Goal: Task Accomplishment & Management: Complete application form

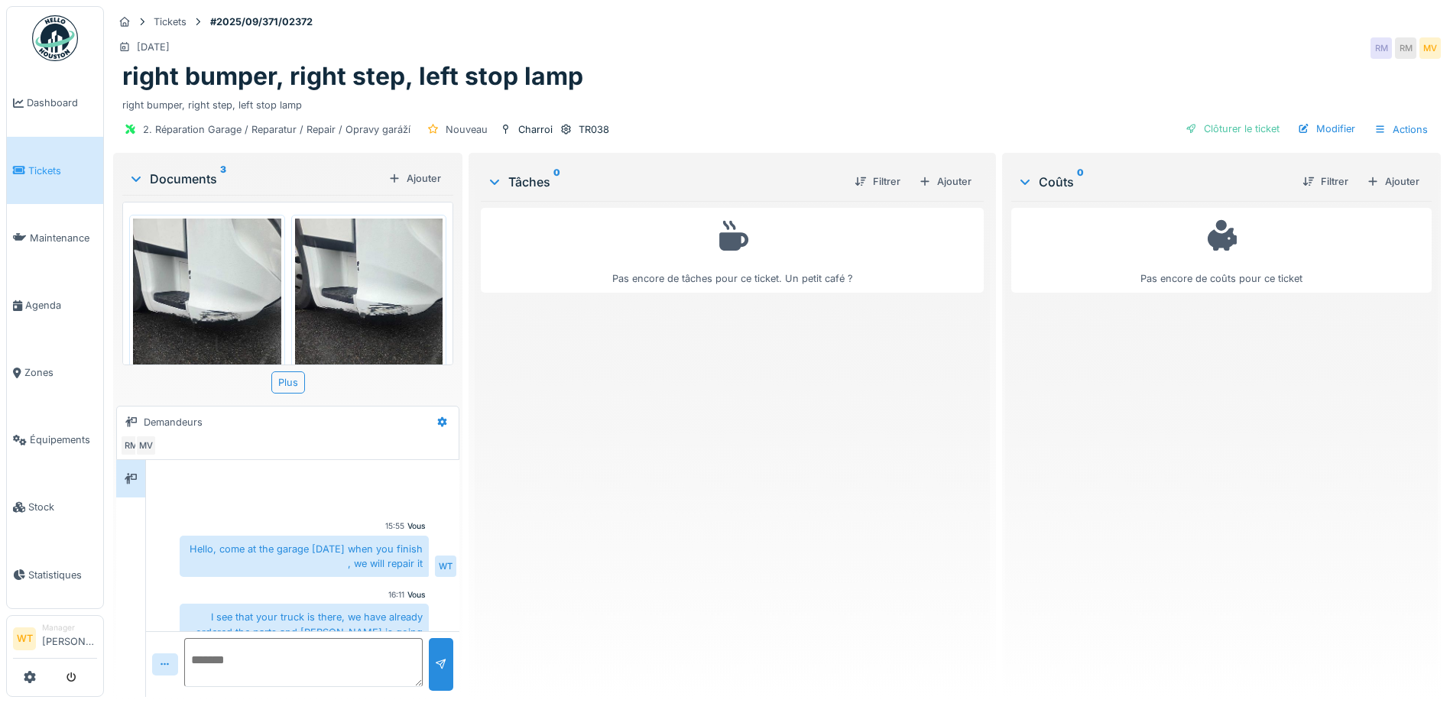
scroll to position [36, 0]
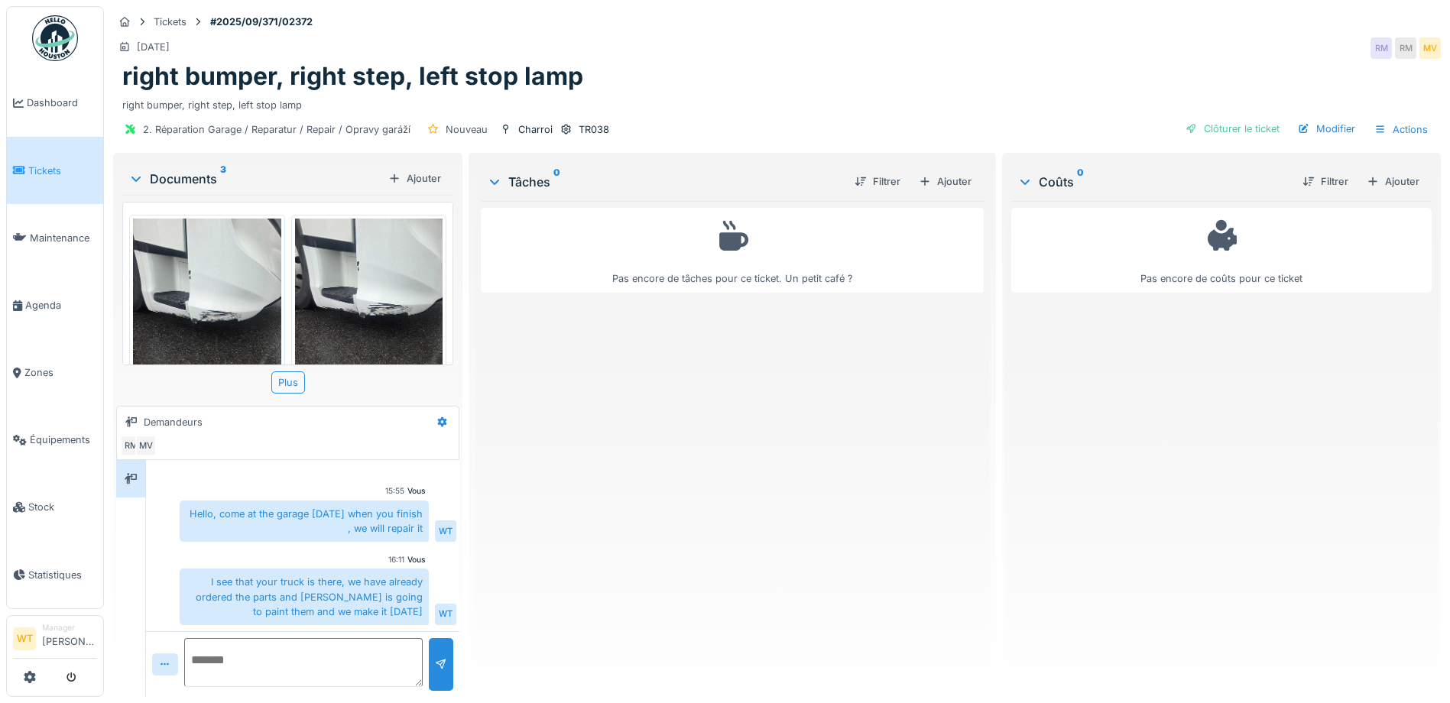
click at [668, 555] on div "Pas encore de tâches pour ce ticket. Un petit café ?" at bounding box center [732, 443] width 503 height 484
click at [57, 433] on span "Équipements" at bounding box center [63, 440] width 67 height 15
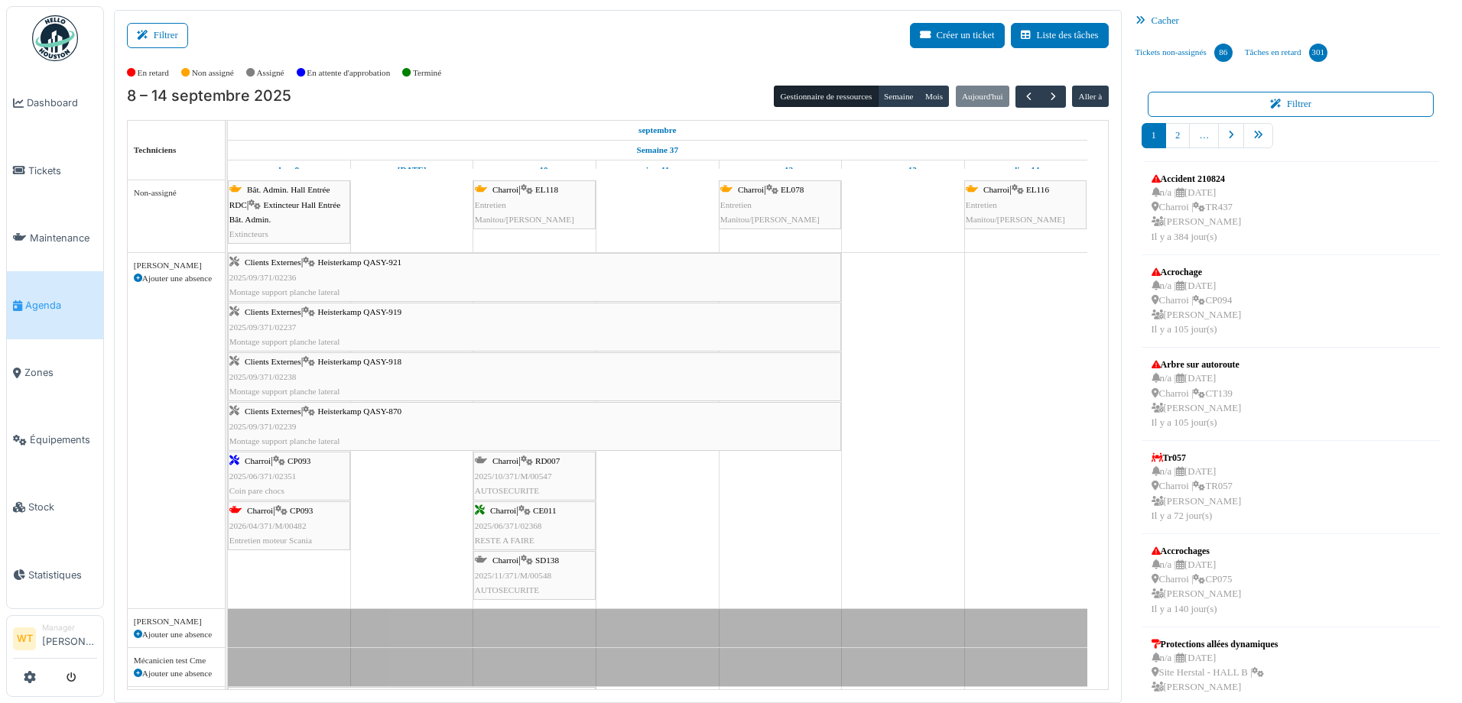
scroll to position [398, 0]
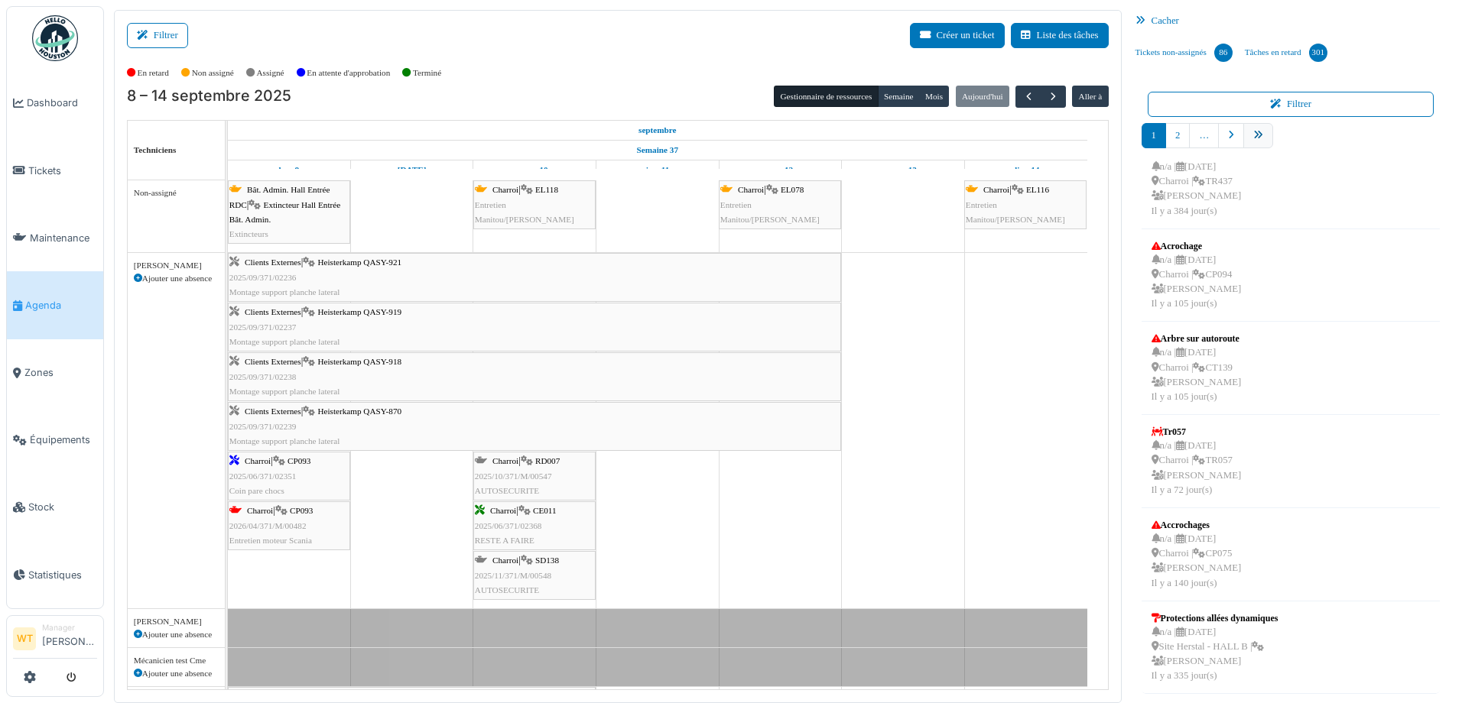
click at [1255, 132] on link "pager" at bounding box center [1258, 135] width 30 height 25
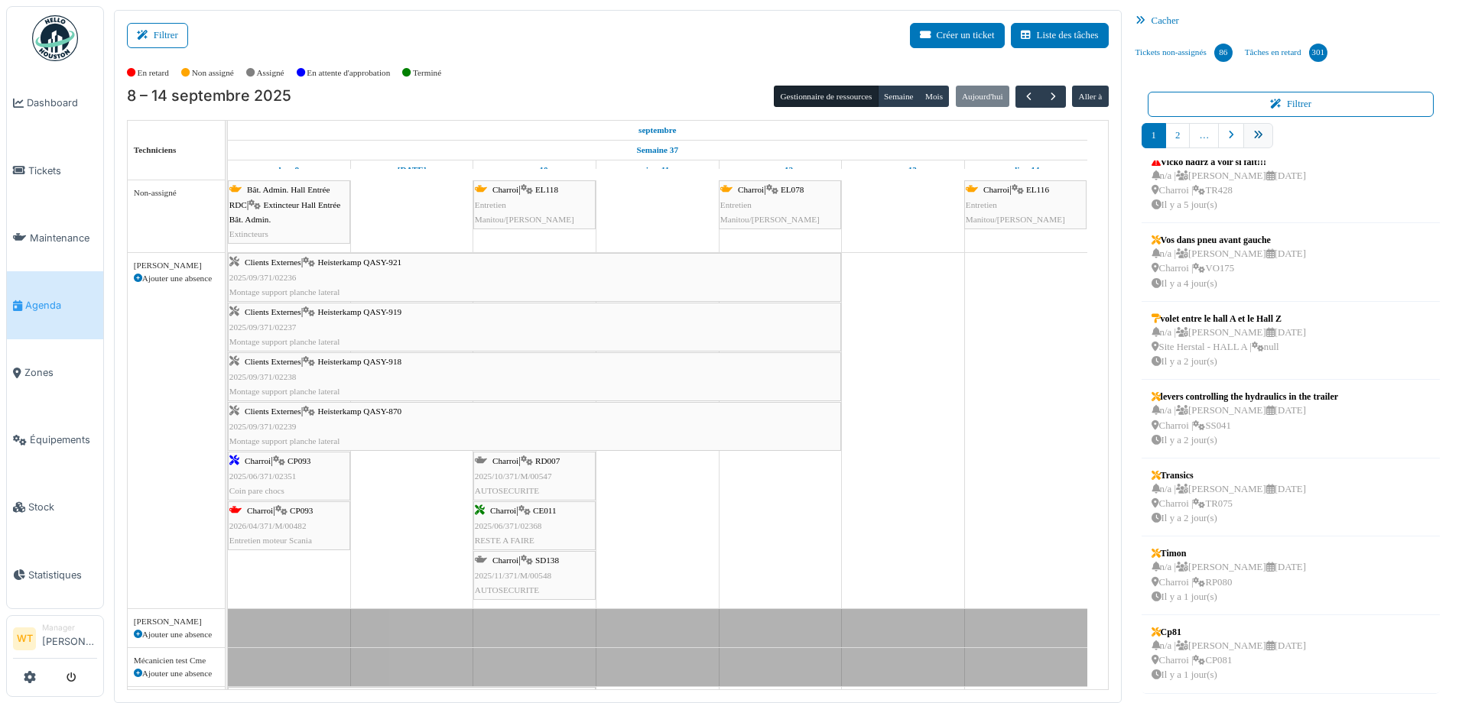
scroll to position [252, 0]
click at [1292, 138] on link "10" at bounding box center [1287, 135] width 30 height 25
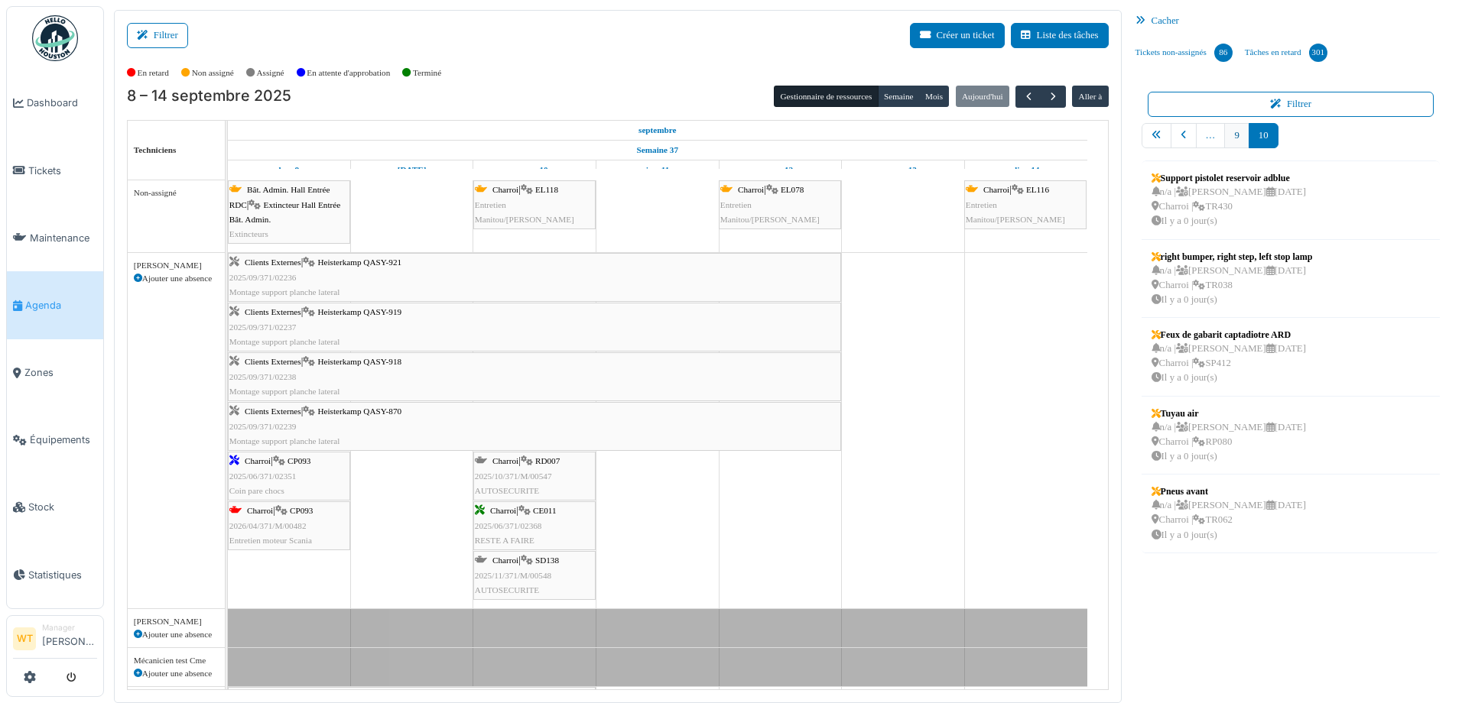
click at [1226, 135] on link "9" at bounding box center [1236, 135] width 24 height 25
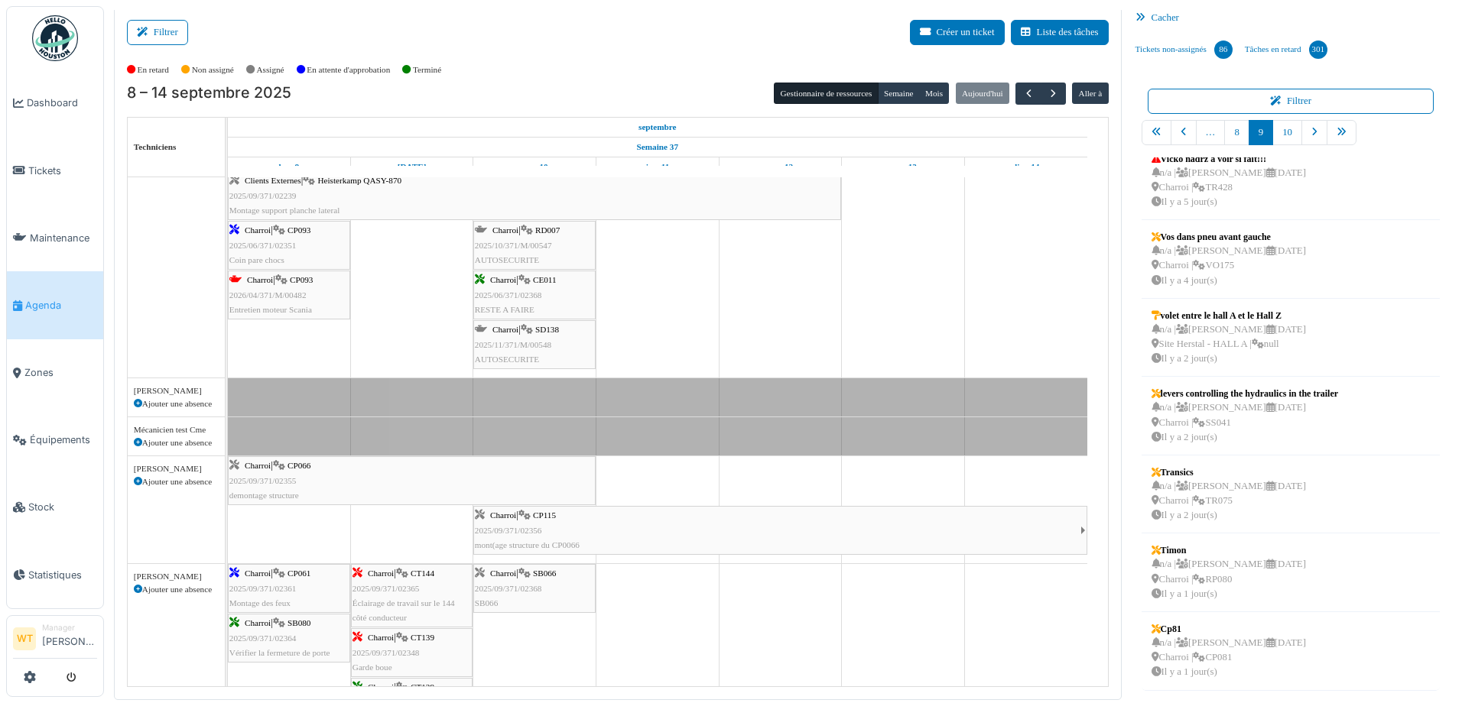
scroll to position [306, 0]
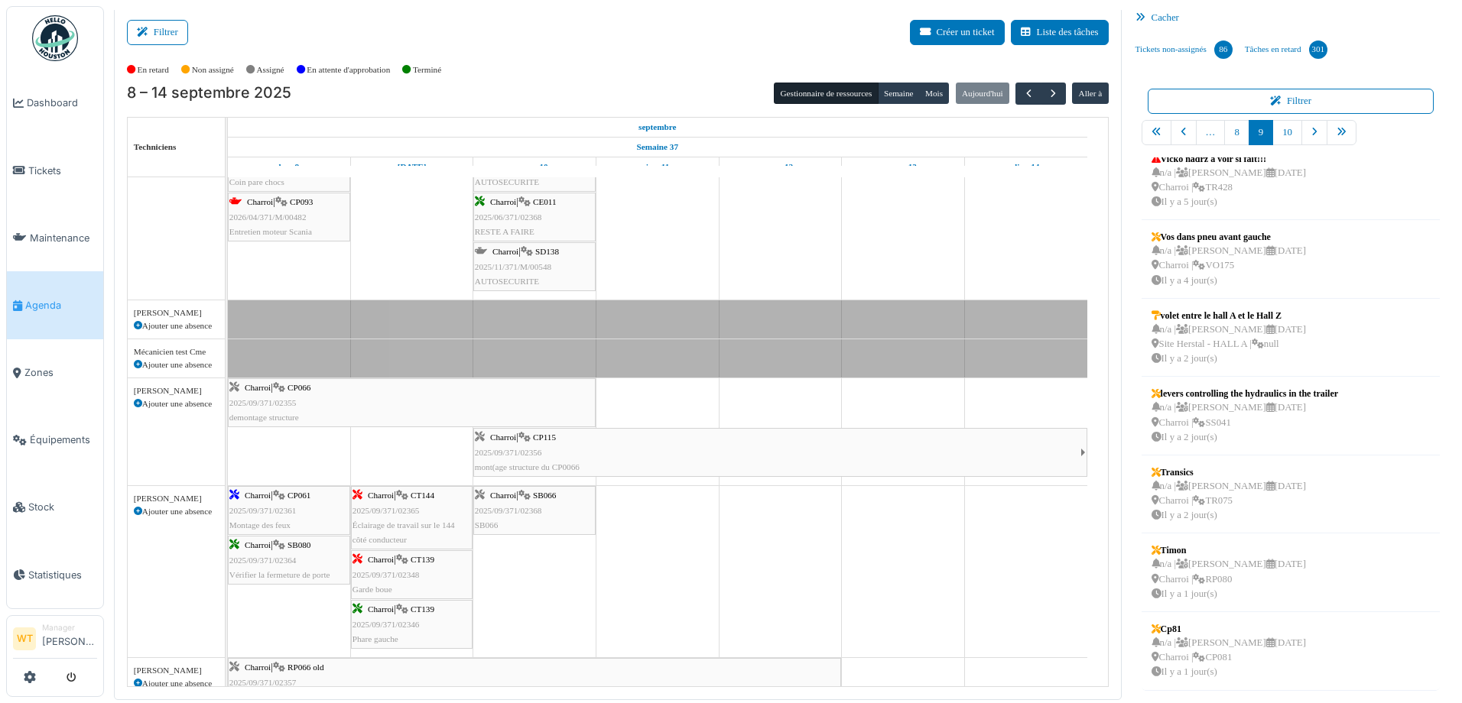
click at [414, 567] on div "Charroi | CT139 2025/09/371/02348 Garde boue" at bounding box center [411, 575] width 119 height 44
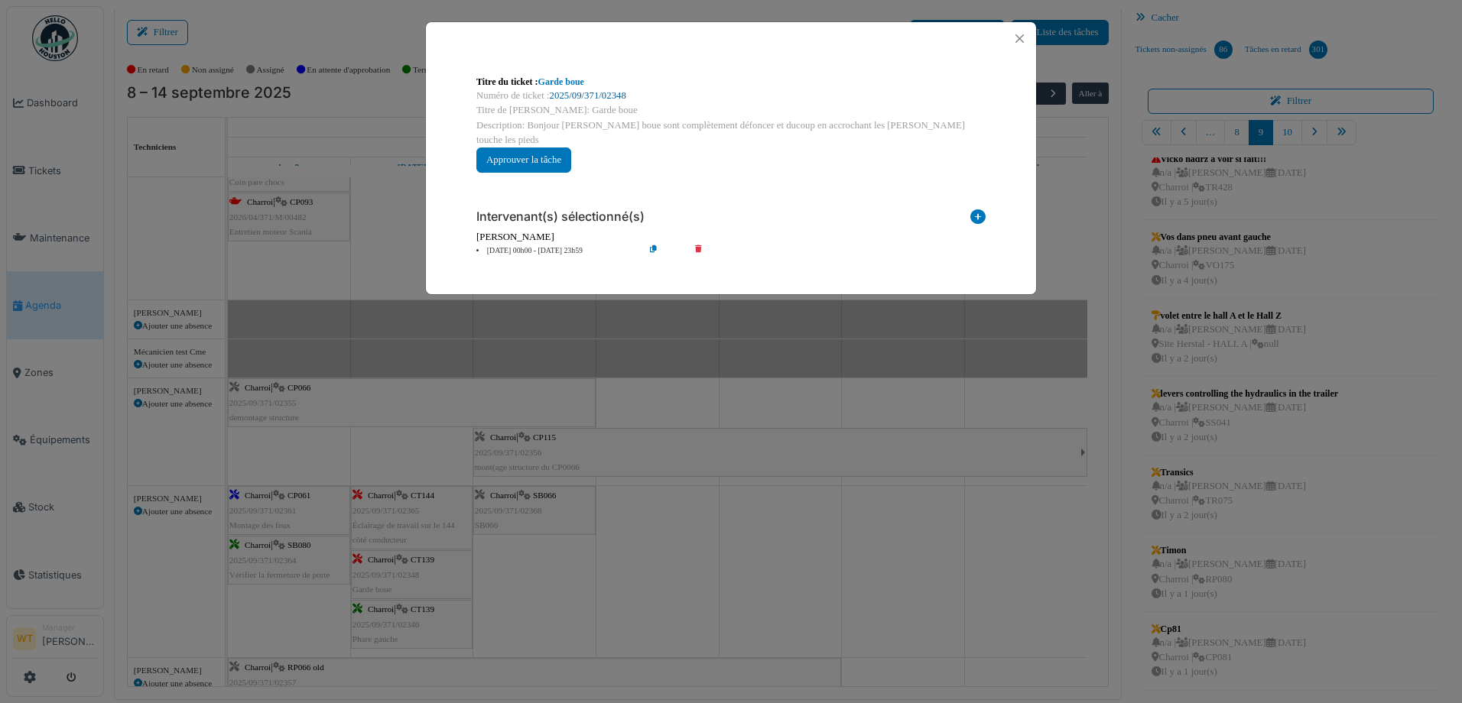
click at [585, 95] on link "2025/09/371/02348" at bounding box center [588, 95] width 76 height 11
click at [1022, 37] on button "Close" at bounding box center [1019, 38] width 21 height 21
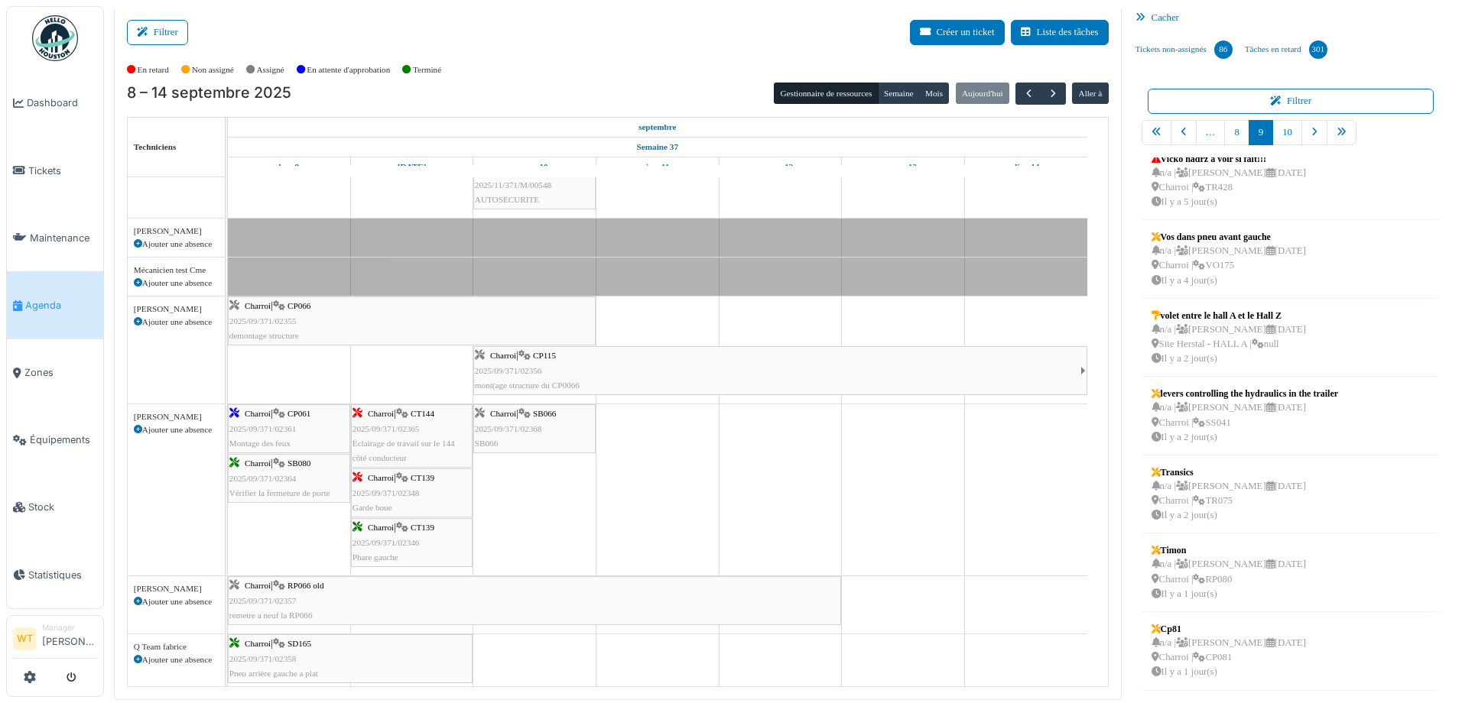
scroll to position [459, 0]
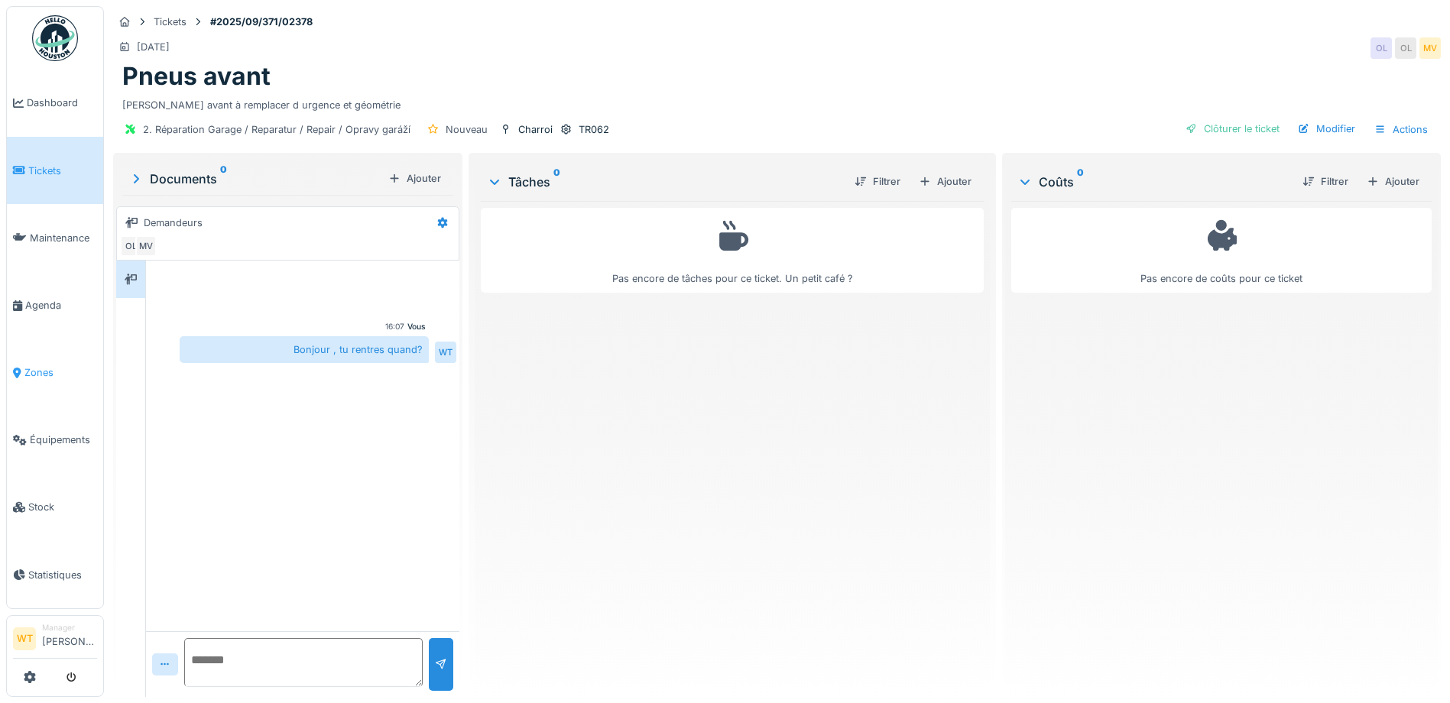
click at [37, 365] on span "Zones" at bounding box center [60, 372] width 73 height 15
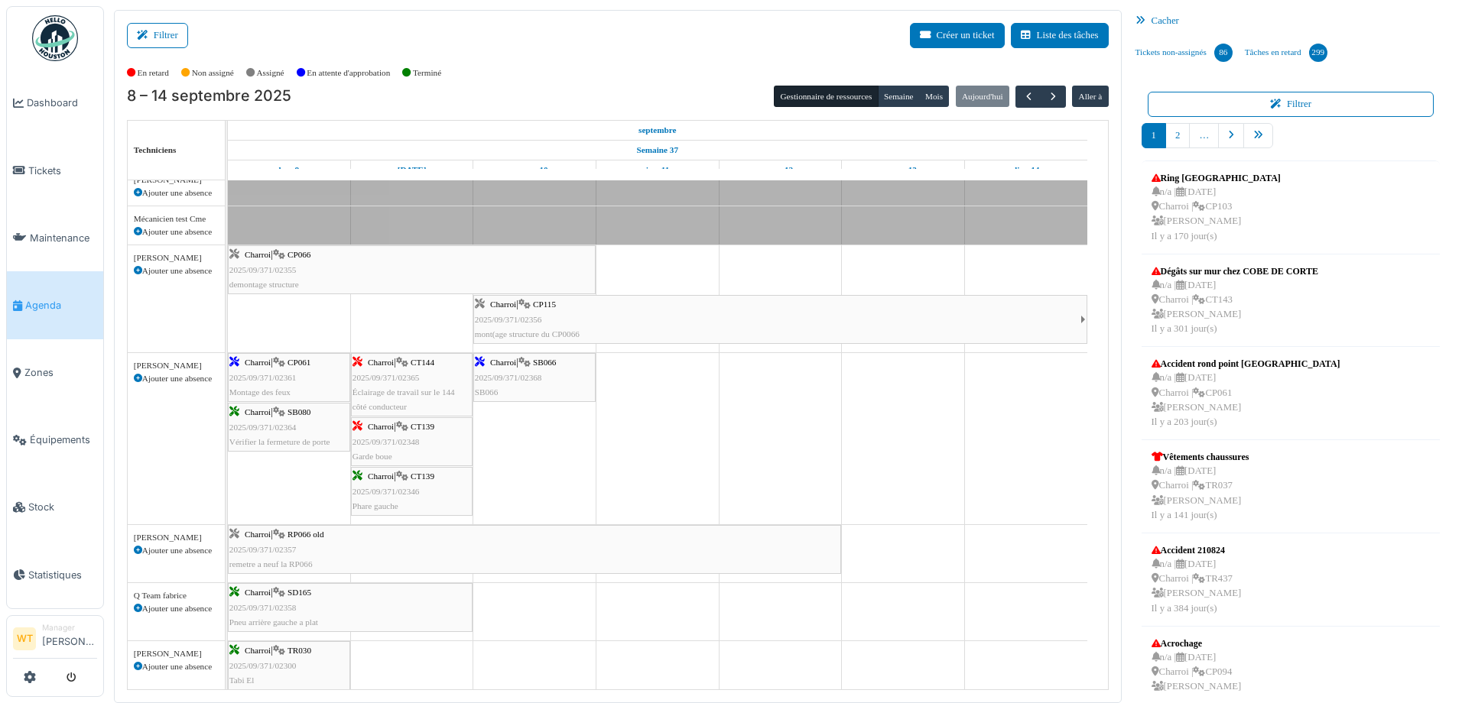
scroll to position [459, 0]
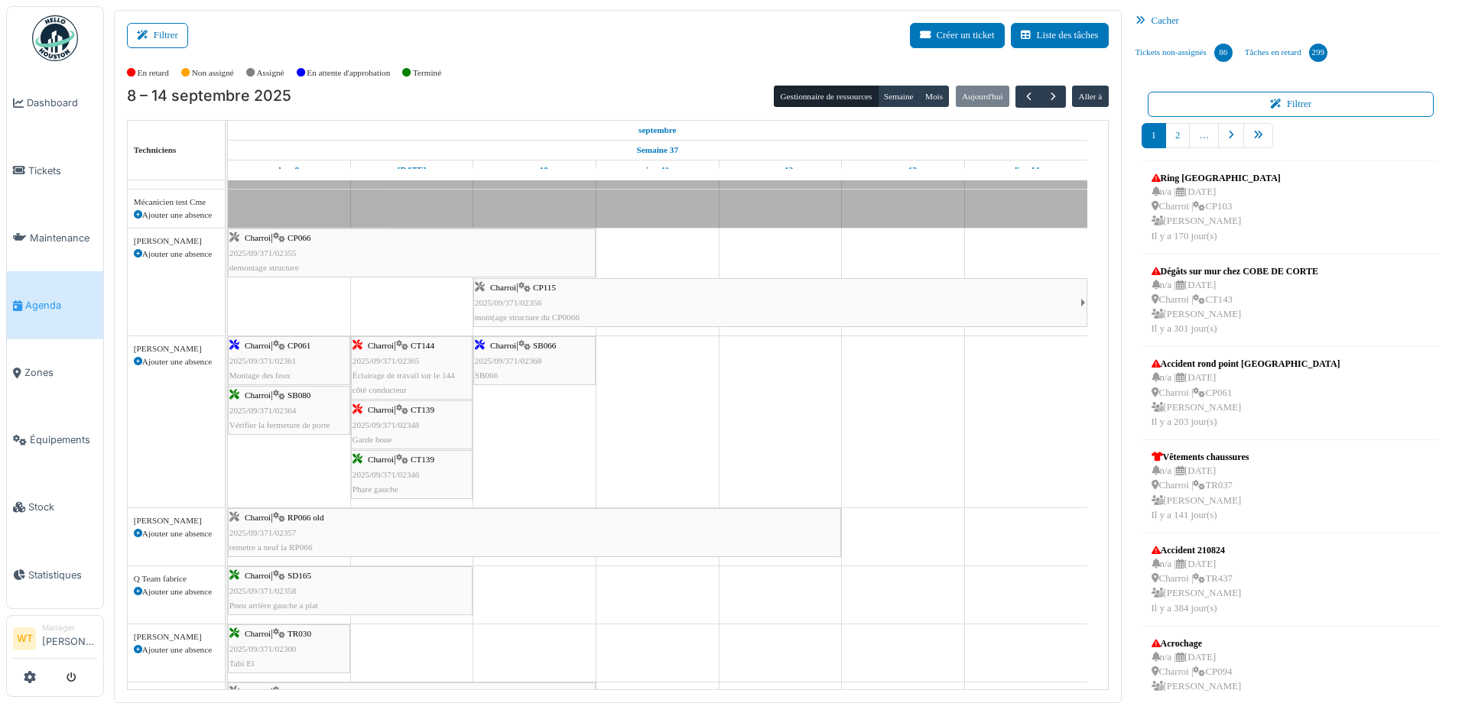
click at [492, 365] on span "2025/09/371/02368" at bounding box center [508, 360] width 67 height 9
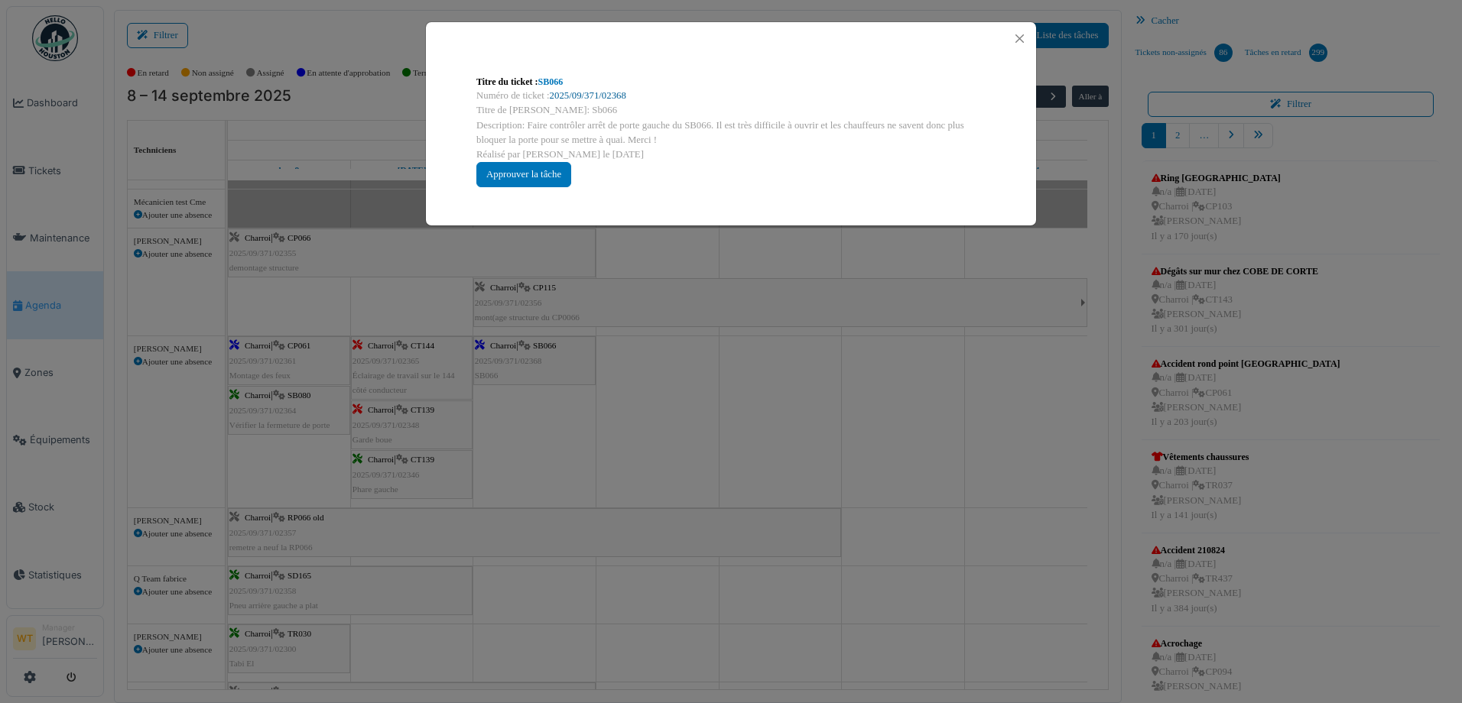
click at [583, 99] on link "2025/09/371/02368" at bounding box center [588, 95] width 76 height 11
click at [1017, 37] on button "Close" at bounding box center [1019, 38] width 21 height 21
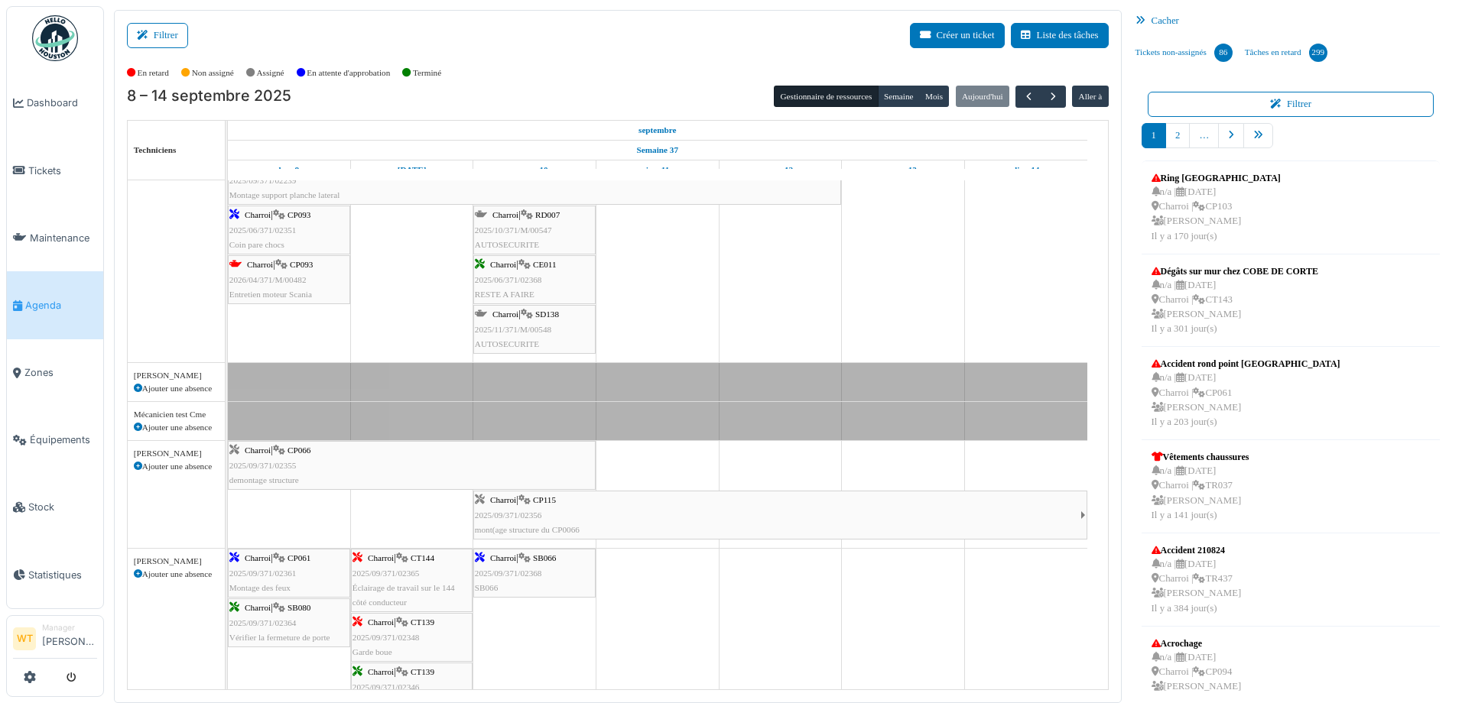
scroll to position [0, 0]
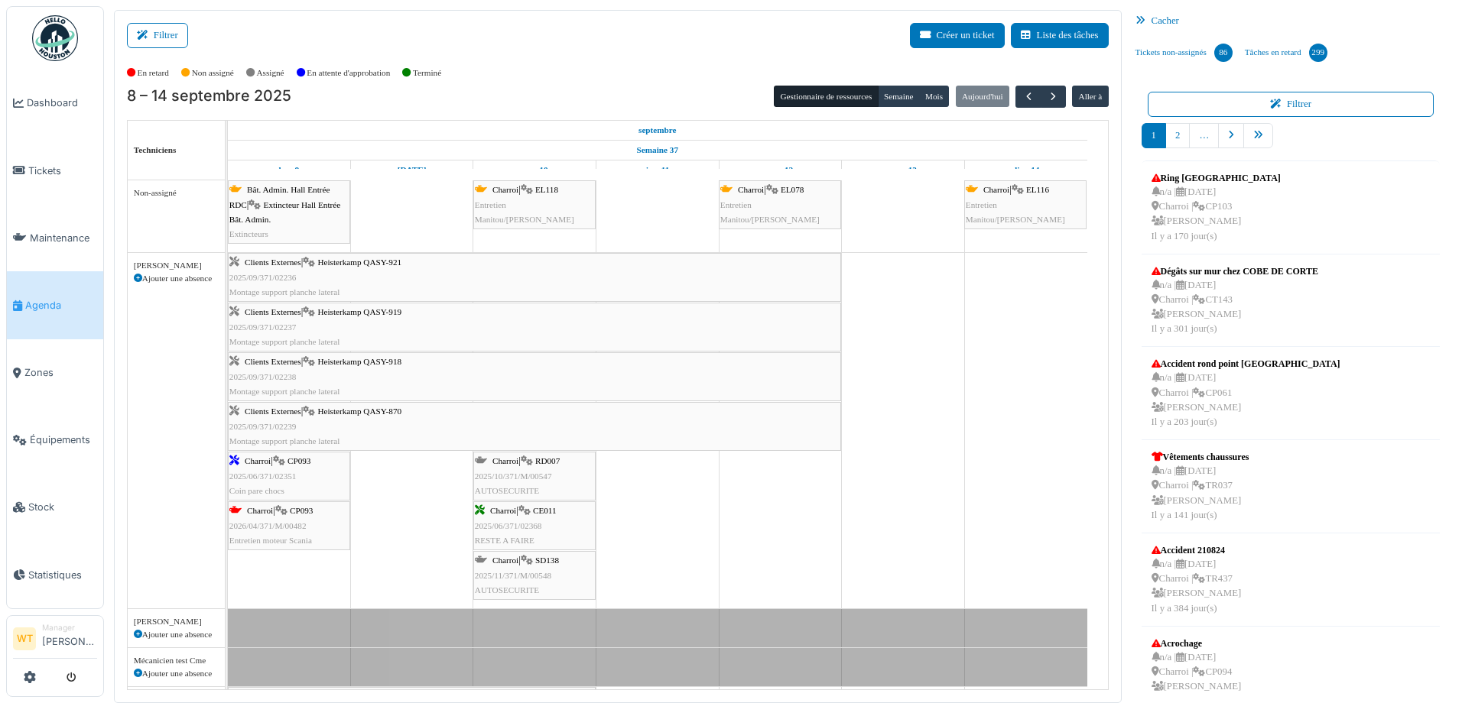
click at [321, 534] on div "Charroi | CP093 2026/04/371/M/00482 Entretien moteur Scania" at bounding box center [288, 526] width 119 height 44
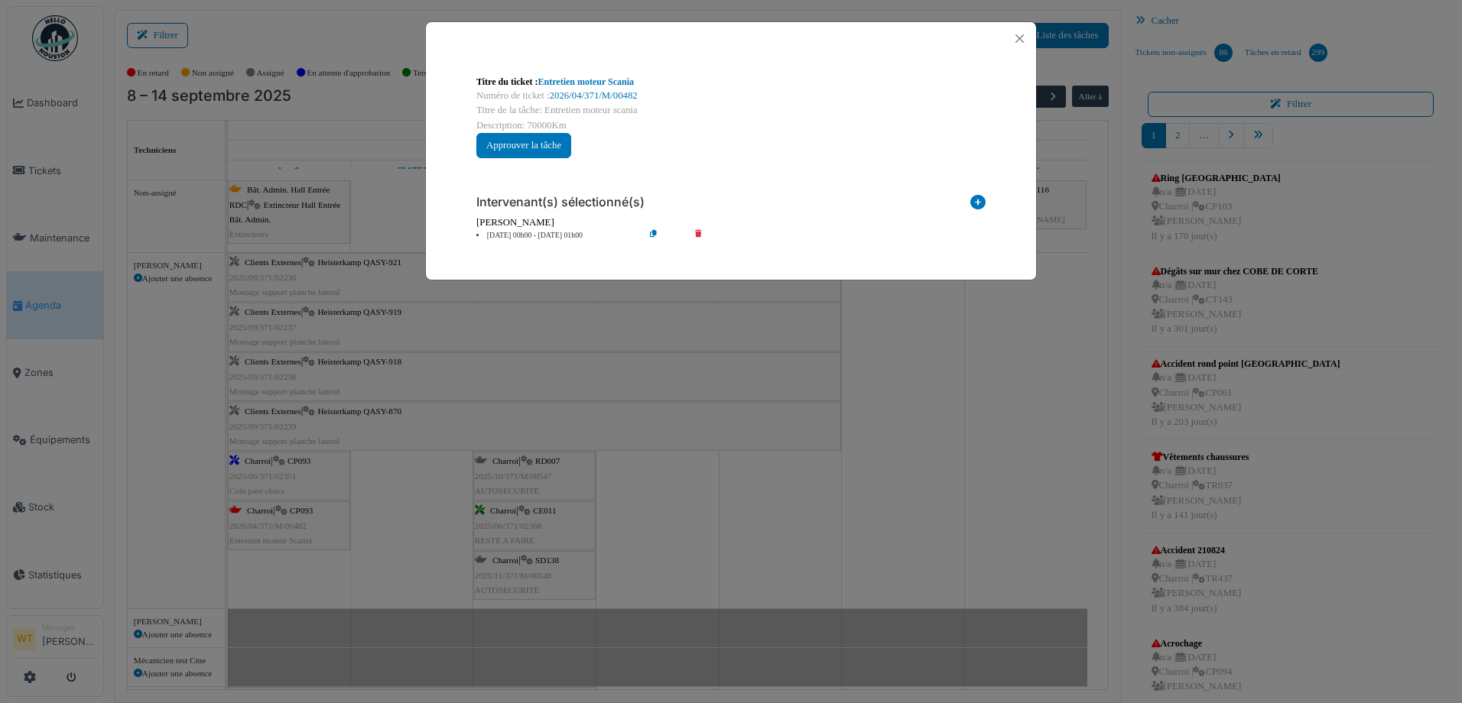
click at [619, 89] on div "Numéro de ticket : 2026/04/371/M/00482" at bounding box center [730, 96] width 509 height 15
click at [616, 83] on link "Entretien moteur Scania" at bounding box center [586, 81] width 96 height 11
click at [1008, 34] on div at bounding box center [731, 38] width 610 height 33
click at [1025, 40] on button "Close" at bounding box center [1019, 38] width 21 height 21
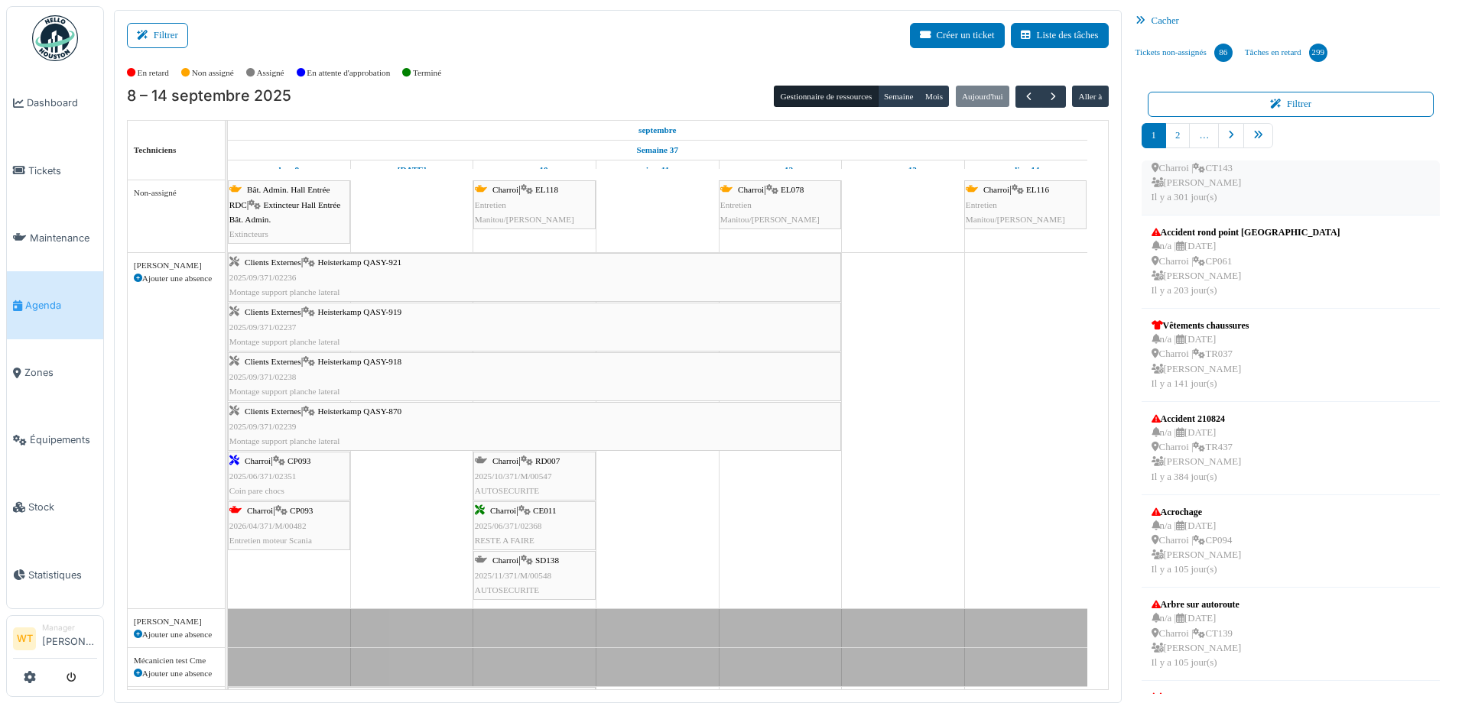
scroll to position [153, 0]
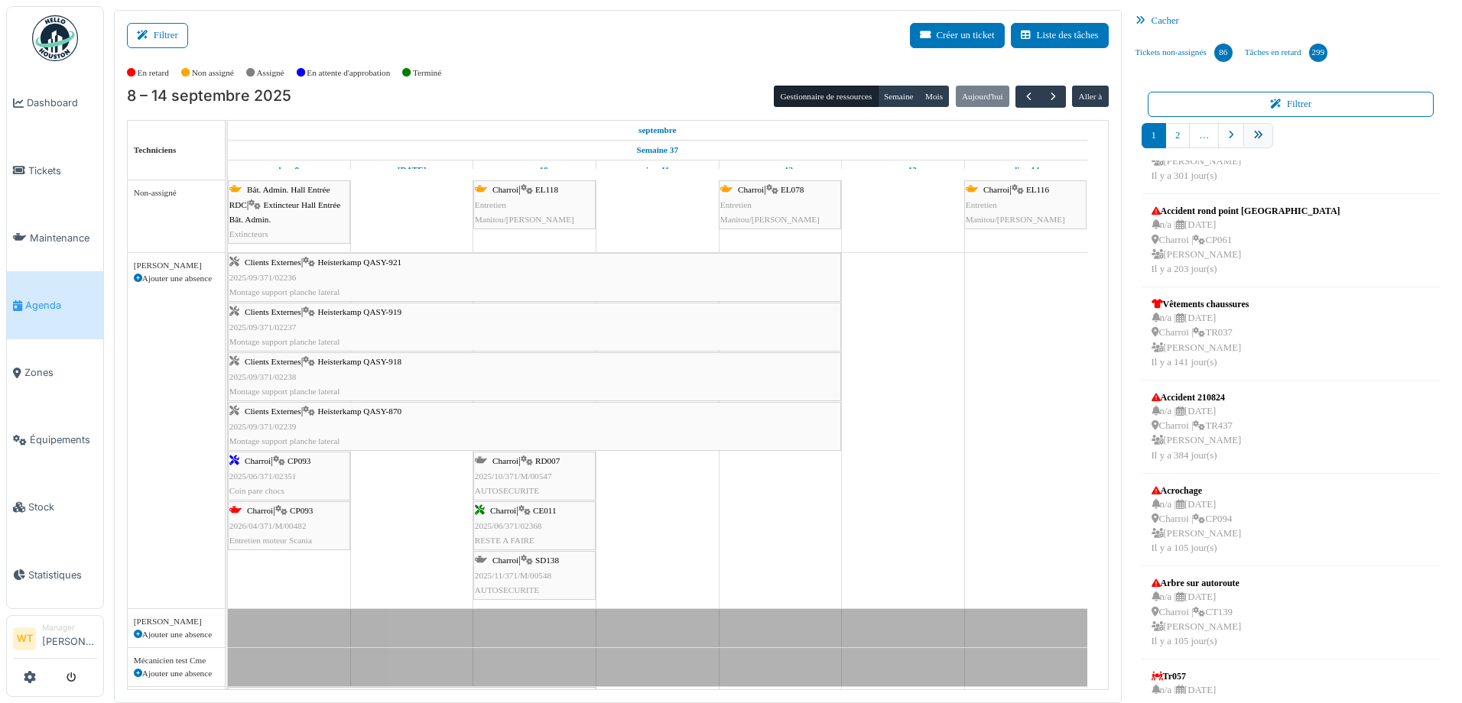
click at [1259, 137] on link "pager" at bounding box center [1258, 135] width 30 height 25
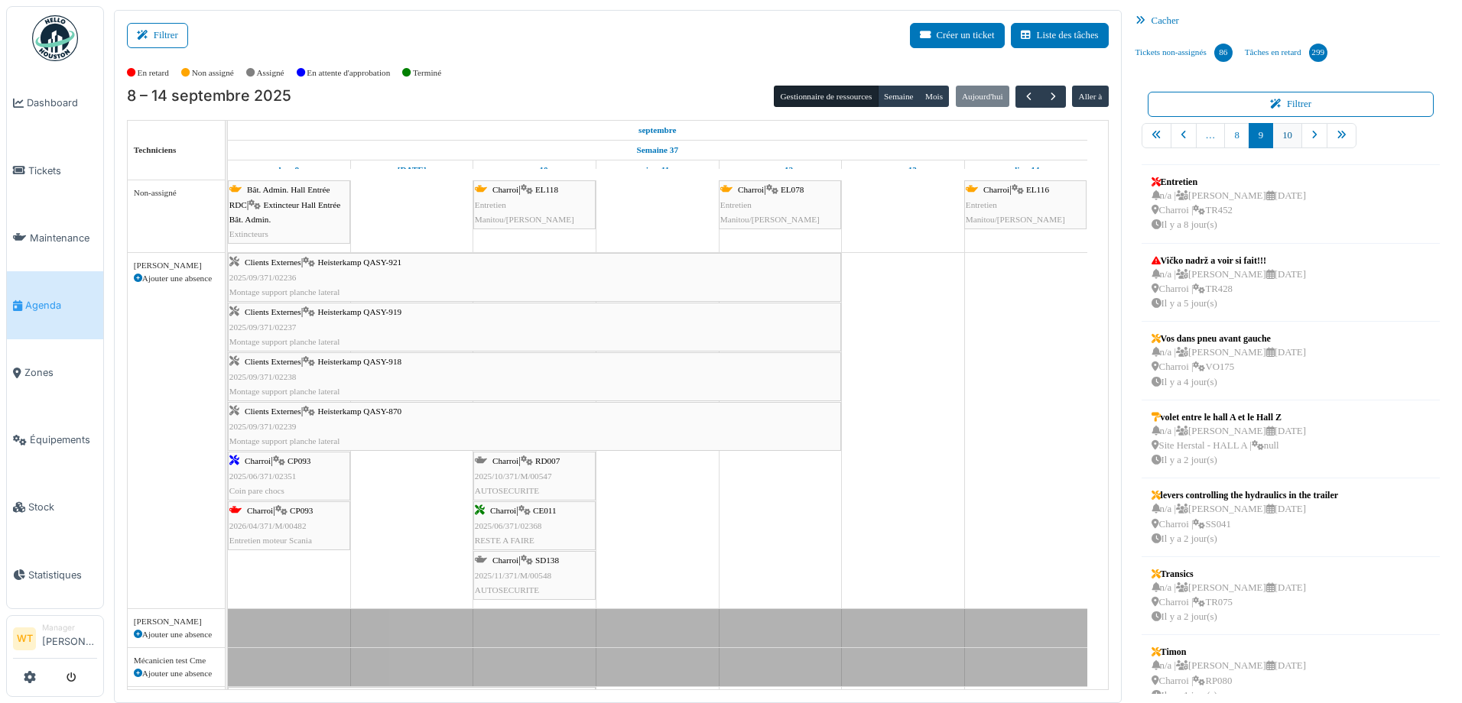
click at [1284, 132] on link "10" at bounding box center [1287, 135] width 30 height 25
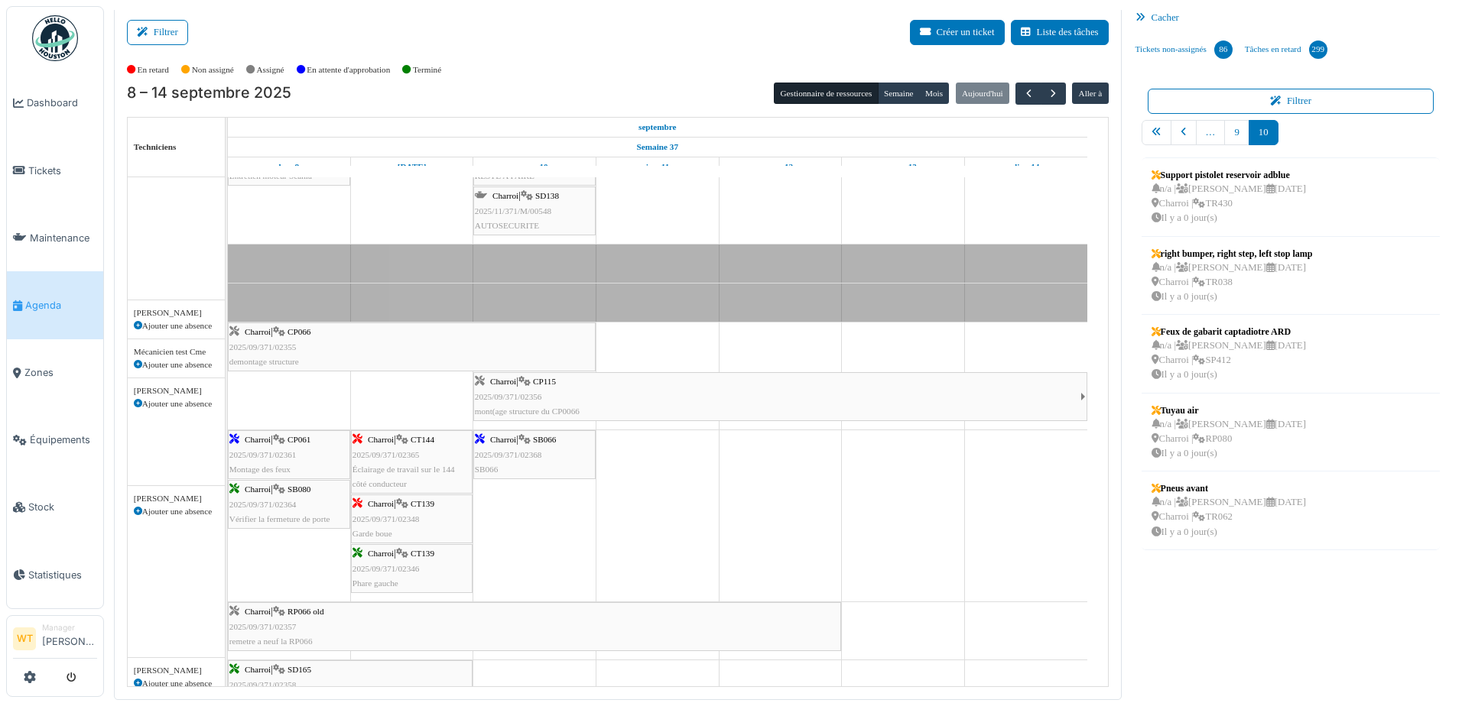
scroll to position [382, 0]
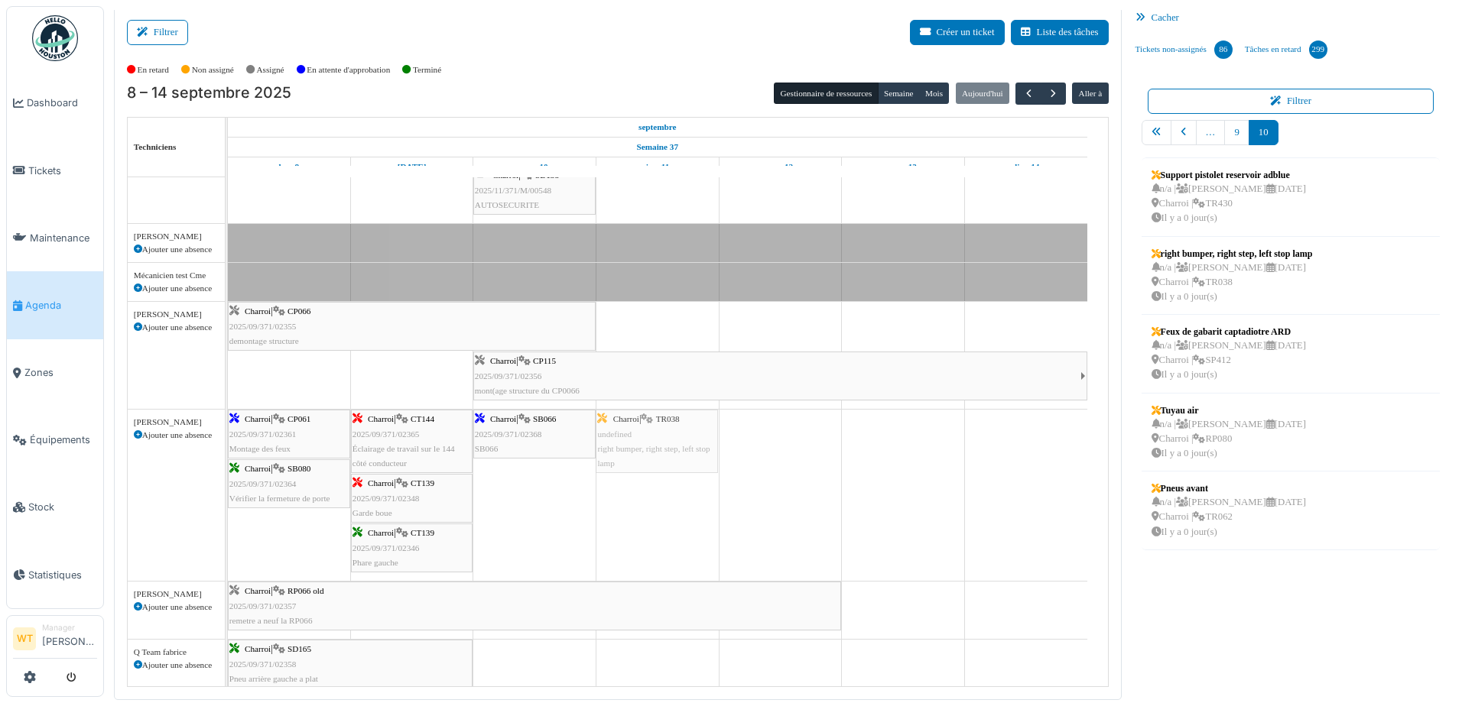
drag, startPoint x: 1178, startPoint y: 277, endPoint x: 718, endPoint y: 461, distance: 495.8
click at [683, 462] on div "Filtrer Créer un ticket Liste des tâches Afficher les tâches non assignées *** …" at bounding box center [782, 354] width 1353 height 694
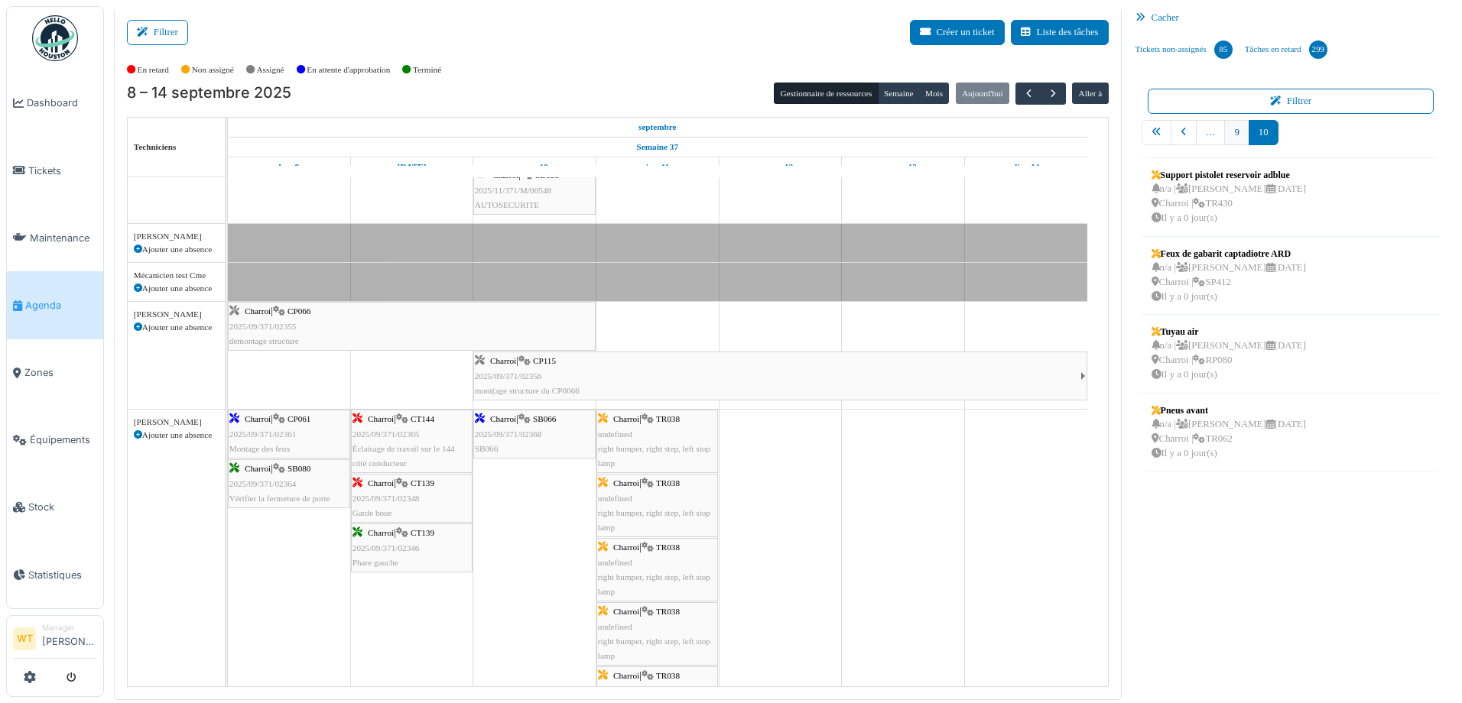
click at [1224, 132] on link "9" at bounding box center [1236, 132] width 24 height 25
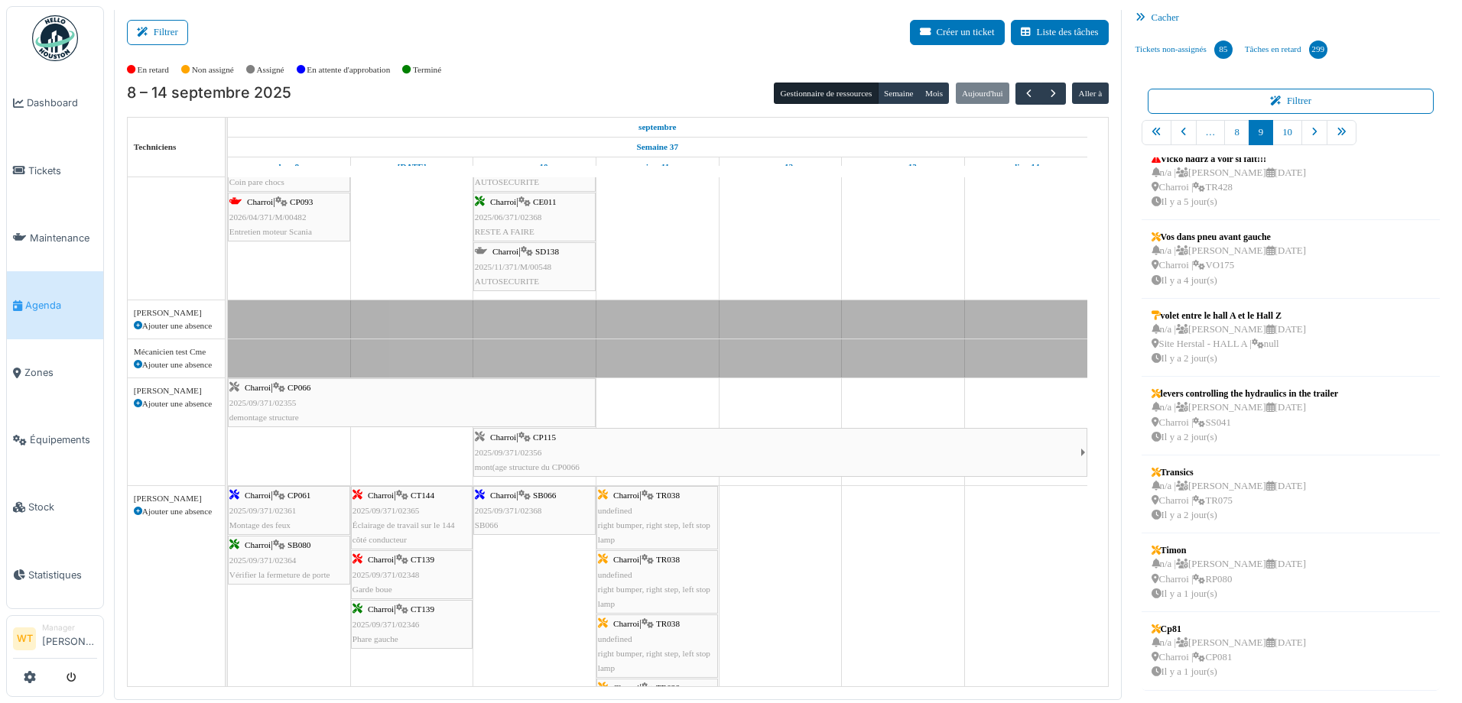
scroll to position [357, 0]
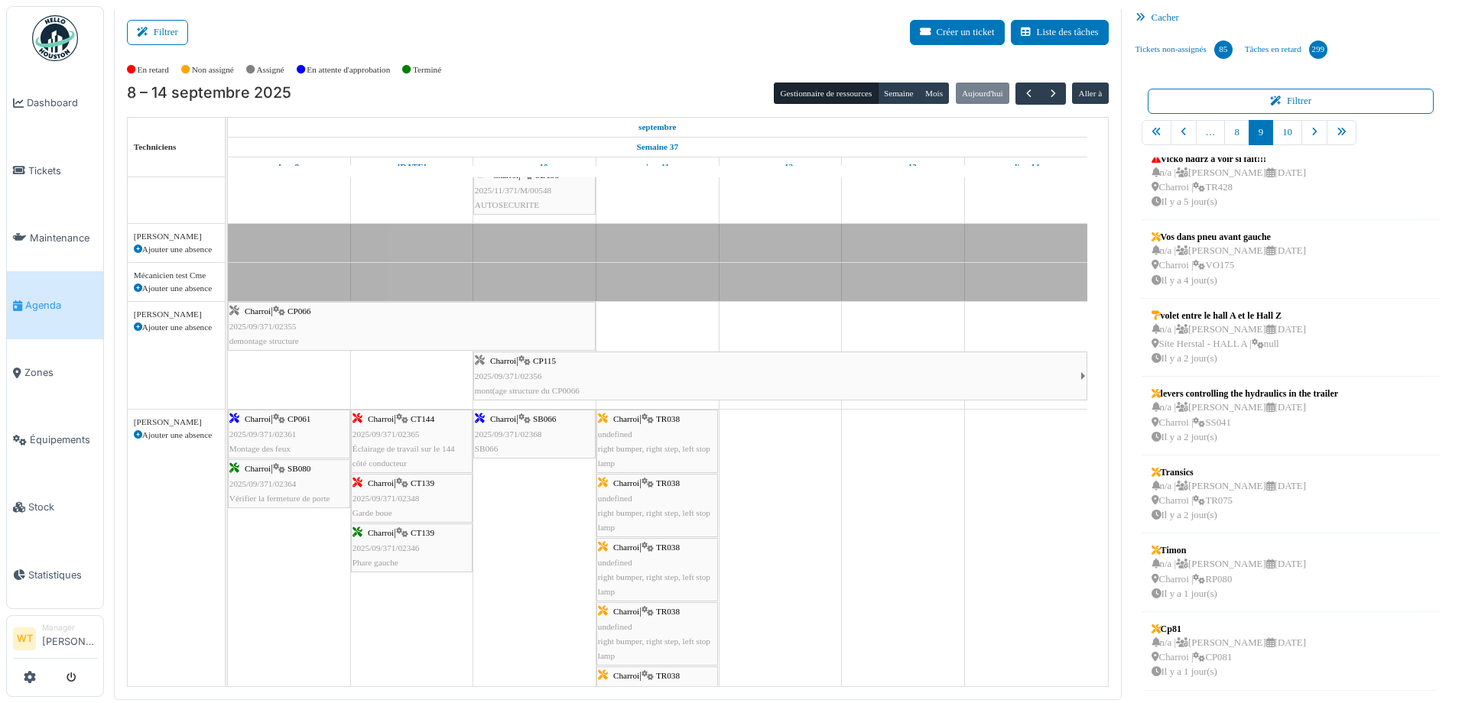
click at [405, 437] on span "2025/09/371/02365" at bounding box center [385, 434] width 67 height 9
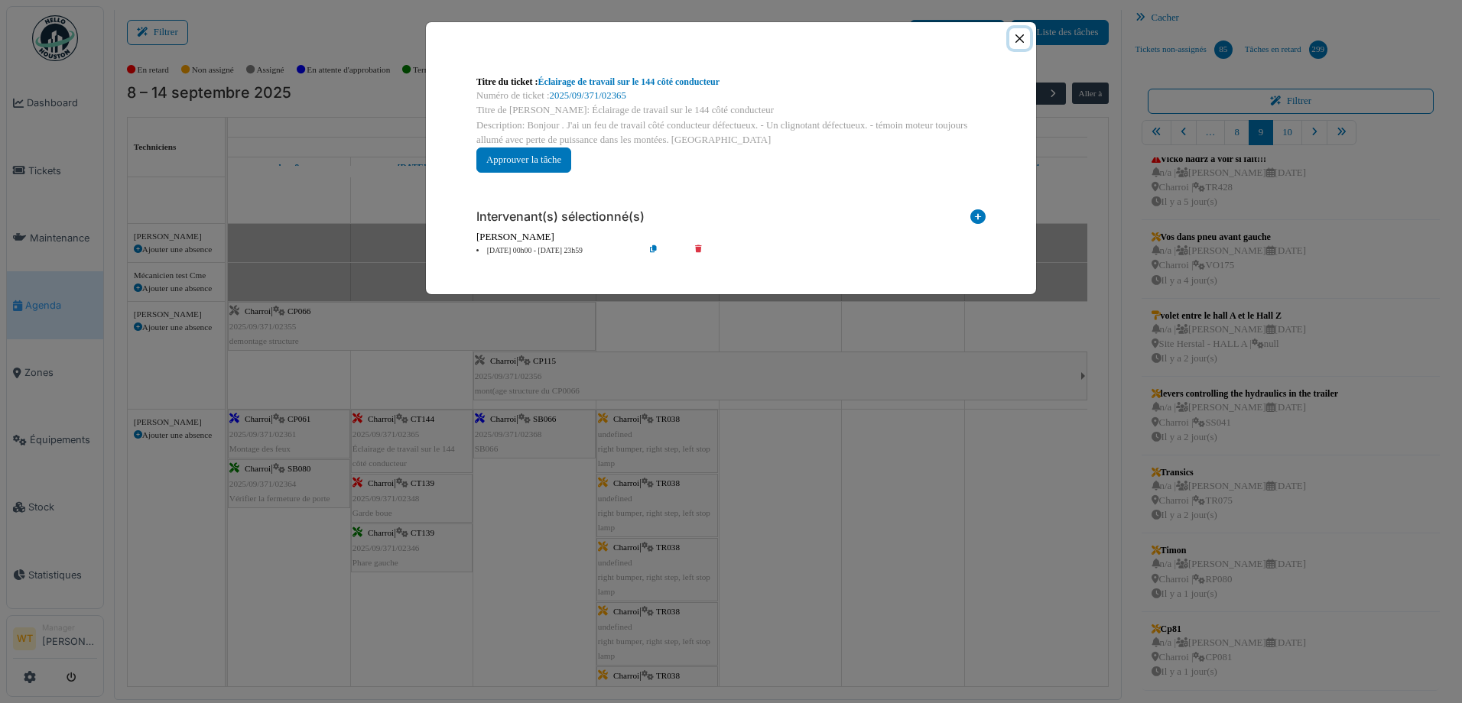
click at [1021, 39] on button "Close" at bounding box center [1019, 38] width 21 height 21
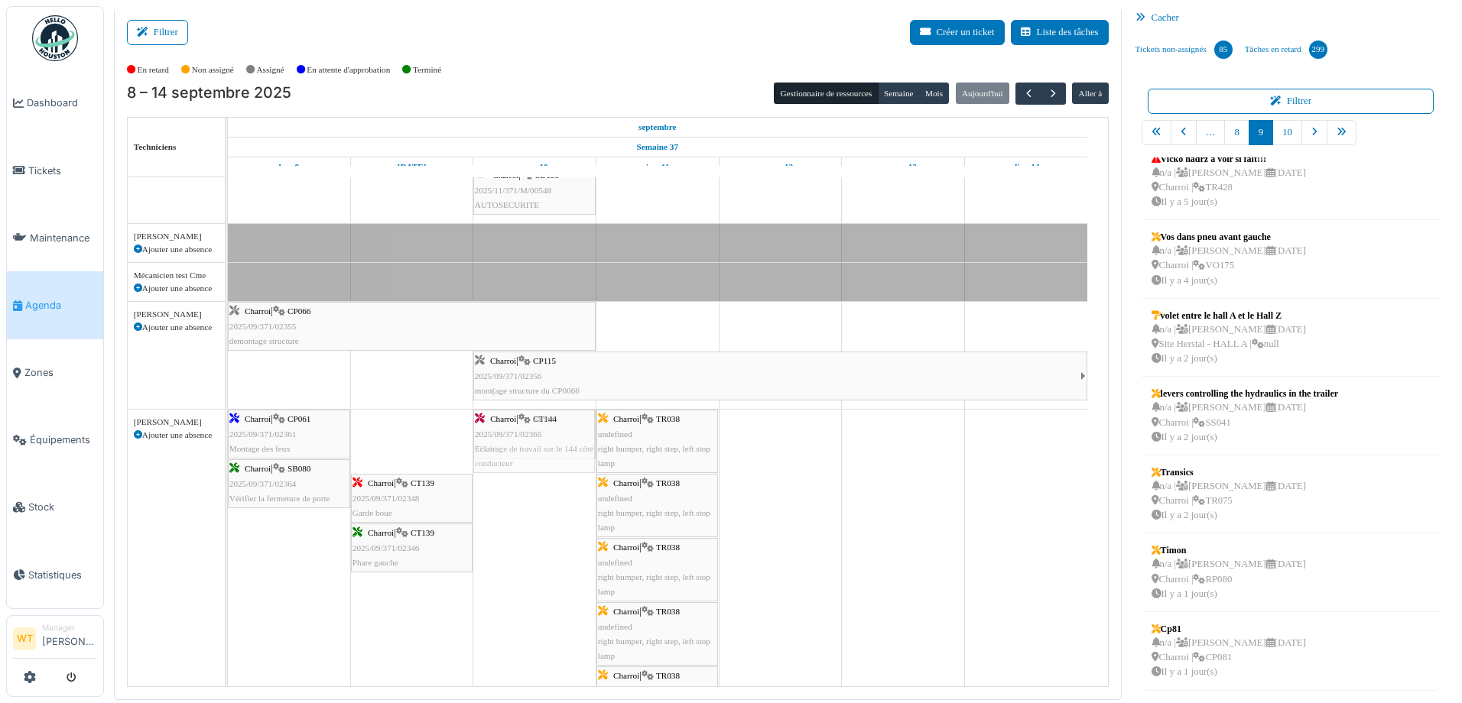
drag, startPoint x: 391, startPoint y: 440, endPoint x: 522, endPoint y: 513, distance: 150.2
click at [522, 513] on div "Bât. Admin. Hall Entrée RDC | Extincteur Hall Entrée Bât. Admin. Extincteurs Ch…" at bounding box center [668, 693] width 880 height 1797
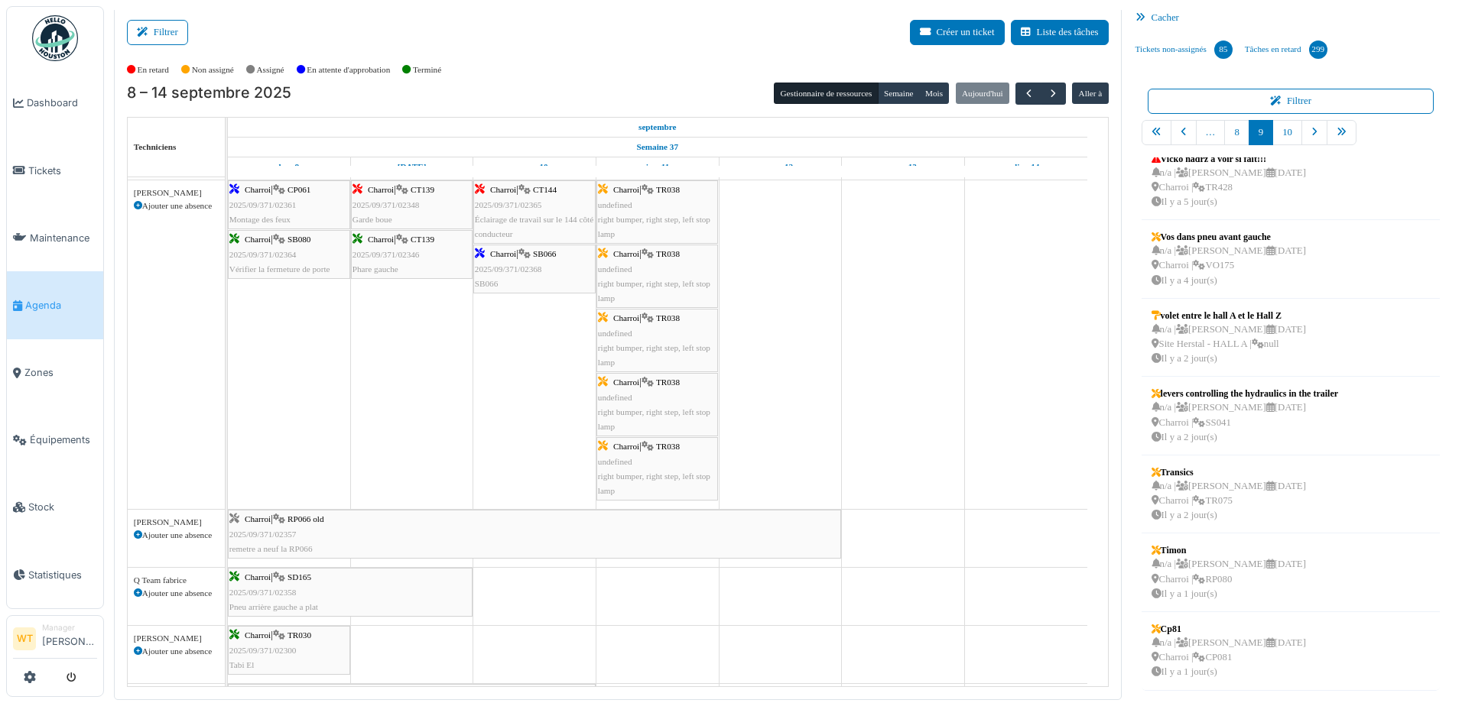
click at [552, 439] on td at bounding box center [534, 464] width 123 height 1797
click at [534, 228] on div "Charroi | CT144 2025/09/371/02365 Éclairage de travail sur le 144 côté conducte…" at bounding box center [534, 212] width 119 height 59
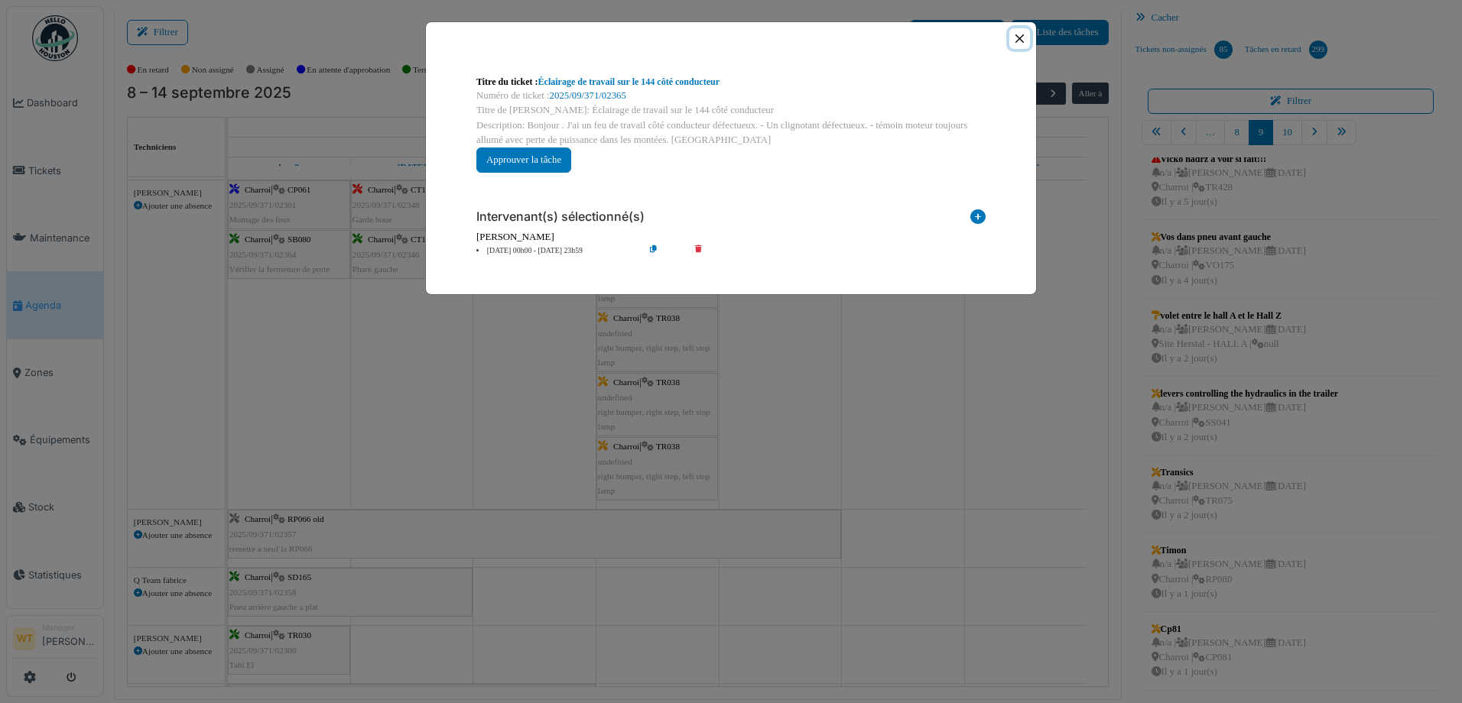
click at [1022, 39] on button "Close" at bounding box center [1019, 38] width 21 height 21
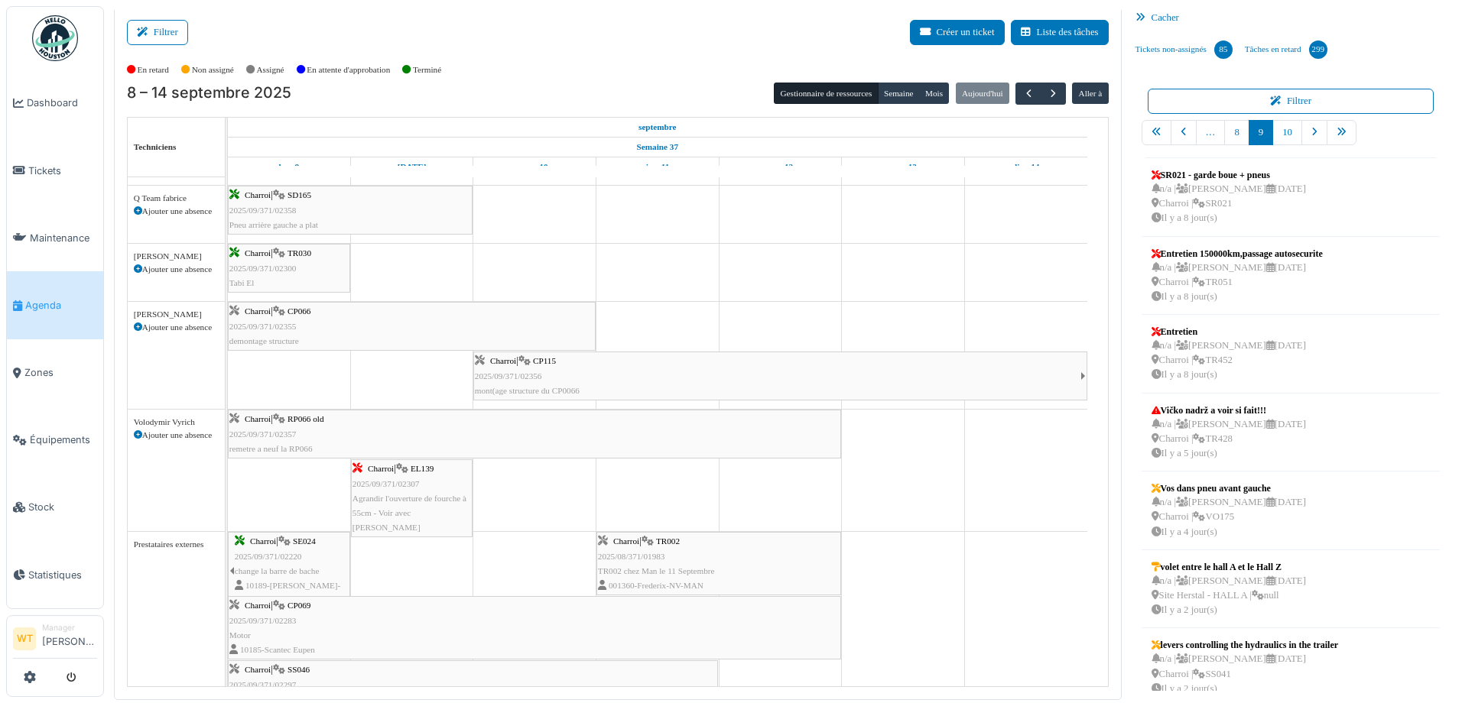
scroll to position [932, 0]
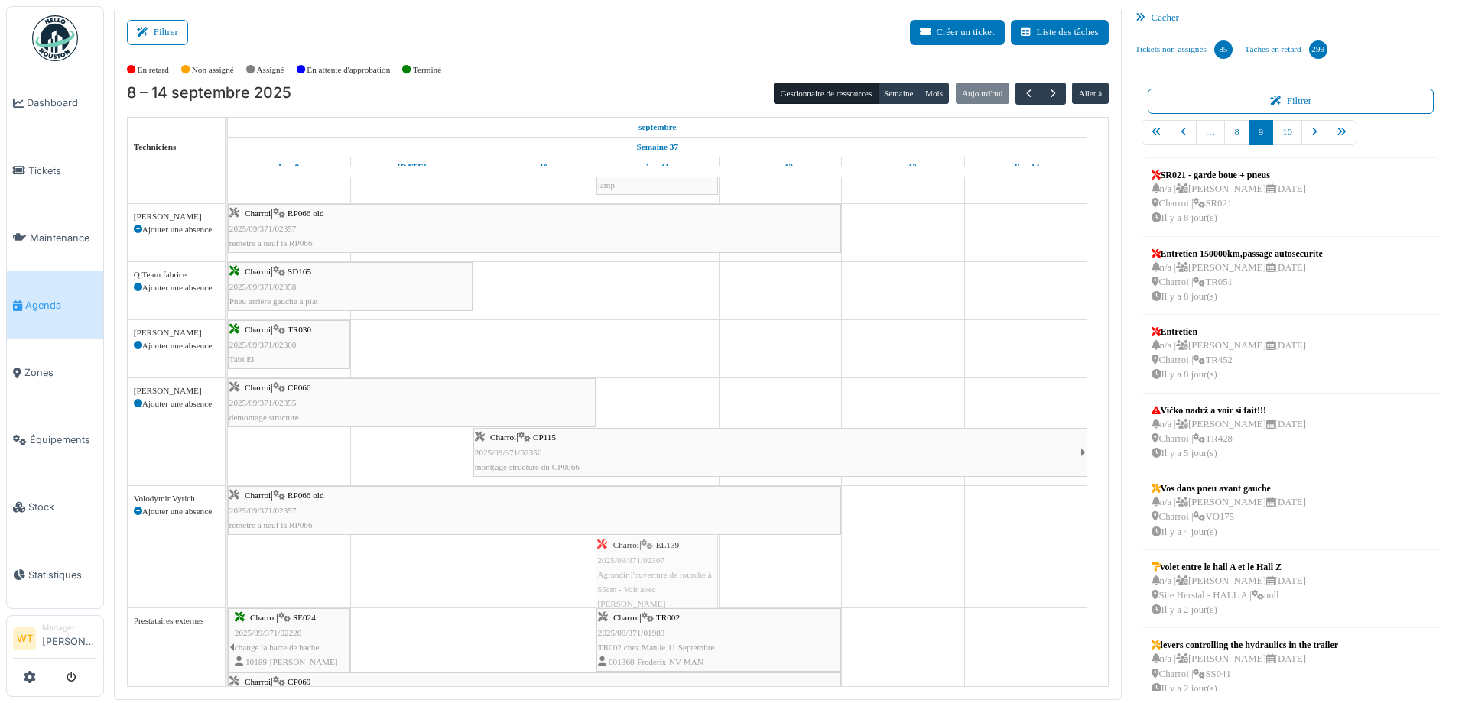
drag, startPoint x: 411, startPoint y: 569, endPoint x: 609, endPoint y: 580, distance: 197.6
click at [228, 580] on div "Charroi | RP066 old 2025/09/371/02357 remetre a neuf la RP066 Charroi | EL139 2…" at bounding box center [228, 547] width 0 height 122
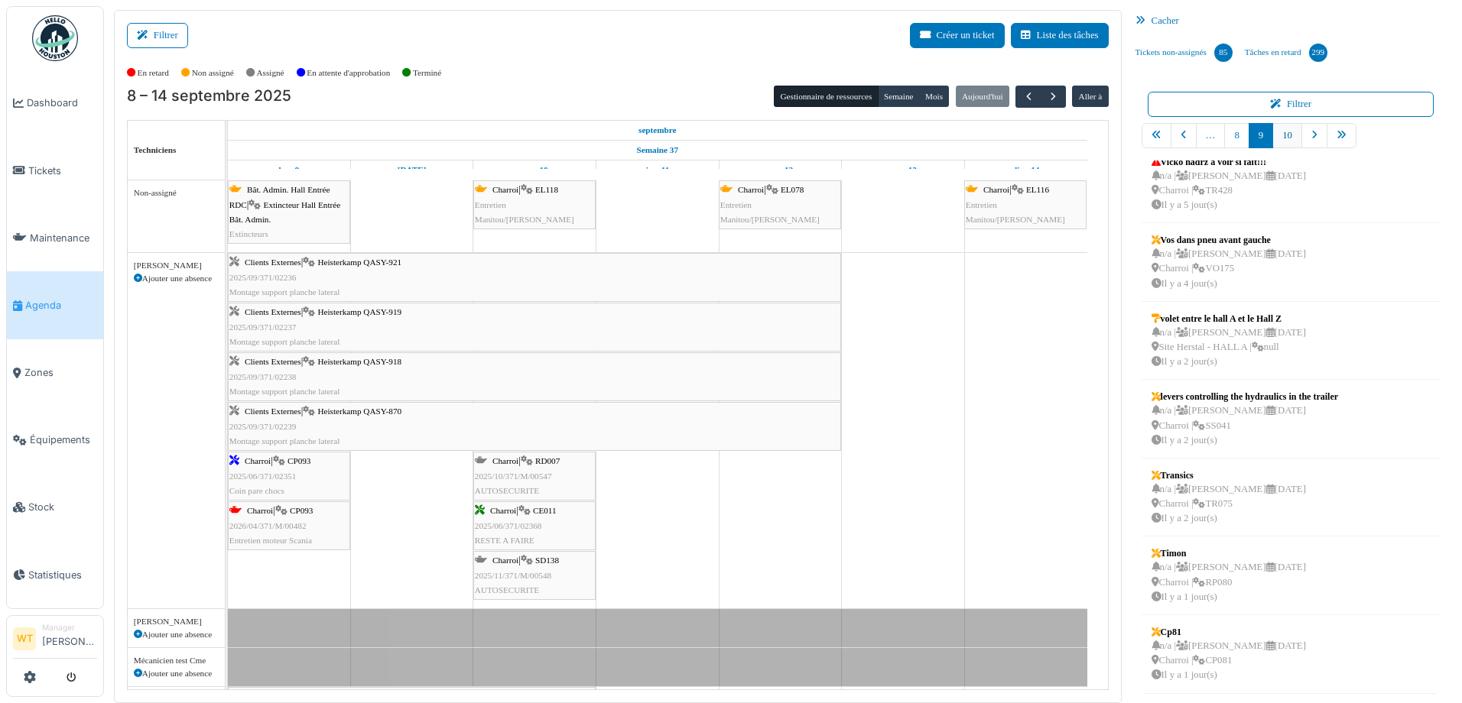
click at [1276, 137] on link "10" at bounding box center [1287, 135] width 30 height 25
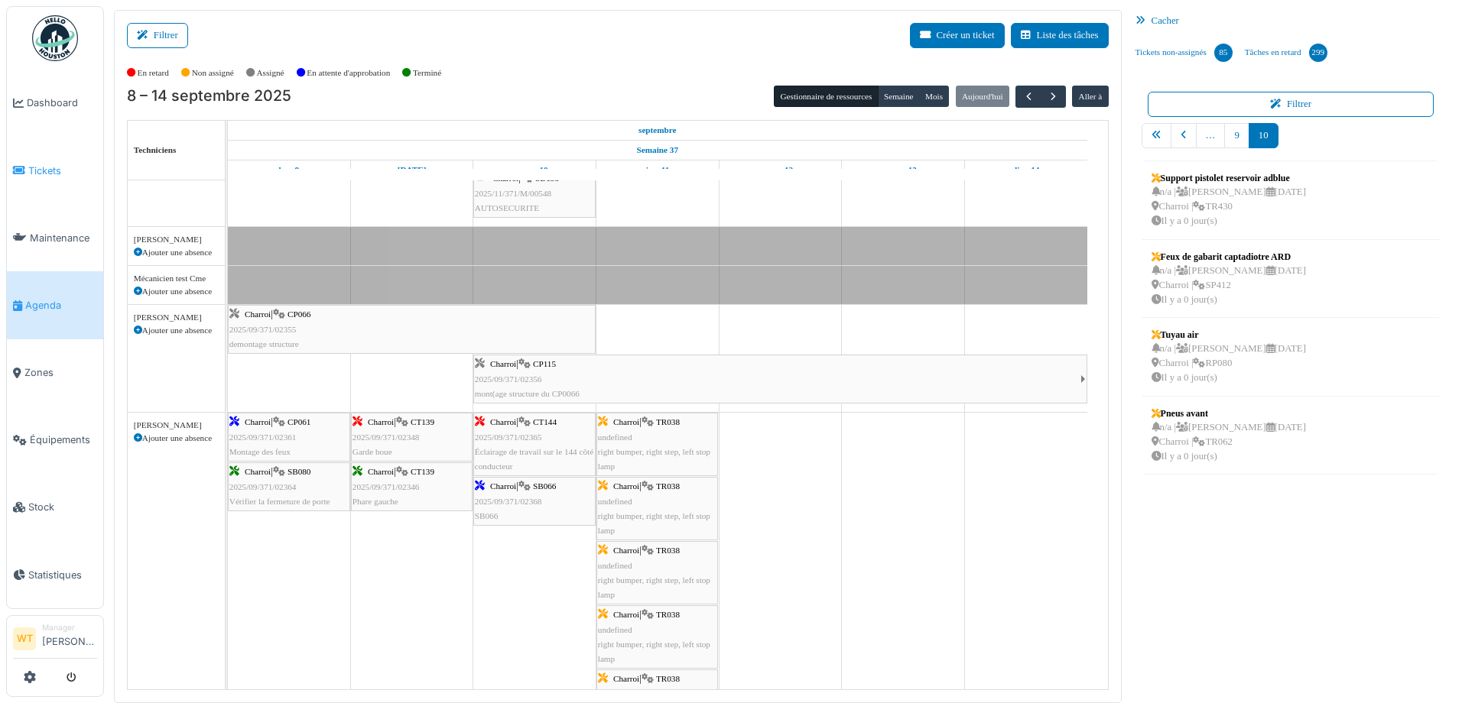
click at [47, 164] on span "Tickets" at bounding box center [62, 171] width 69 height 15
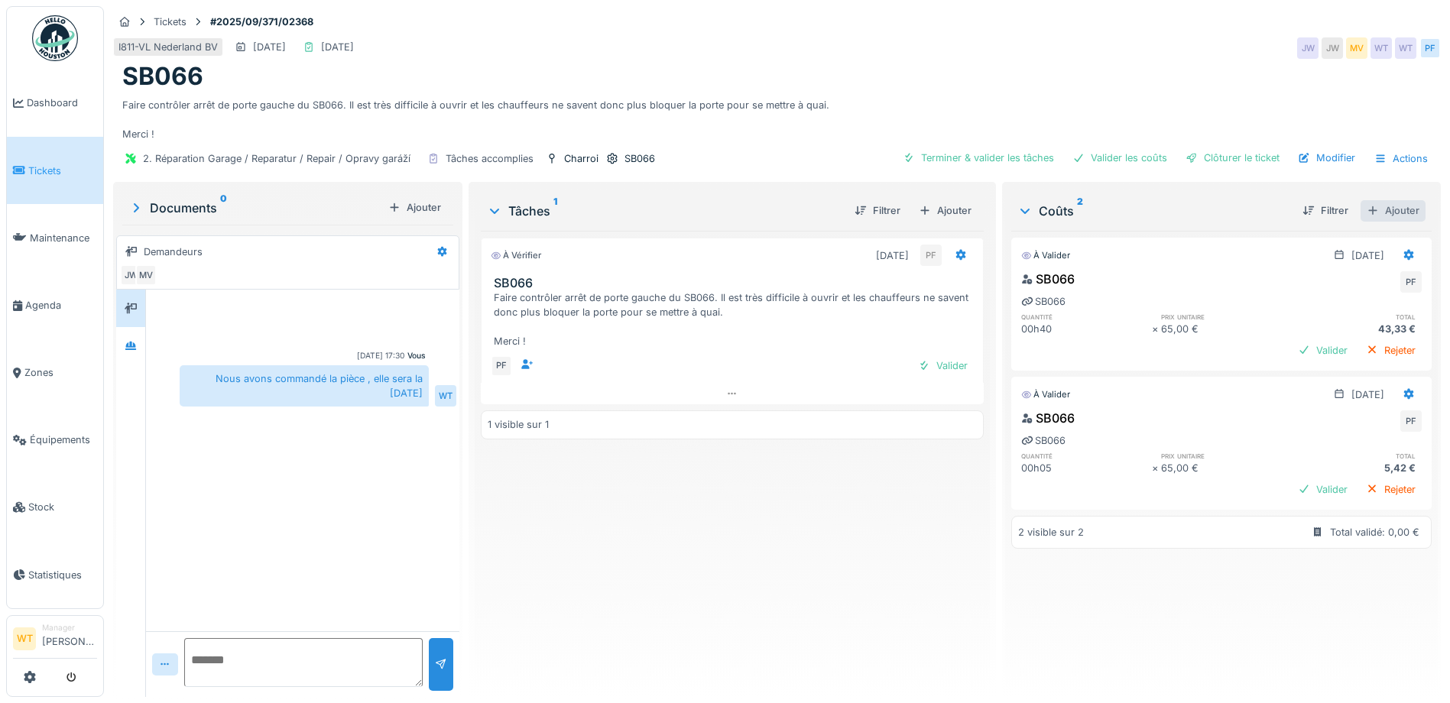
click at [1383, 214] on div "Ajouter" at bounding box center [1393, 210] width 65 height 21
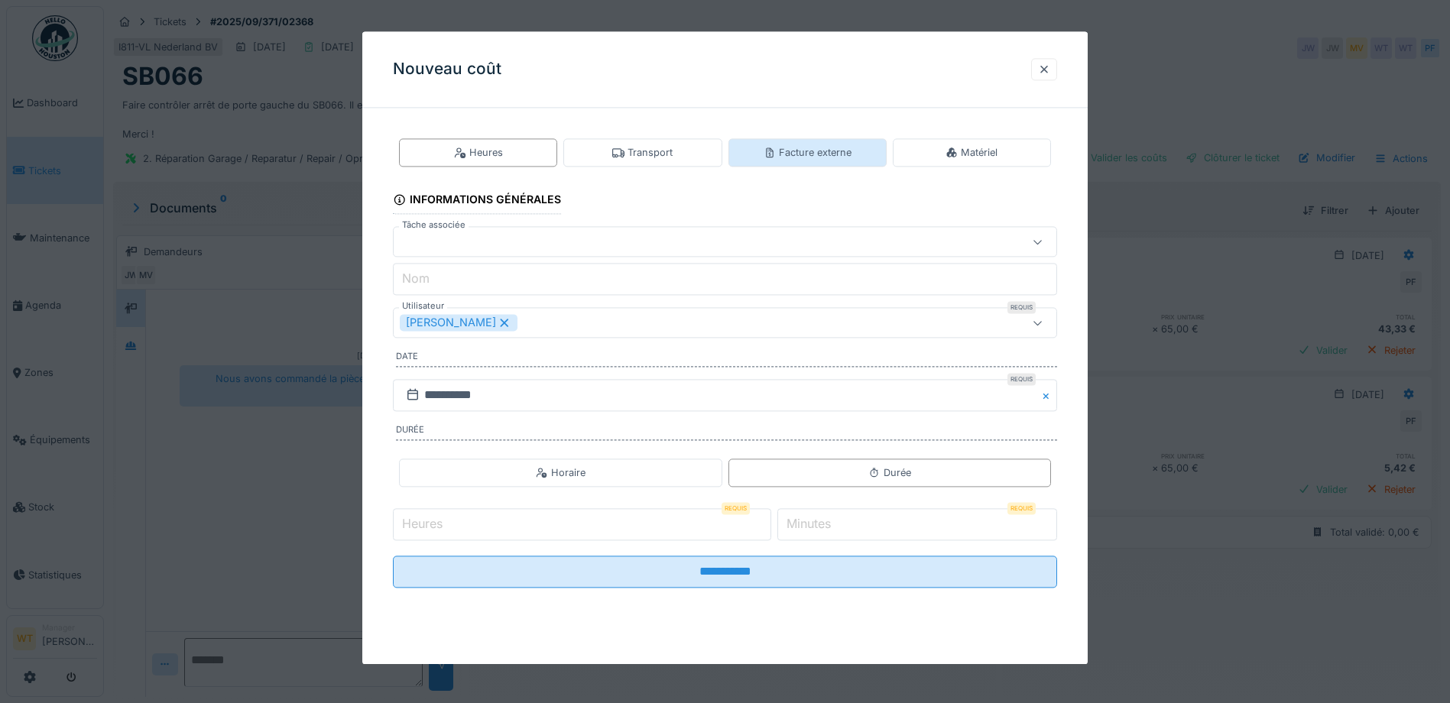
click at [818, 157] on div "Facture externe" at bounding box center [808, 152] width 88 height 15
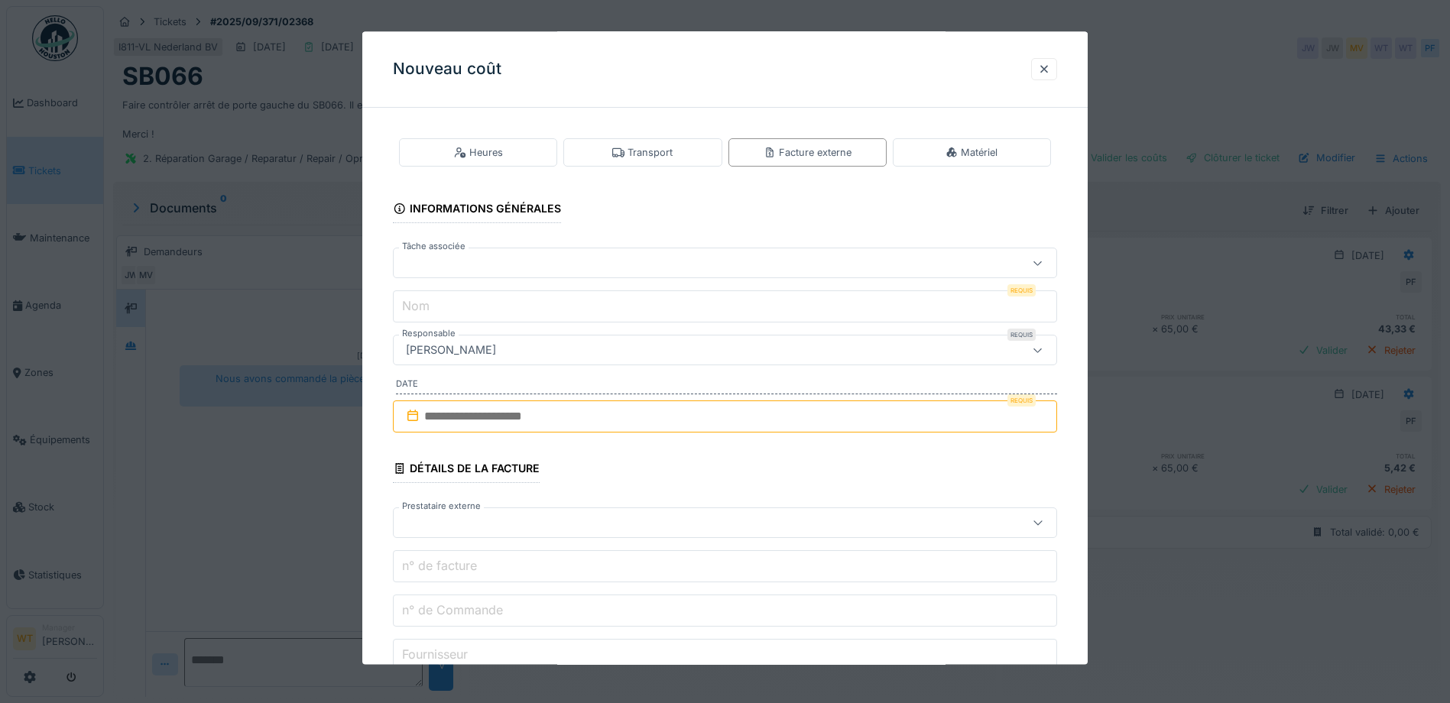
click at [583, 273] on div at bounding box center [725, 263] width 664 height 31
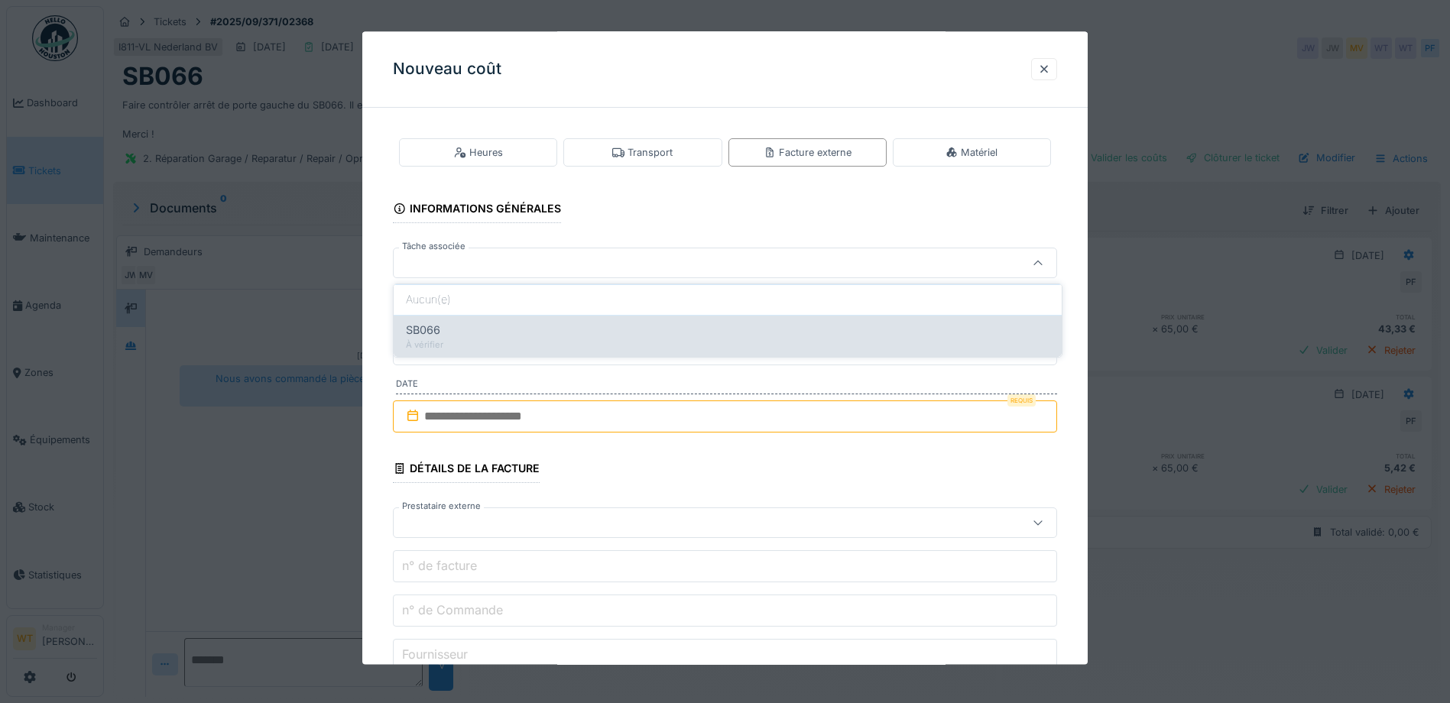
click at [537, 317] on div "SB066 À vérifier" at bounding box center [728, 336] width 668 height 42
type input "******"
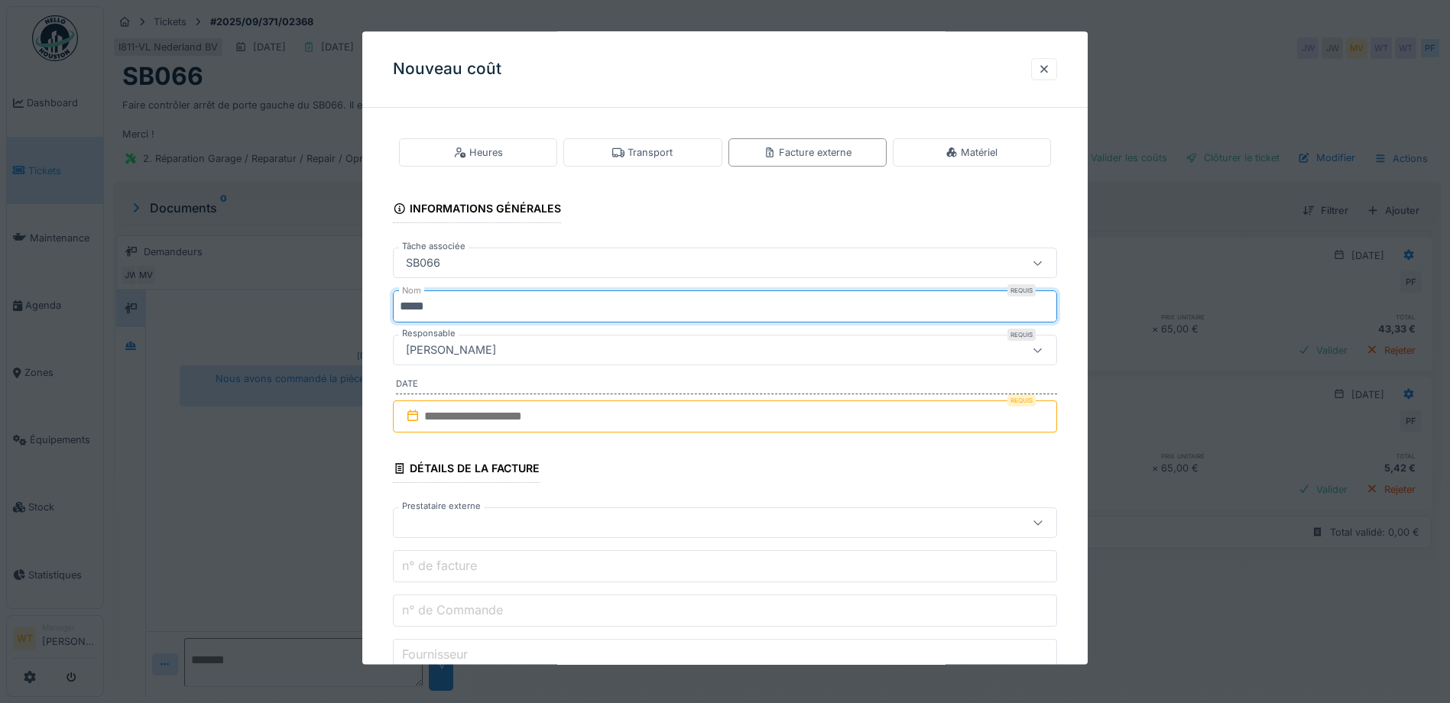
click at [546, 316] on input "*****" at bounding box center [725, 307] width 664 height 32
type input "*"
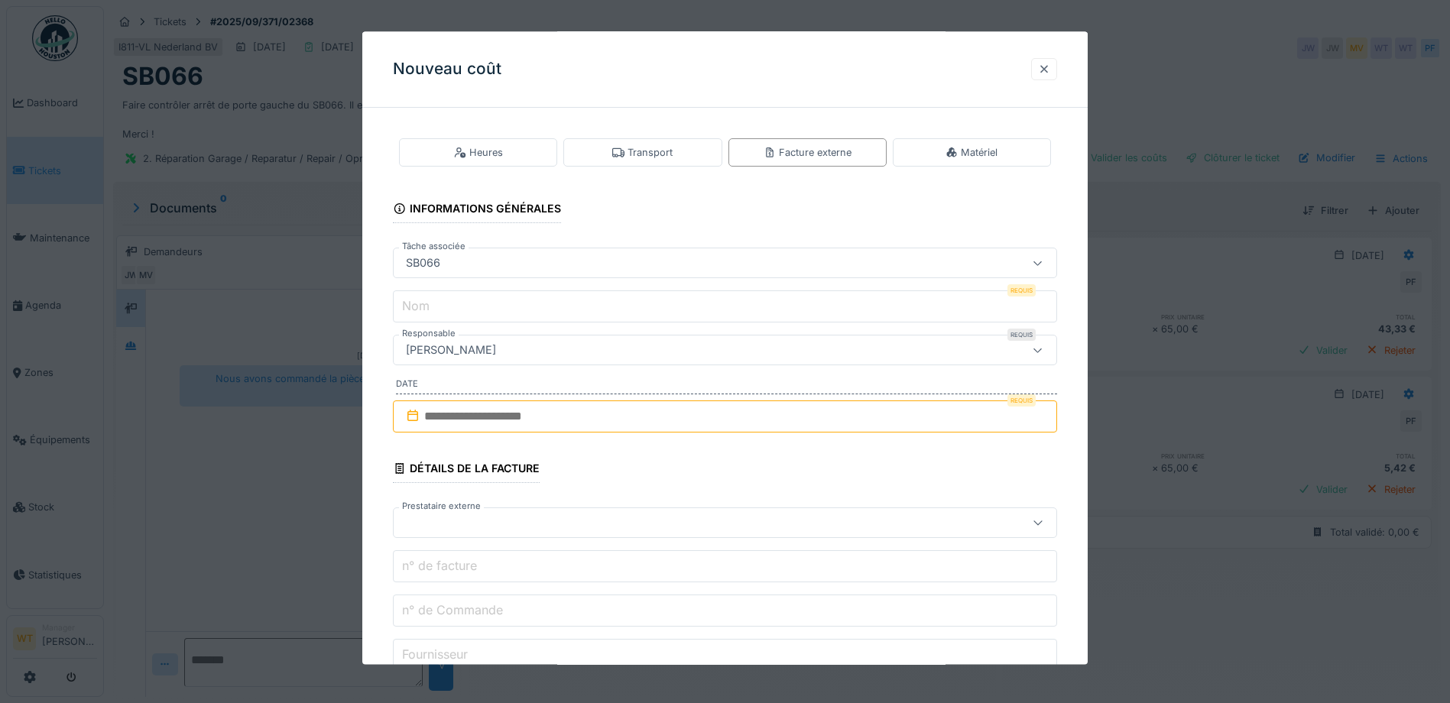
click at [1051, 70] on div at bounding box center [1044, 69] width 12 height 15
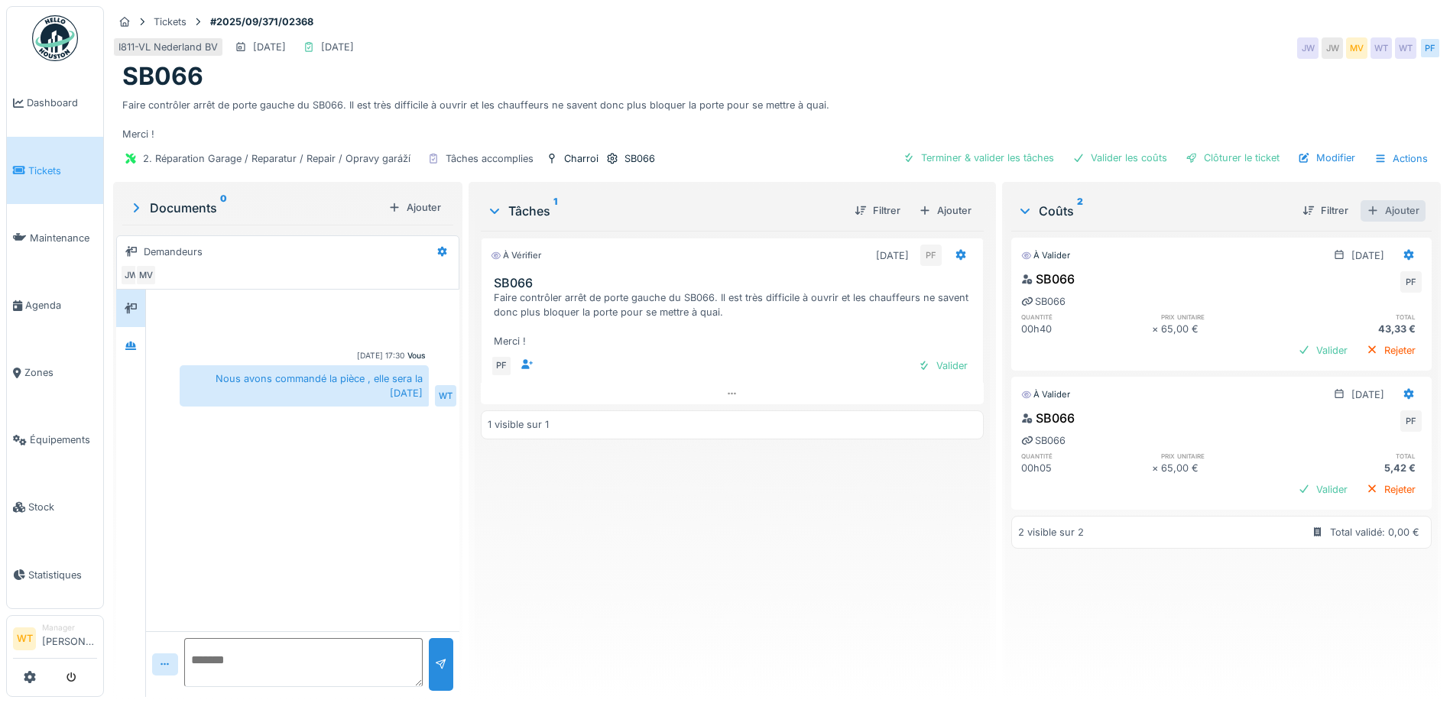
click at [1361, 206] on div "Ajouter" at bounding box center [1393, 210] width 65 height 21
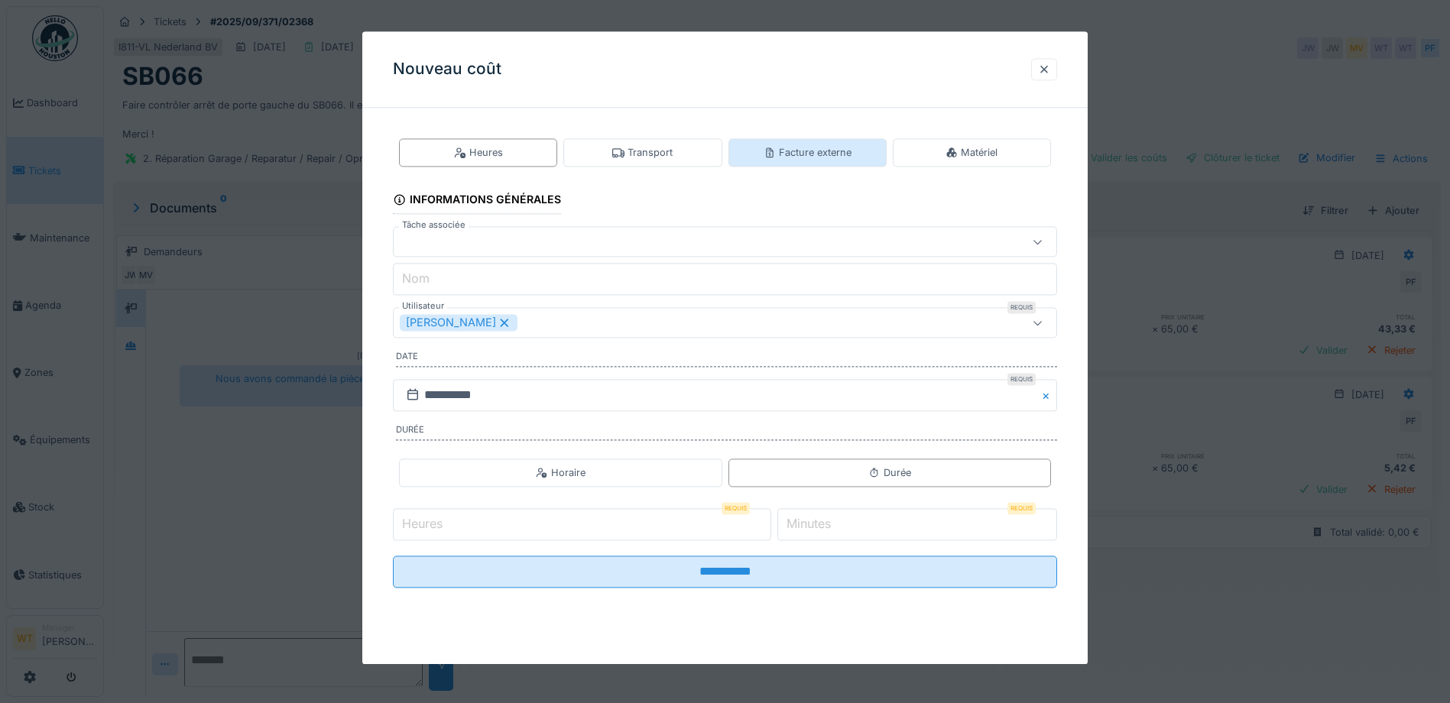
drag, startPoint x: 790, startPoint y: 154, endPoint x: 782, endPoint y: 158, distance: 8.5
click at [791, 154] on div "Facture externe" at bounding box center [808, 152] width 88 height 15
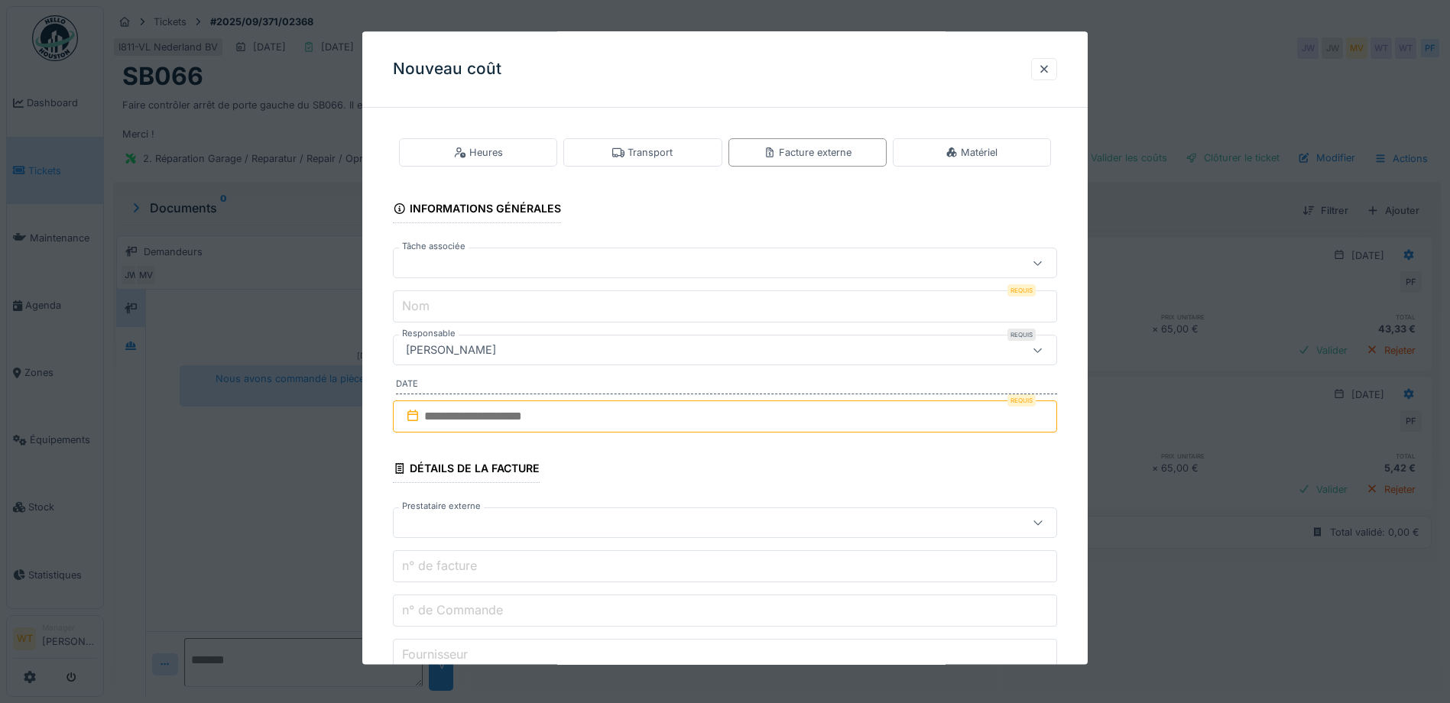
click at [494, 268] on div at bounding box center [686, 263] width 573 height 17
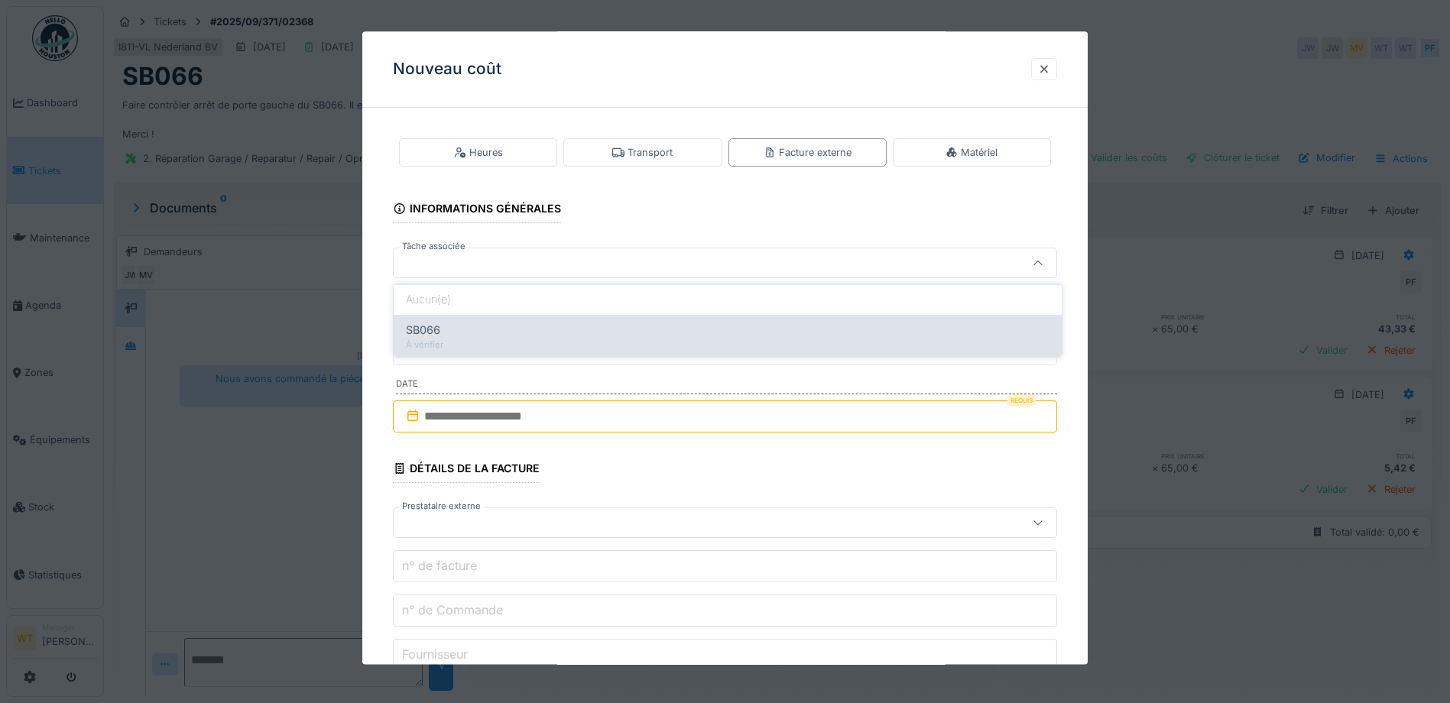
click at [563, 343] on div "À vérifier" at bounding box center [728, 345] width 644 height 13
type input "******"
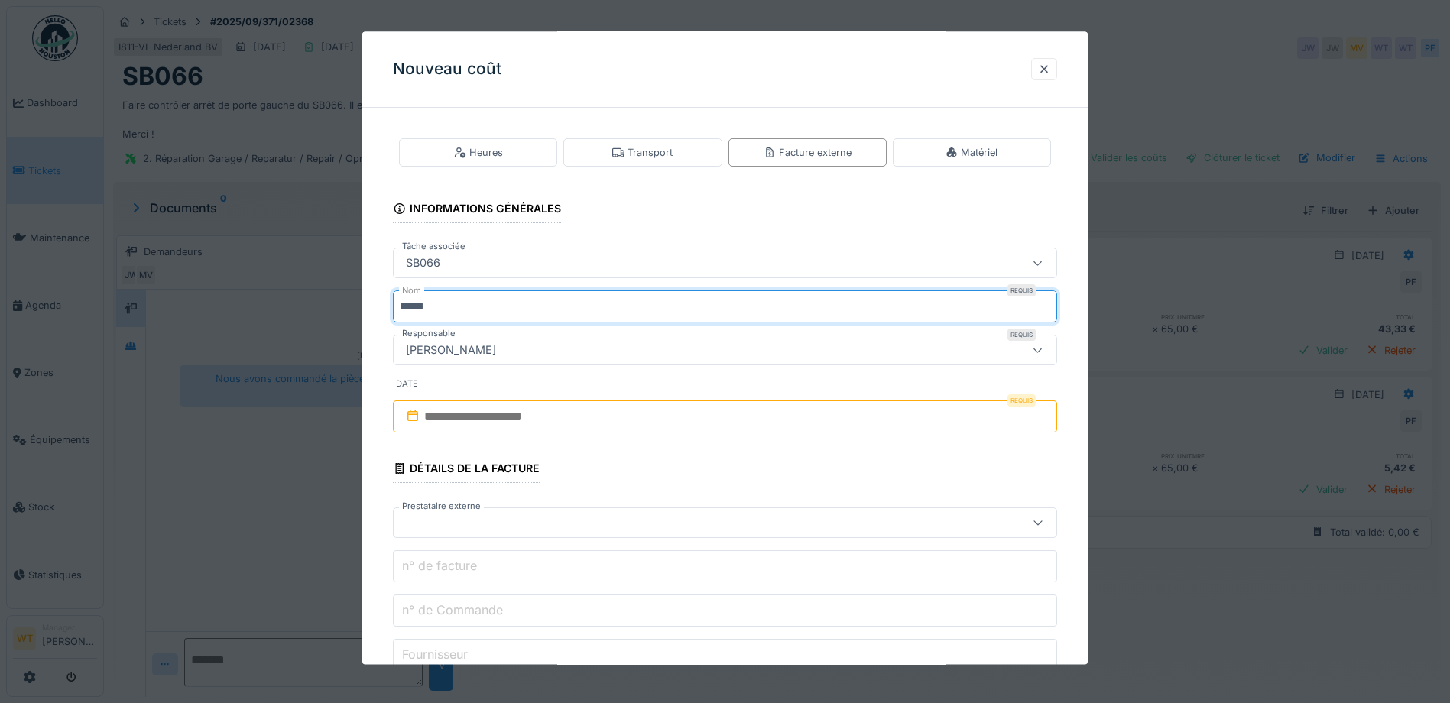
click at [579, 318] on input "*****" at bounding box center [725, 307] width 664 height 32
type input "*"
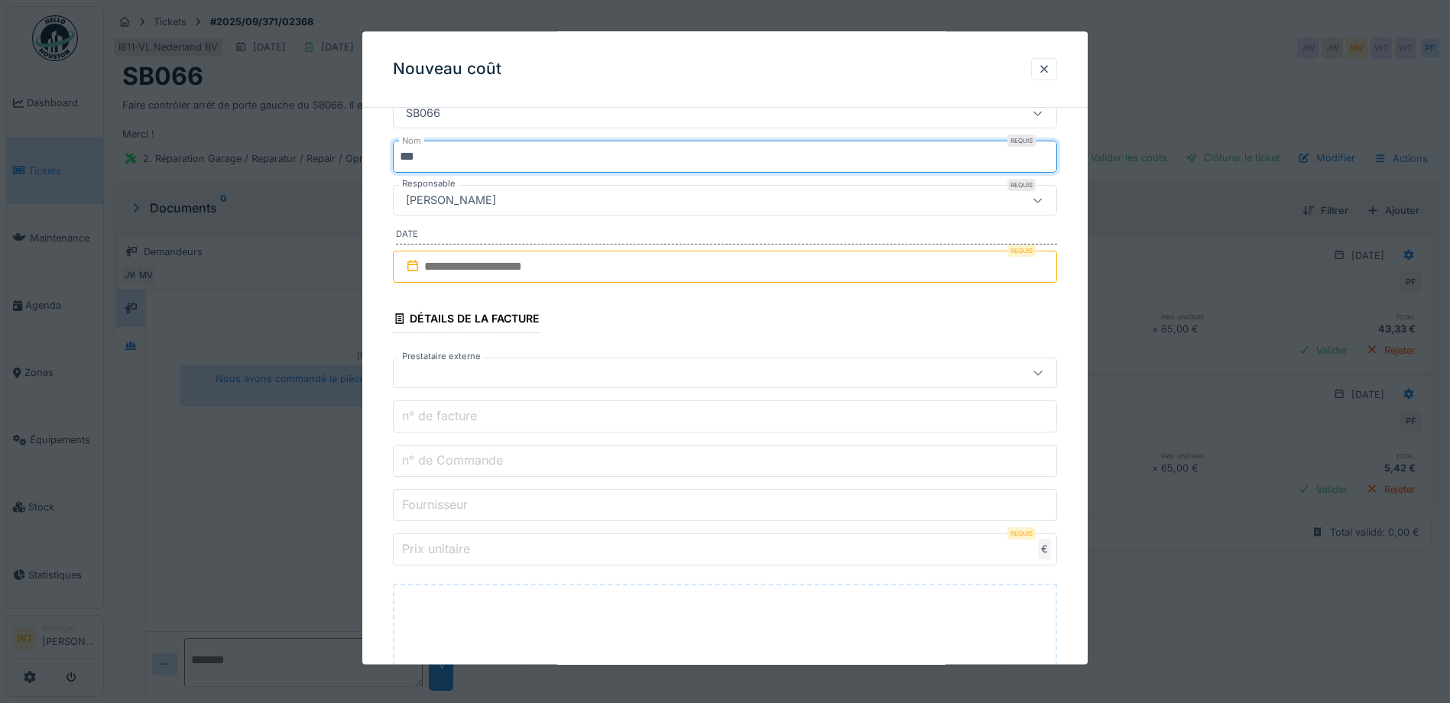
scroll to position [153, 0]
type input "***"
click at [491, 272] on input "text" at bounding box center [725, 264] width 664 height 32
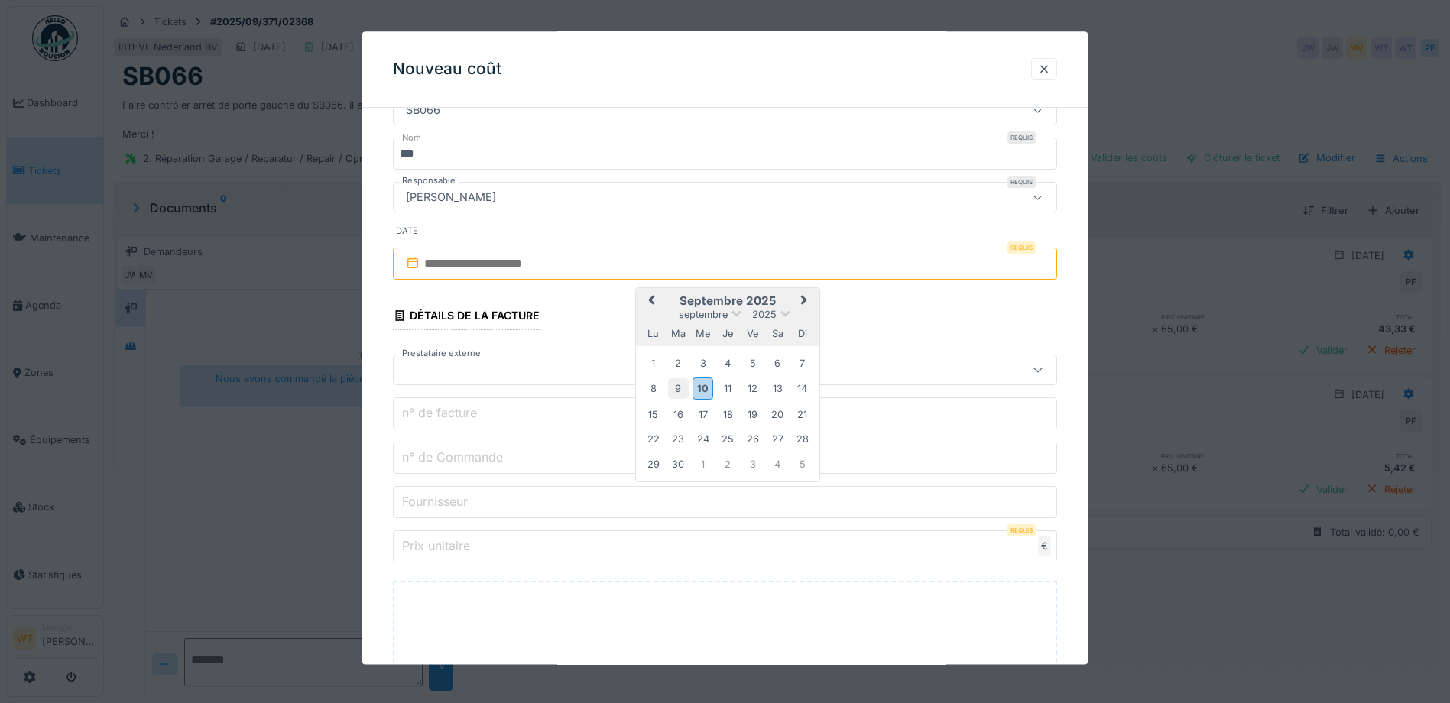
click at [679, 388] on div "9" at bounding box center [678, 389] width 21 height 21
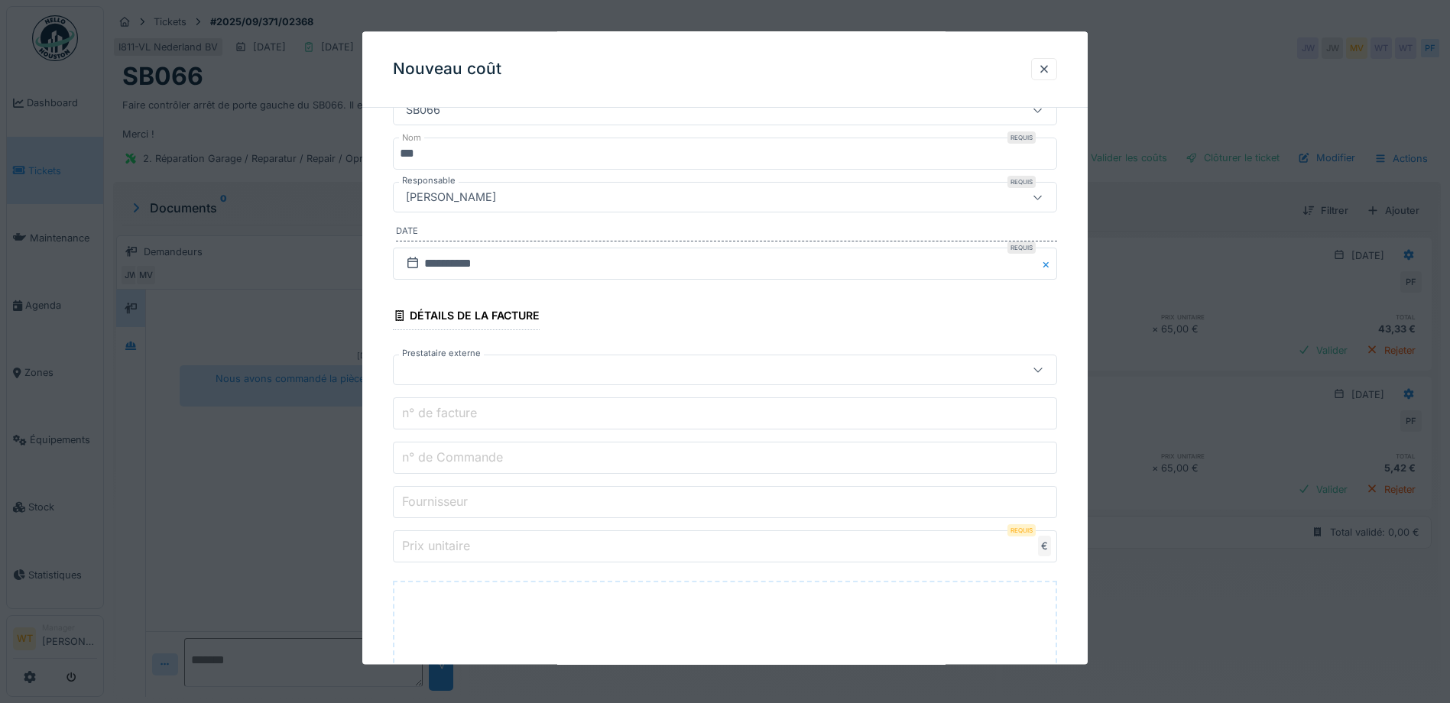
click at [463, 378] on div at bounding box center [686, 370] width 573 height 17
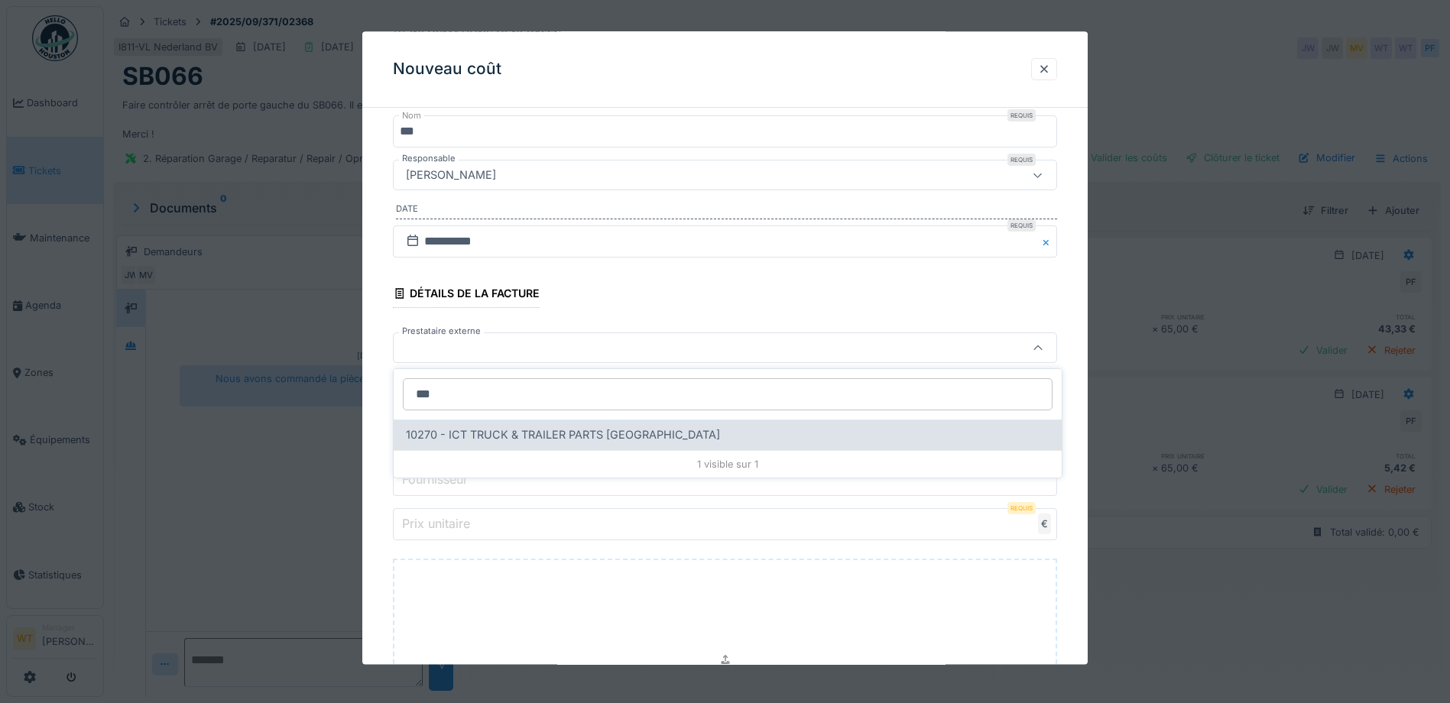
type input "***"
click at [540, 443] on span "10270 - ICT TRUCK & TRAILER PARTS NV" at bounding box center [563, 435] width 314 height 17
type input "*****"
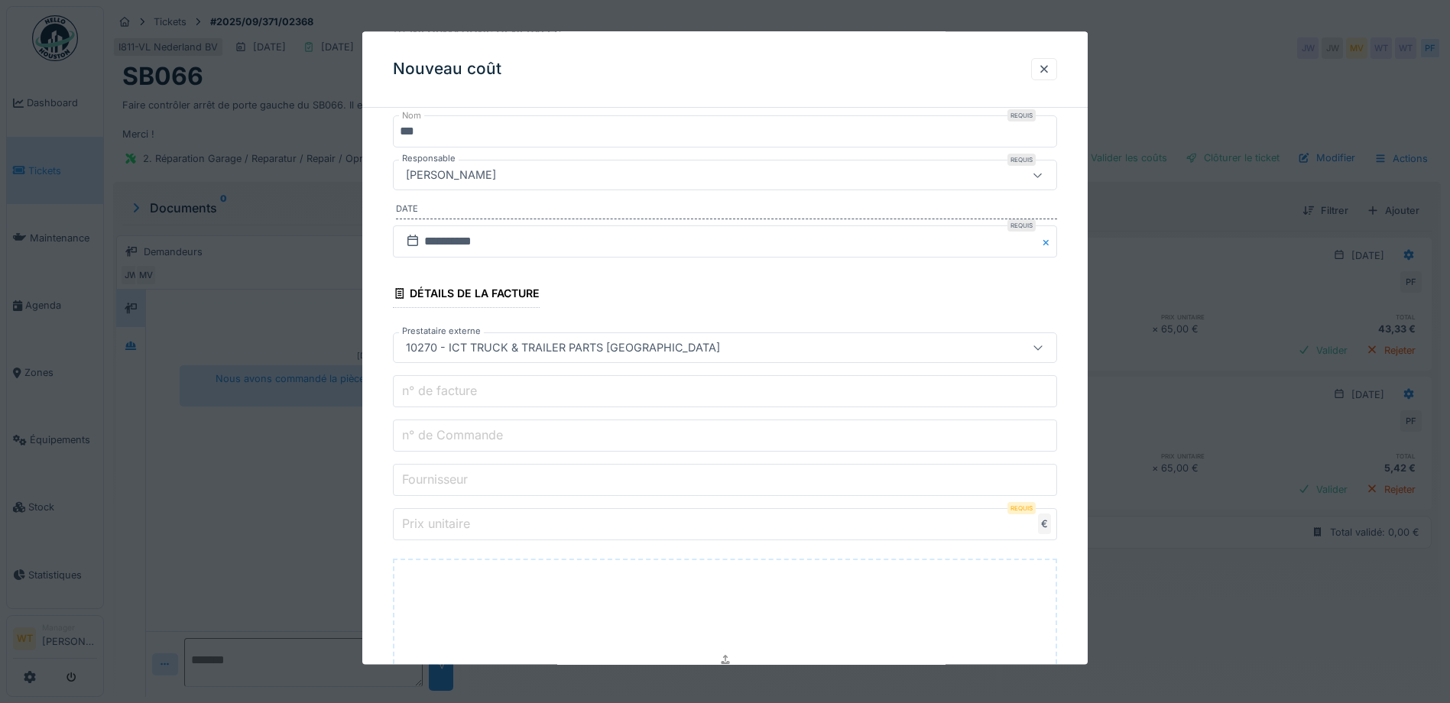
click at [536, 434] on input "n° de Commande" at bounding box center [725, 437] width 664 height 32
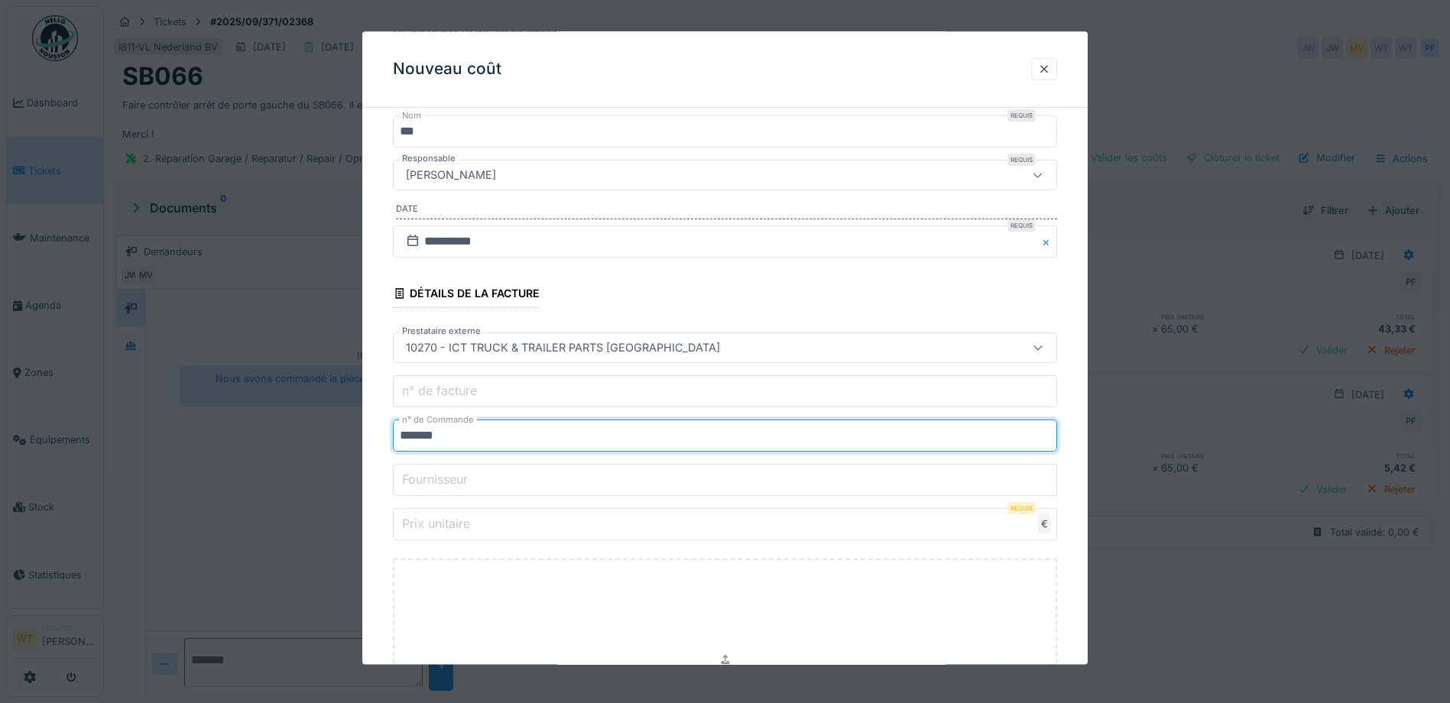
type input "*******"
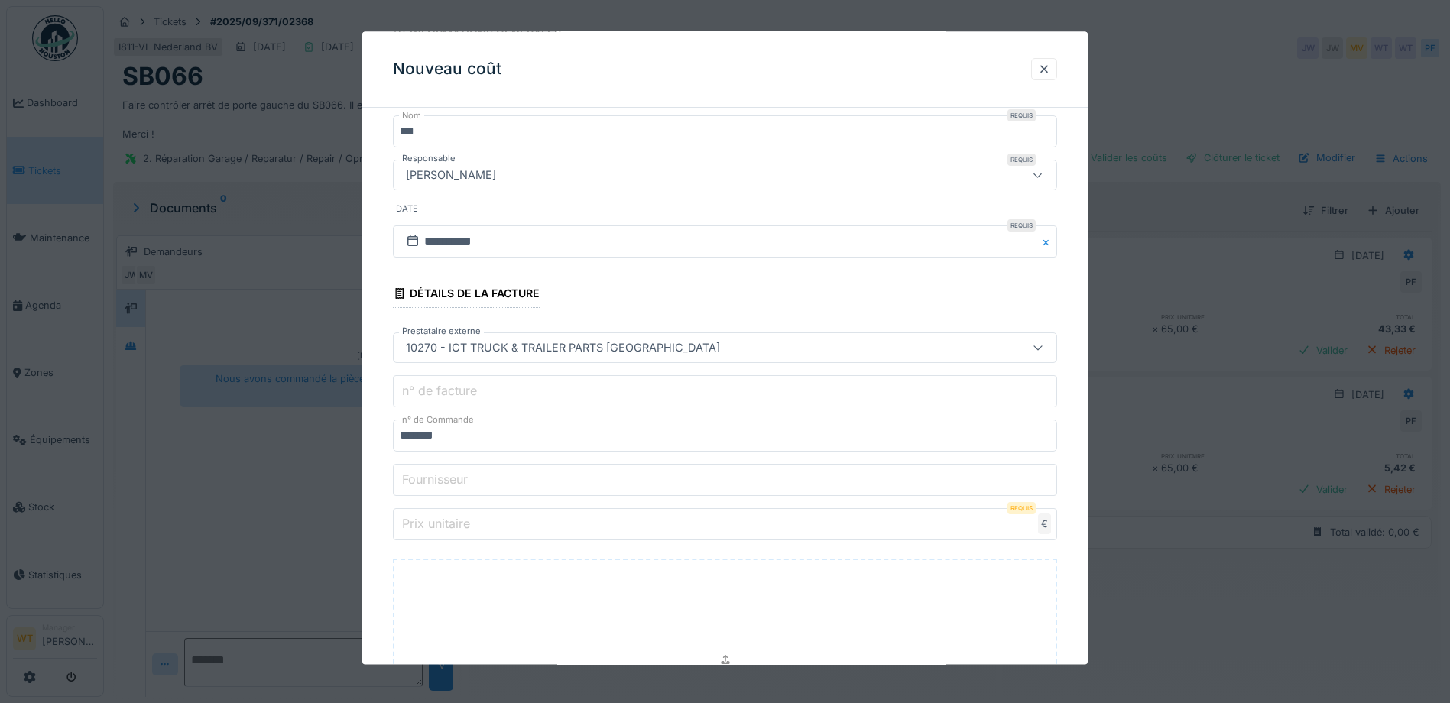
click at [479, 514] on input "Prix unitaire" at bounding box center [725, 525] width 664 height 32
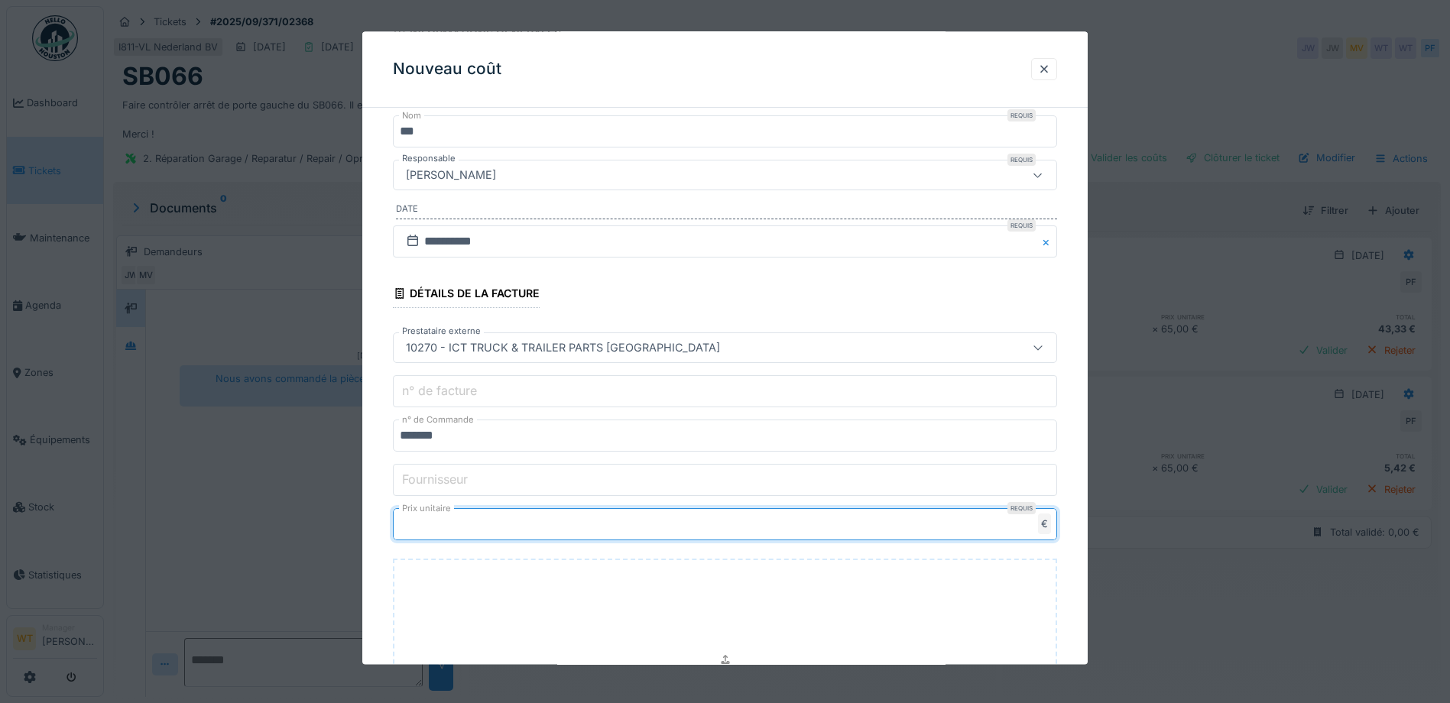
type input "**"
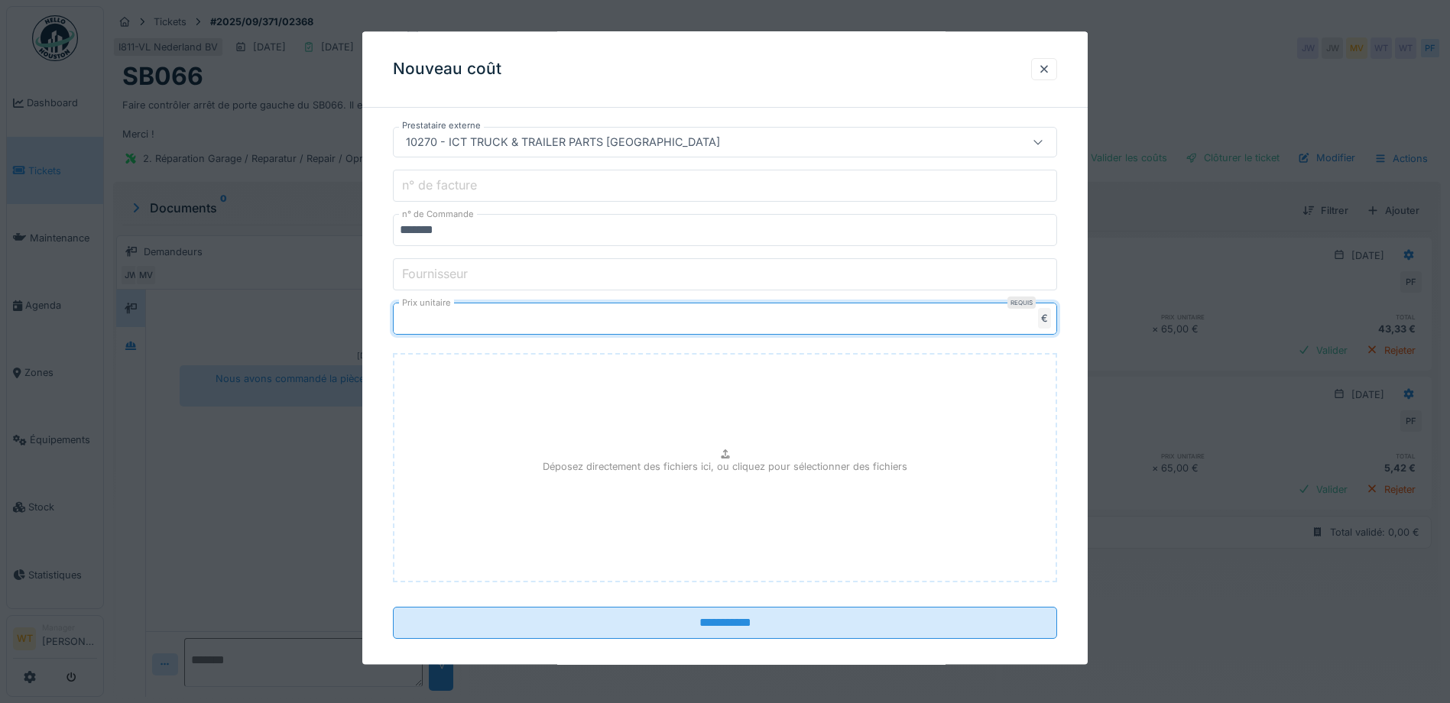
scroll to position [398, 0]
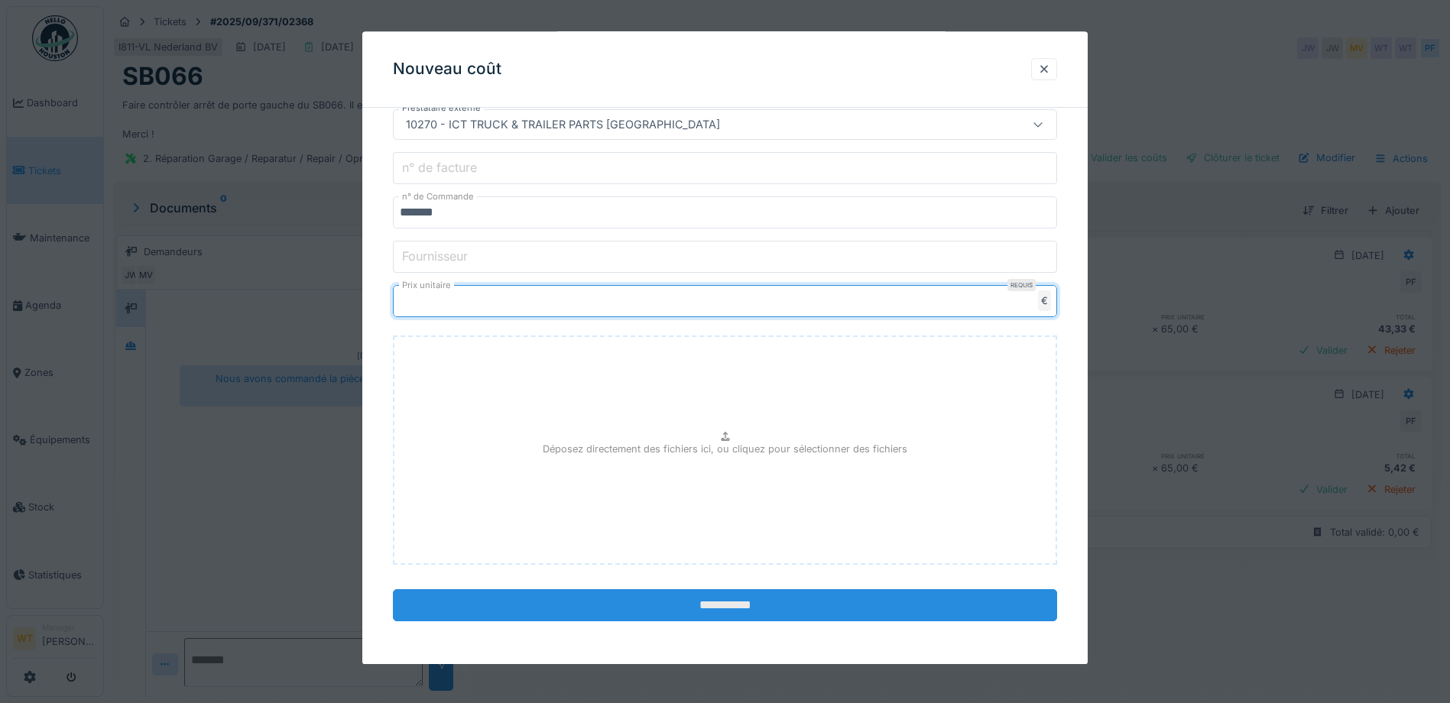
type input "*****"
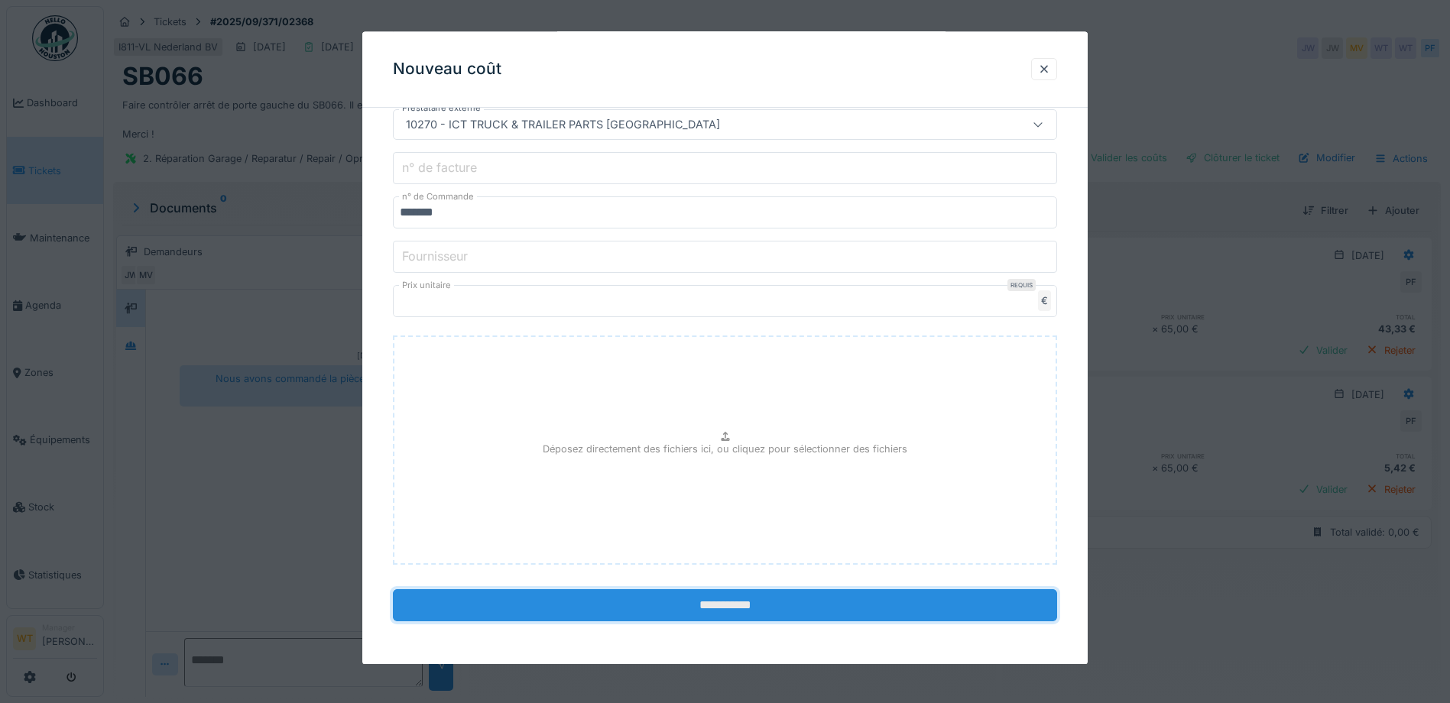
click at [539, 600] on input "**********" at bounding box center [725, 606] width 664 height 32
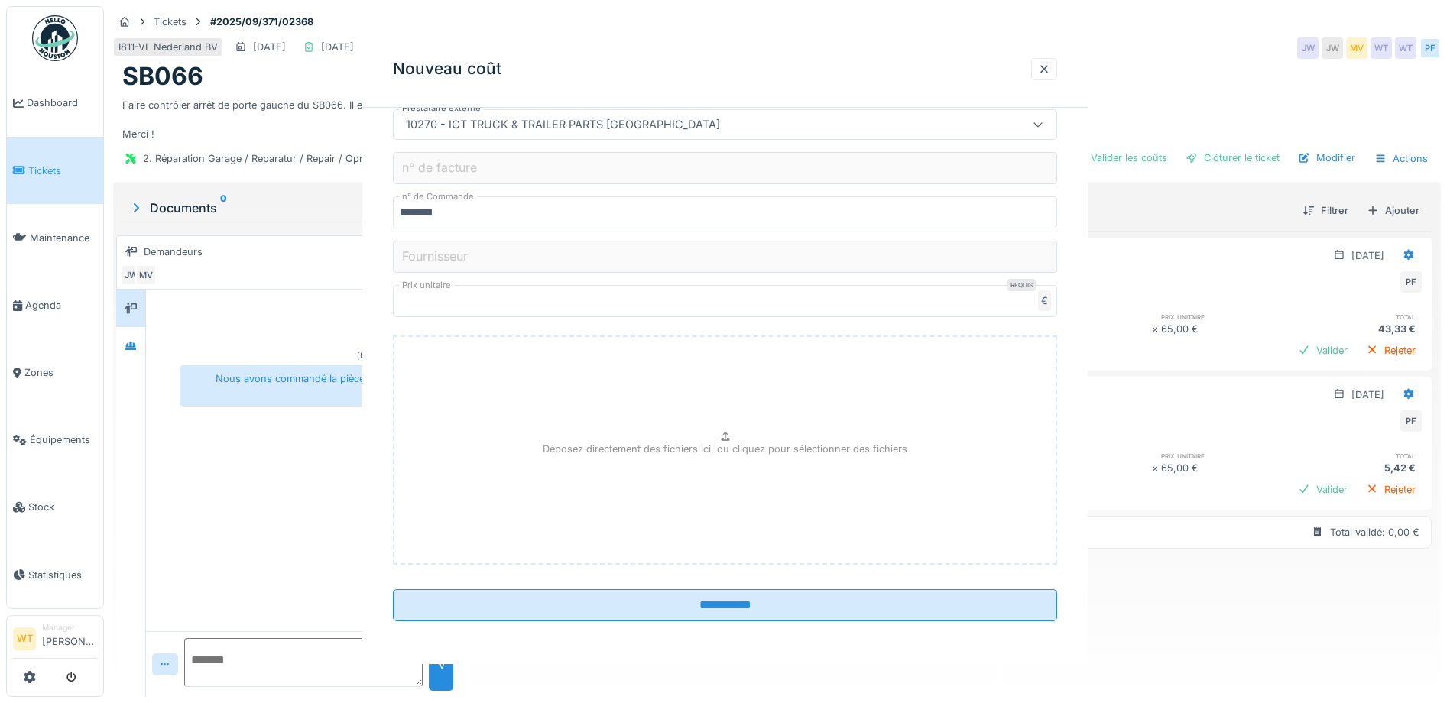
scroll to position [0, 0]
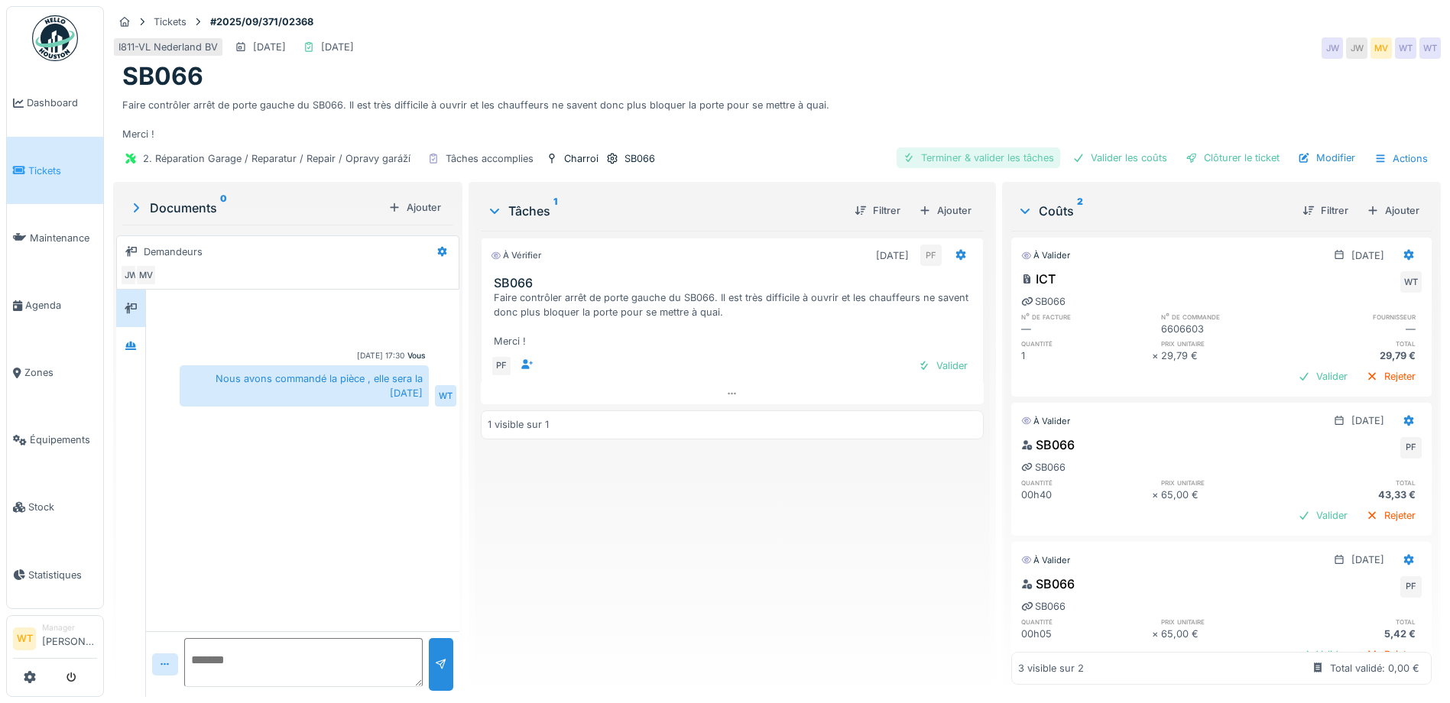
click at [1006, 155] on div "Terminer & valider les tâches" at bounding box center [979, 158] width 164 height 21
click at [1100, 153] on div "Valider les coûts" at bounding box center [1120, 158] width 107 height 21
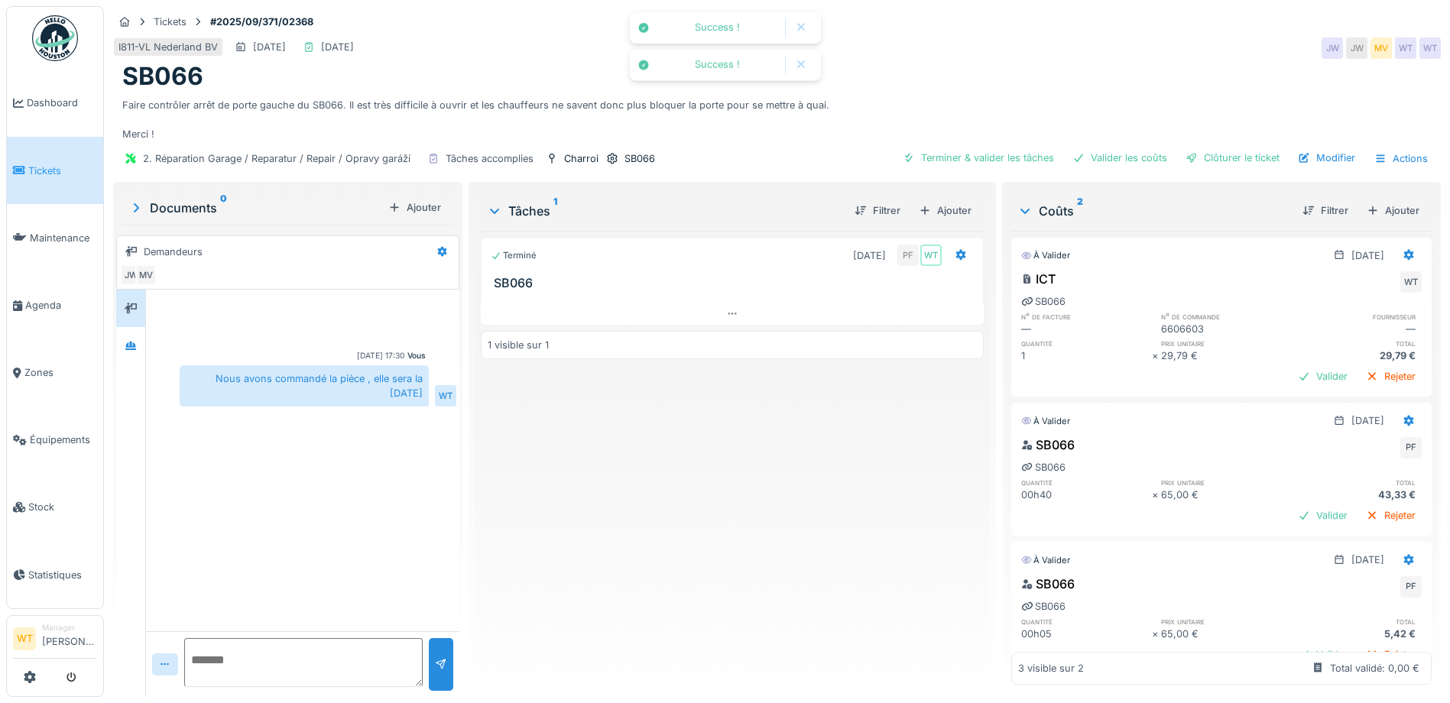
click at [1210, 147] on div "2. Réparation Garage / Reparatur / Repair / Opravy garáží Tâches accomplies Cha…" at bounding box center [777, 158] width 1328 height 34
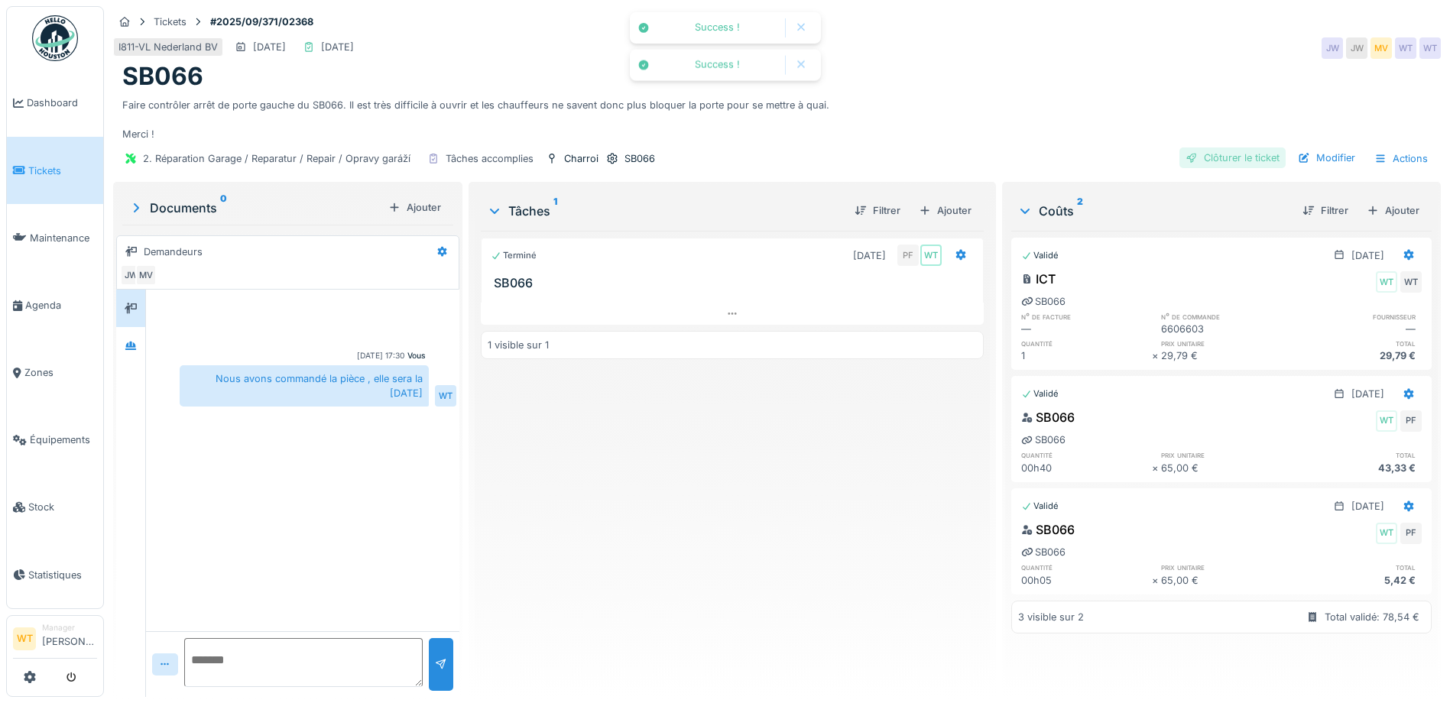
click at [1210, 155] on div "Clôturer le ticket" at bounding box center [1233, 158] width 106 height 21
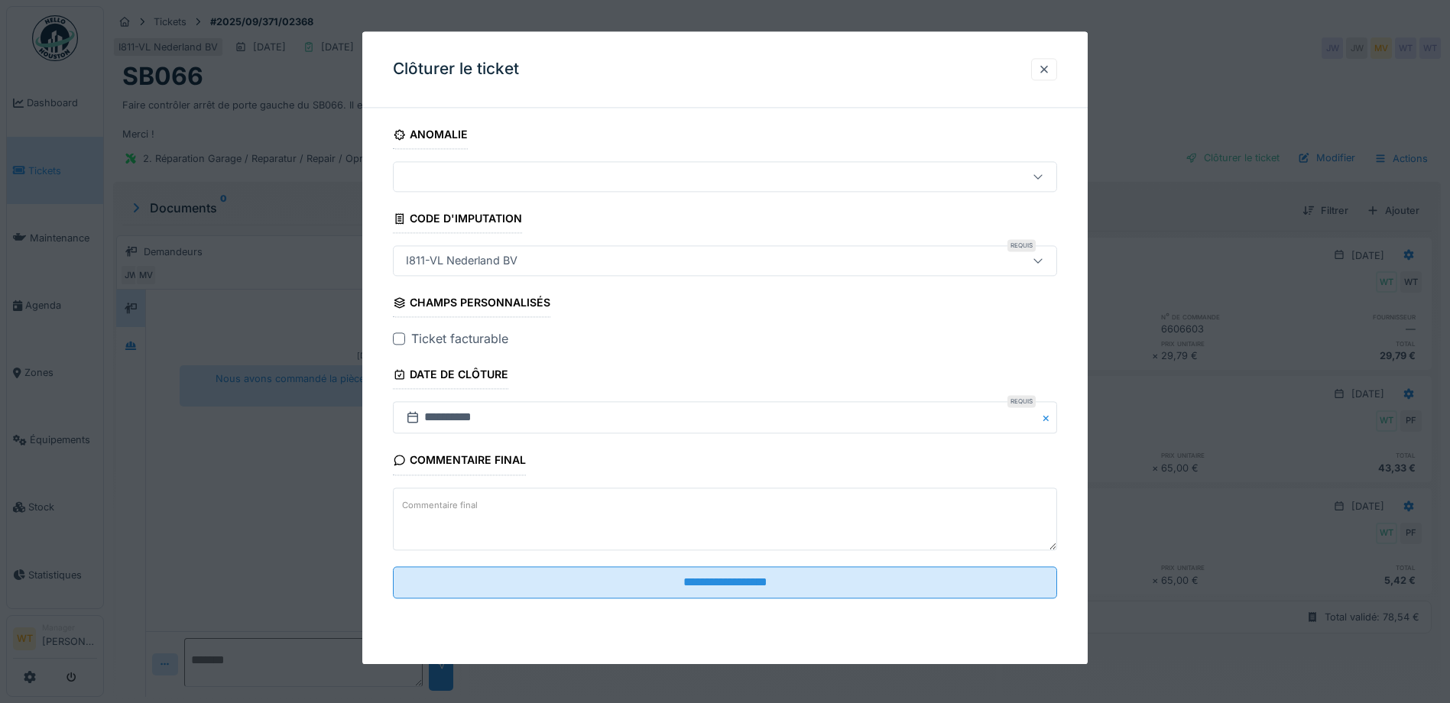
click at [404, 331] on div "Ticket facturable" at bounding box center [725, 339] width 664 height 18
click at [402, 338] on div at bounding box center [399, 339] width 12 height 12
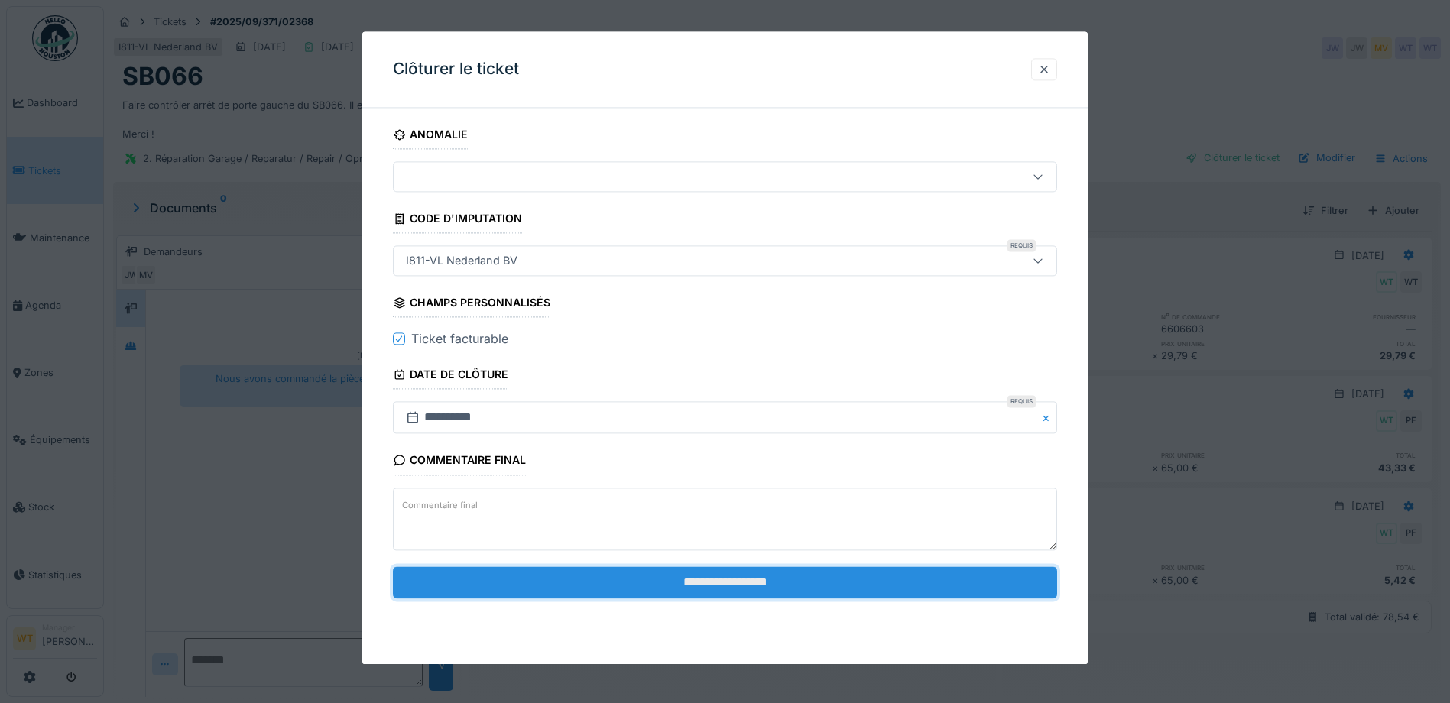
click at [628, 577] on input "**********" at bounding box center [725, 583] width 664 height 32
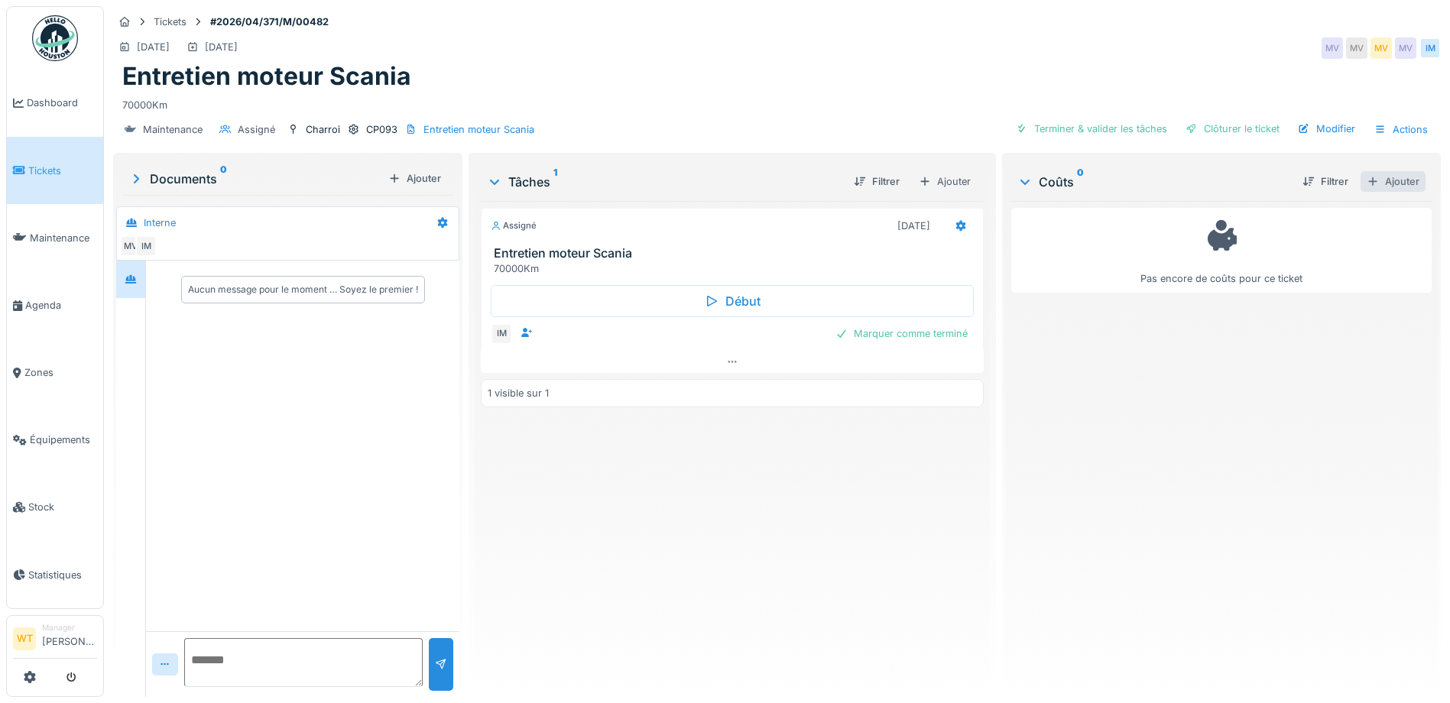
click at [1367, 179] on div at bounding box center [1373, 181] width 12 height 15
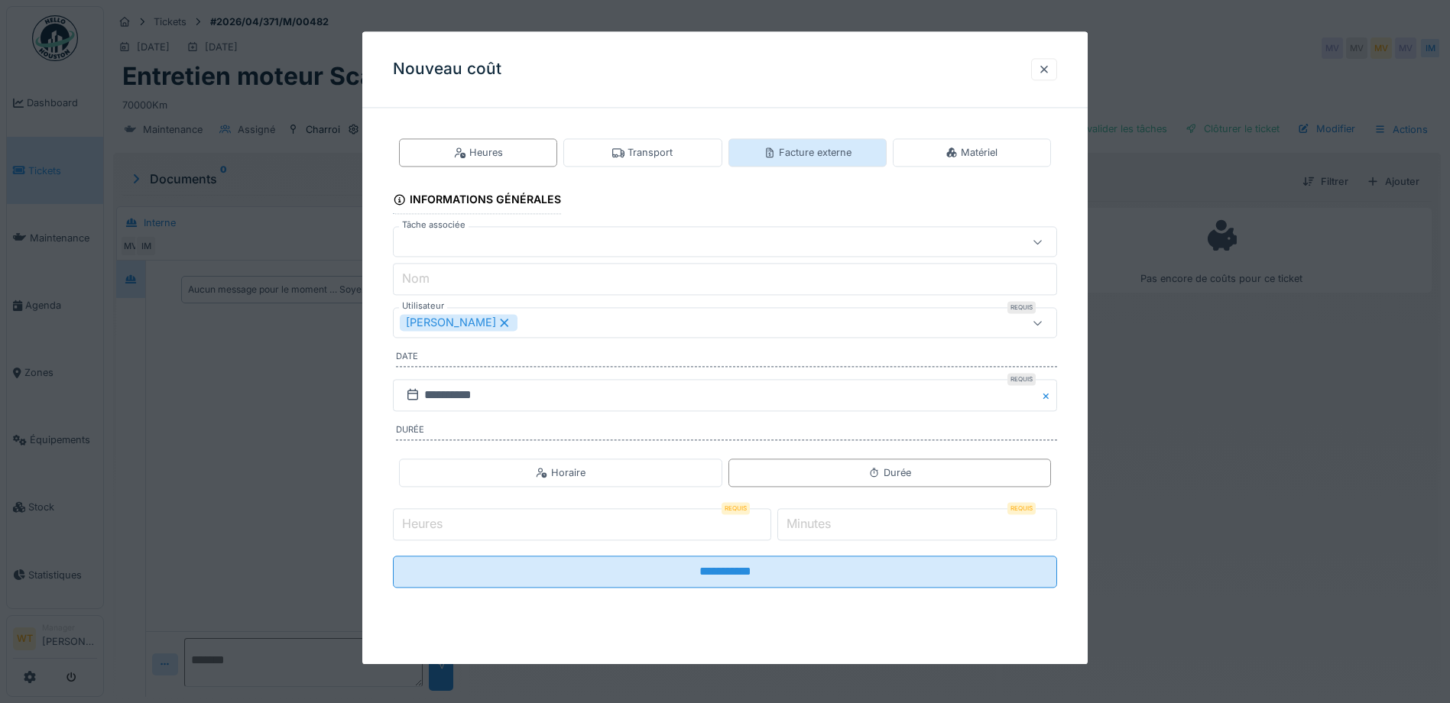
click at [826, 155] on div "Facture externe" at bounding box center [808, 152] width 88 height 15
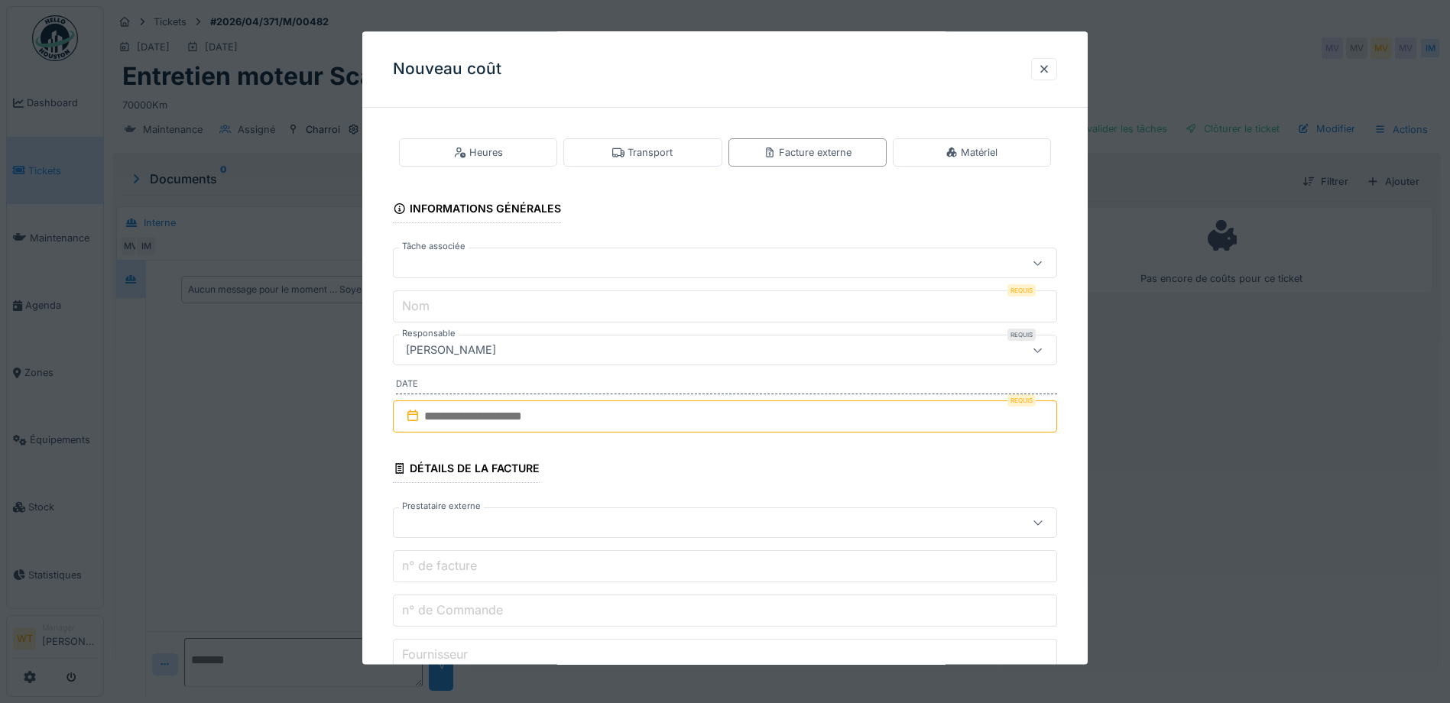
click at [582, 265] on div at bounding box center [686, 263] width 573 height 17
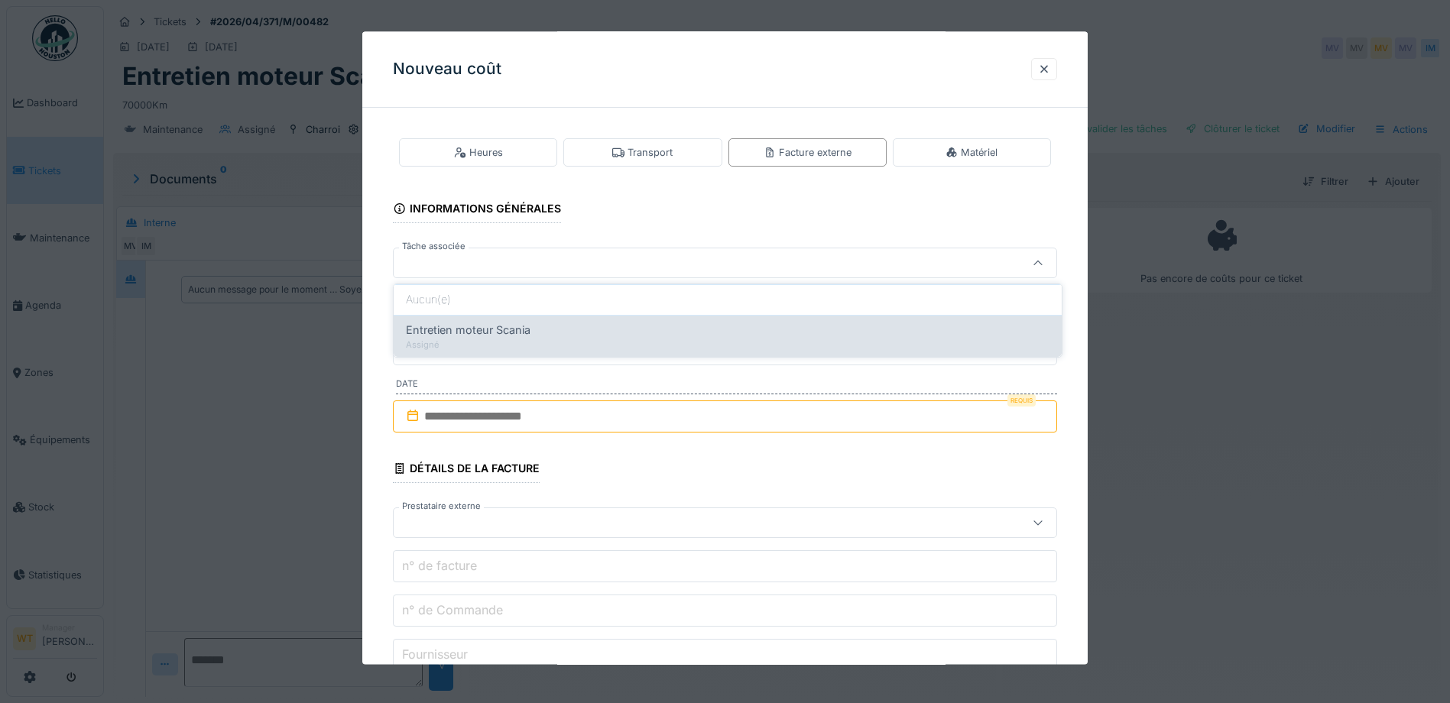
click at [527, 332] on span "Entretien moteur Scania" at bounding box center [468, 330] width 125 height 17
type input "******"
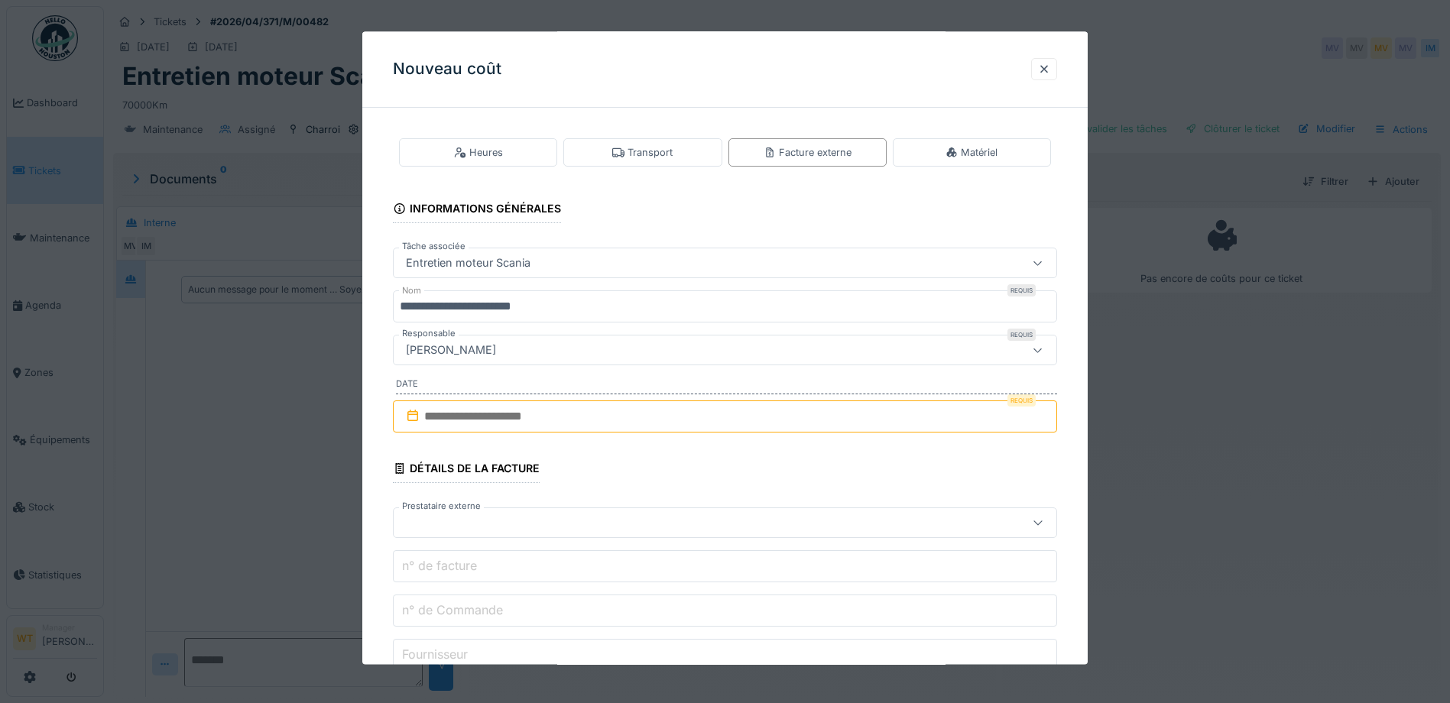
click at [575, 307] on input "**********" at bounding box center [725, 307] width 664 height 32
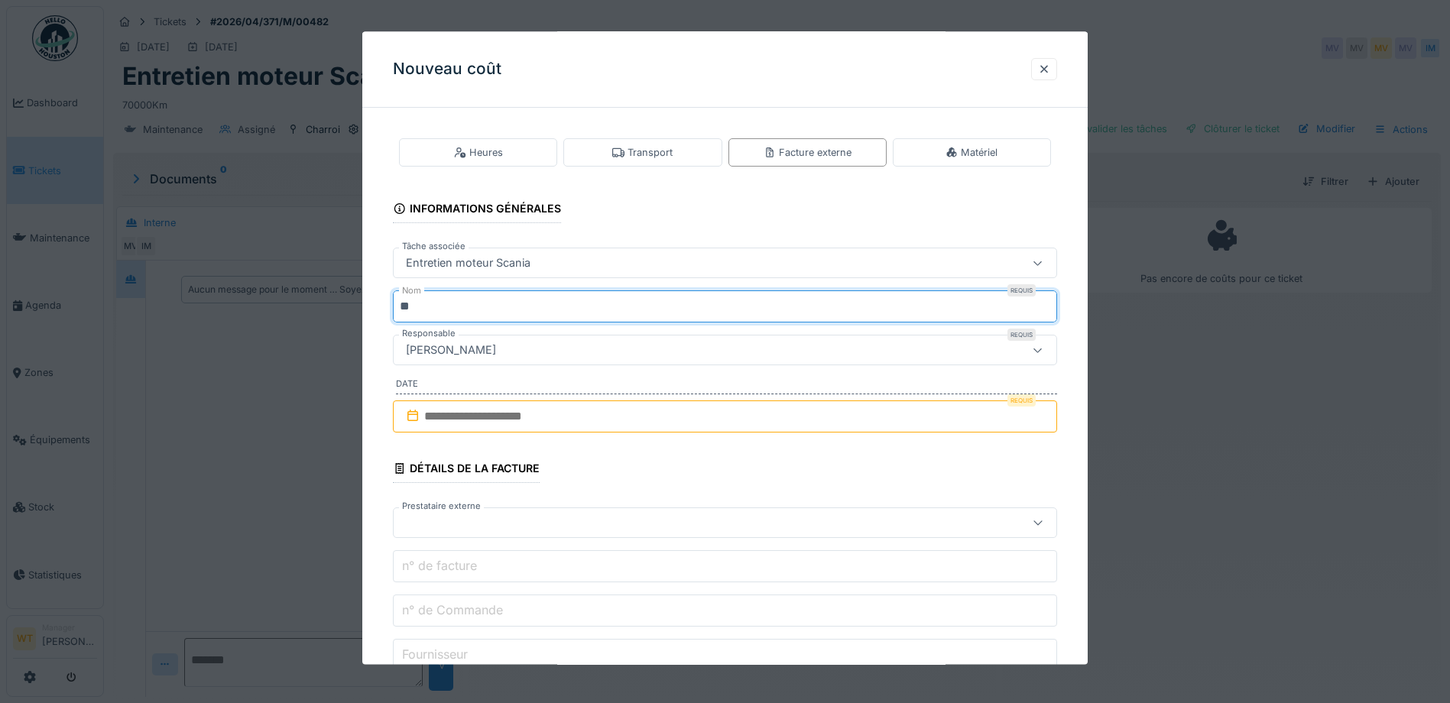
type input "*"
type input "***"
click at [499, 411] on input "text" at bounding box center [725, 417] width 664 height 32
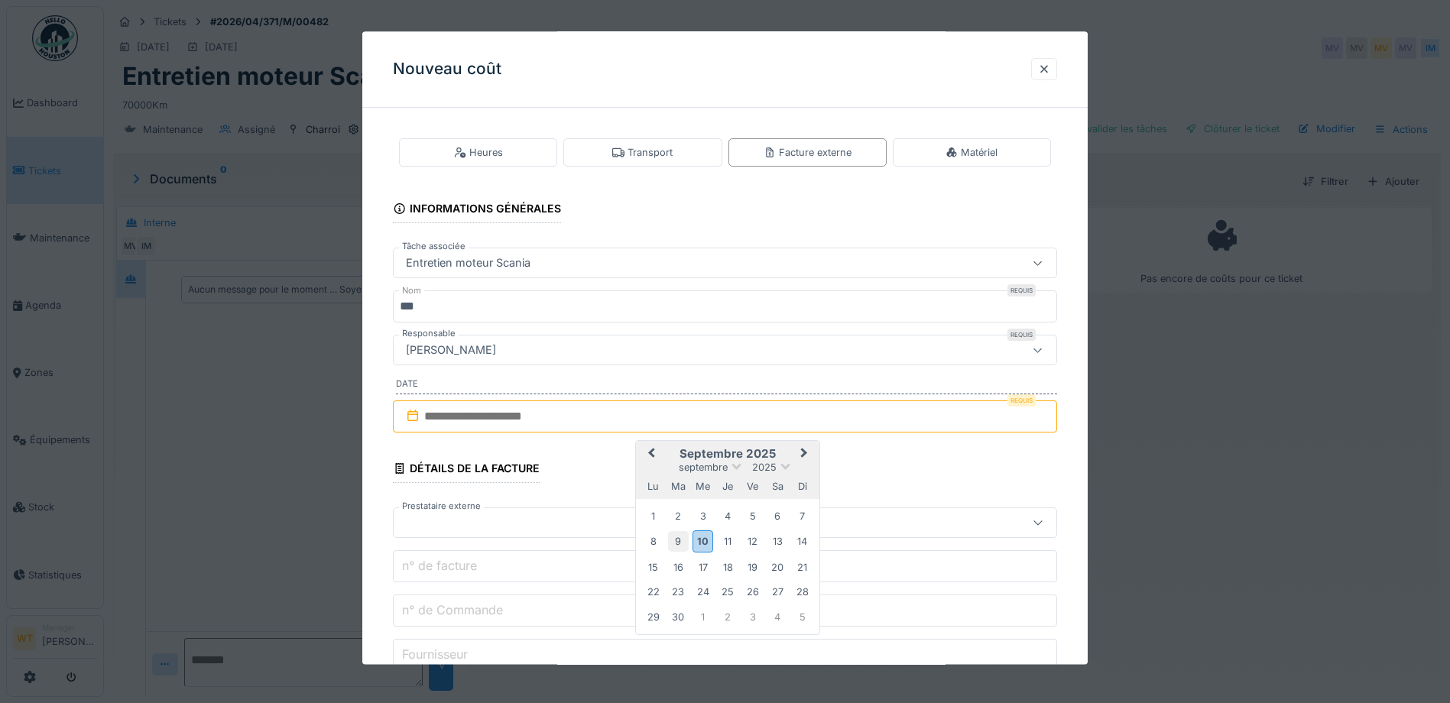
click at [681, 544] on div "9" at bounding box center [678, 542] width 21 height 21
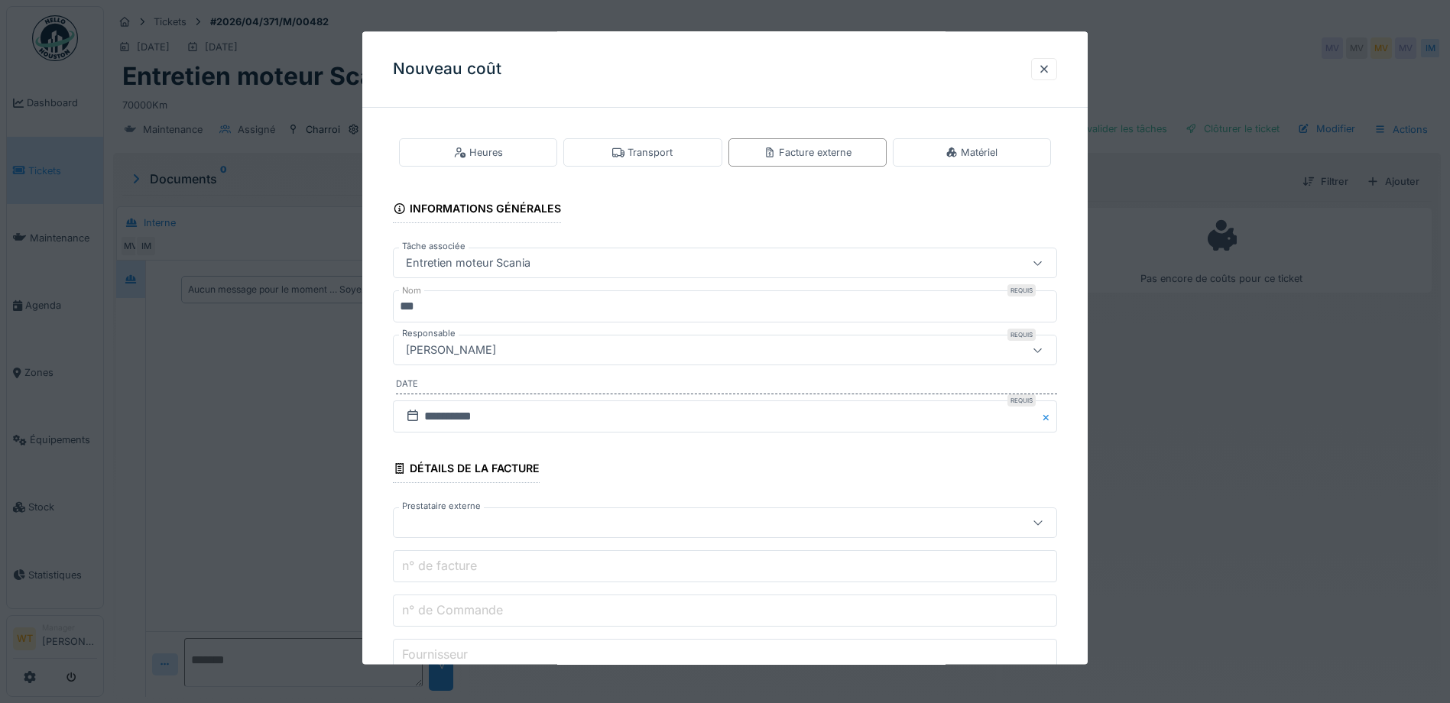
click at [489, 531] on div at bounding box center [686, 523] width 573 height 17
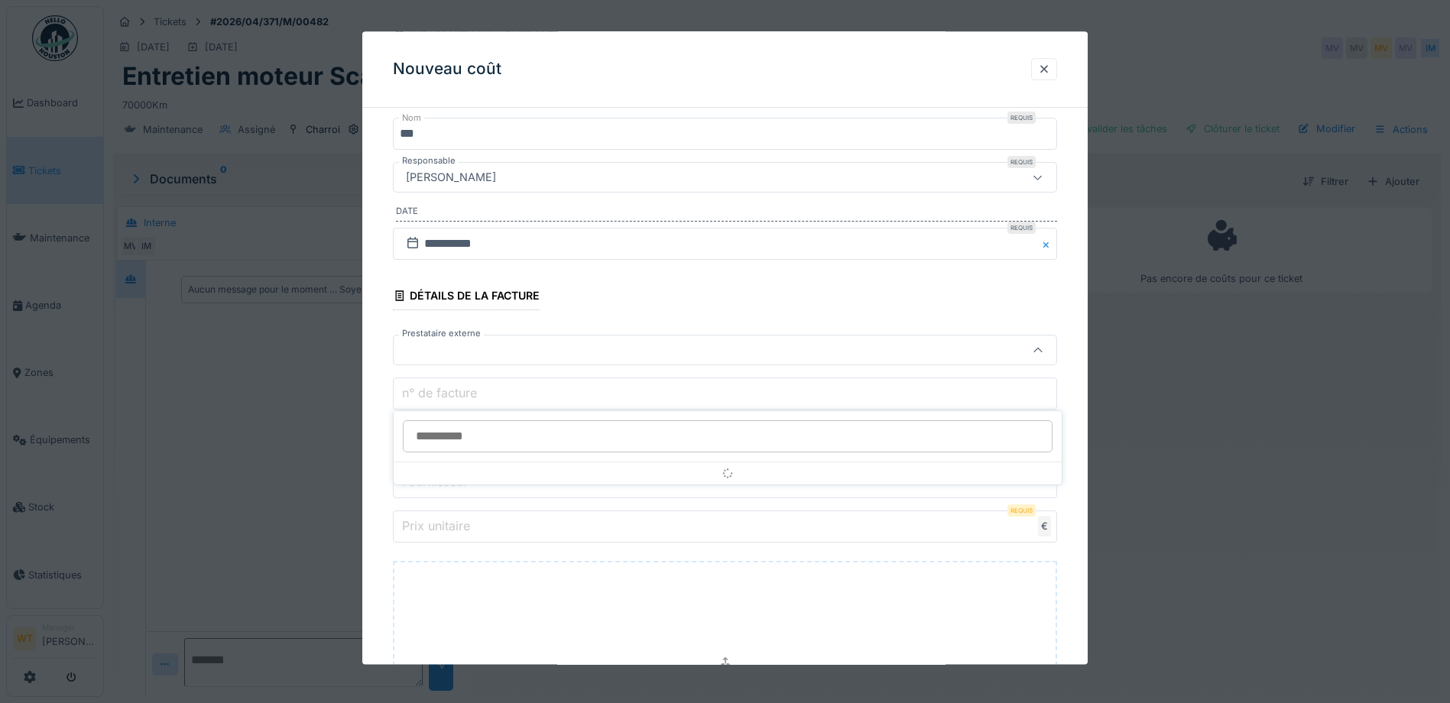
scroll to position [175, 0]
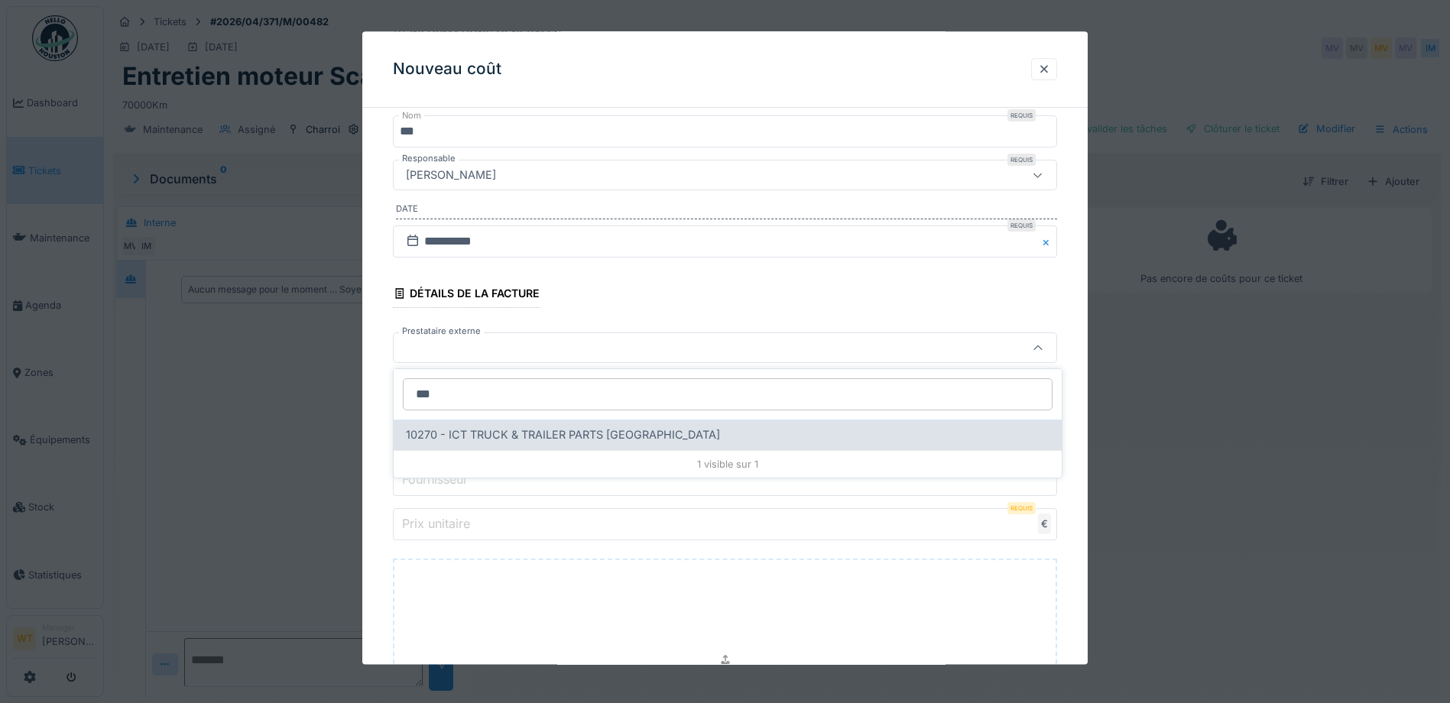
type input "***"
click at [573, 434] on span "10270 - ICT TRUCK & TRAILER PARTS [GEOGRAPHIC_DATA]" at bounding box center [563, 435] width 314 height 17
type input "*****"
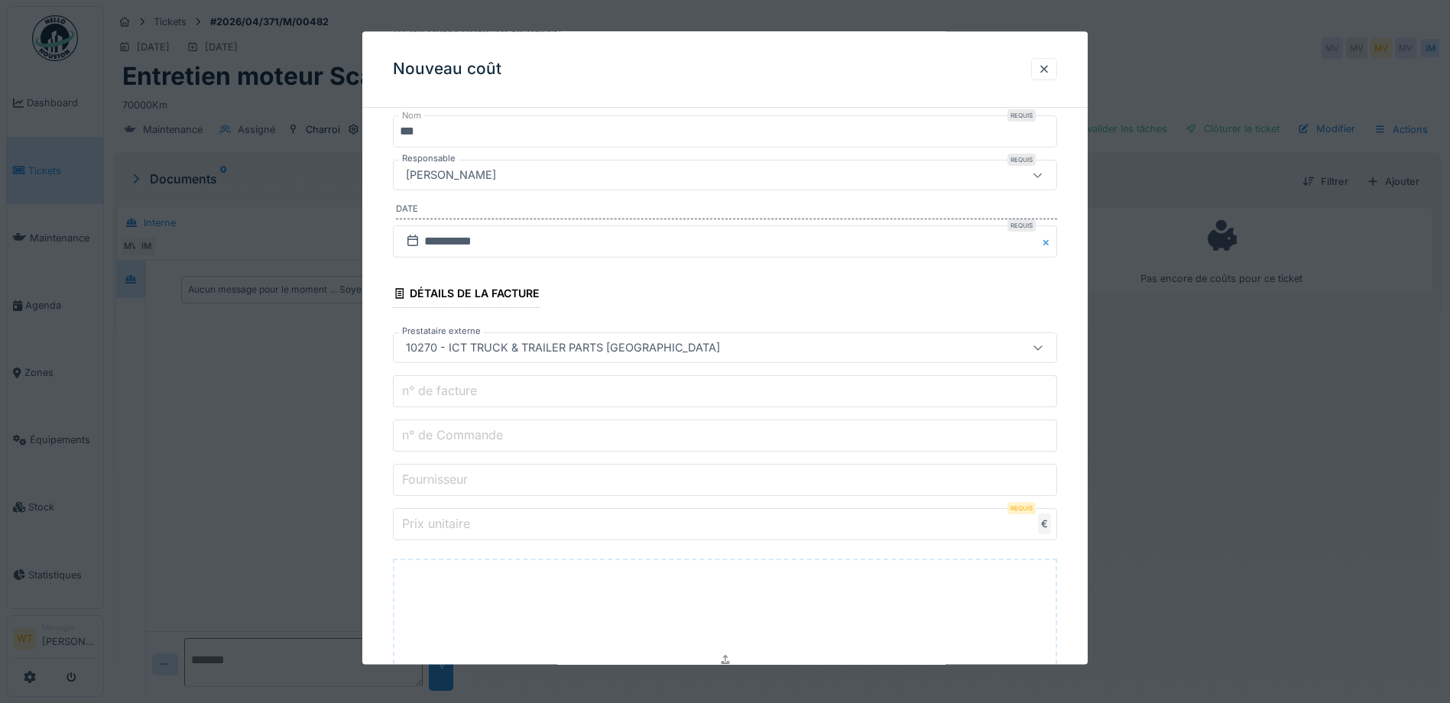
click at [535, 440] on input "n° de Commande" at bounding box center [725, 437] width 664 height 32
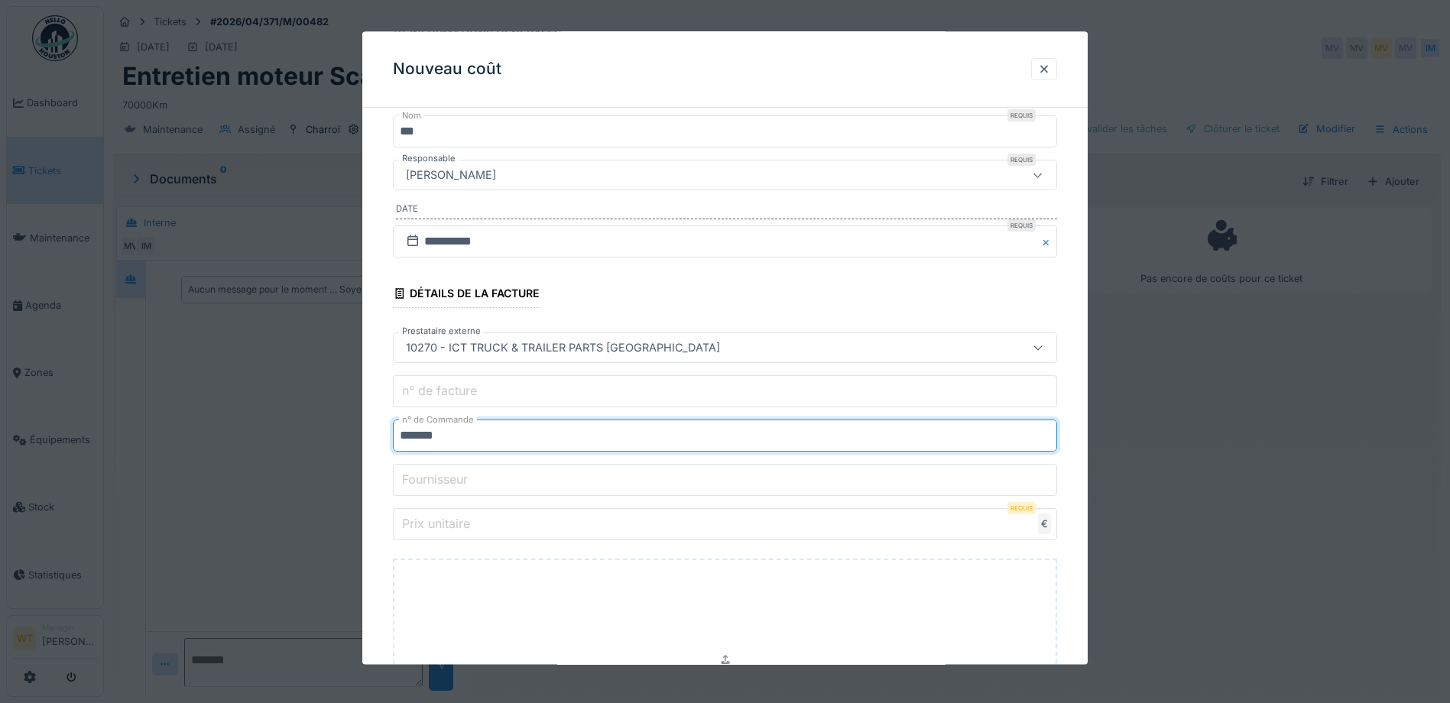
type input "*******"
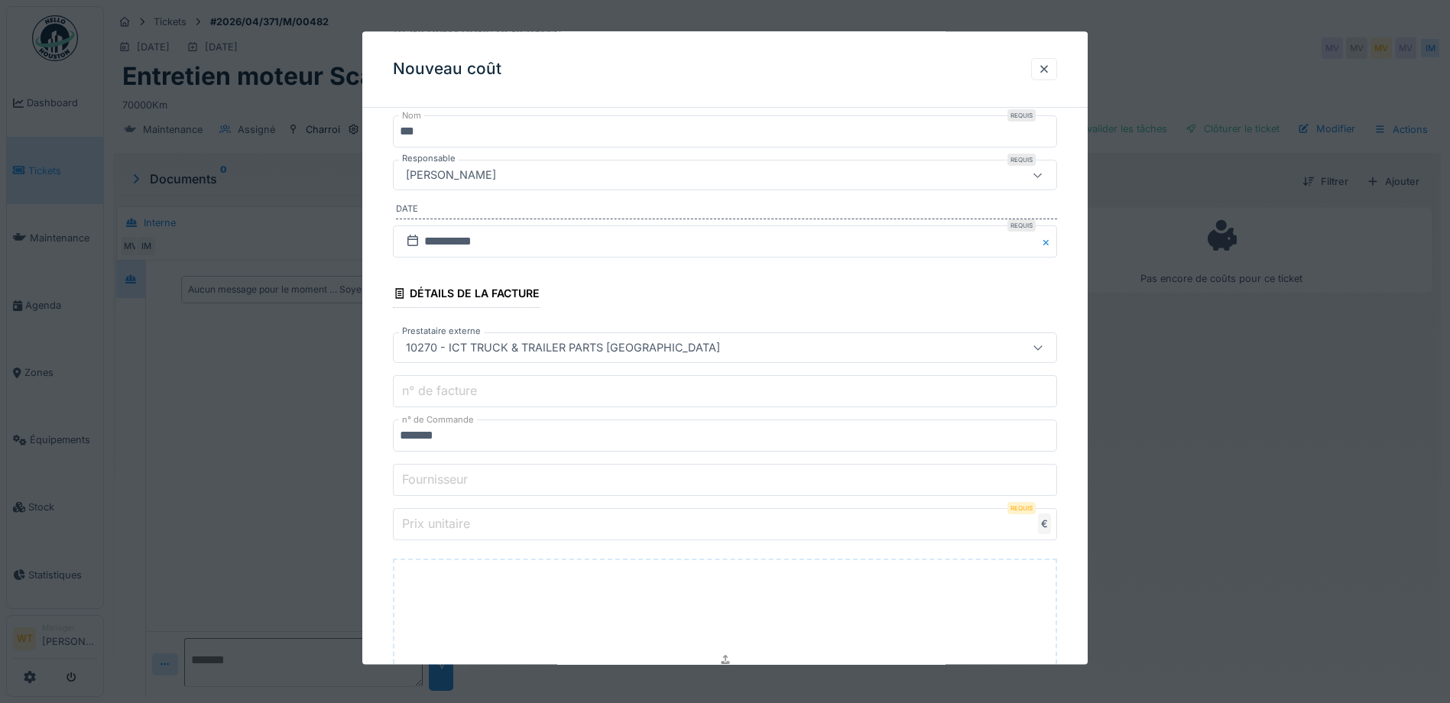
click at [574, 527] on input "Prix unitaire" at bounding box center [725, 525] width 664 height 32
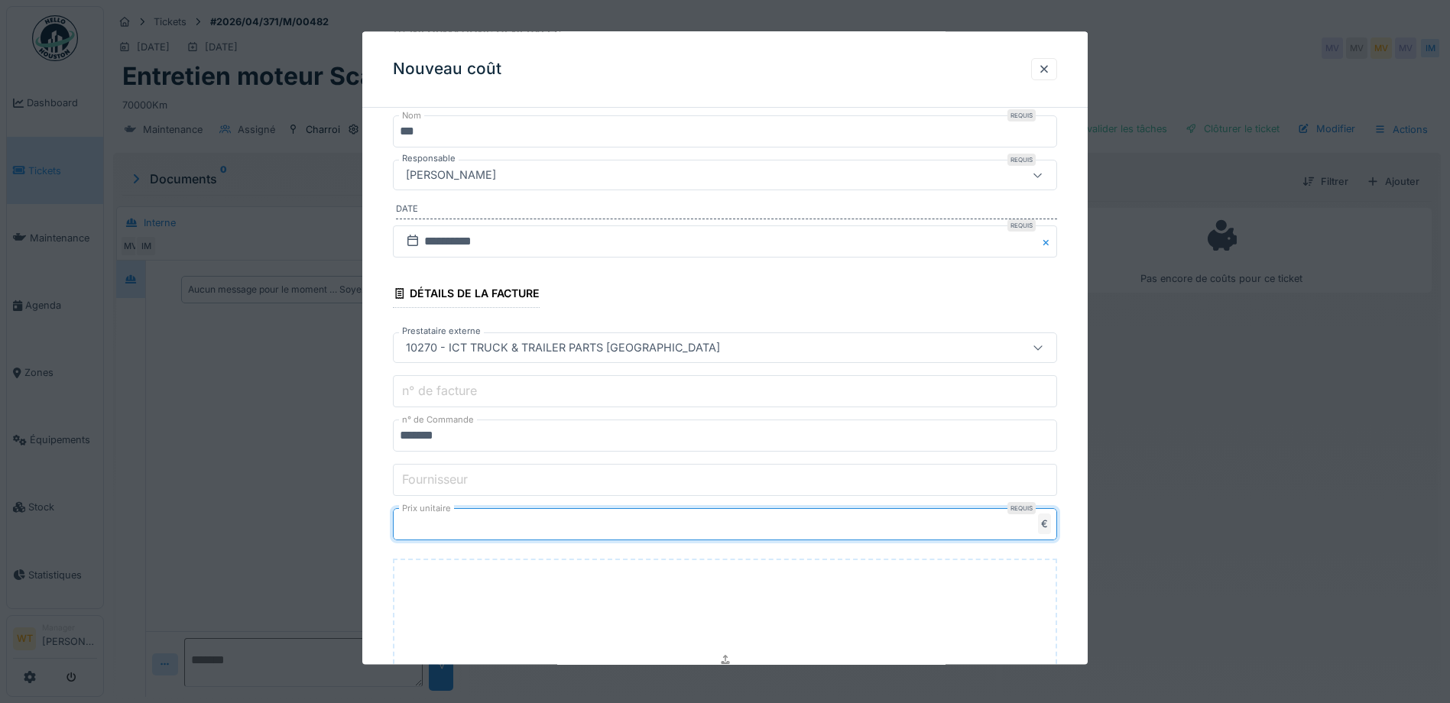
type input "***"
type input "******"
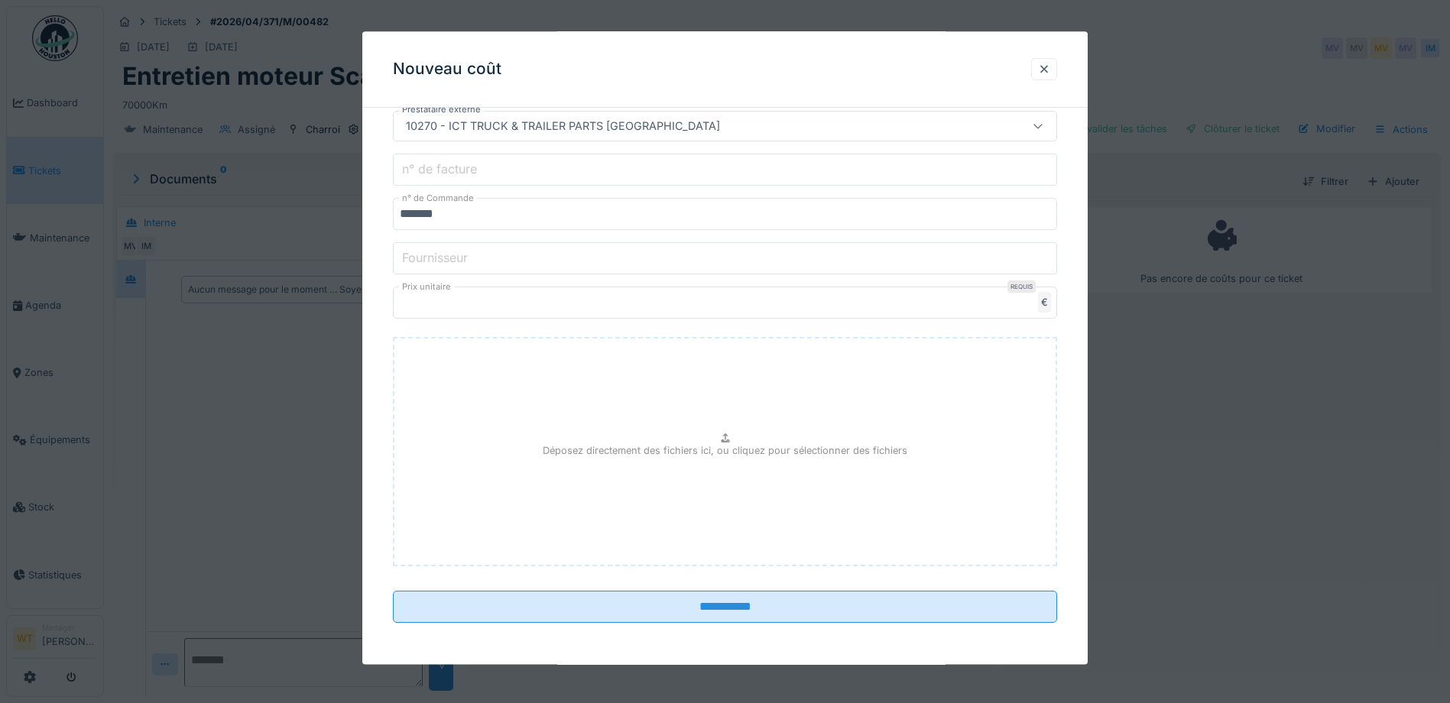
scroll to position [398, 0]
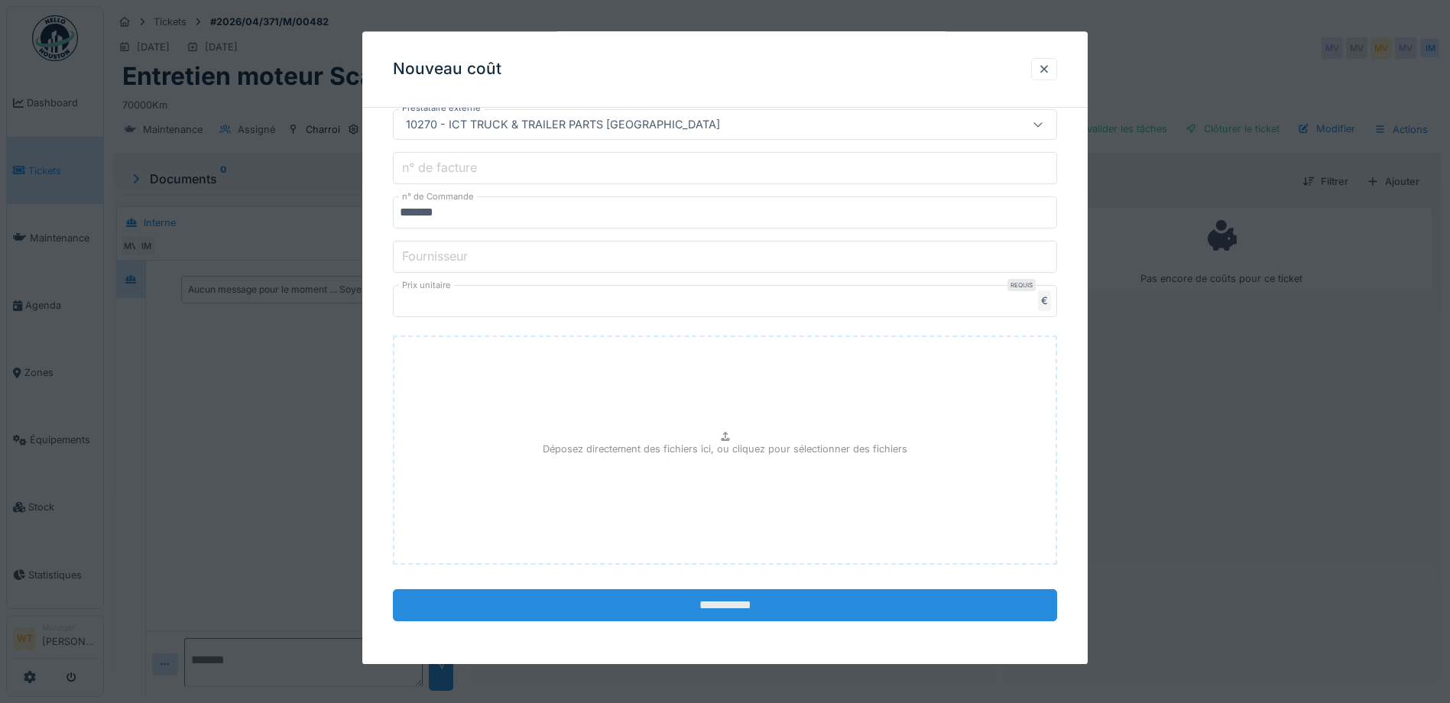
click at [625, 605] on input "**********" at bounding box center [725, 606] width 664 height 32
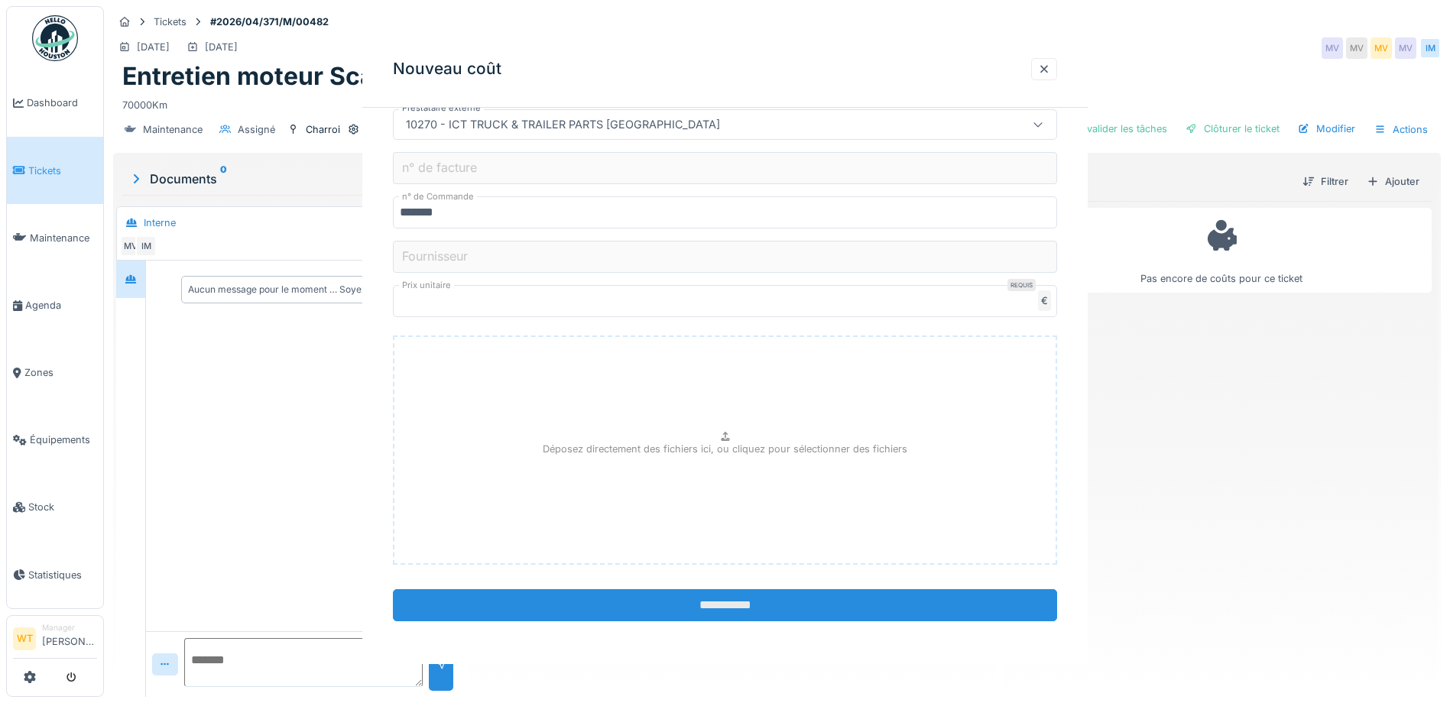
scroll to position [0, 0]
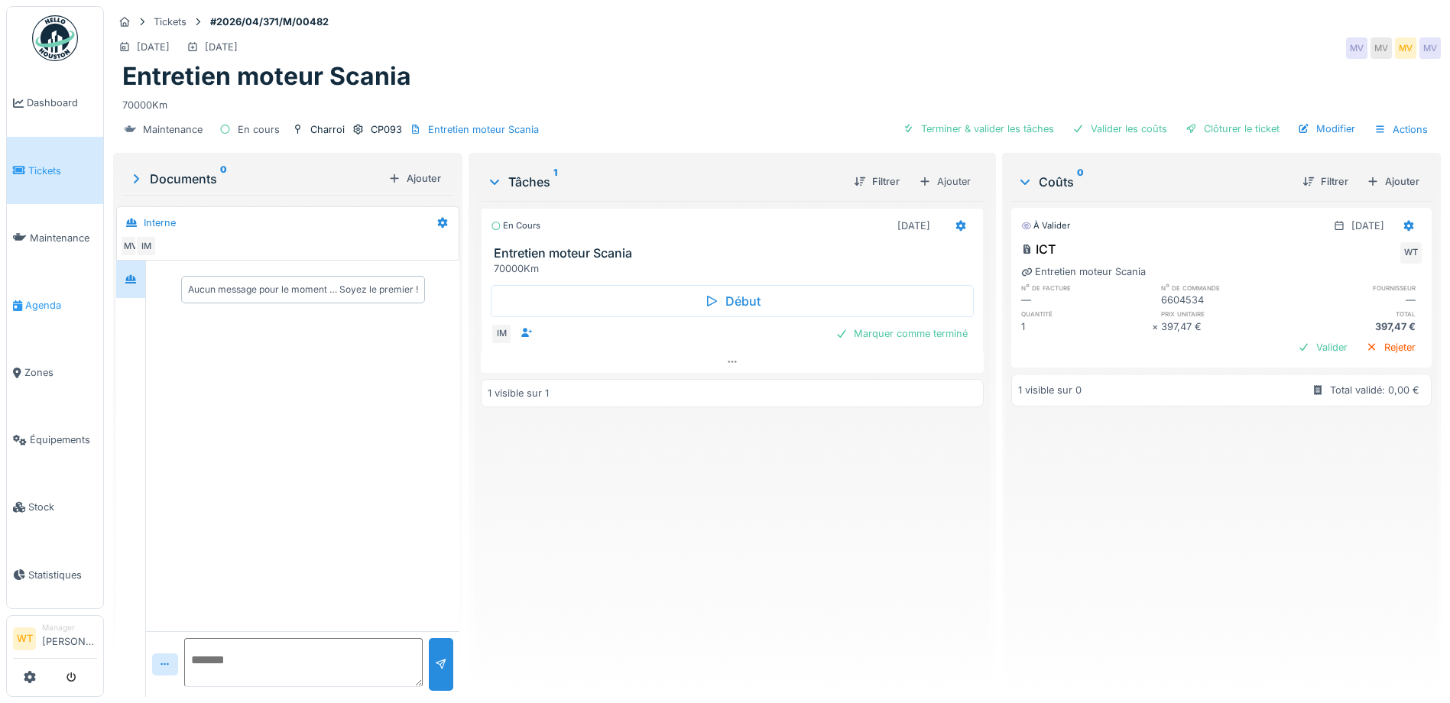
click at [37, 298] on span "Agenda" at bounding box center [61, 305] width 72 height 15
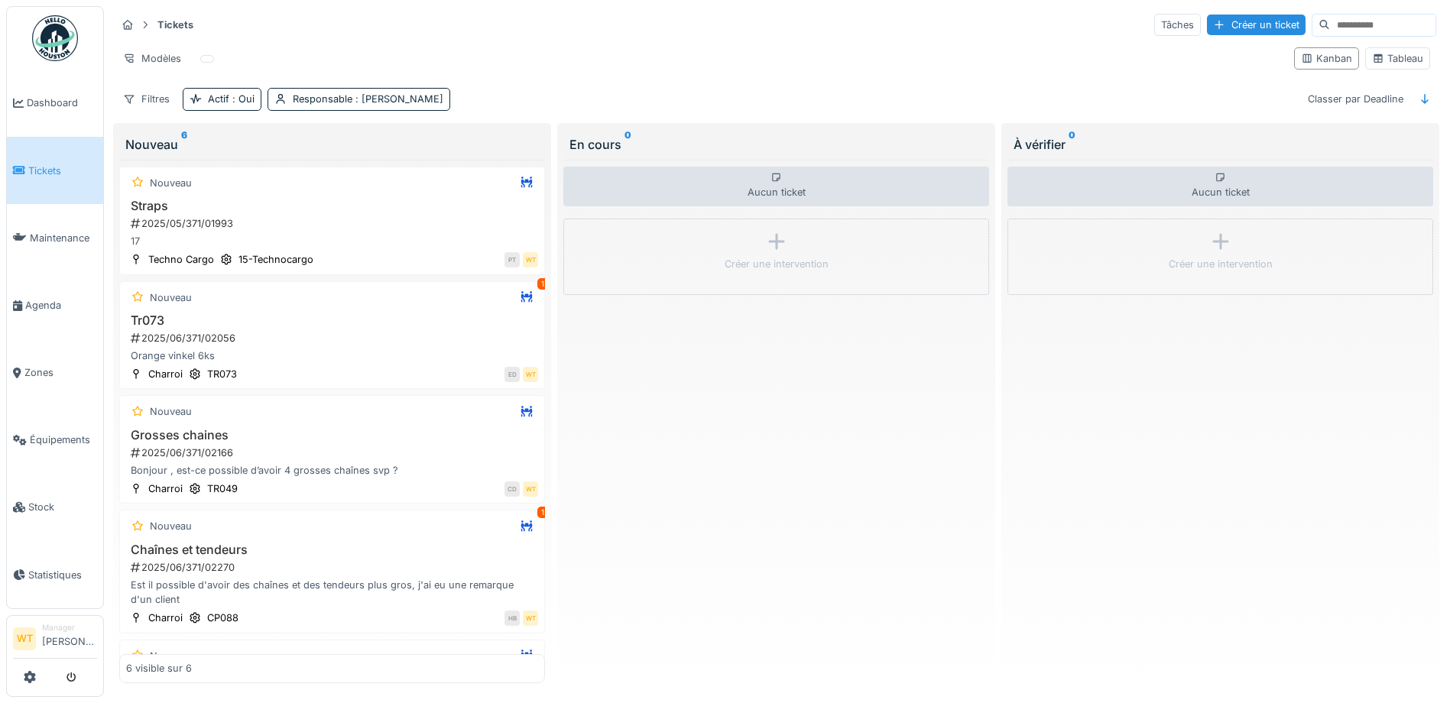
click at [1230, 11] on div "Tickets Tâches Créer un ticket Modèles Kanban Tableau Filtres Actif : Oui Respo…" at bounding box center [776, 61] width 1333 height 111
click at [1222, 28] on div "Créer un ticket" at bounding box center [1256, 25] width 99 height 21
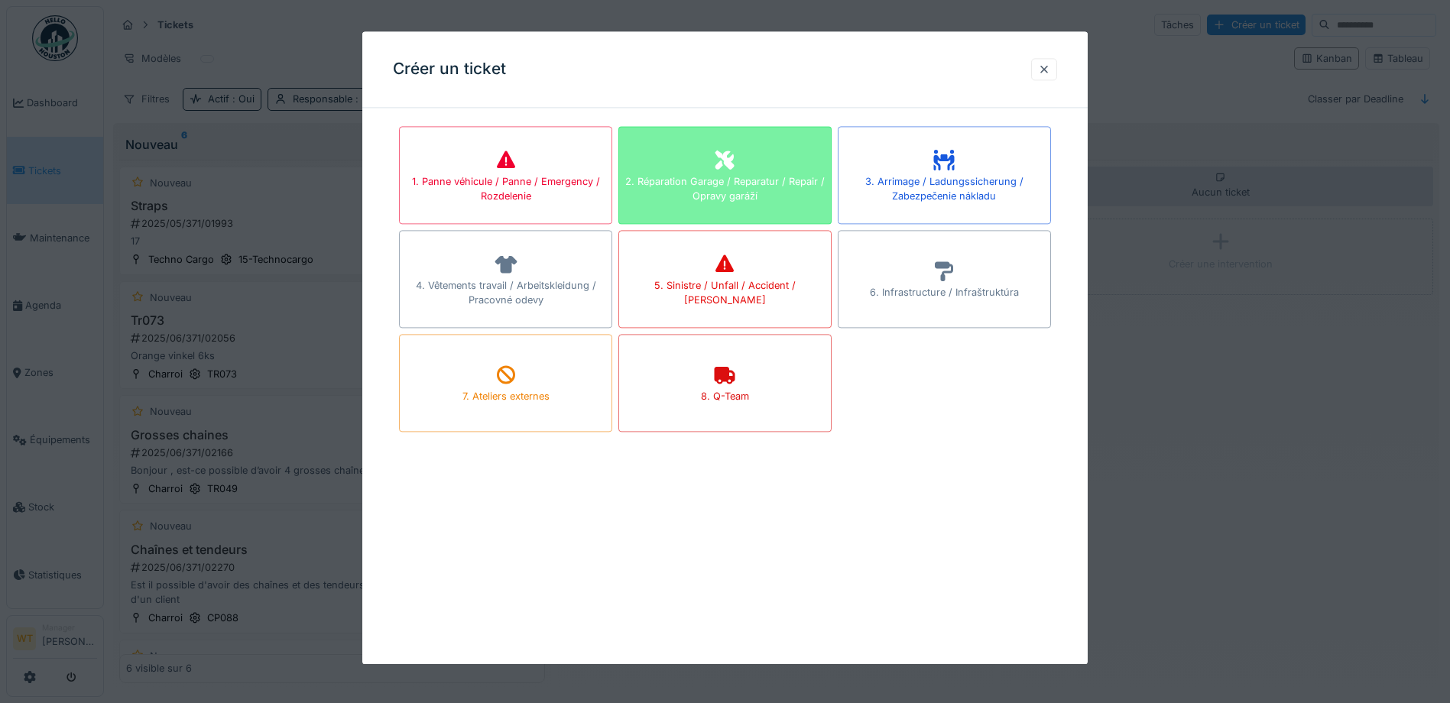
click at [719, 168] on icon at bounding box center [725, 160] width 19 height 19
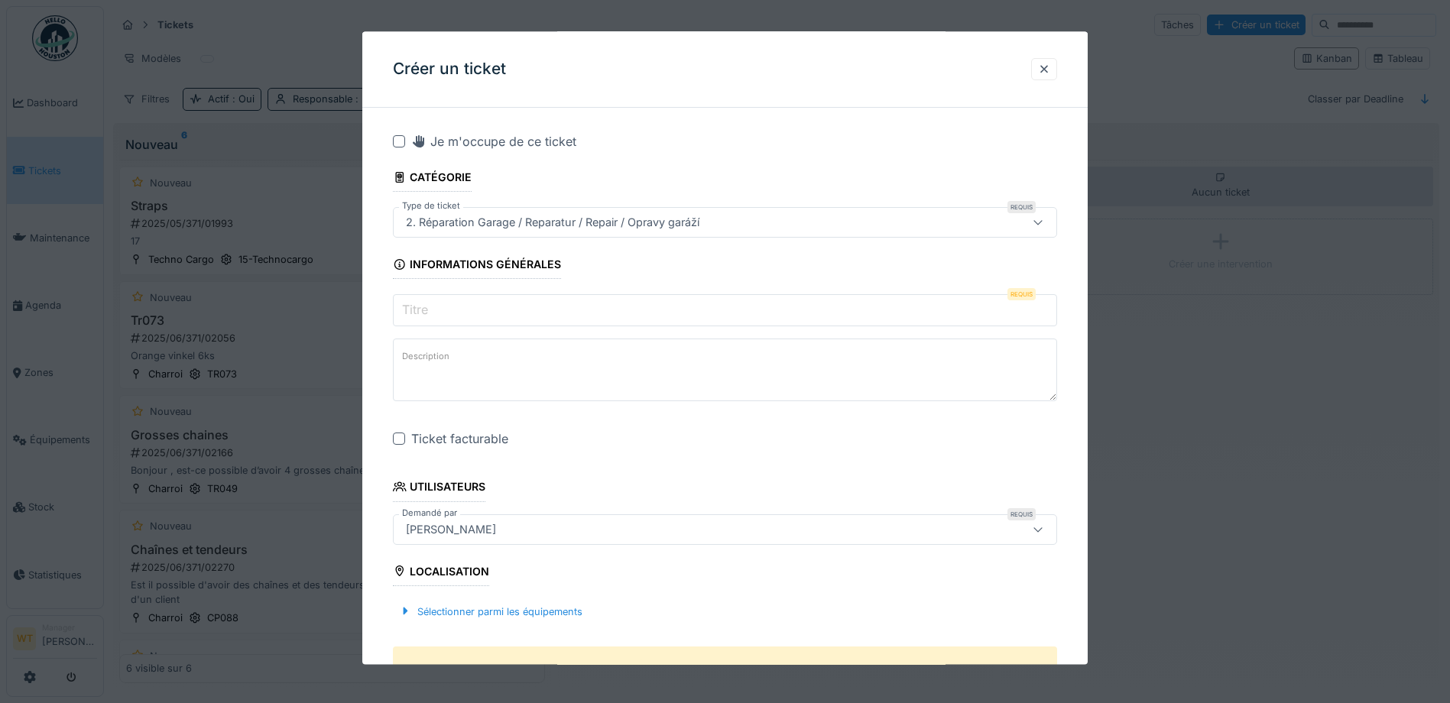
click at [617, 307] on input "Titre" at bounding box center [725, 311] width 664 height 32
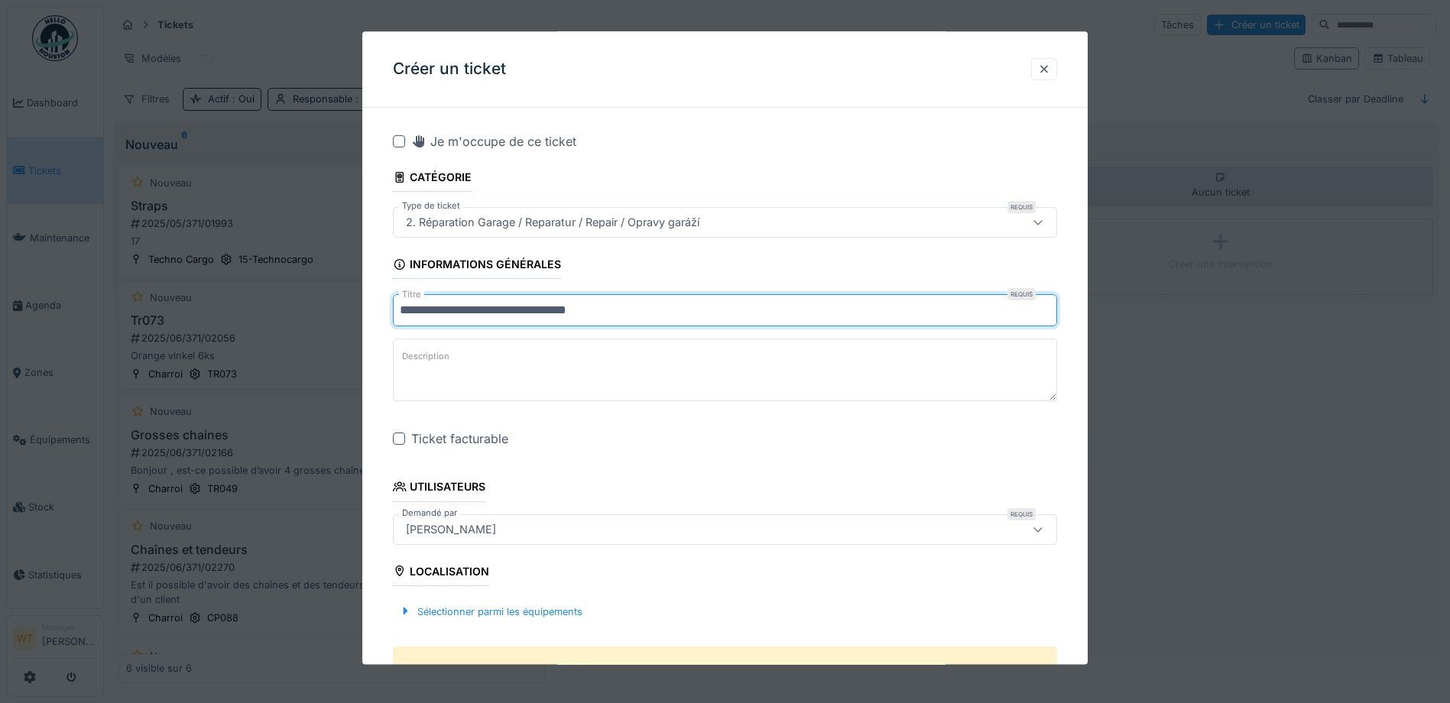
type input "**********"
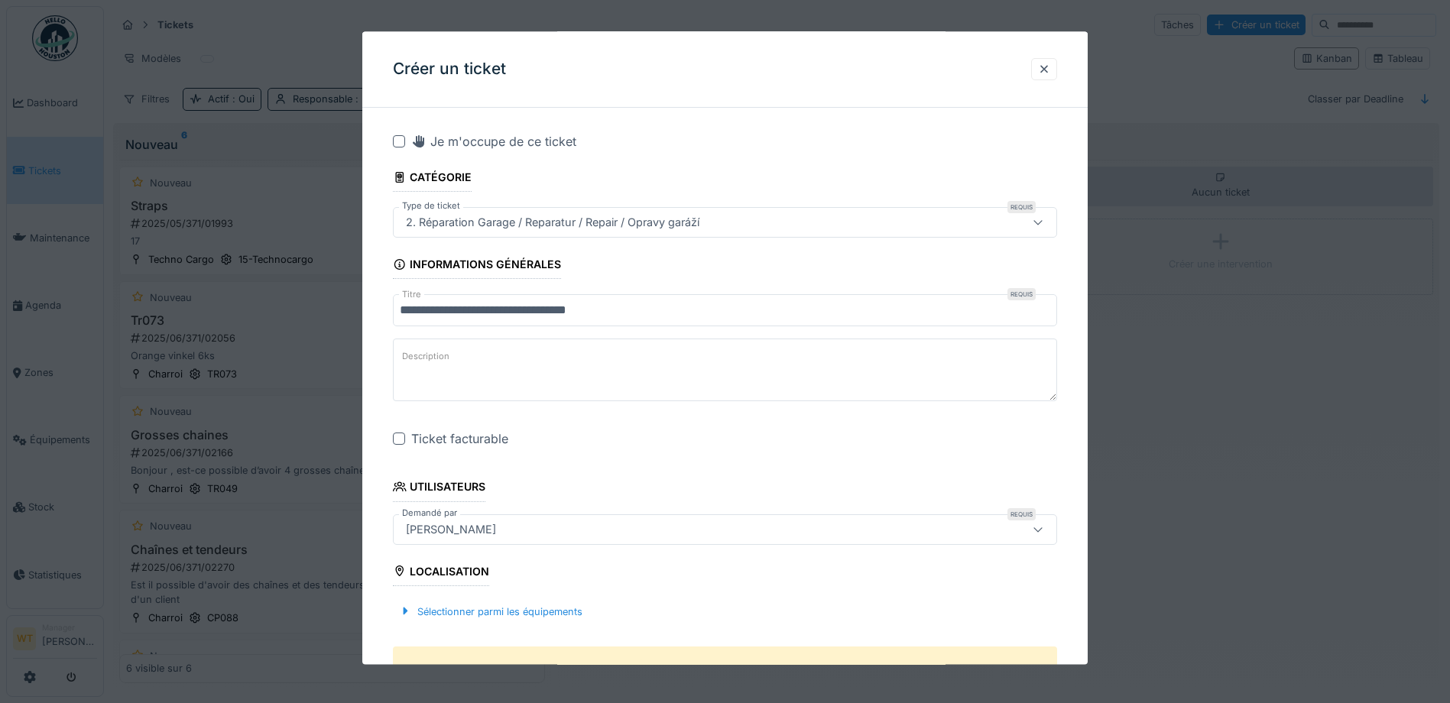
click at [391, 438] on div "**********" at bounding box center [725, 697] width 726 height 1155
click at [399, 437] on div at bounding box center [399, 440] width 12 height 12
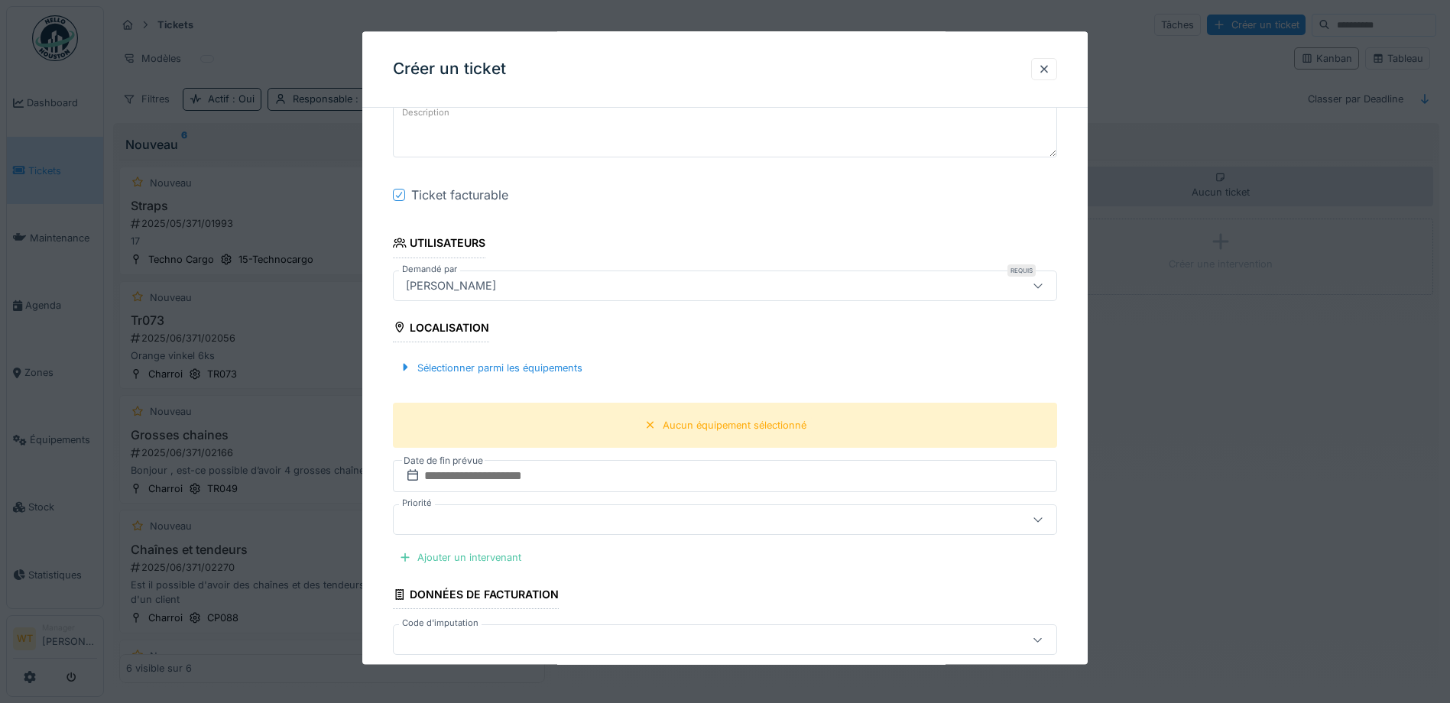
scroll to position [306, 0]
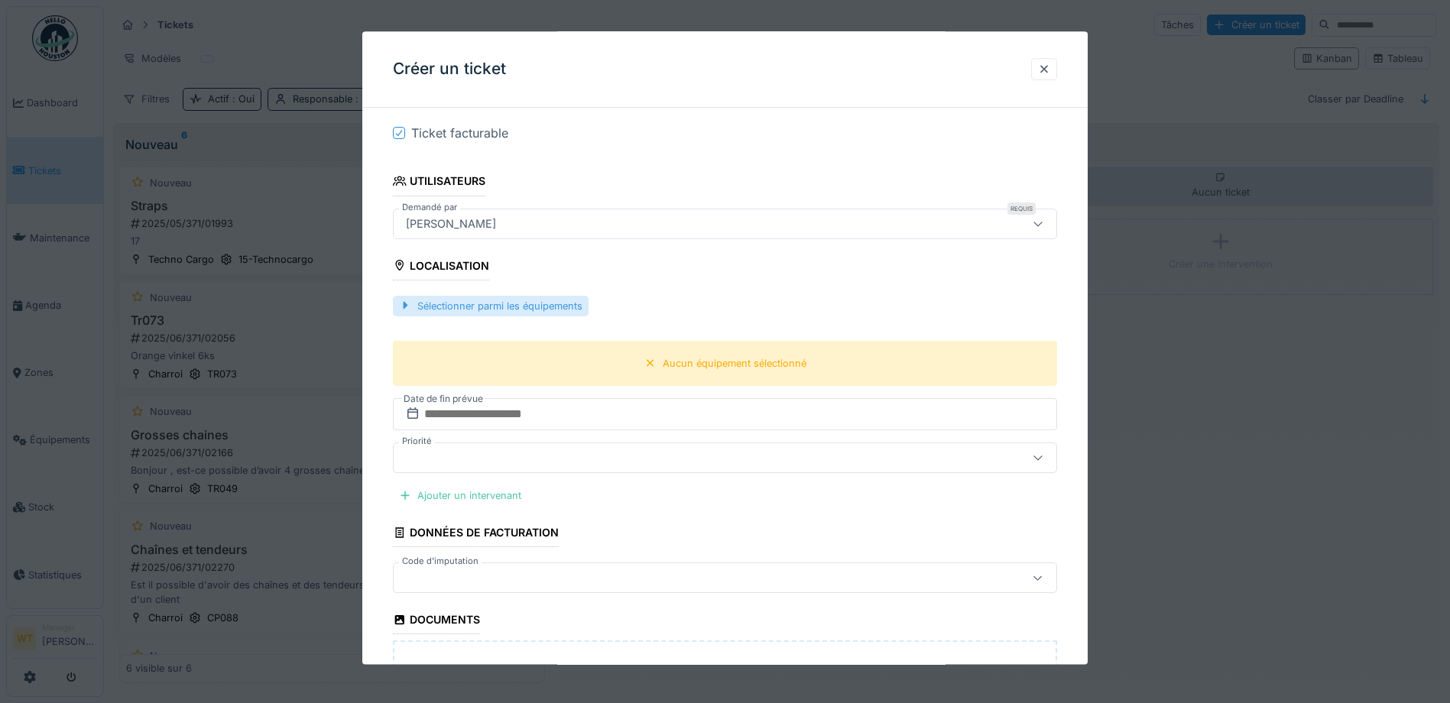
drag, startPoint x: 551, startPoint y: 313, endPoint x: 564, endPoint y: 311, distance: 13.1
click at [552, 313] on div "Sélectionner parmi les équipements" at bounding box center [491, 306] width 196 height 21
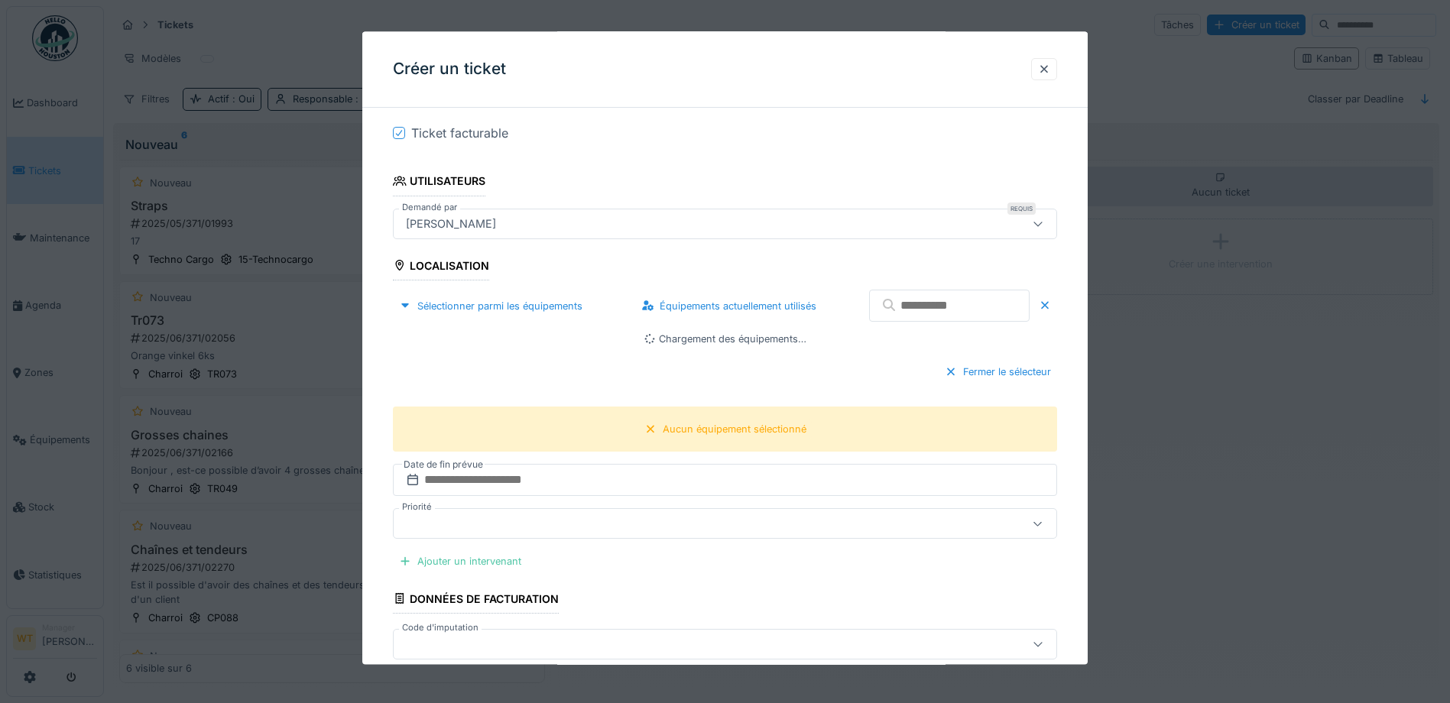
click at [911, 306] on input "text" at bounding box center [949, 307] width 161 height 32
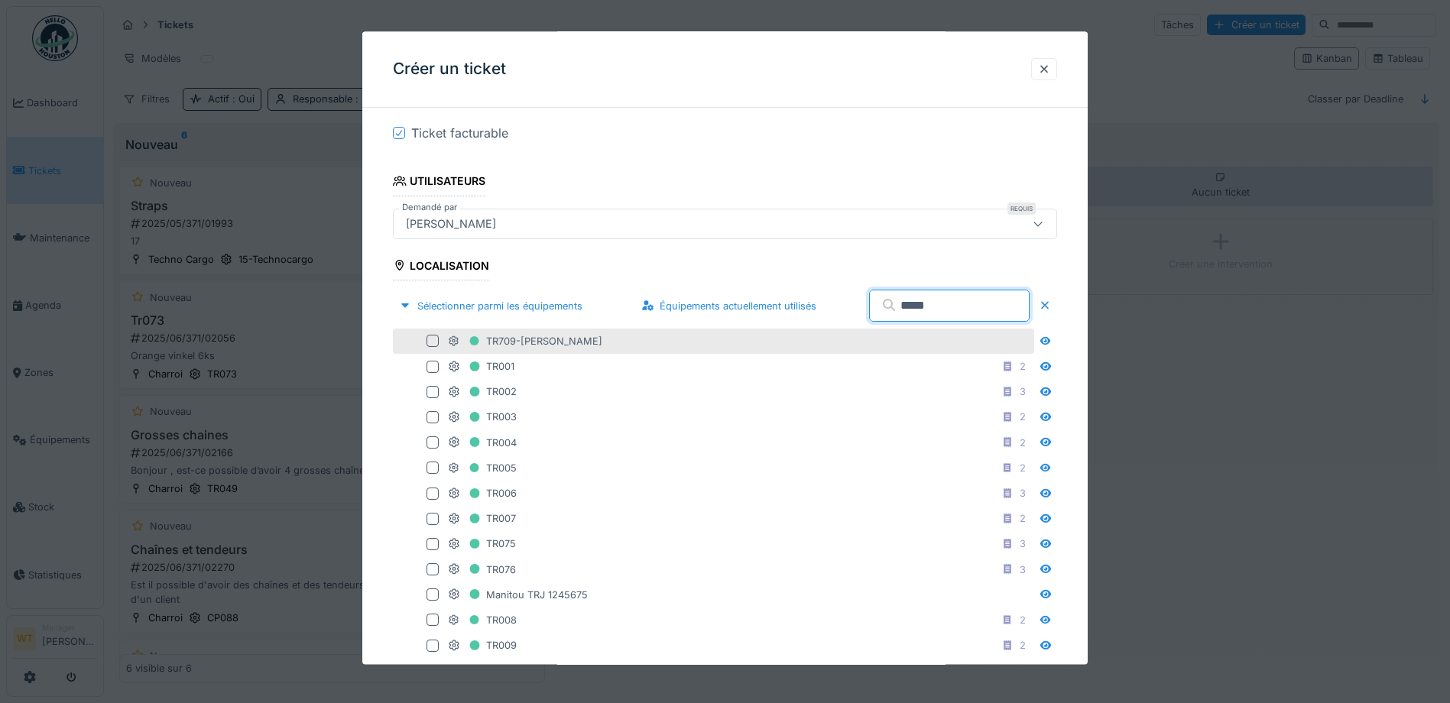
click at [607, 343] on div "TR709-[PERSON_NAME]" at bounding box center [739, 341] width 583 height 19
click at [620, 340] on div "TR709-Claessen J." at bounding box center [739, 341] width 583 height 19
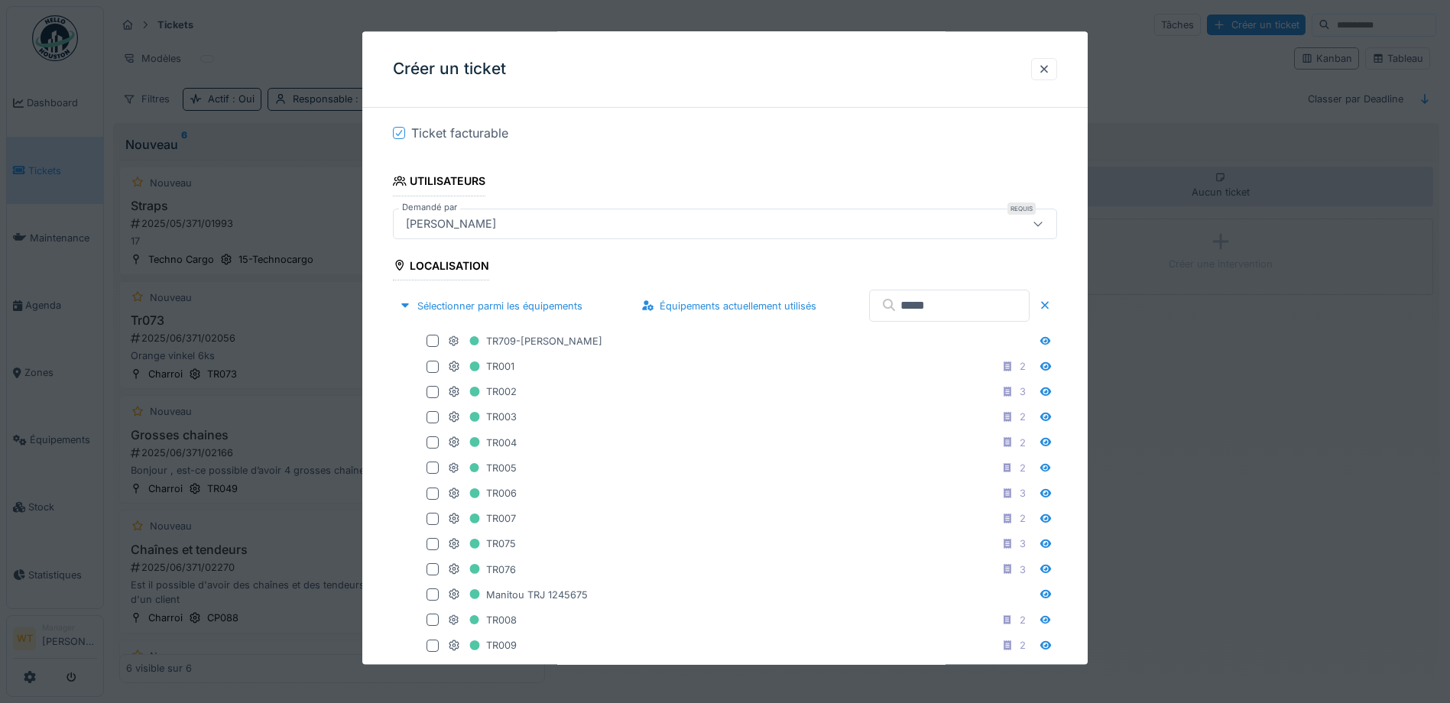
click at [934, 294] on input "*****" at bounding box center [949, 307] width 161 height 32
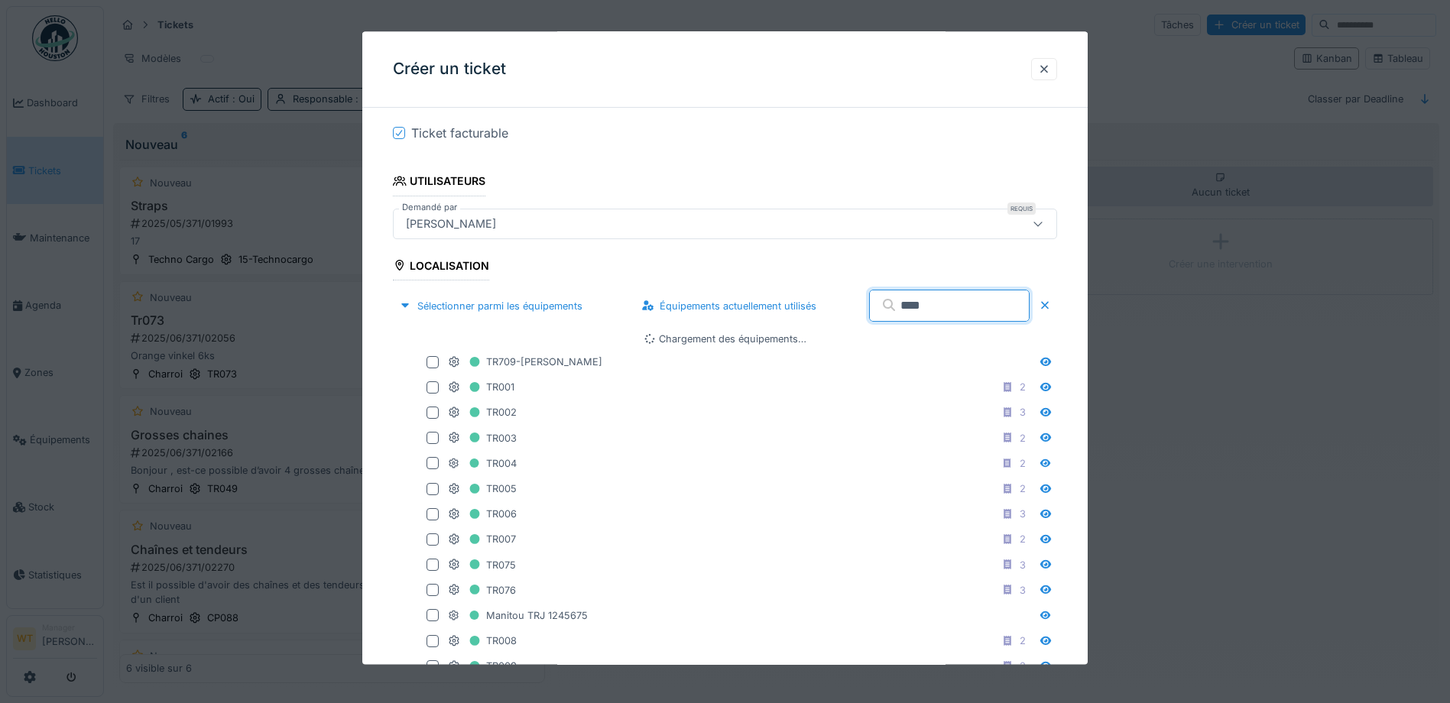
type input "*****"
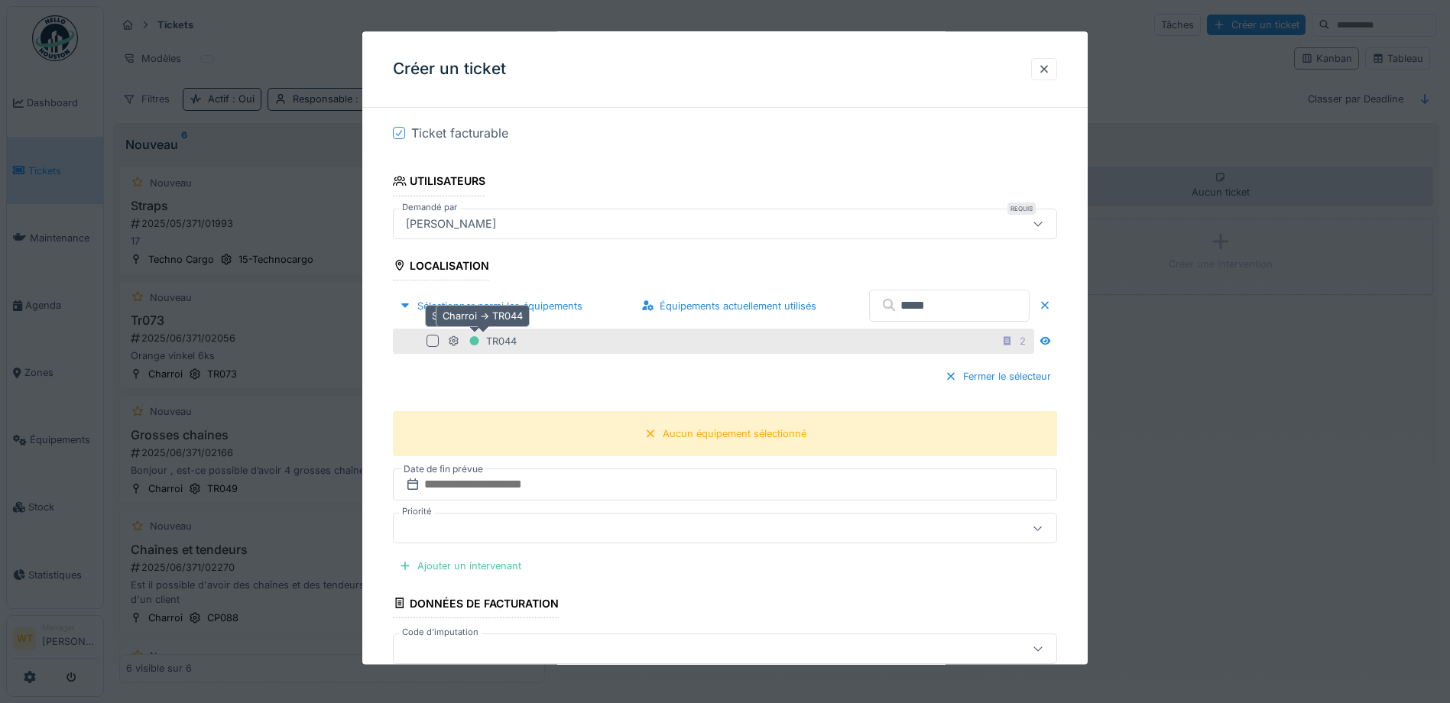
click at [476, 348] on div at bounding box center [475, 341] width 12 height 15
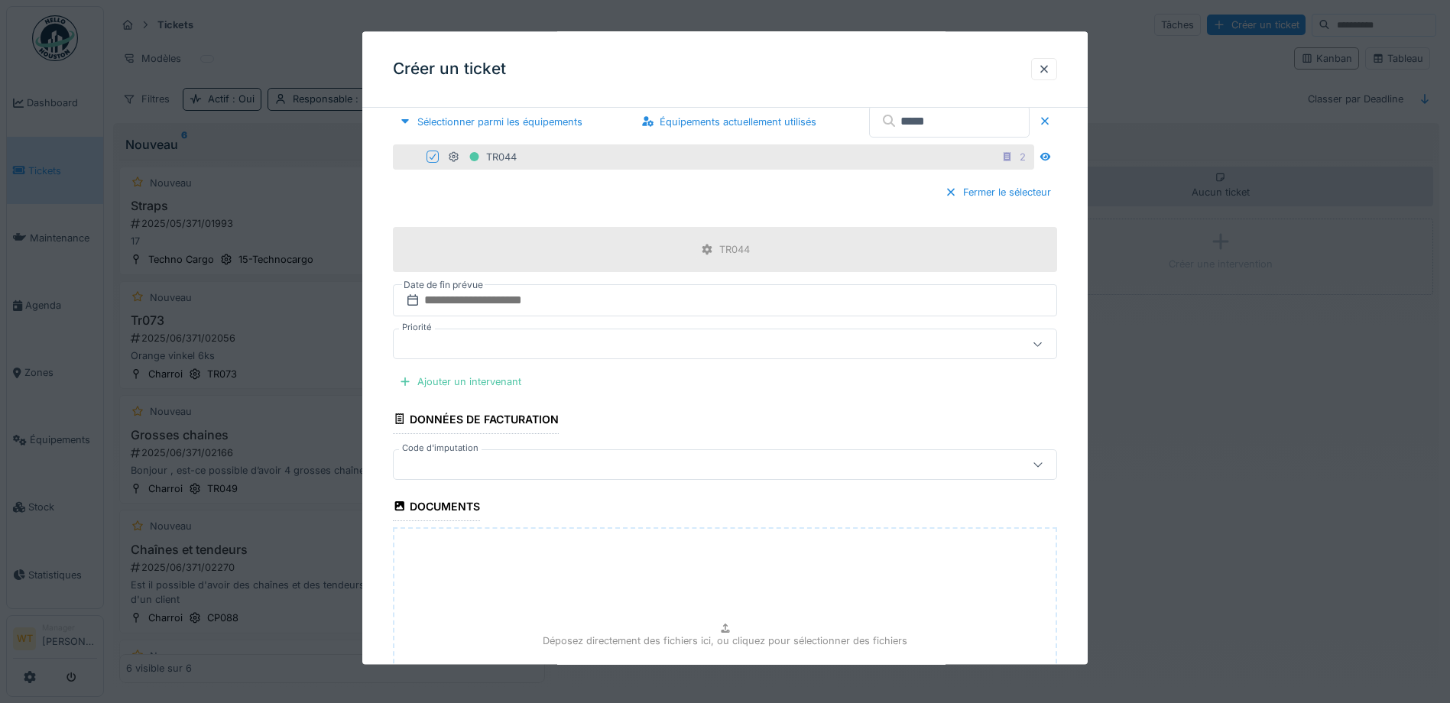
scroll to position [535, 0]
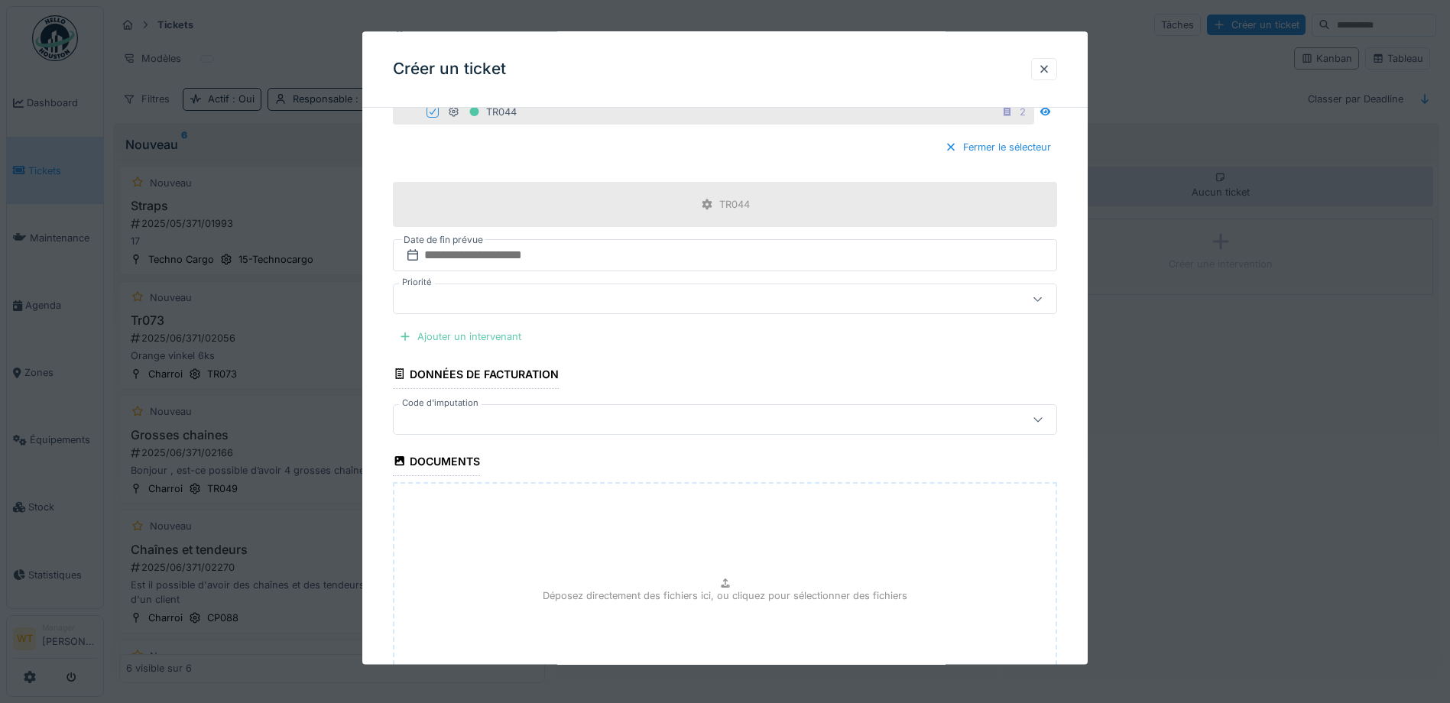
click at [495, 333] on div "Ajouter un intervenant" at bounding box center [460, 337] width 135 height 21
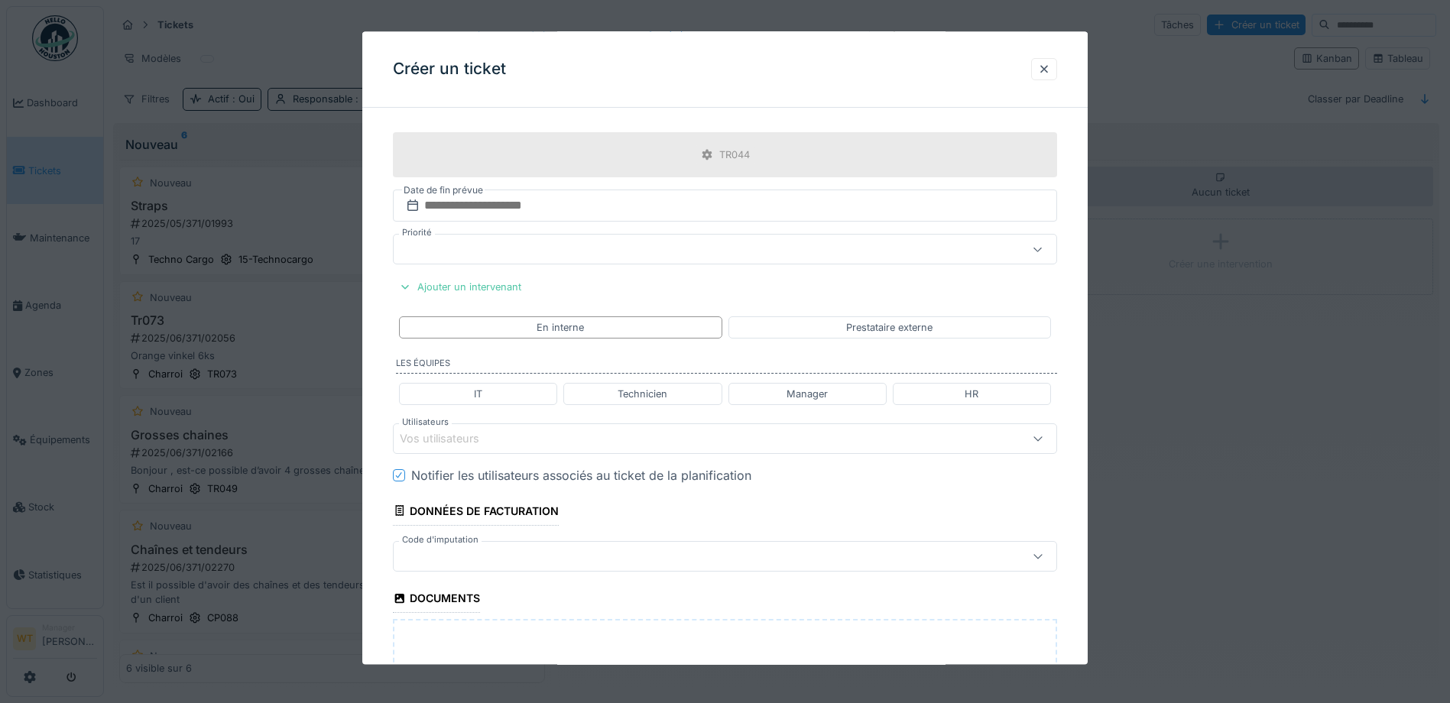
scroll to position [612, 0]
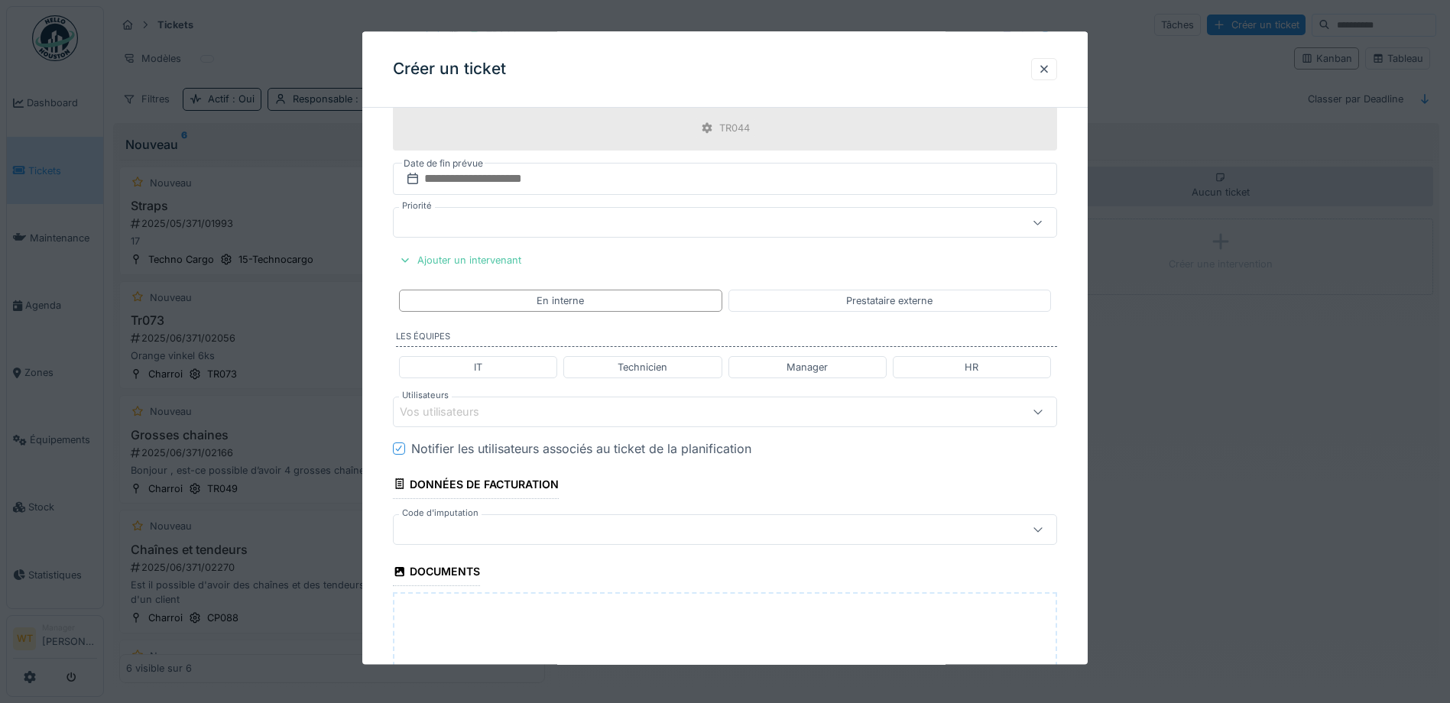
click at [660, 402] on div "Vos utilisateurs" at bounding box center [725, 412] width 664 height 31
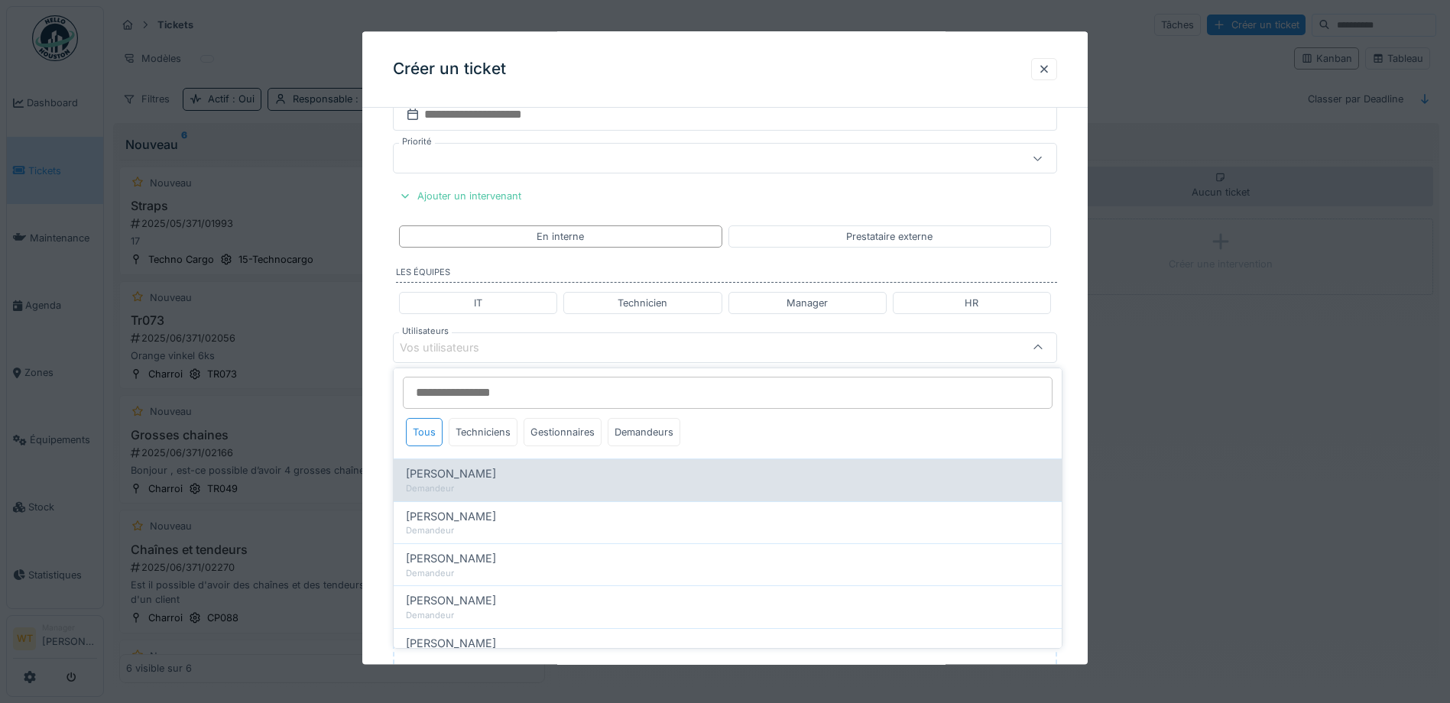
scroll to position [0, 0]
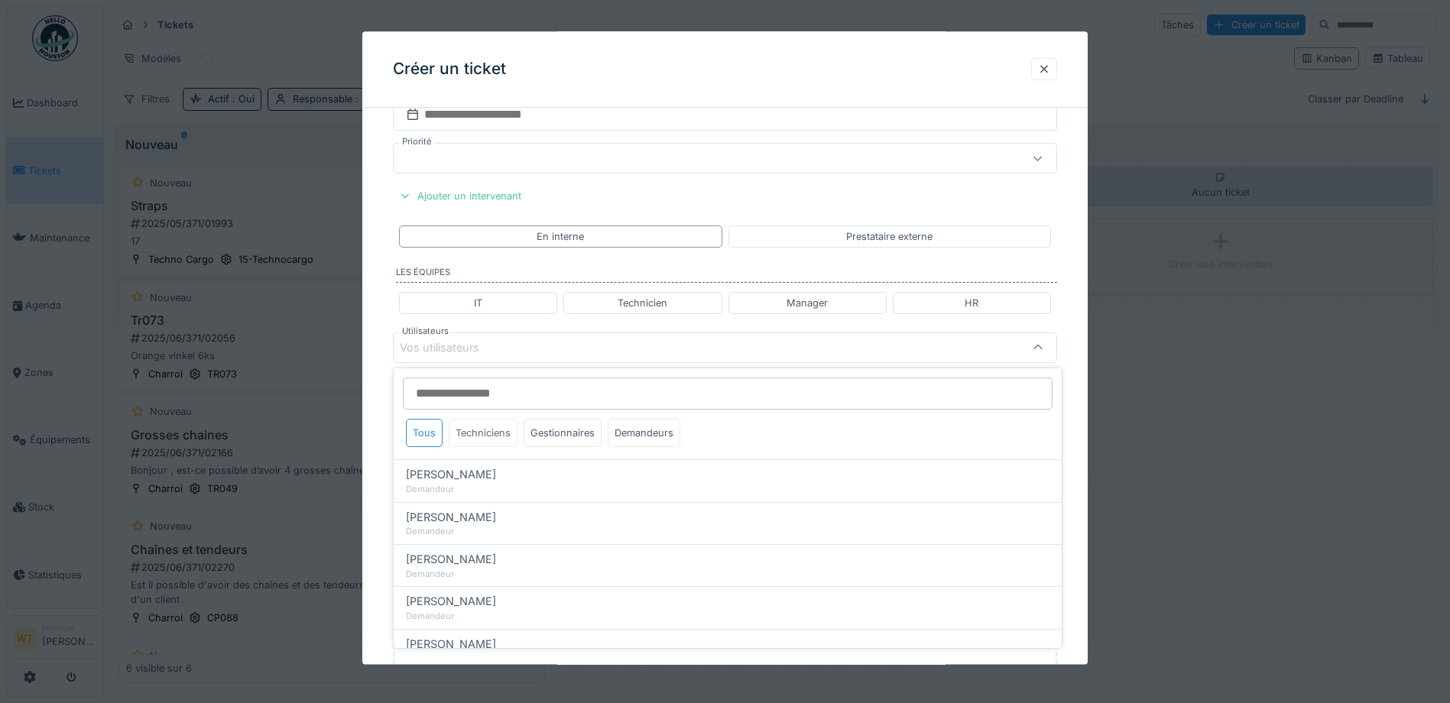
click at [511, 435] on div "Techniciens" at bounding box center [483, 433] width 69 height 28
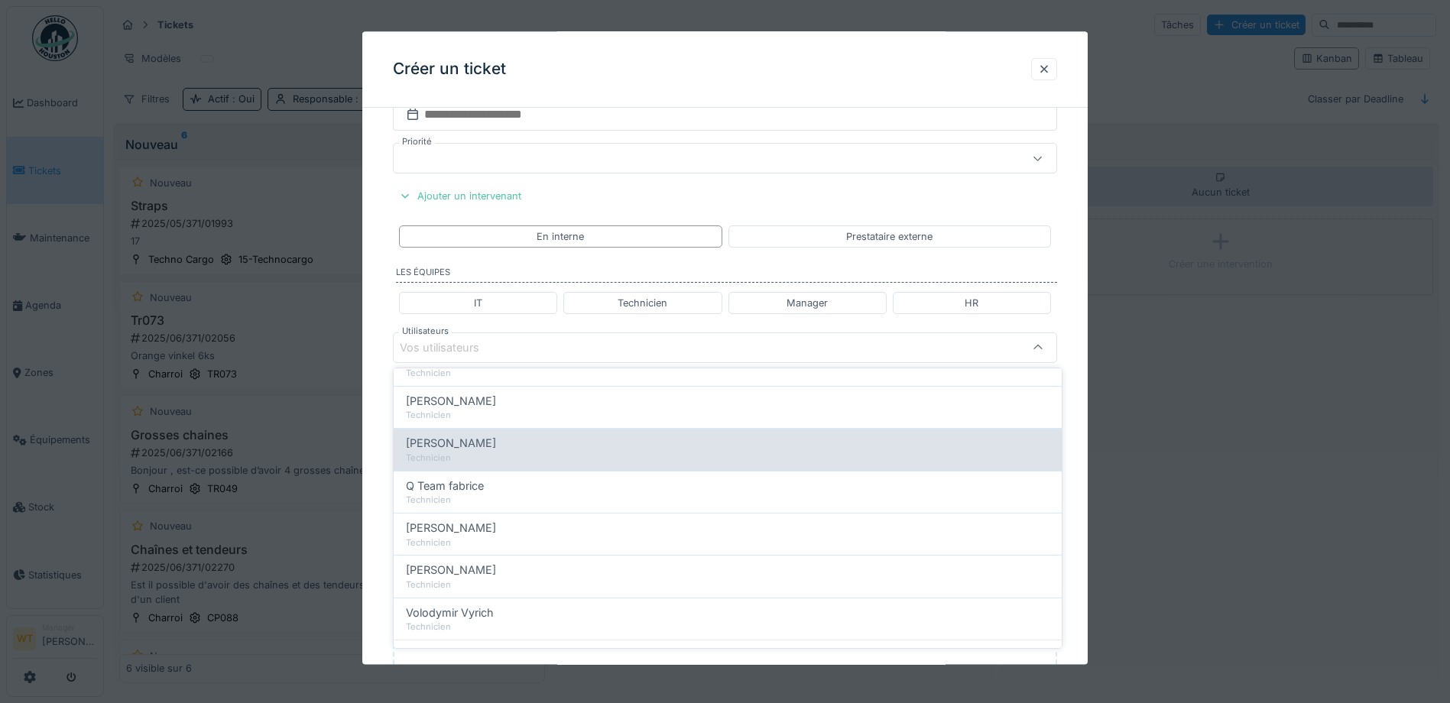
scroll to position [262, 0]
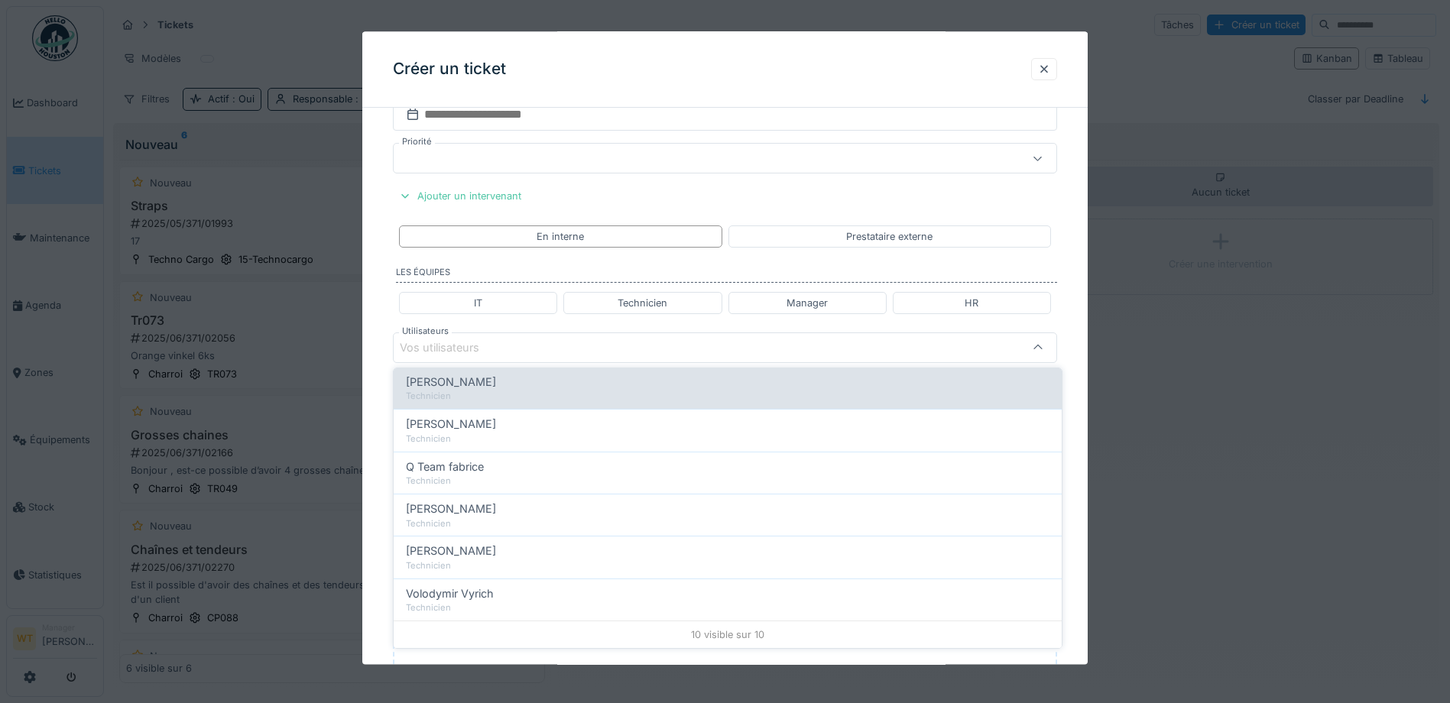
click at [511, 401] on div "Technicien" at bounding box center [728, 396] width 644 height 13
type input "*****"
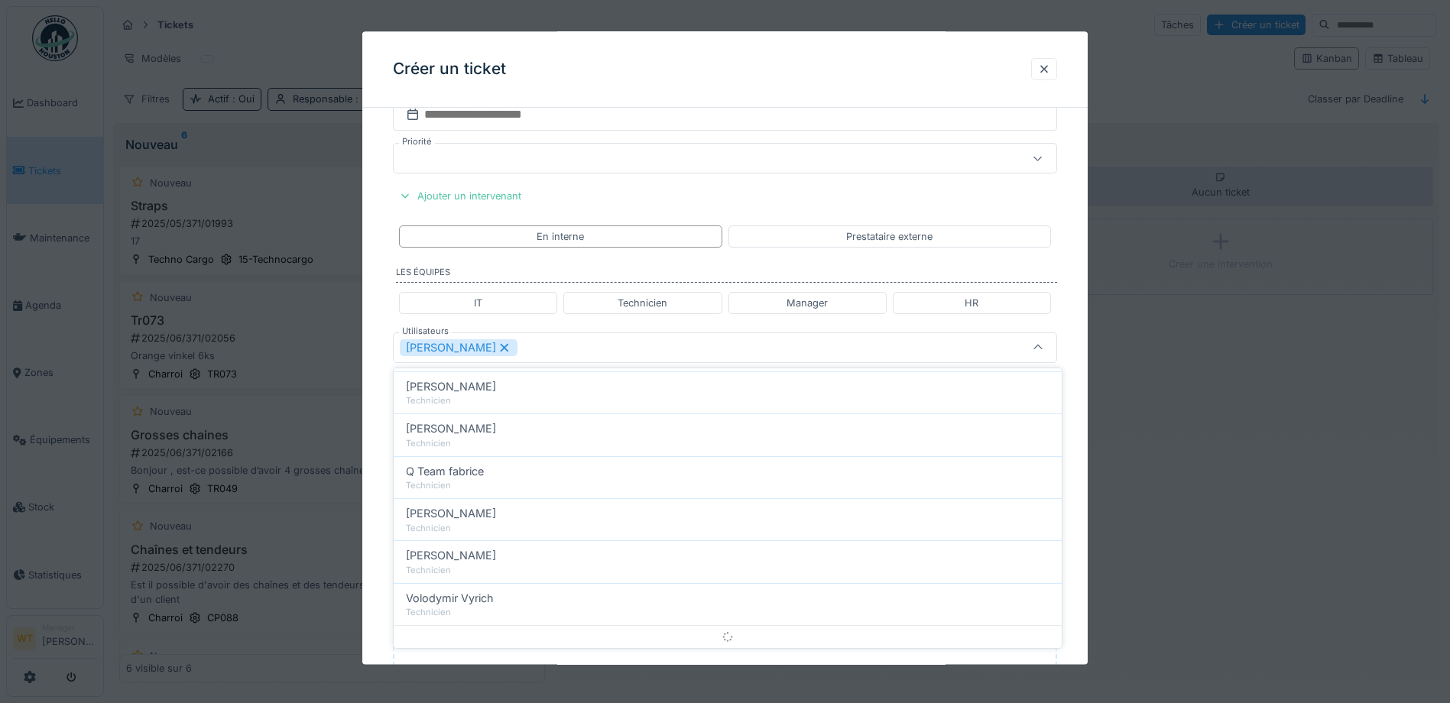
scroll to position [0, 0]
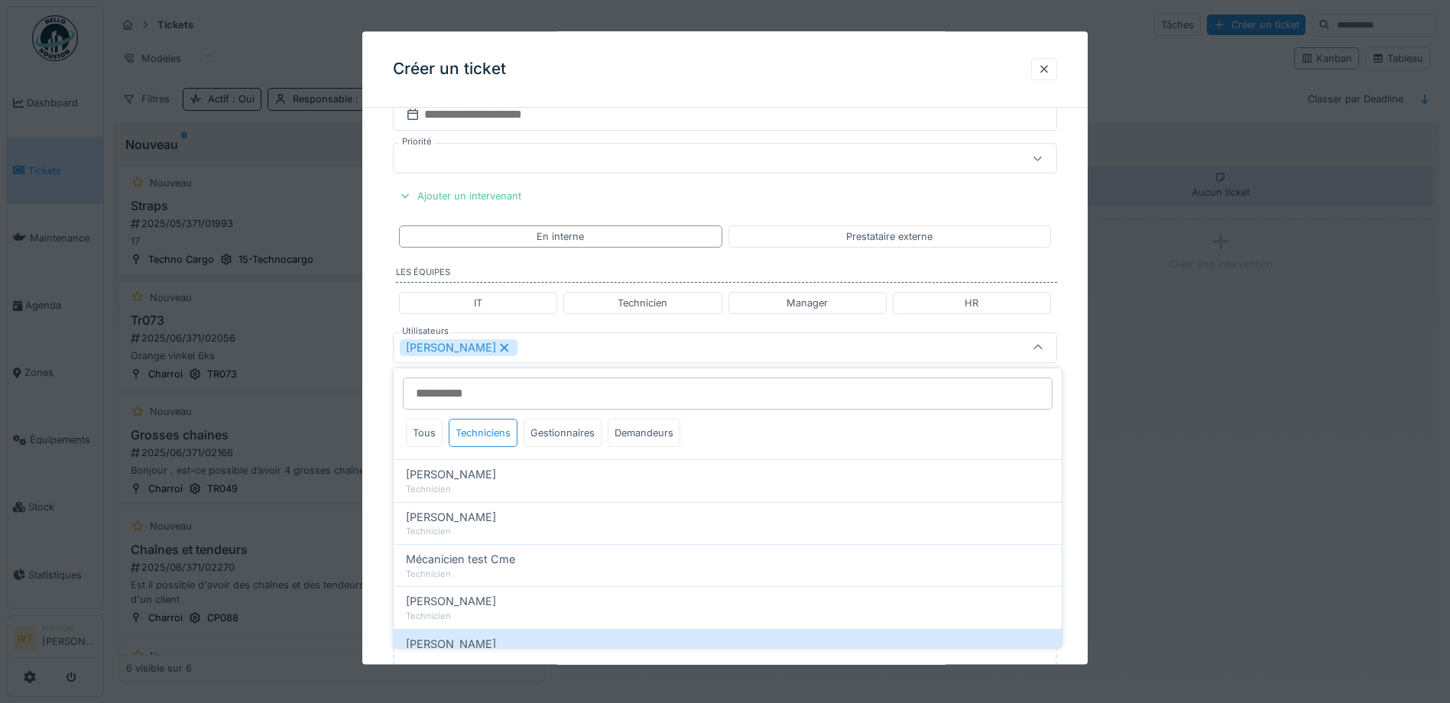
click at [554, 356] on div "[PERSON_NAME]" at bounding box center [686, 347] width 573 height 17
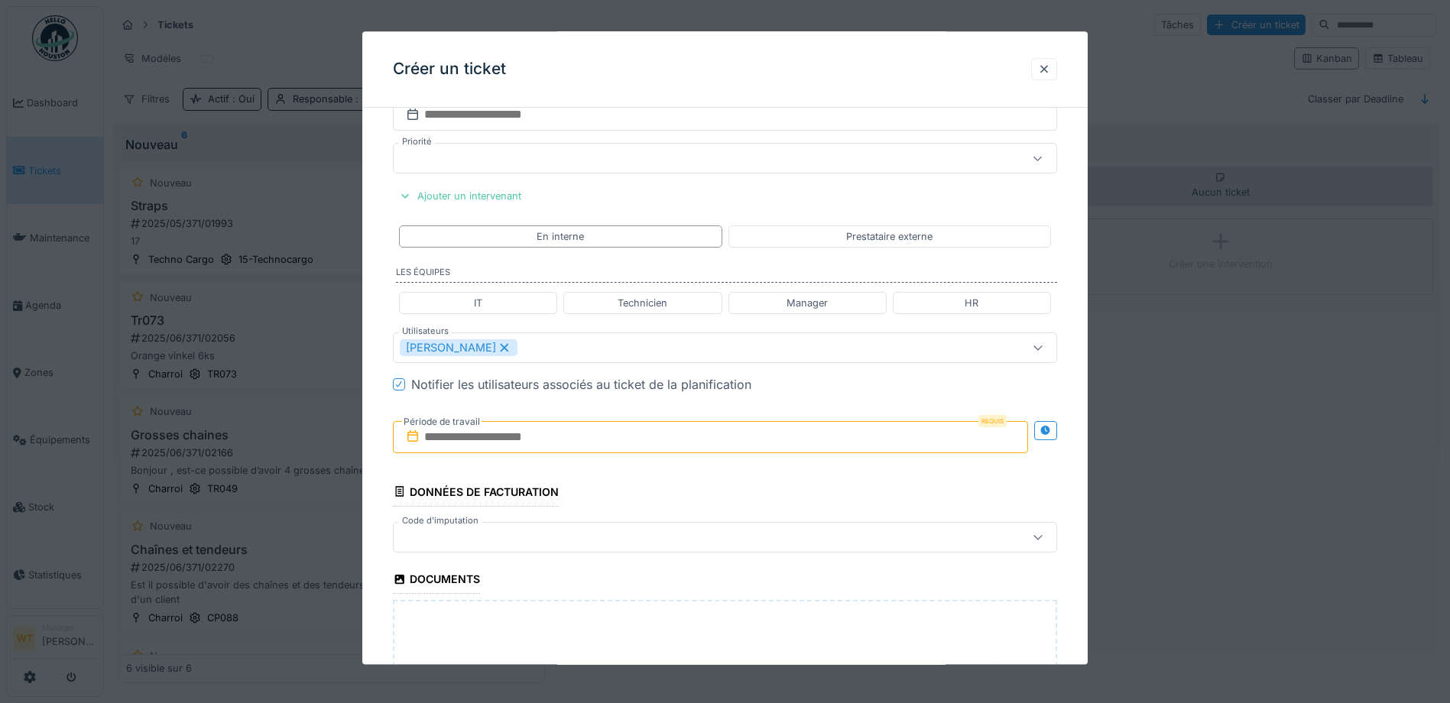
click at [495, 441] on input "text" at bounding box center [710, 437] width 635 height 32
click at [710, 563] on div "11" at bounding box center [713, 562] width 21 height 21
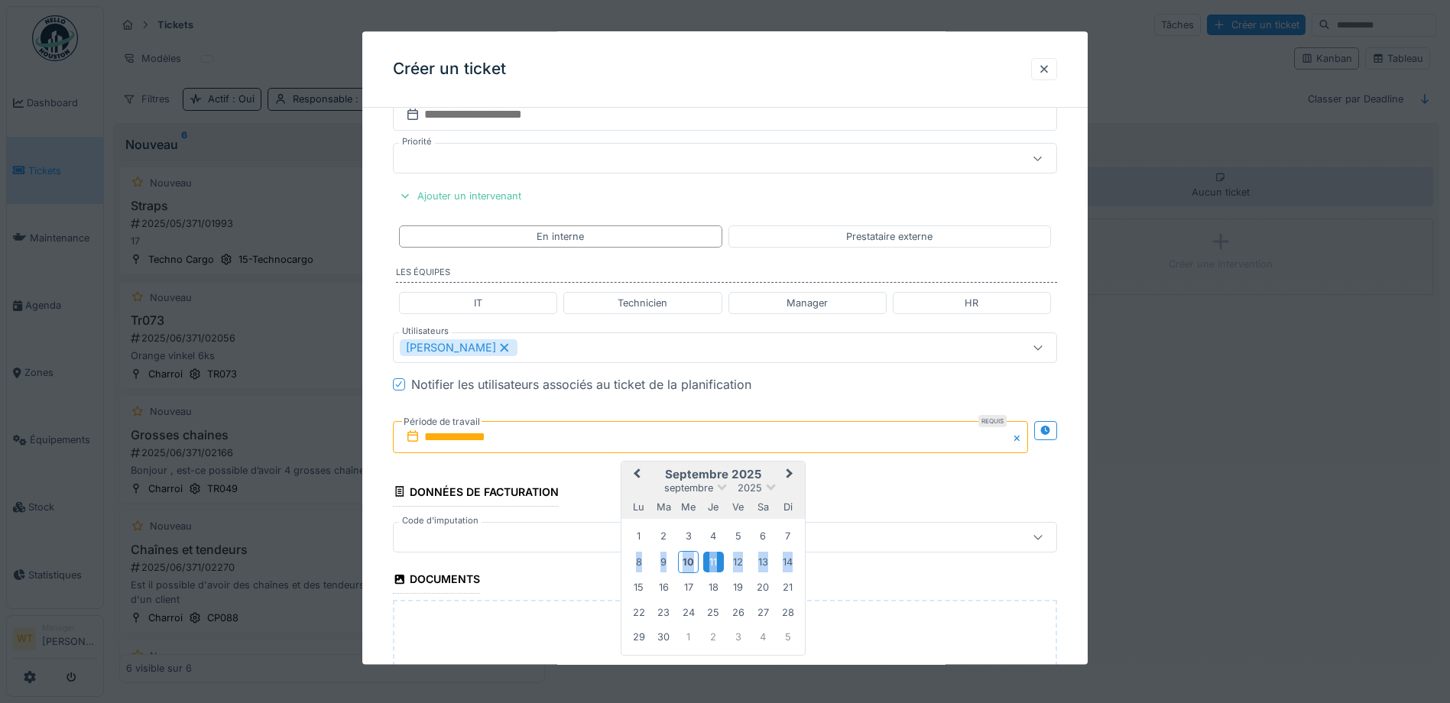
click at [710, 563] on div "11" at bounding box center [713, 562] width 21 height 21
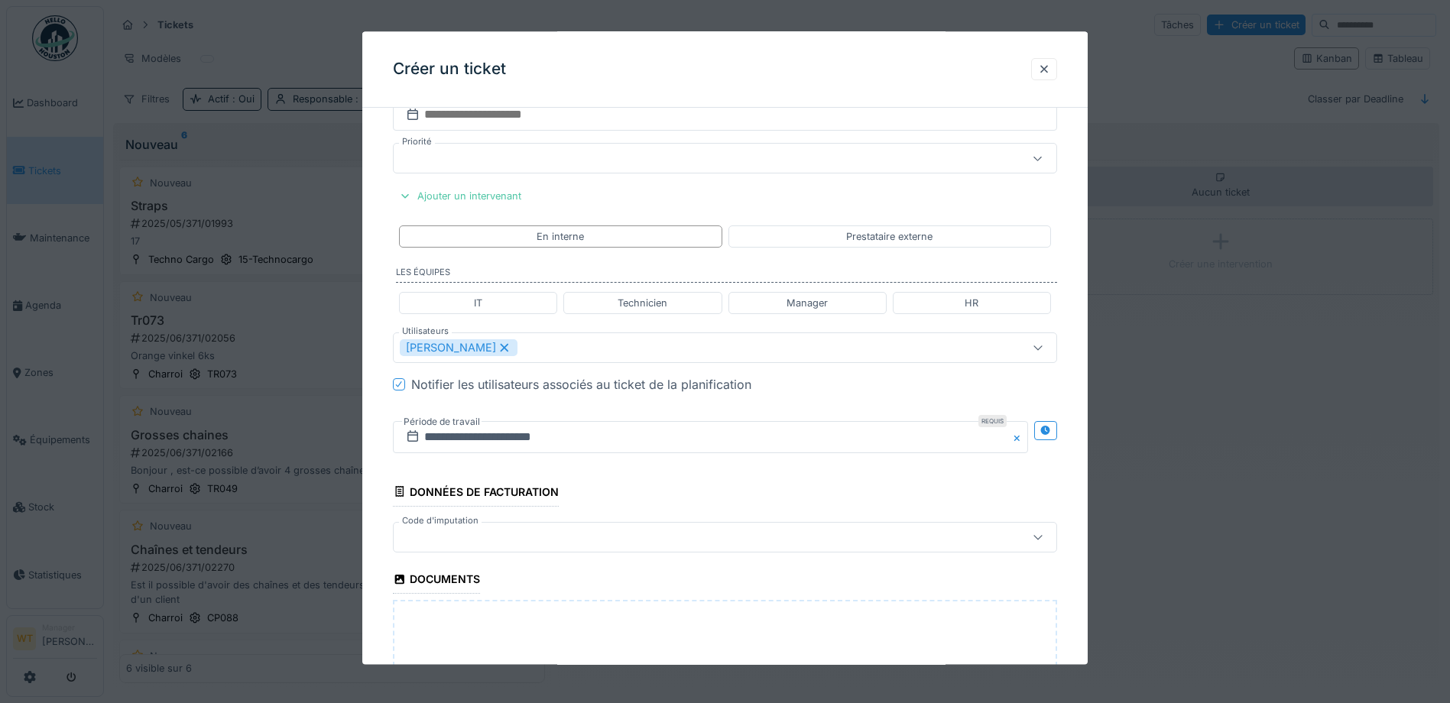
scroll to position [10, 0]
click at [556, 540] on div at bounding box center [686, 537] width 573 height 17
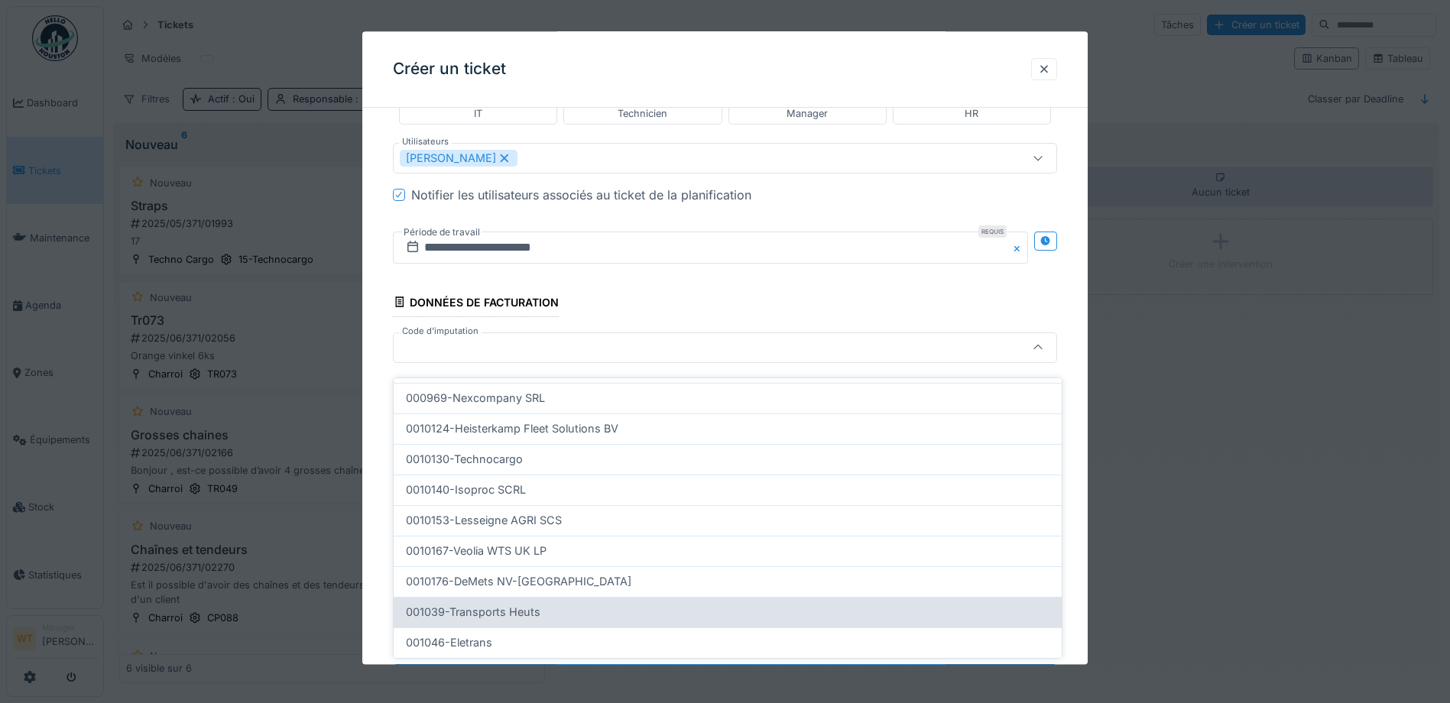
scroll to position [459, 0]
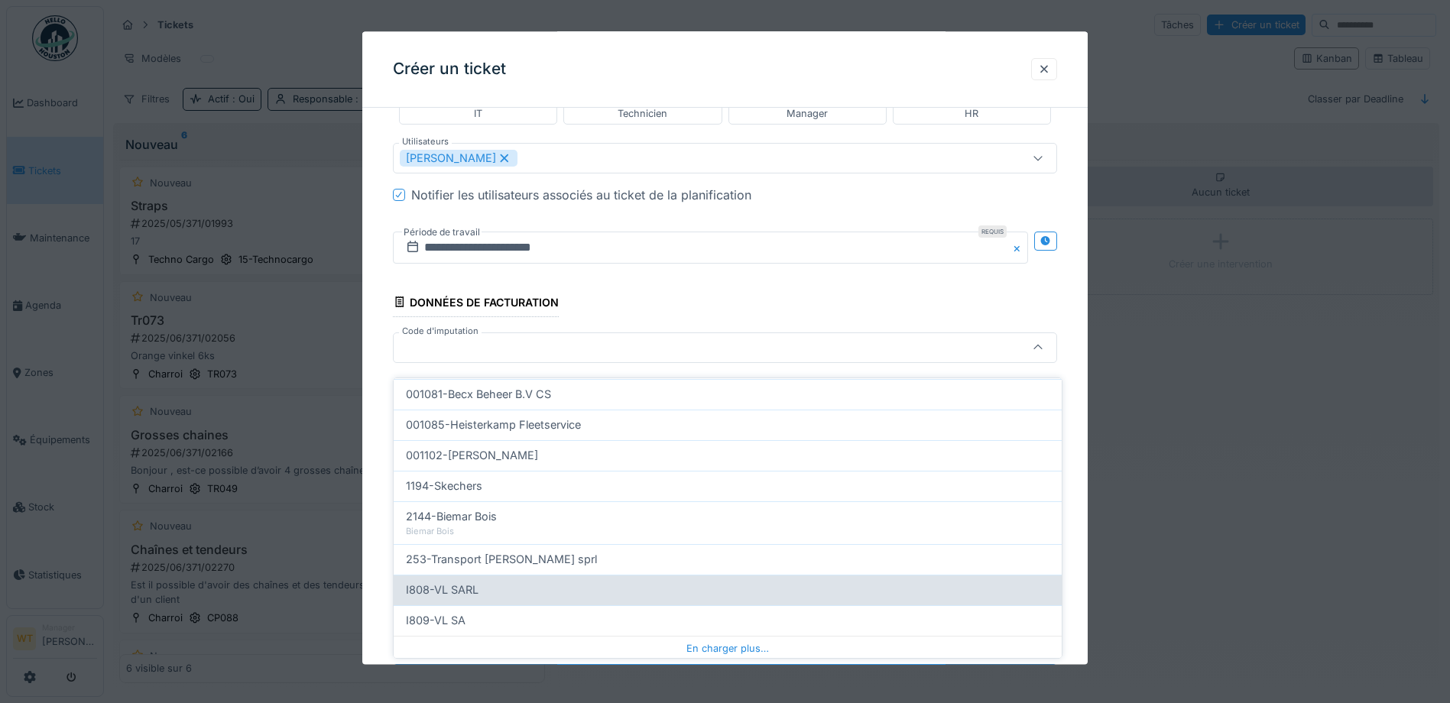
click at [521, 582] on div "I808-VL SARL" at bounding box center [728, 590] width 644 height 17
type input "***"
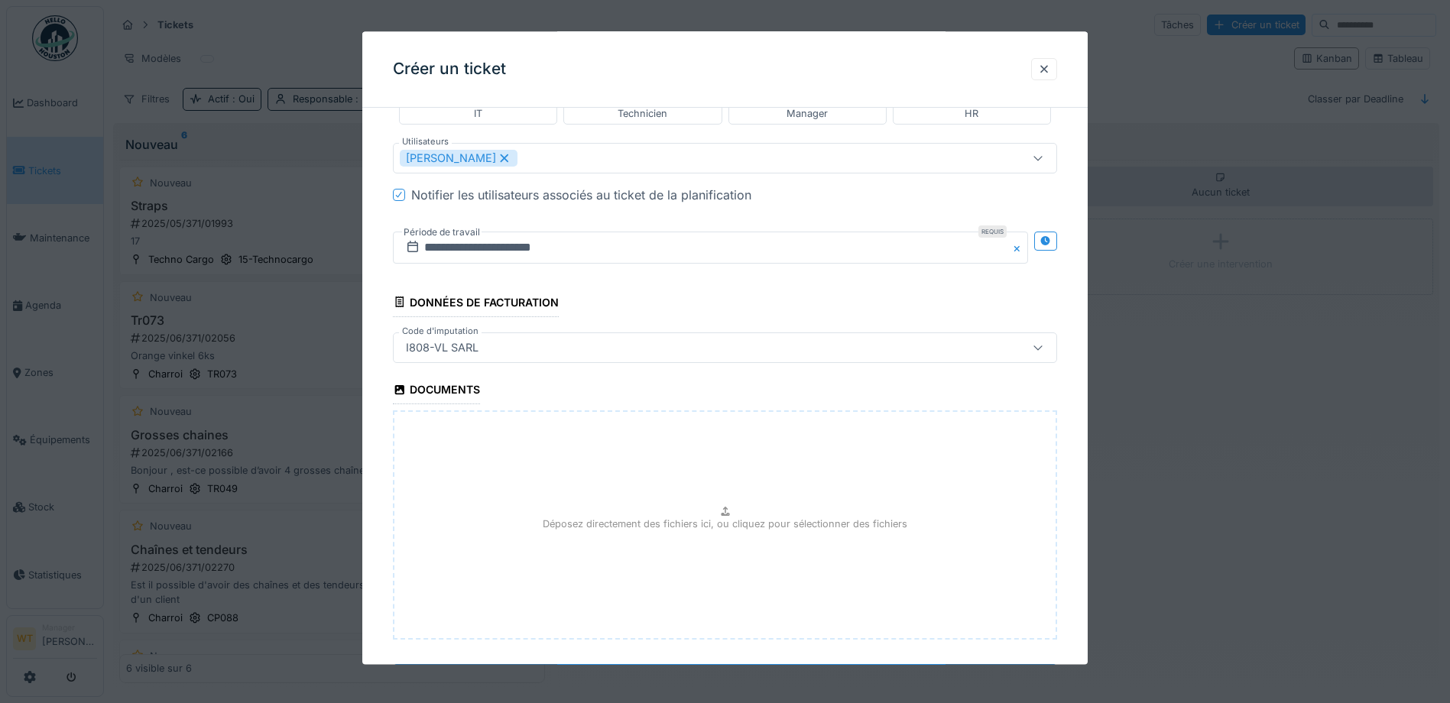
scroll to position [940, 0]
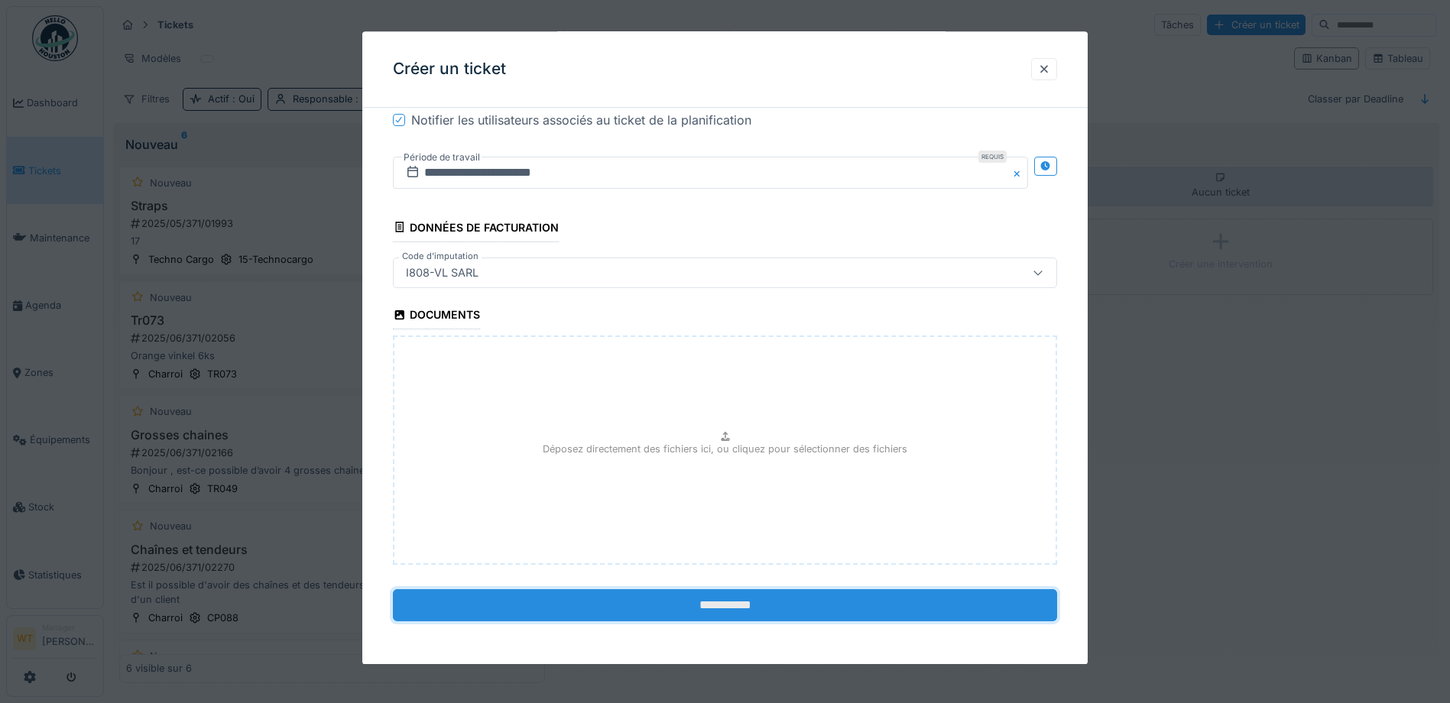
click at [600, 605] on input "**********" at bounding box center [725, 606] width 664 height 32
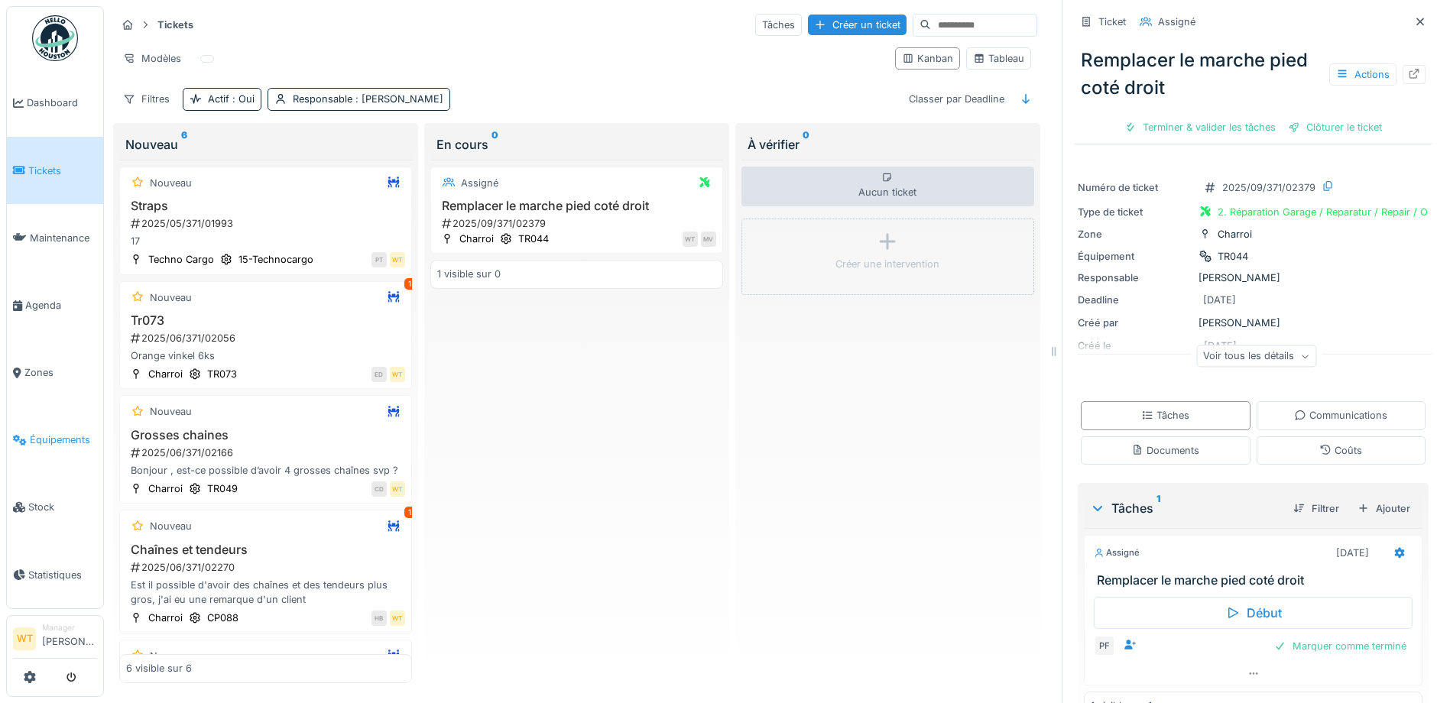
click at [49, 441] on link "Équipements" at bounding box center [55, 440] width 96 height 67
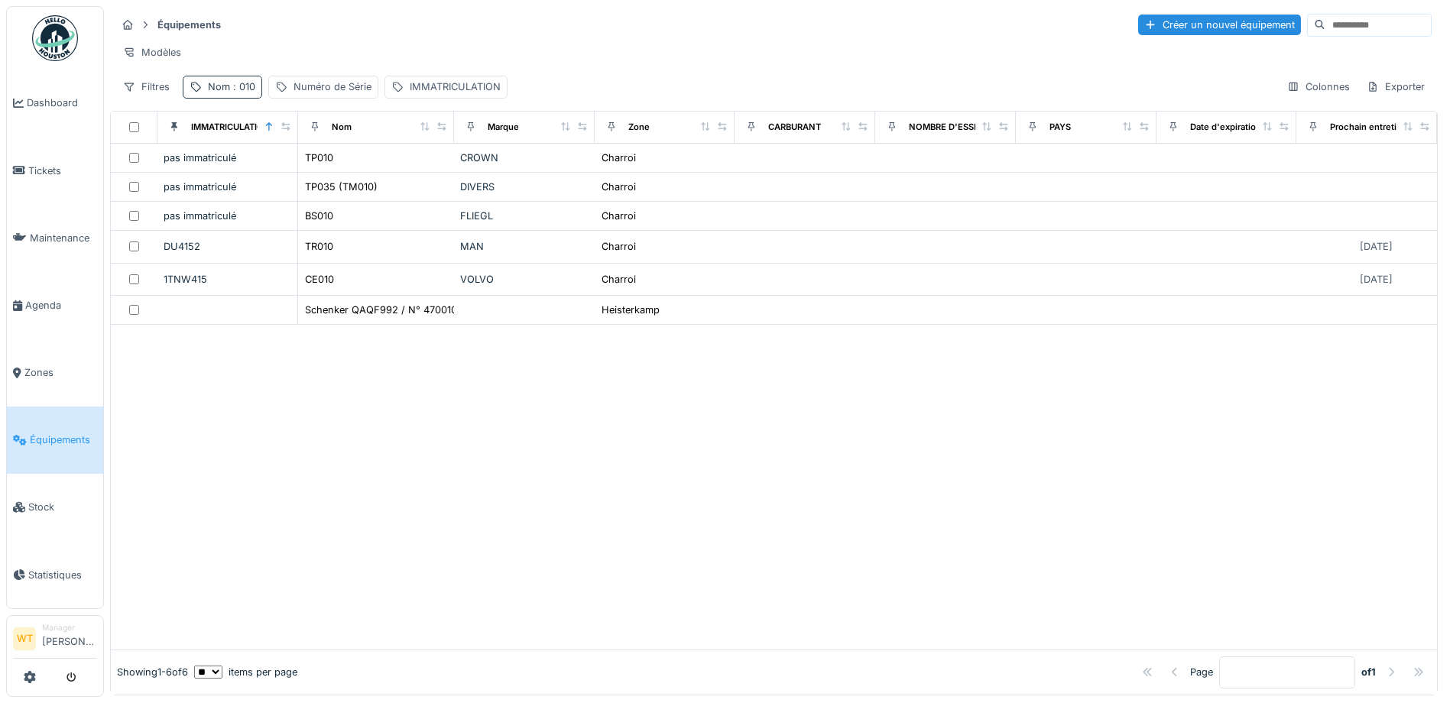
drag, startPoint x: 223, startPoint y: 102, endPoint x: 230, endPoint y: 113, distance: 13.4
click at [223, 94] on div "Nom : 010" at bounding box center [231, 87] width 47 height 15
click at [330, 172] on icon at bounding box center [323, 172] width 12 height 10
click at [321, 173] on input "Nom" at bounding box center [266, 172] width 152 height 32
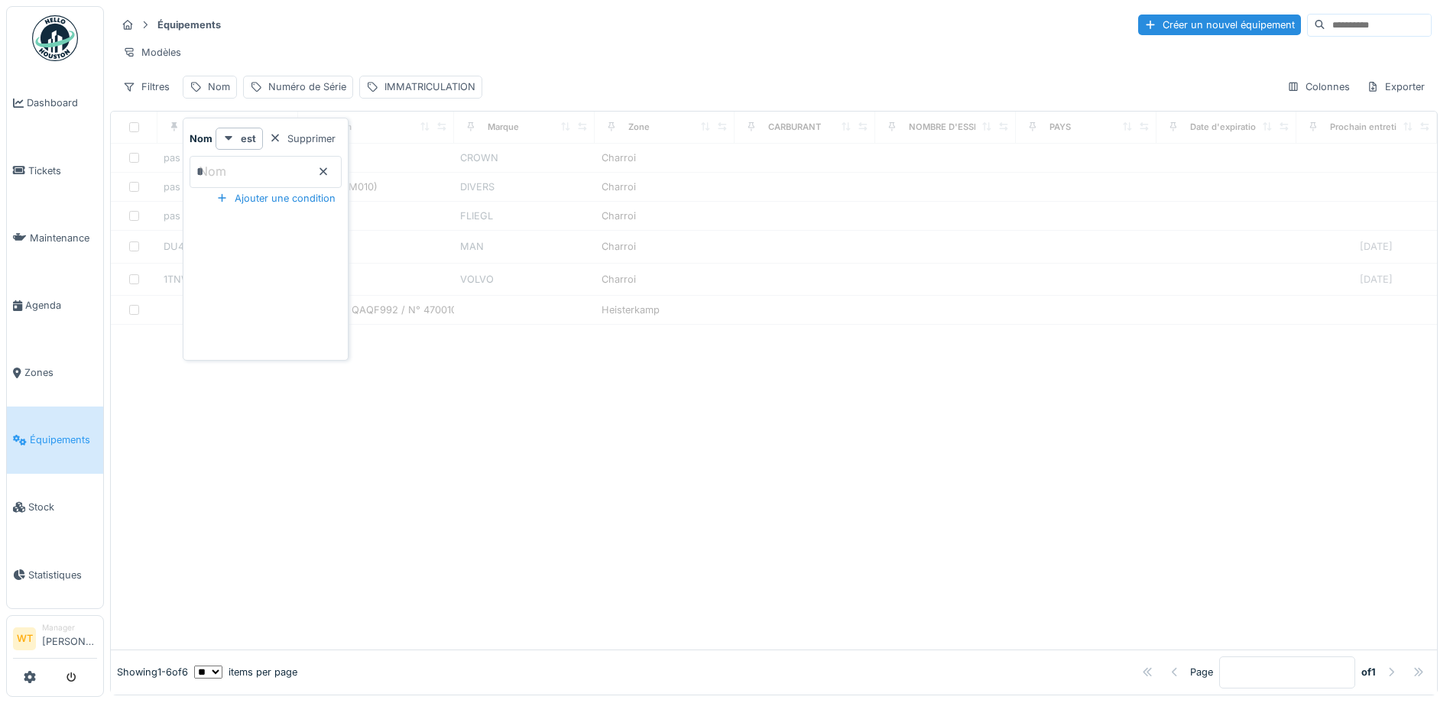
type input "**"
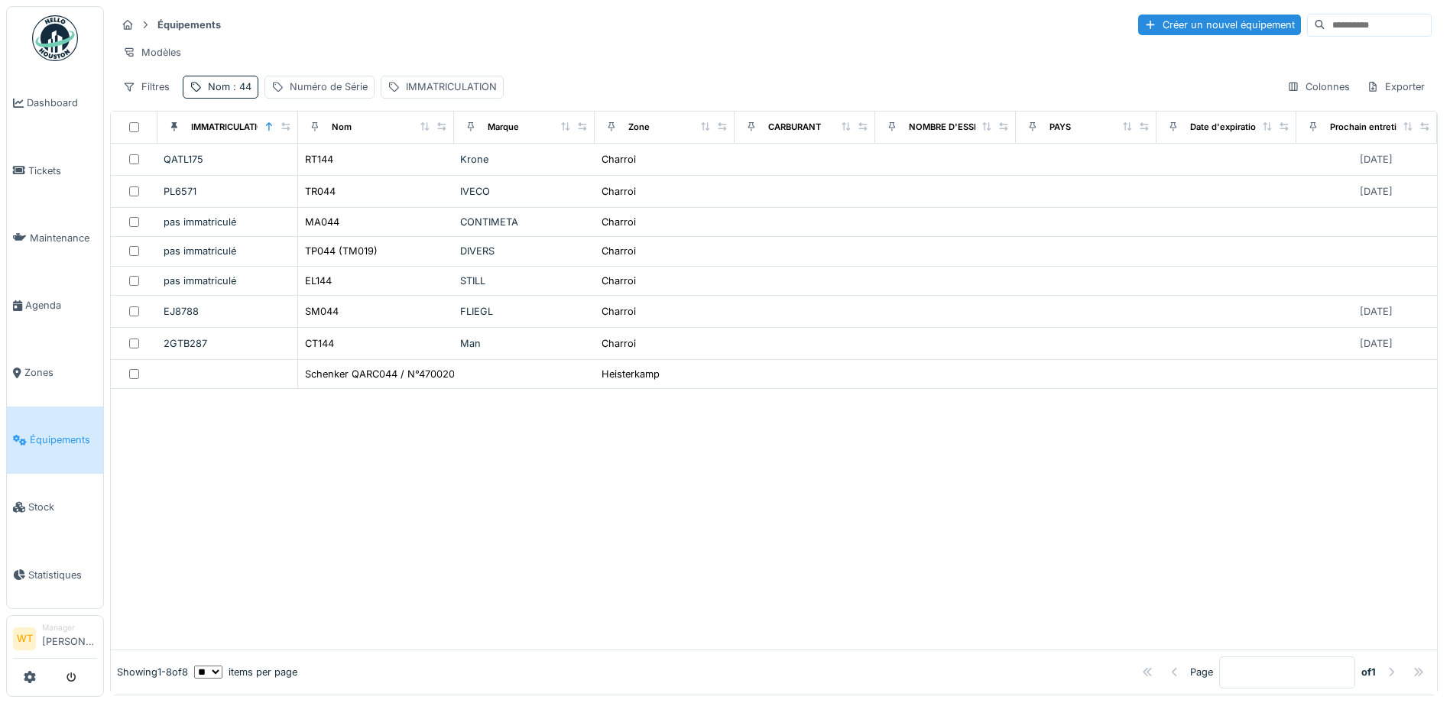
click at [428, 17] on div "Équipements Créer un nouvel équipement" at bounding box center [774, 24] width 1316 height 25
click at [220, 94] on div "Nom : 44" at bounding box center [230, 87] width 44 height 15
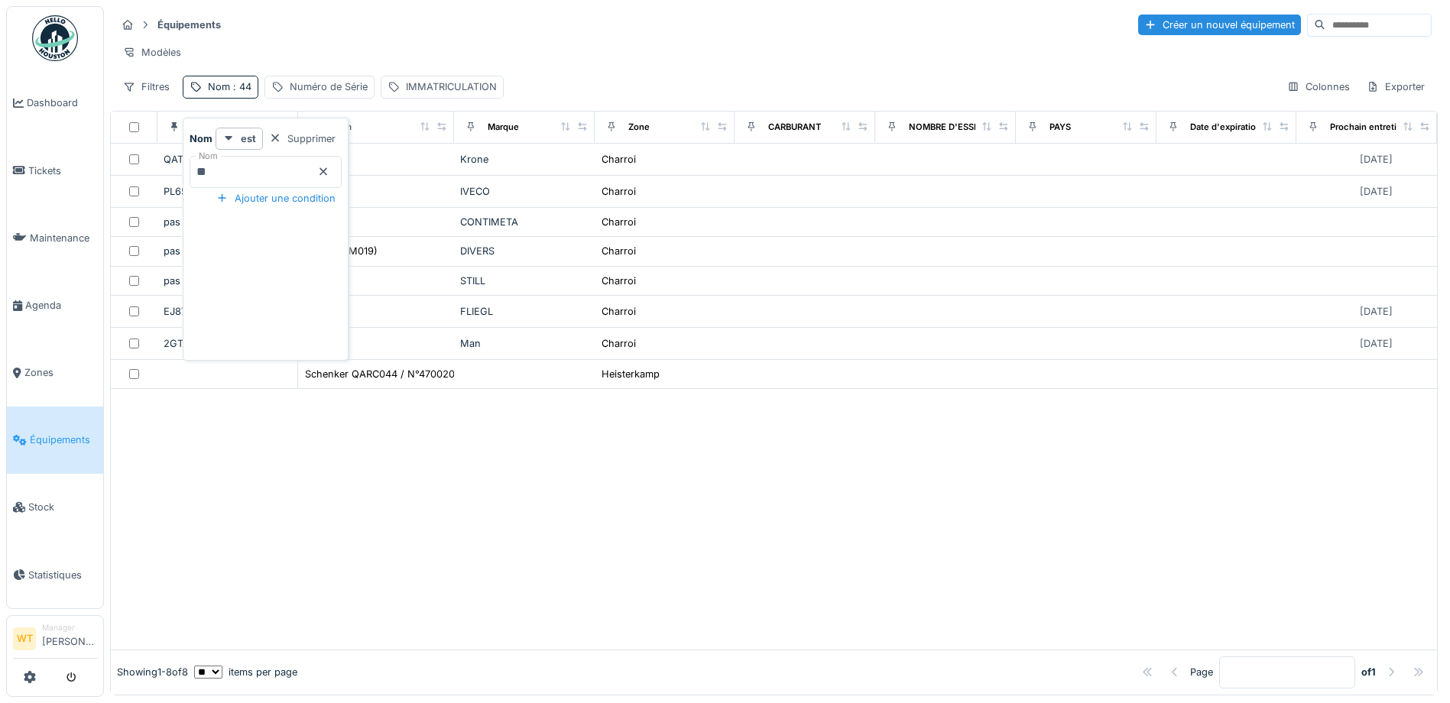
drag, startPoint x: 346, startPoint y: 174, endPoint x: 267, endPoint y: 174, distance: 79.5
click at [330, 174] on icon at bounding box center [323, 172] width 12 height 10
click at [236, 174] on input "Nom" at bounding box center [266, 172] width 152 height 32
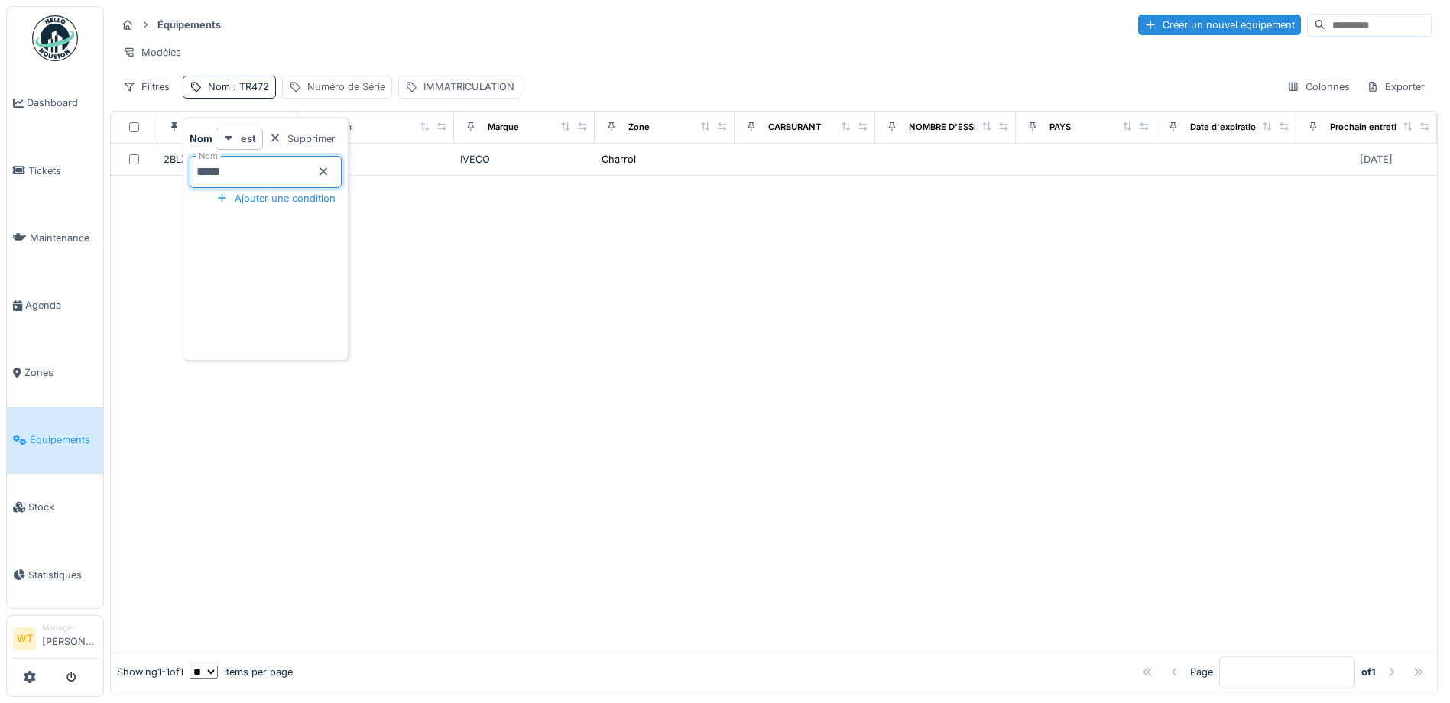
type input "*****"
click at [320, 59] on div "Modèles" at bounding box center [774, 52] width 1316 height 22
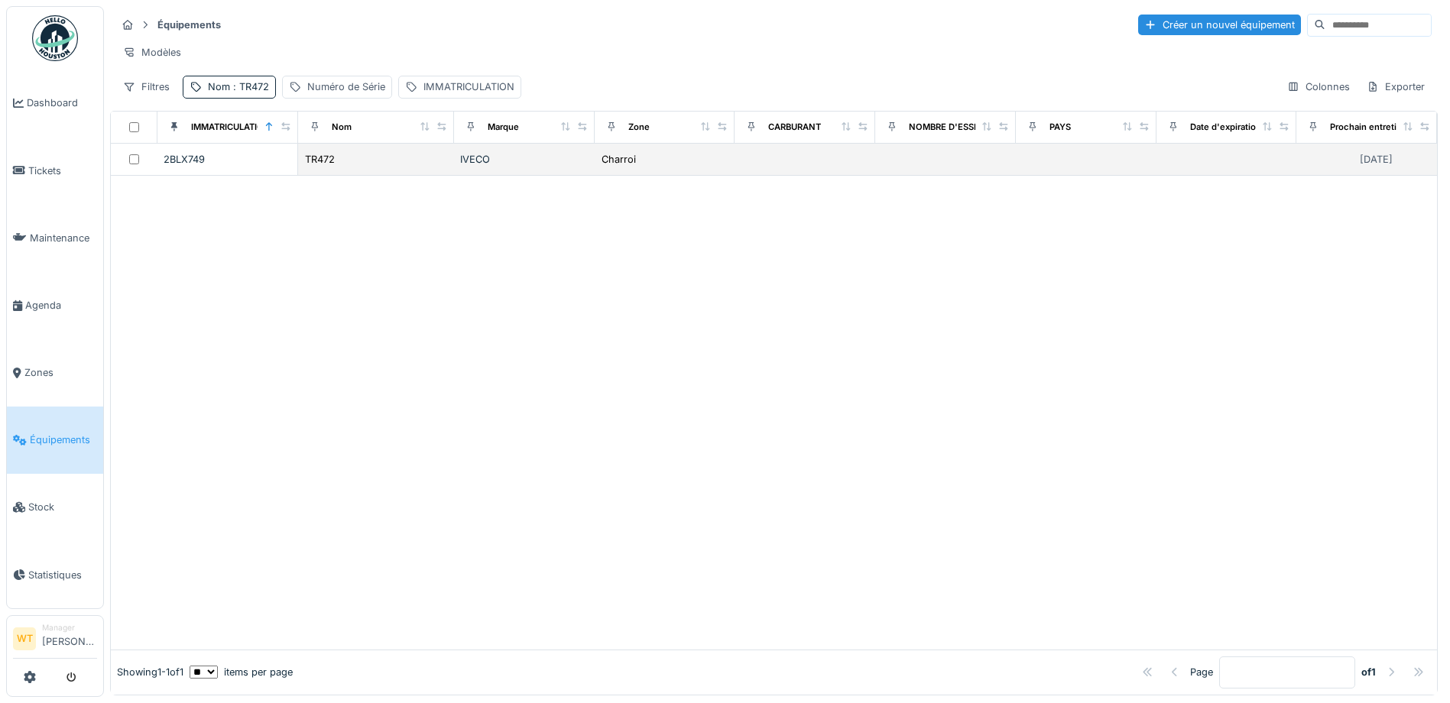
click at [284, 164] on div "2BLX749" at bounding box center [228, 159] width 128 height 15
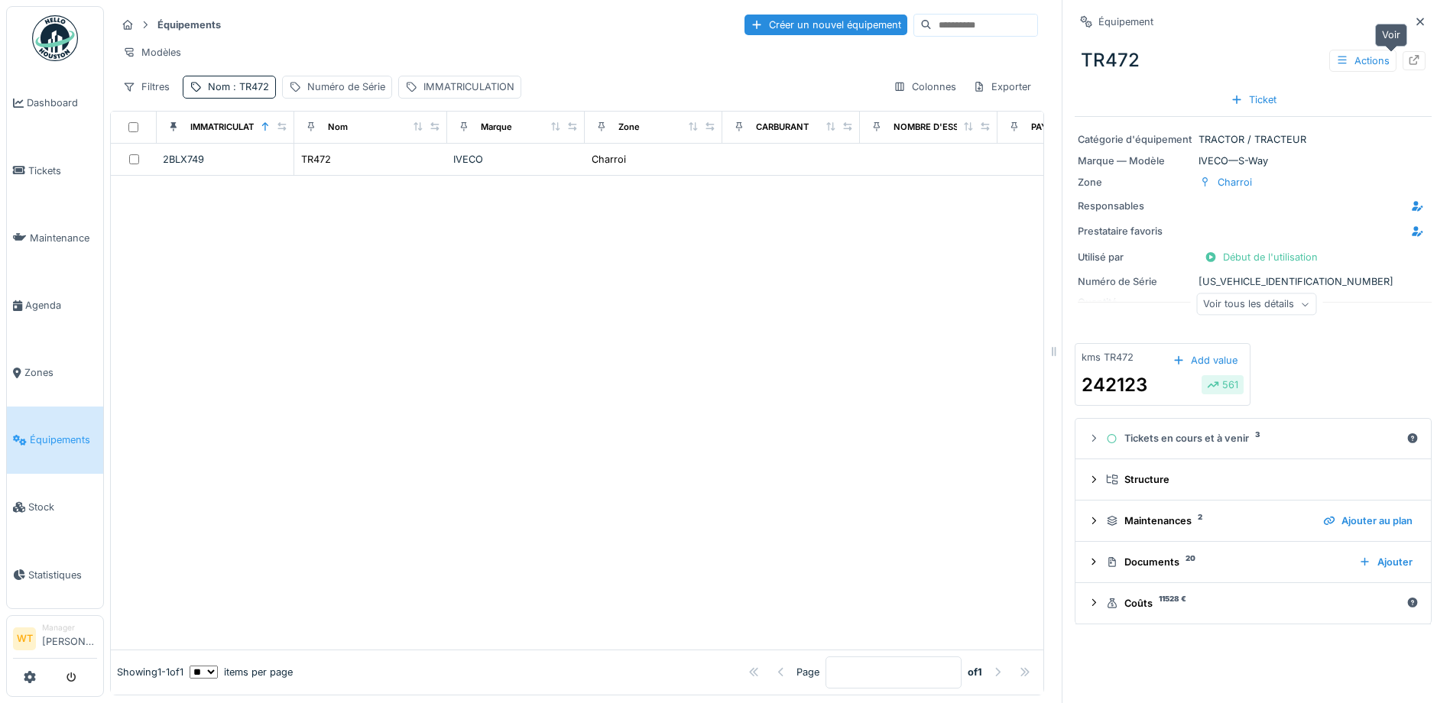
click at [1410, 58] on icon at bounding box center [1415, 60] width 10 height 10
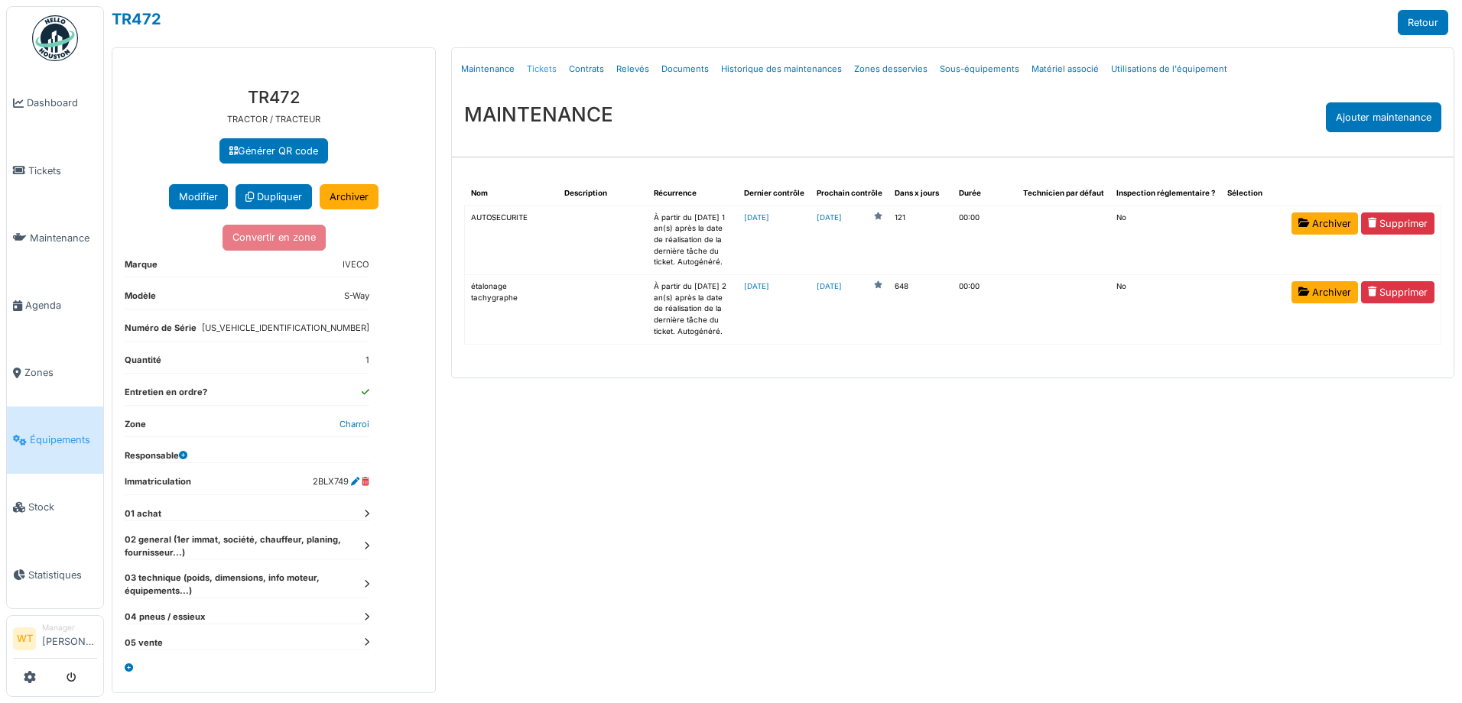
click at [533, 63] on link "Tickets" at bounding box center [542, 69] width 42 height 36
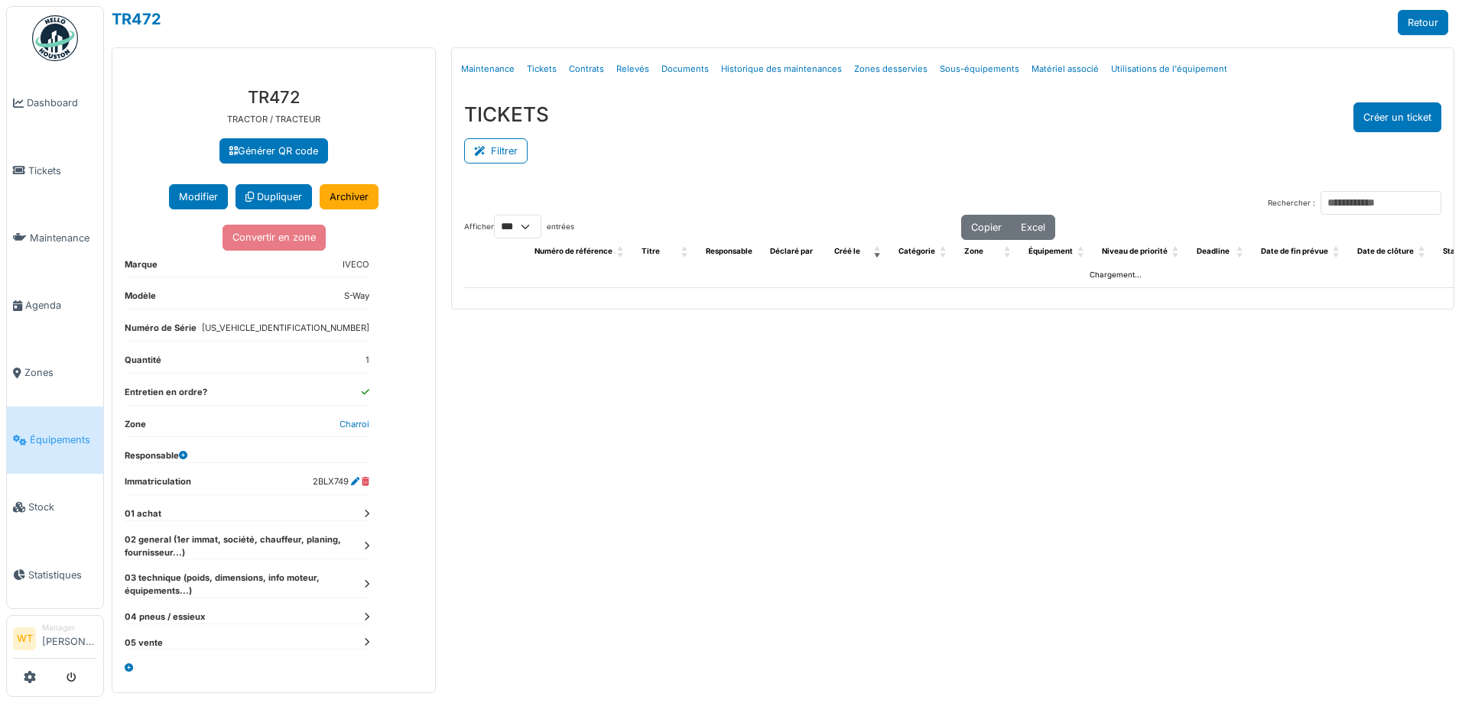
select select "***"
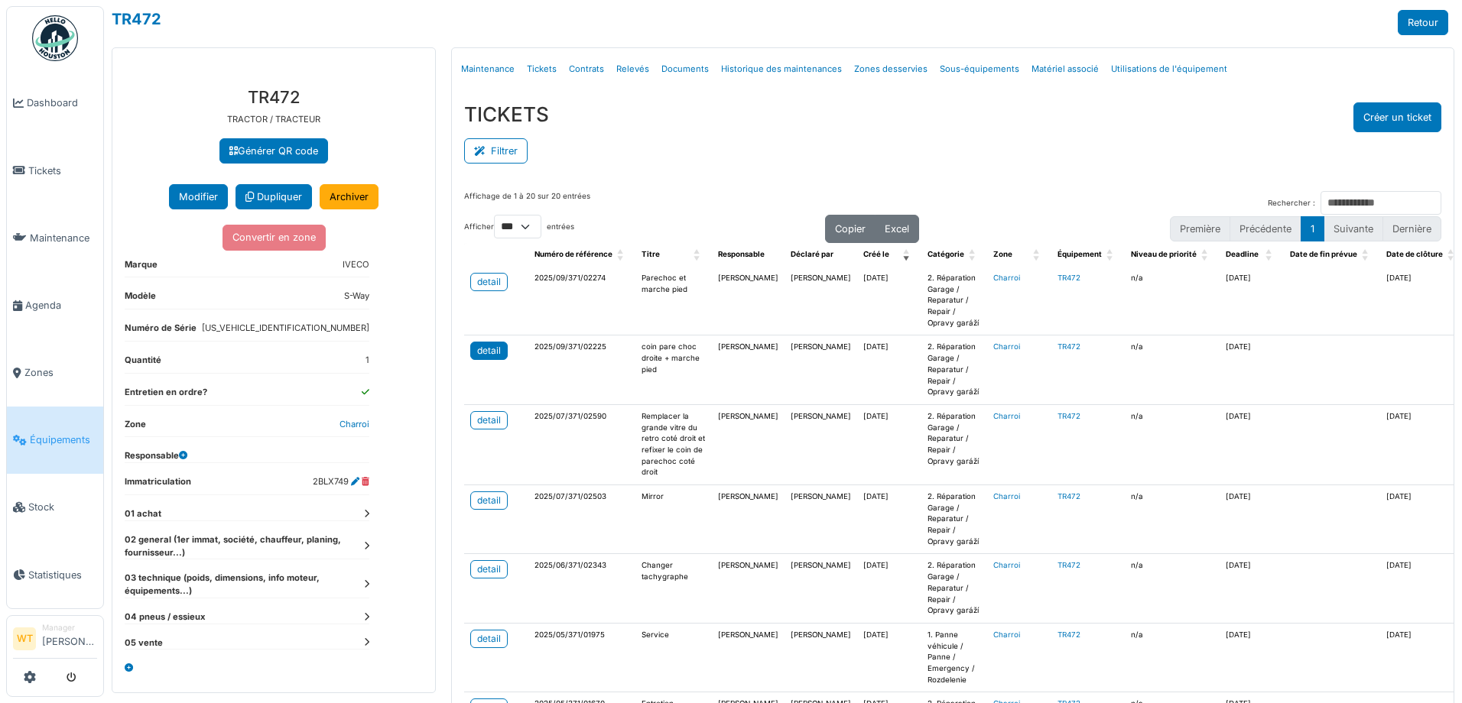
click at [473, 349] on link "detail" at bounding box center [488, 351] width 37 height 18
click at [490, 275] on link "detail" at bounding box center [488, 282] width 37 height 18
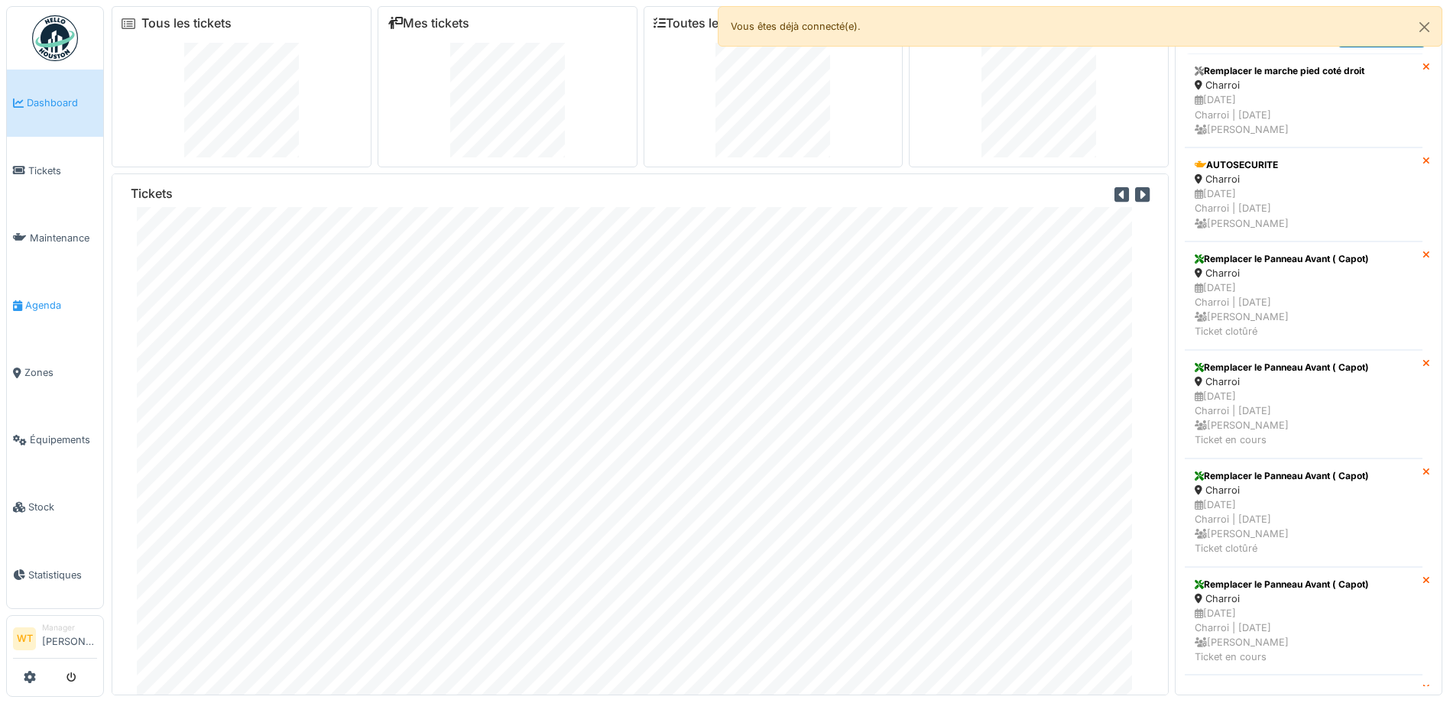
click at [50, 287] on link "Agenda" at bounding box center [55, 304] width 96 height 67
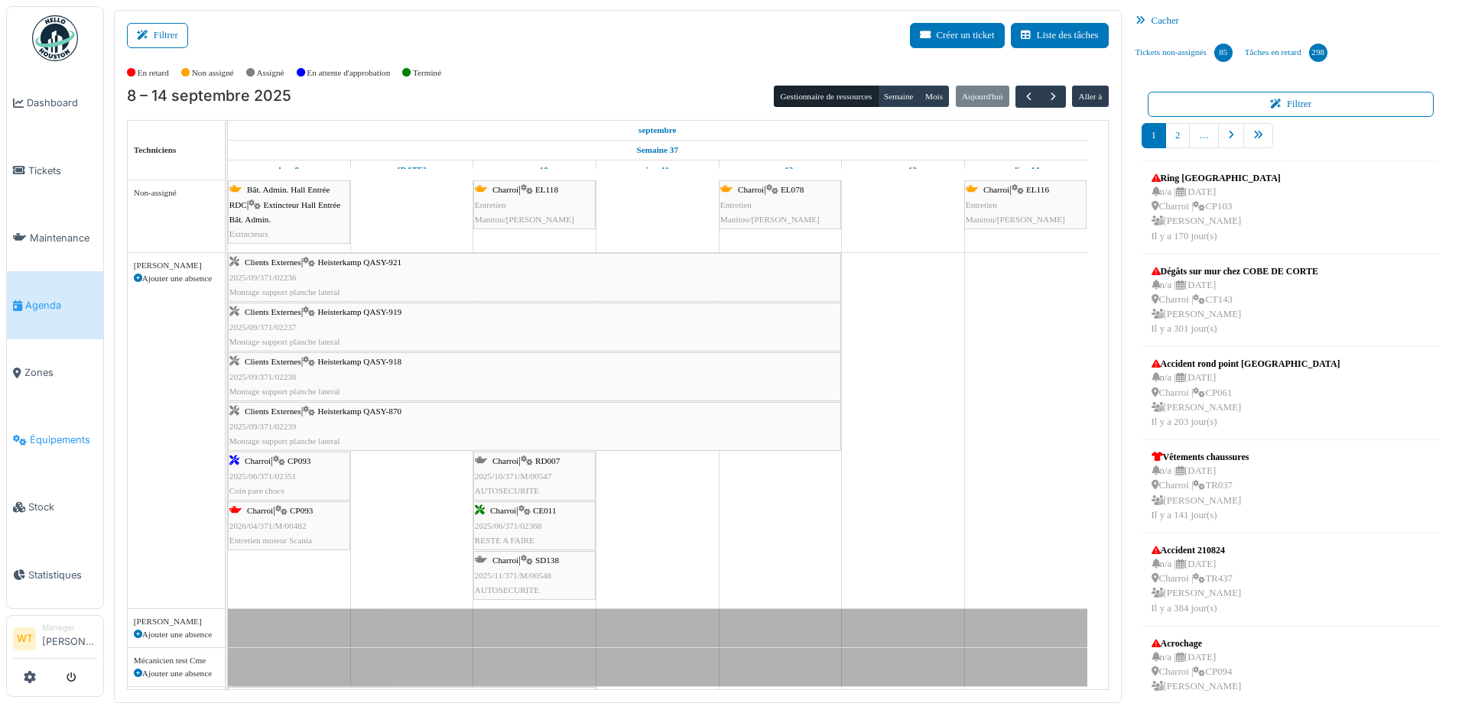
click at [54, 433] on span "Équipements" at bounding box center [63, 440] width 67 height 15
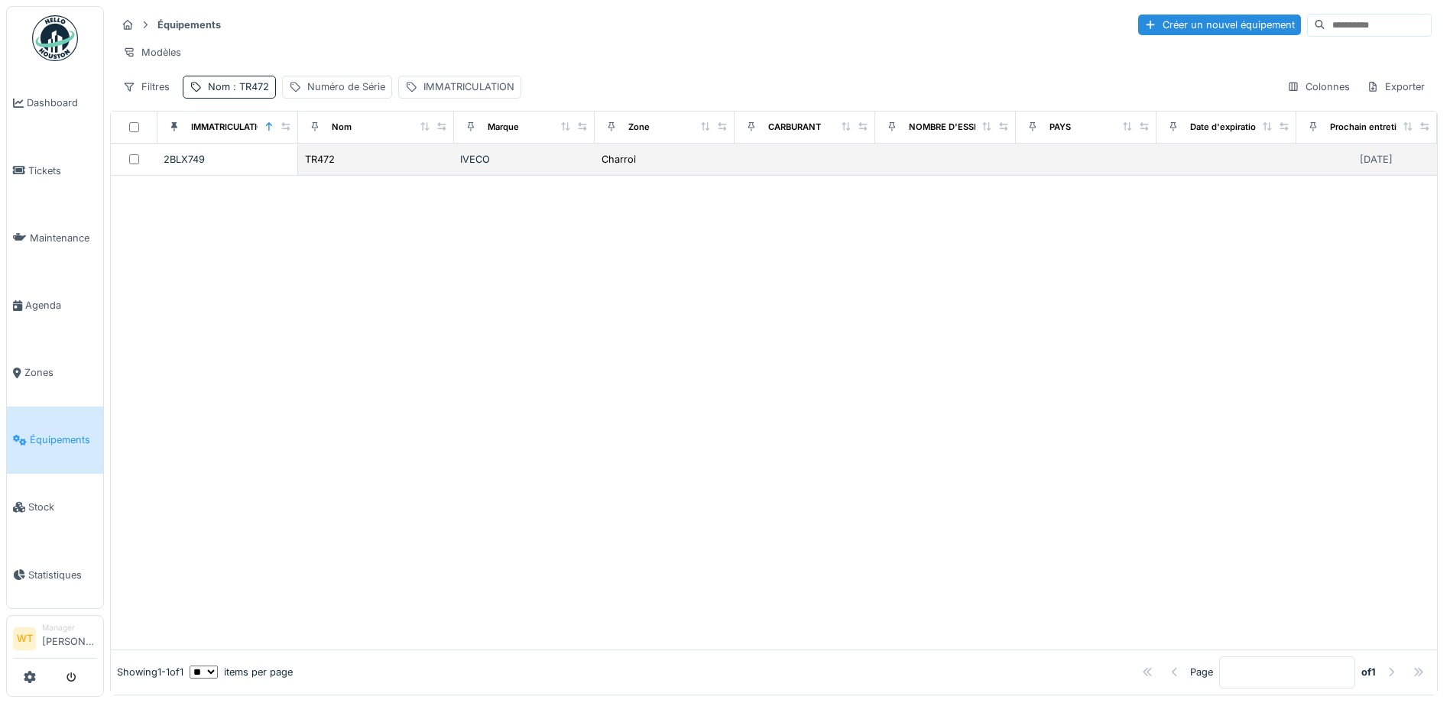
click at [362, 176] on td "TR472" at bounding box center [376, 160] width 156 height 32
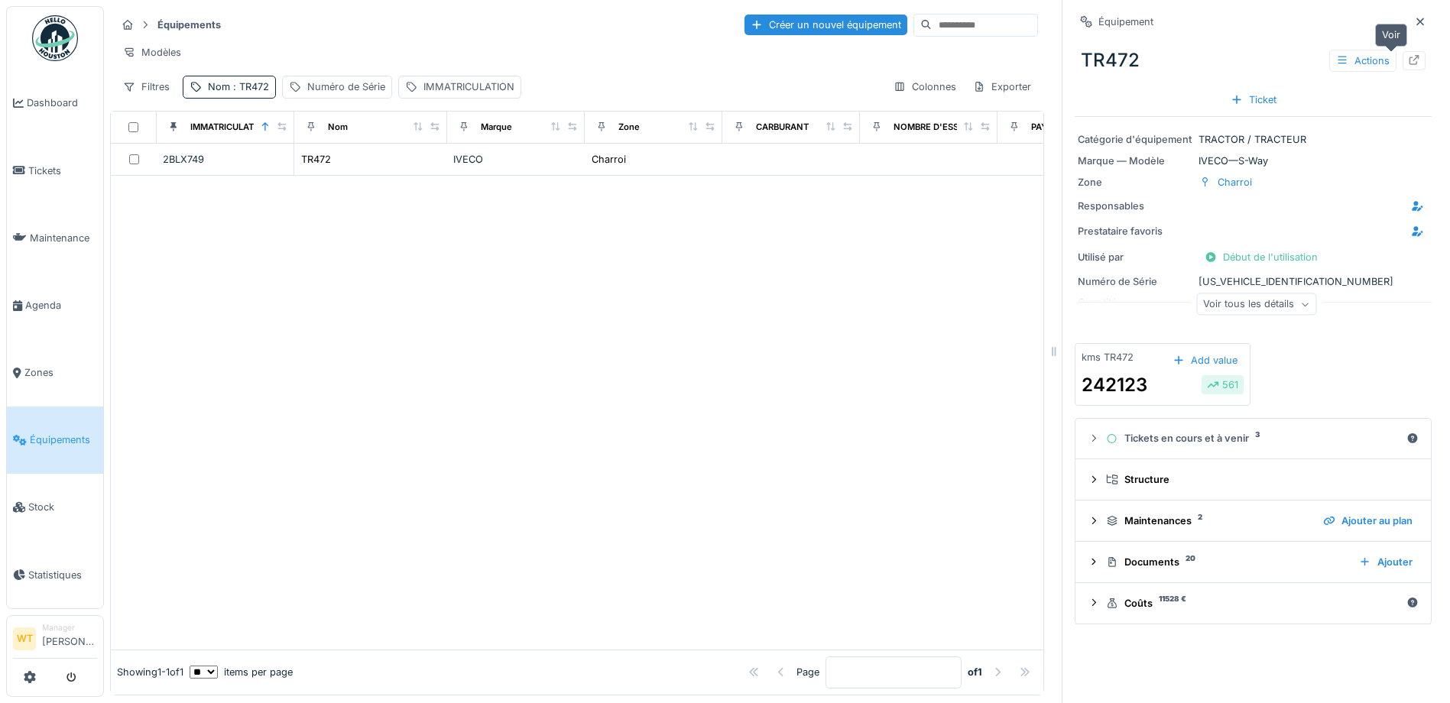
click at [1410, 64] on icon at bounding box center [1415, 60] width 10 height 10
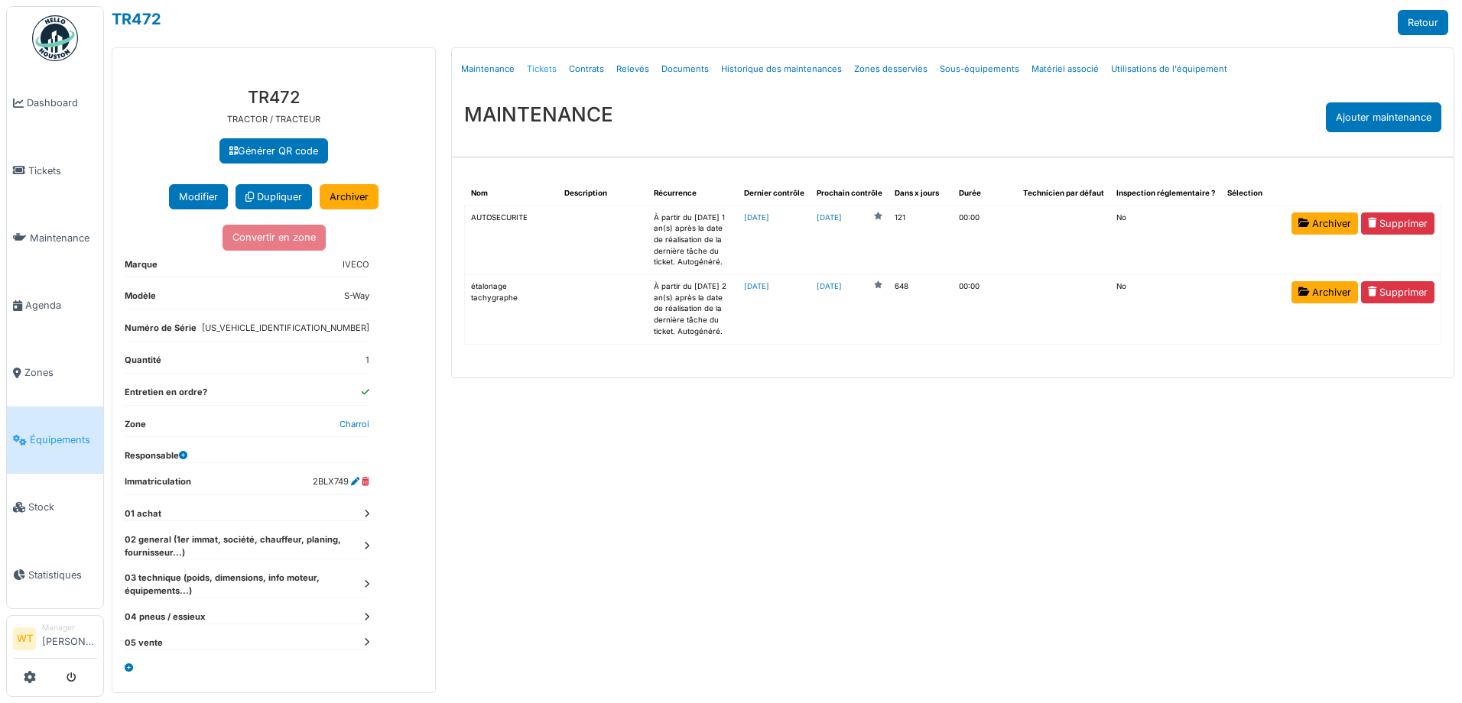
click at [550, 81] on link "Tickets" at bounding box center [542, 69] width 42 height 36
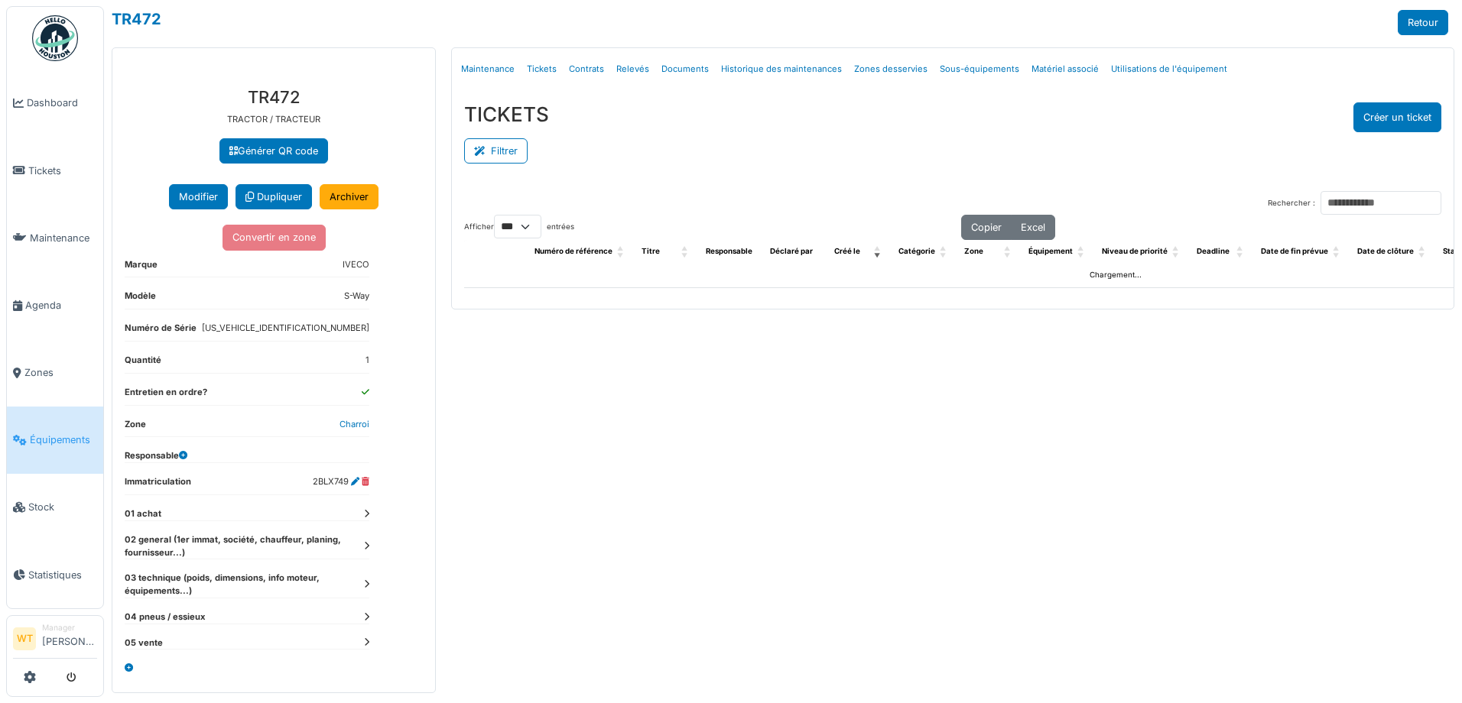
select select "***"
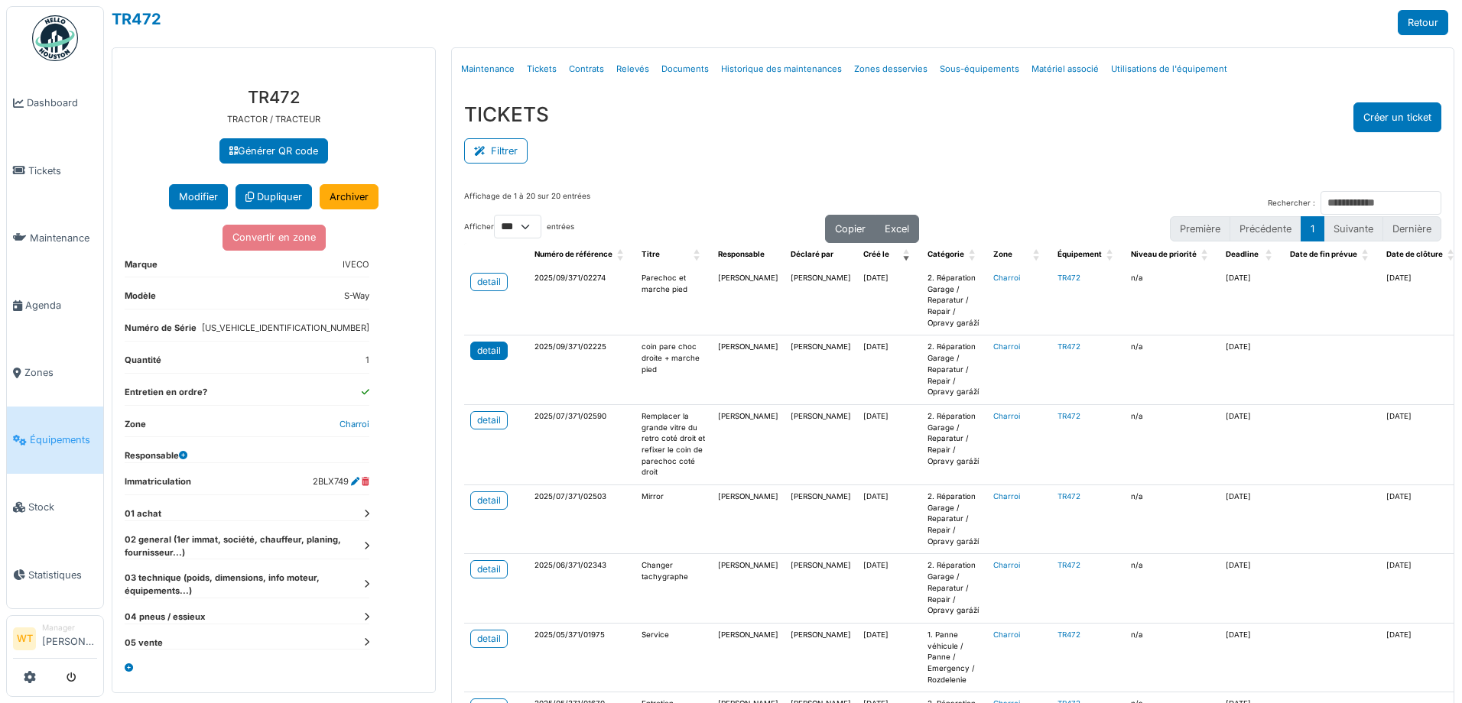
click at [479, 352] on div "detail" at bounding box center [489, 351] width 24 height 14
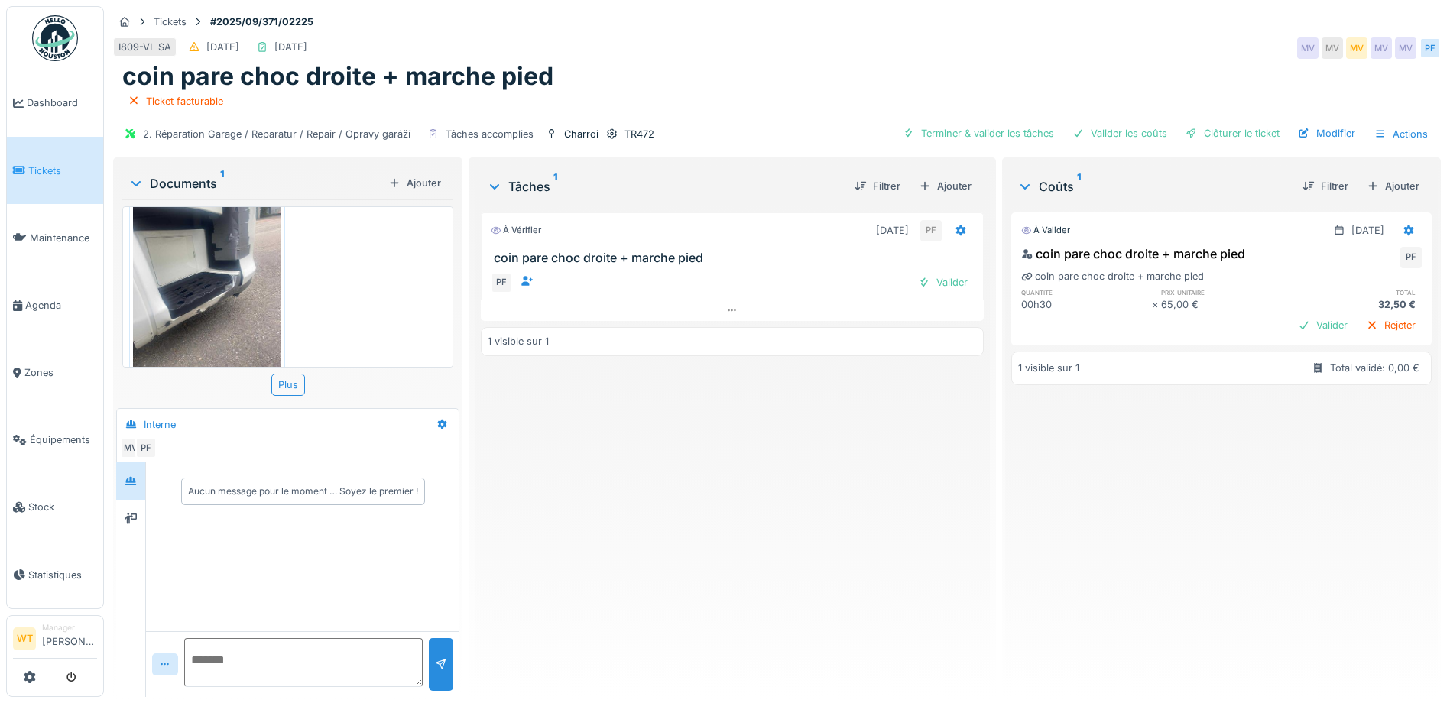
scroll to position [76, 0]
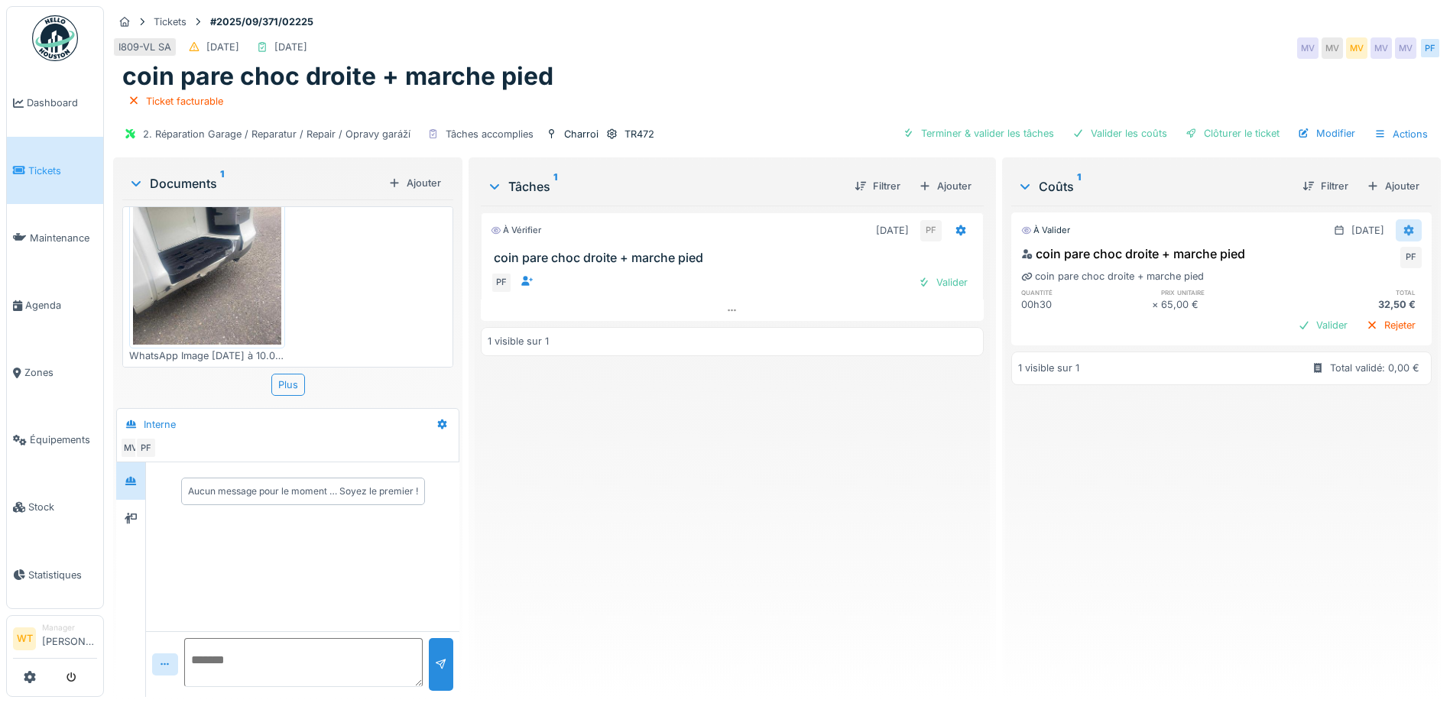
click at [1396, 228] on div at bounding box center [1409, 230] width 26 height 22
click at [957, 235] on icon at bounding box center [962, 231] width 10 height 11
click at [849, 392] on div "À vérifier [DATE] PF coin pare choc droite + marche pied PF Valider 1 visible s…" at bounding box center [732, 445] width 503 height 479
click at [22, 305] on li "Agenda" at bounding box center [55, 305] width 84 height 15
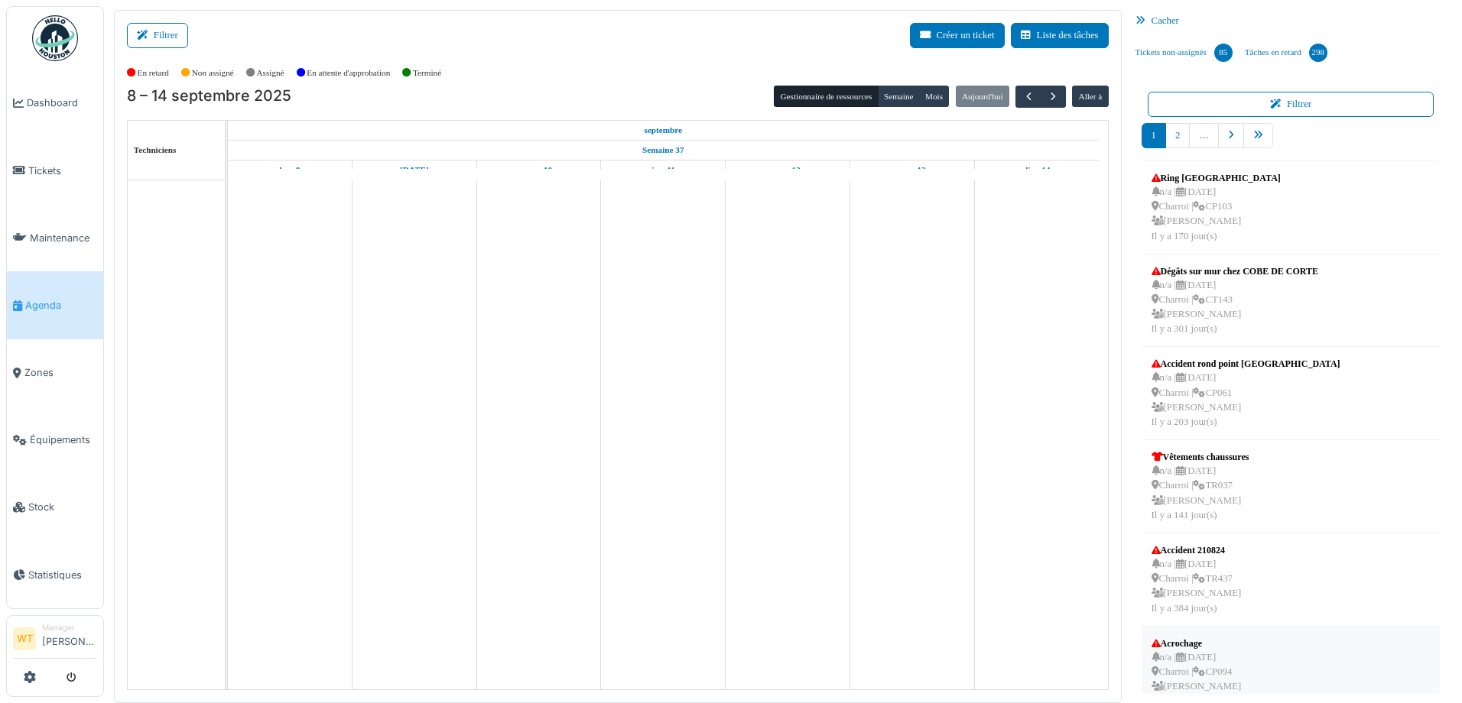
scroll to position [398, 0]
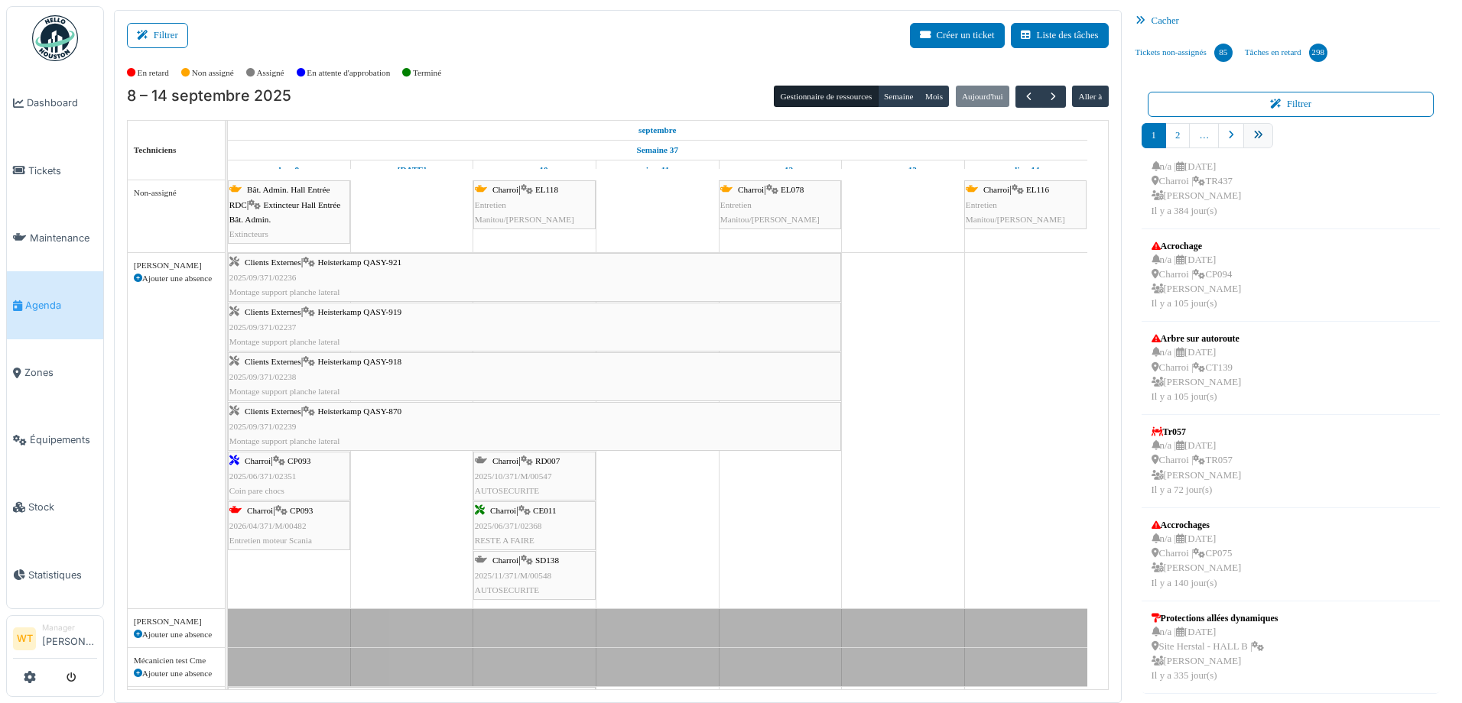
click at [1253, 138] on icon "pager" at bounding box center [1258, 136] width 10 height 10
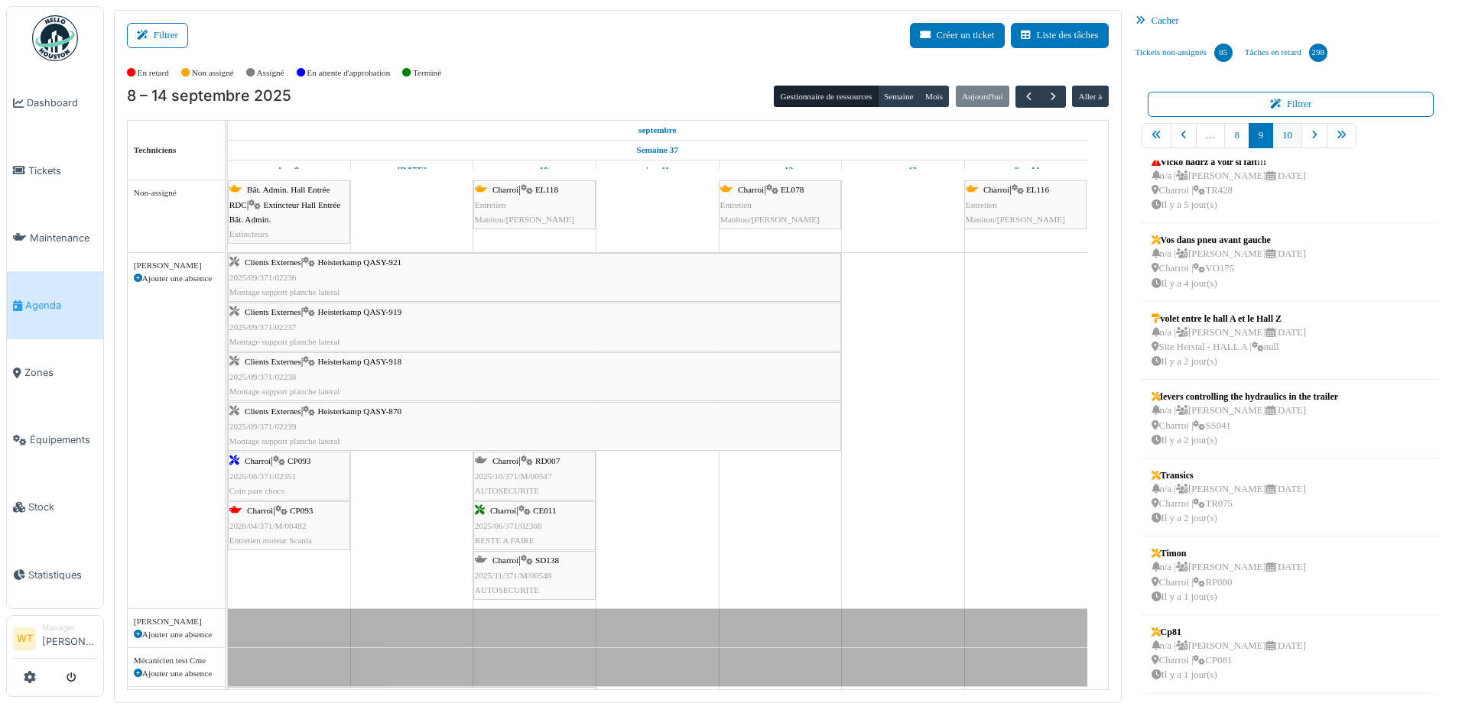
click at [1272, 135] on link "10" at bounding box center [1287, 135] width 30 height 25
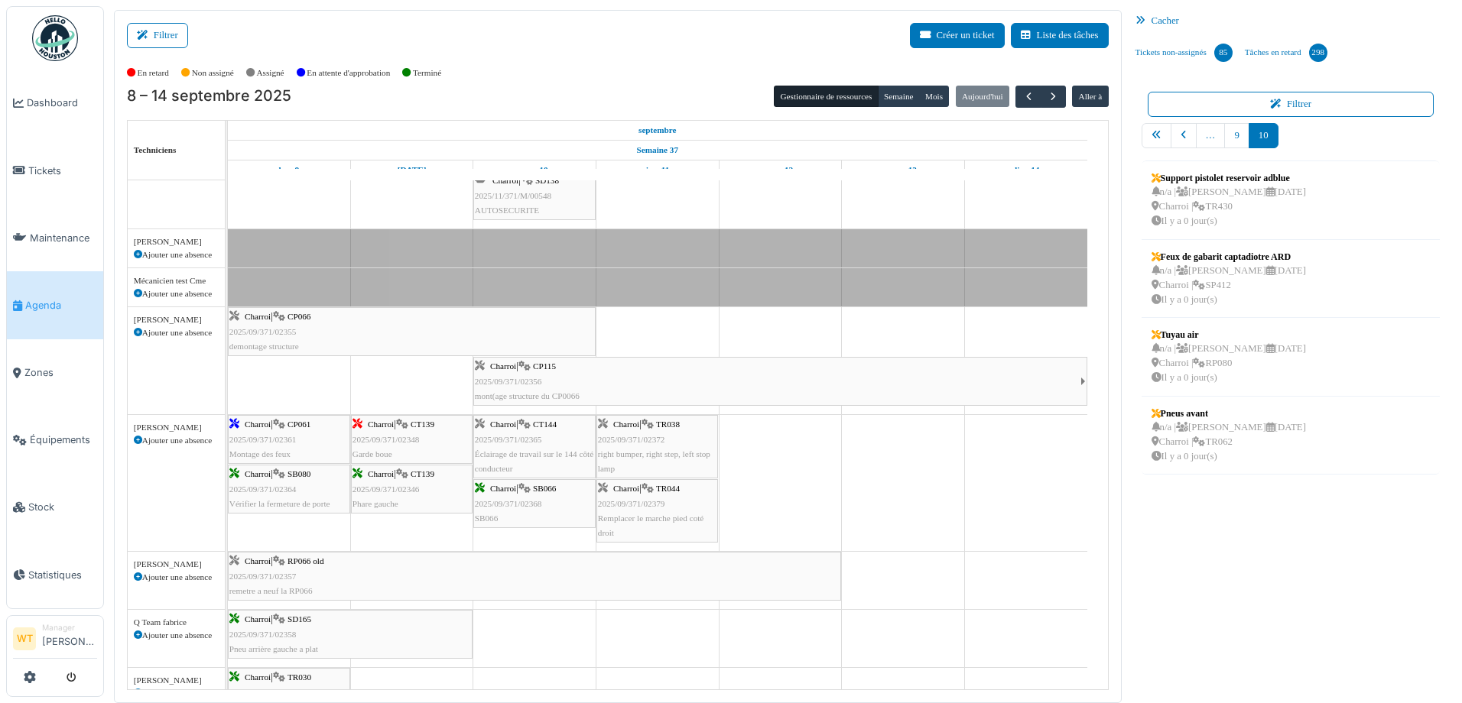
scroll to position [382, 0]
click at [1022, 99] on span "button" at bounding box center [1028, 96] width 13 height 13
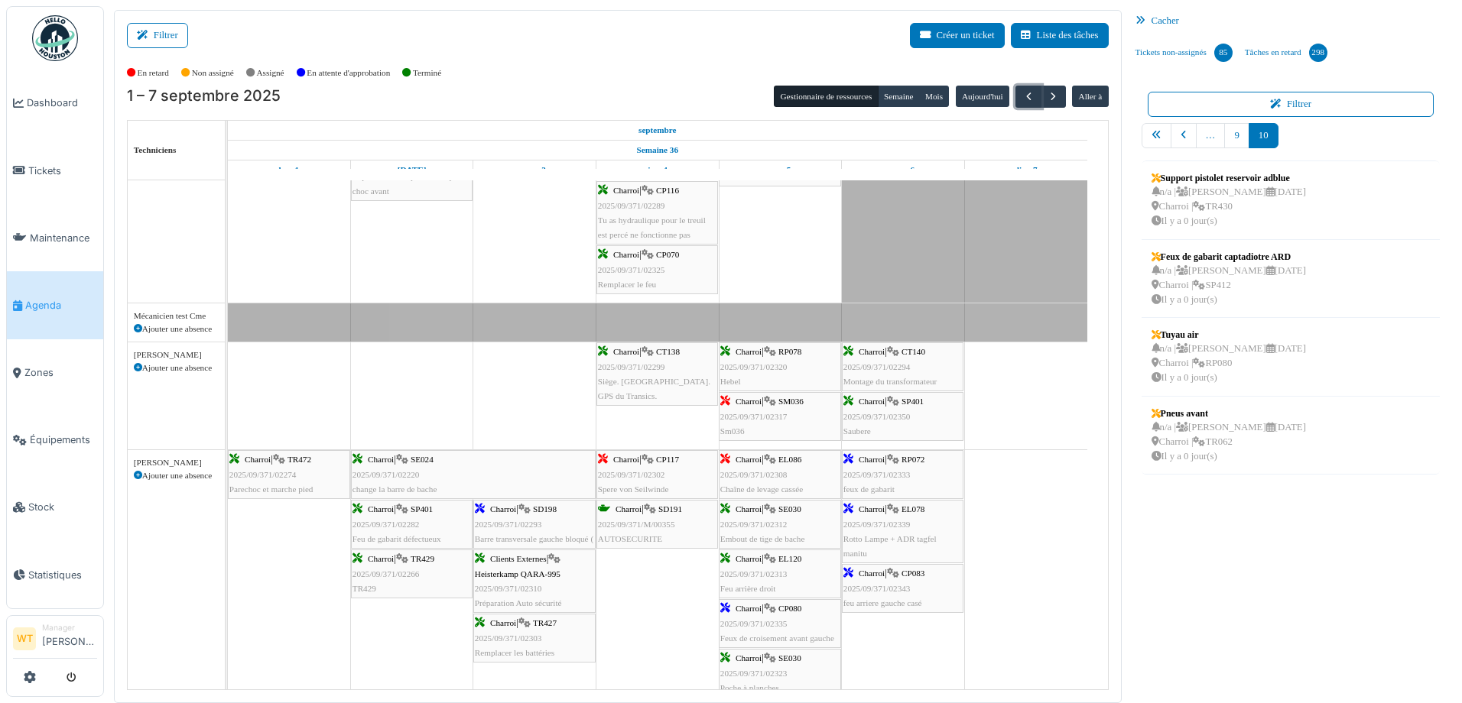
scroll to position [459, 0]
